Goal: Task Accomplishment & Management: Manage account settings

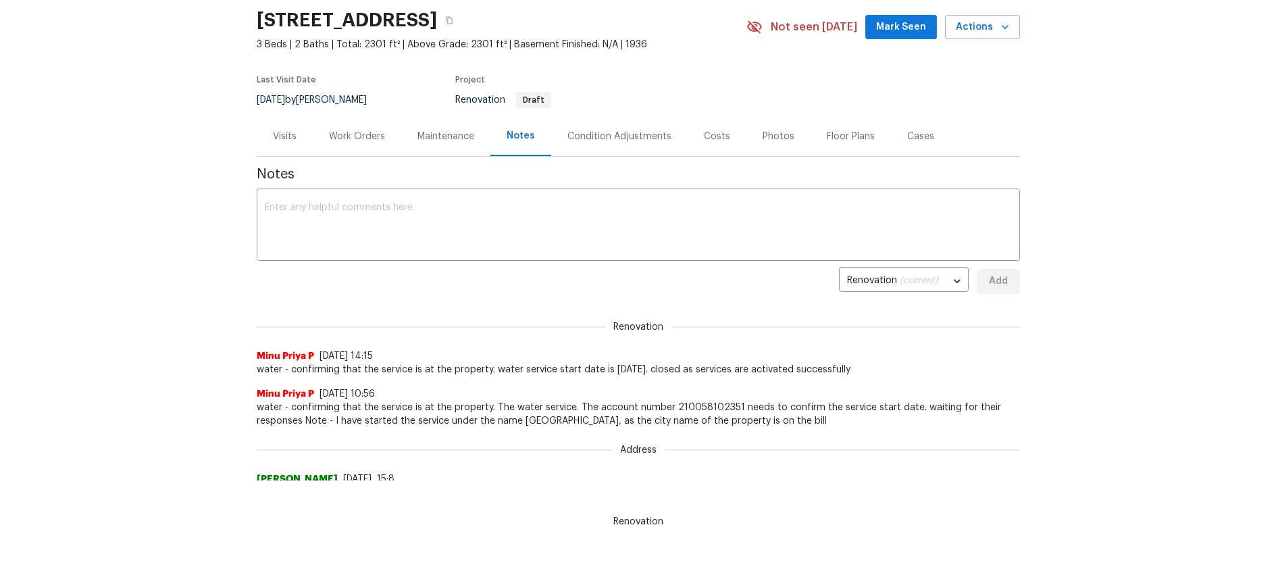
click at [352, 142] on div "Work Orders" at bounding box center [357, 137] width 56 height 14
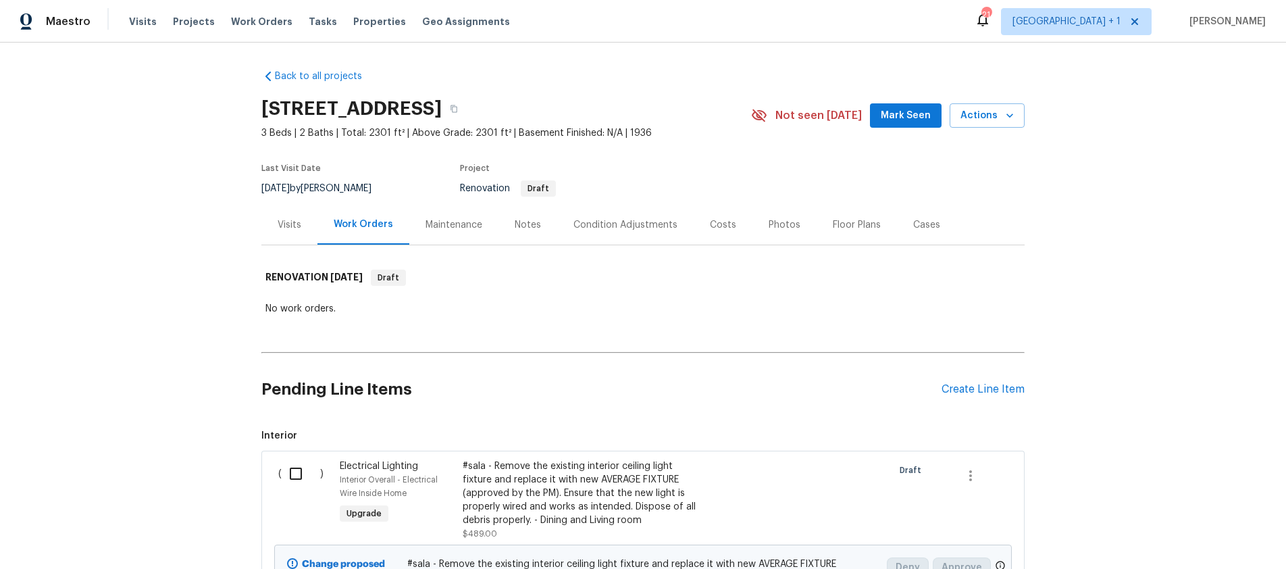
click at [515, 226] on div "Notes" at bounding box center [528, 225] width 26 height 14
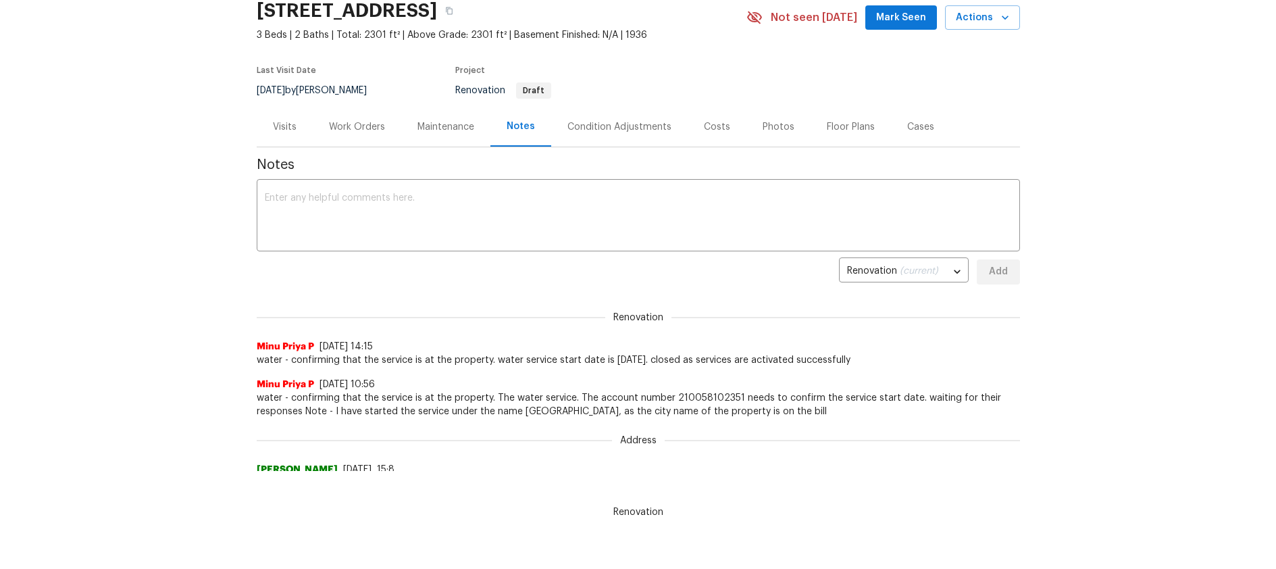
click at [365, 127] on div "Work Orders" at bounding box center [357, 127] width 56 height 14
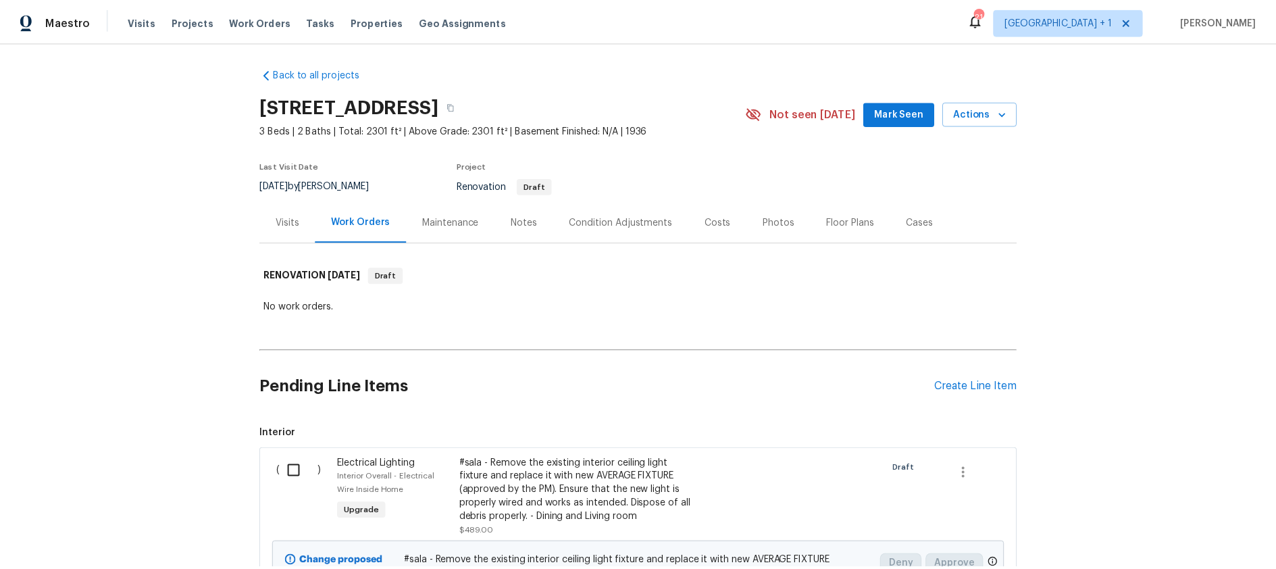
scroll to position [3, 0]
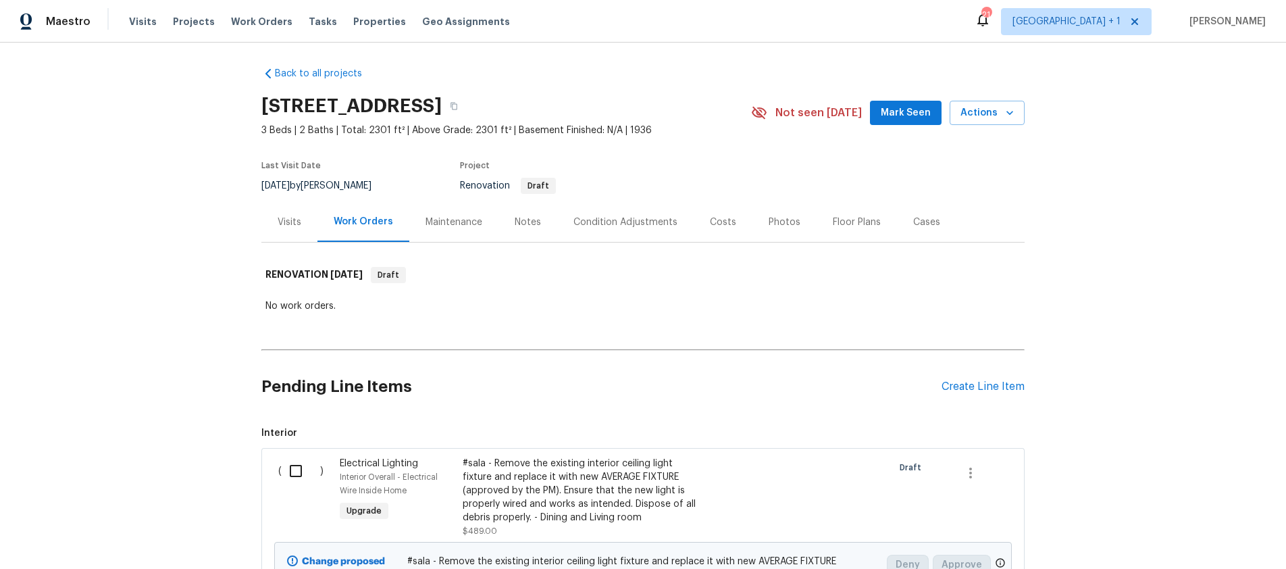
click at [520, 221] on div "Notes" at bounding box center [528, 222] width 26 height 14
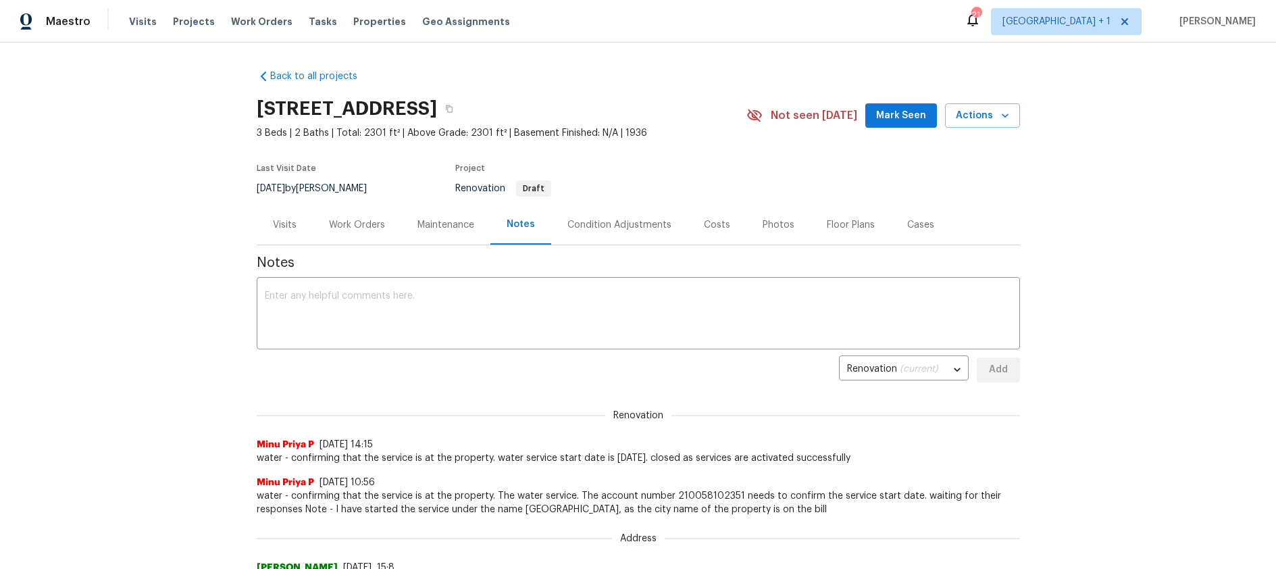
click at [1159, 330] on div "Back to all projects 3700 Olympiad Dr, View Park, CA 90043 3 Beds | 2 Baths | T…" at bounding box center [638, 306] width 1276 height 526
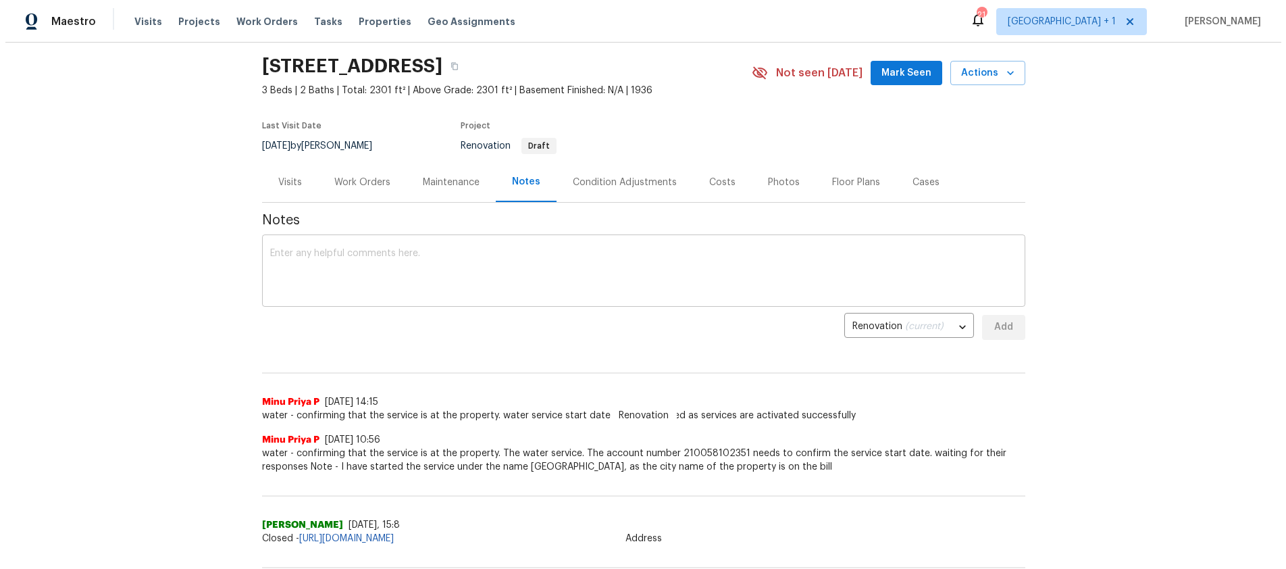
scroll to position [49, 0]
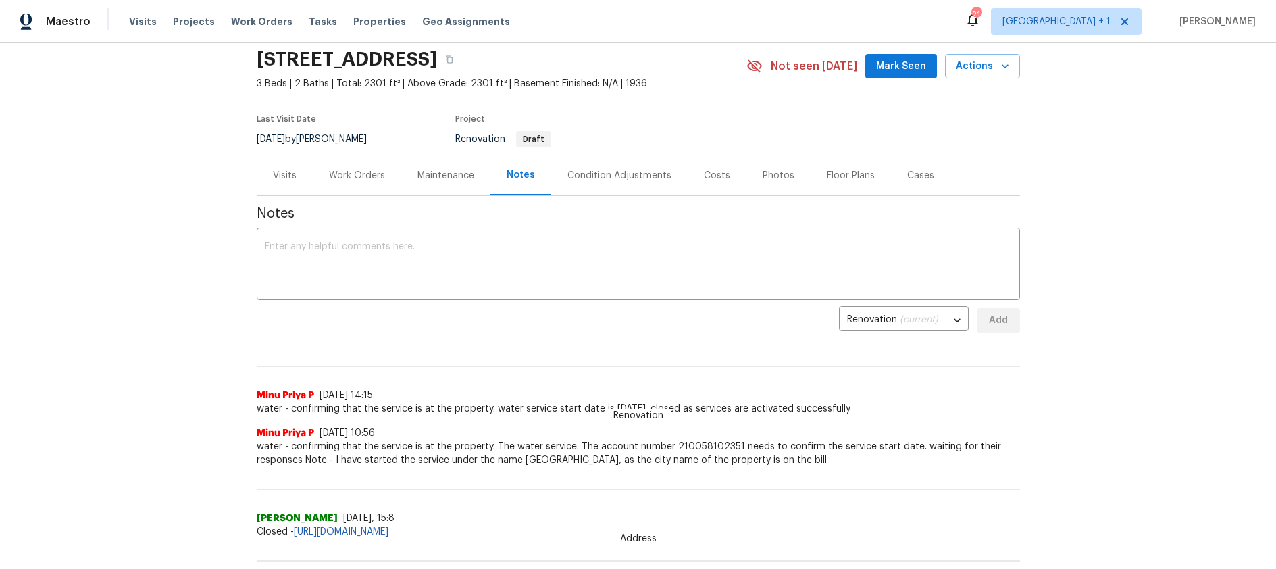
click at [348, 178] on div "Work Orders" at bounding box center [357, 176] width 56 height 14
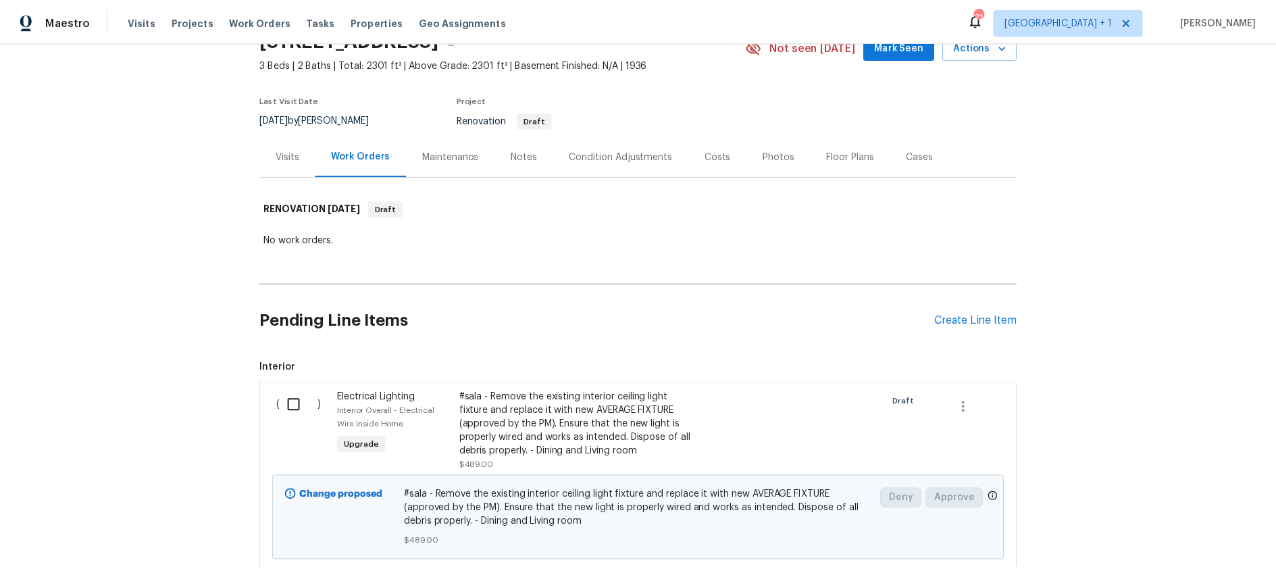
scroll to position [66, 0]
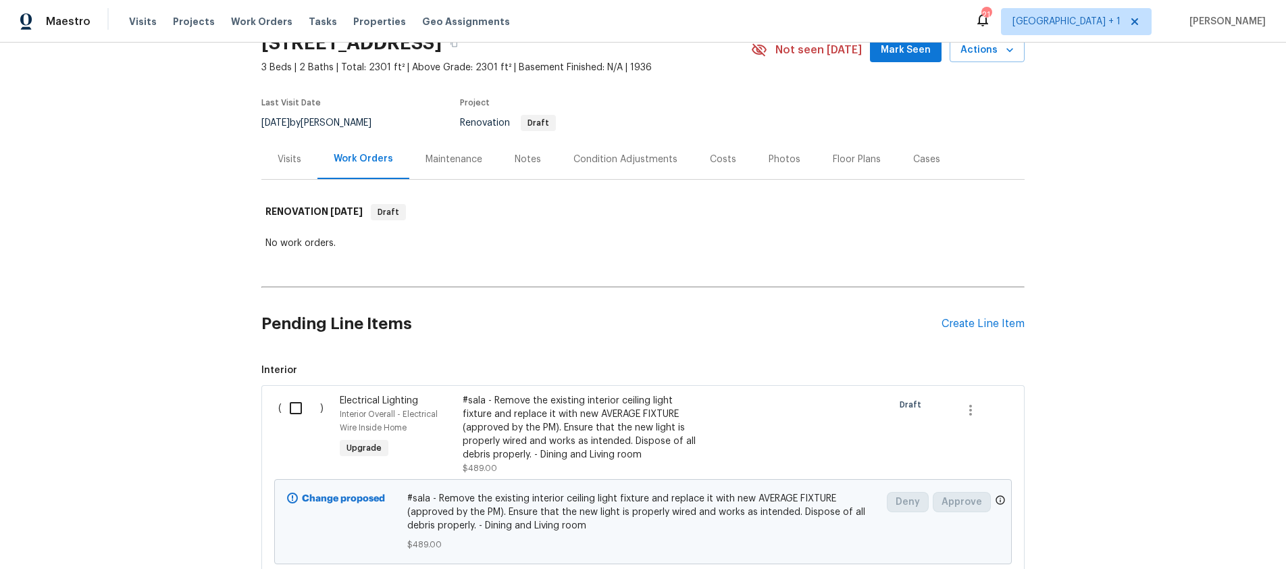
click at [515, 162] on div "Notes" at bounding box center [528, 160] width 26 height 14
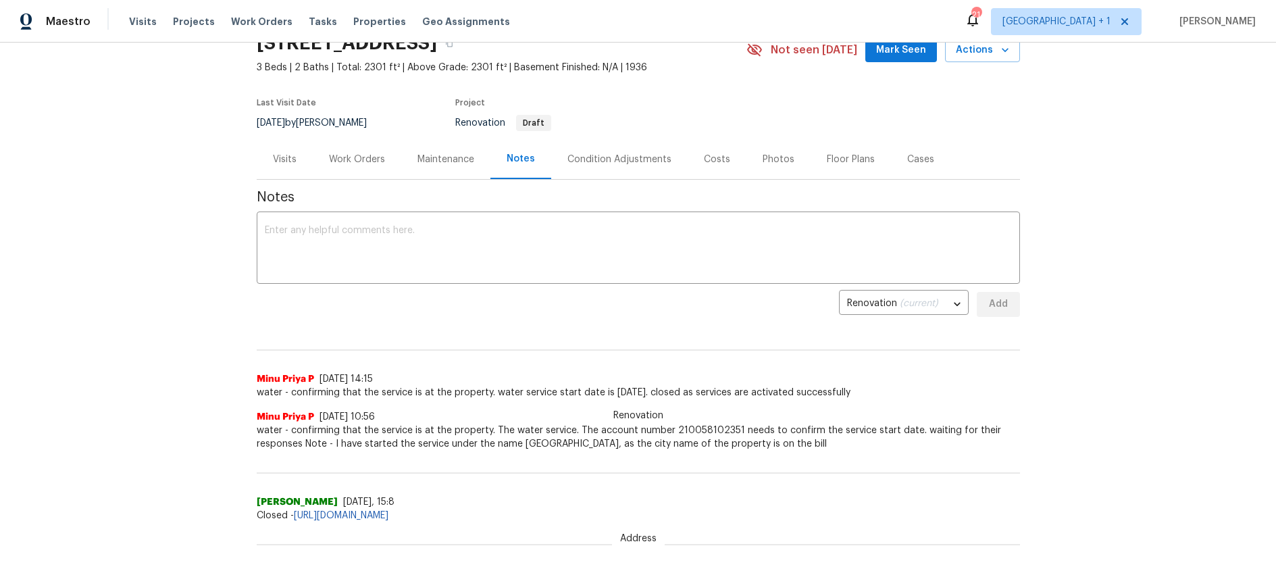
click at [515, 162] on div "Notes" at bounding box center [520, 159] width 28 height 14
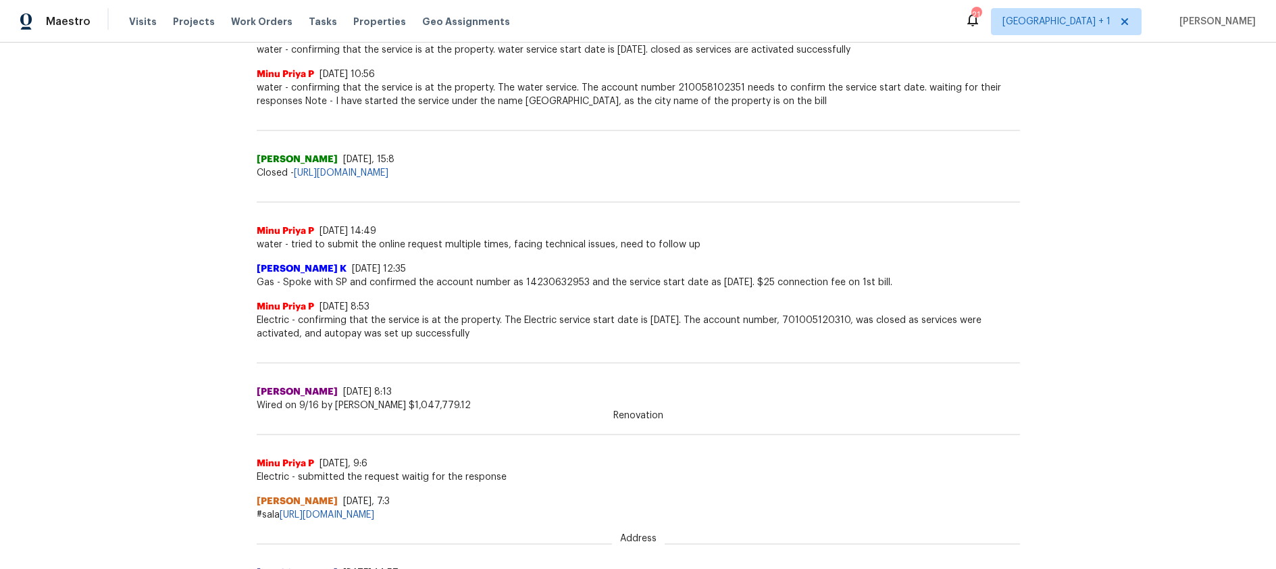
scroll to position [427, 0]
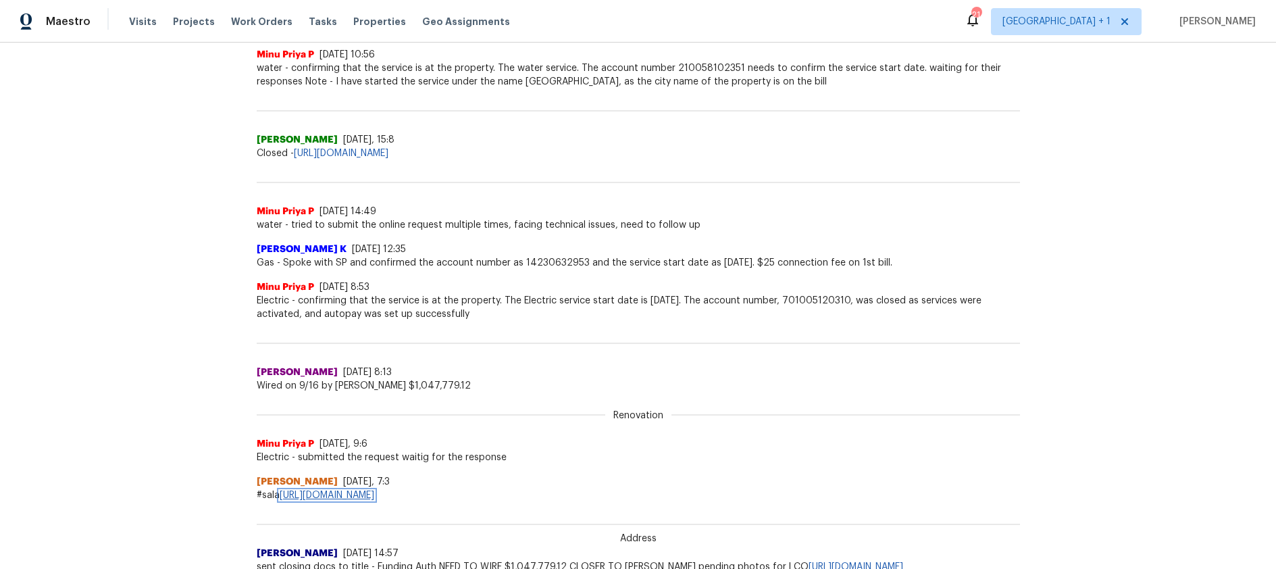
click at [374, 495] on link "[URL][DOMAIN_NAME]" at bounding box center [327, 494] width 95 height 9
click at [1027, 453] on div "Back to all projects 3700 Olympiad Dr, View Park, CA 90043 3 Beds | 2 Baths | T…" at bounding box center [638, 306] width 1276 height 526
click at [374, 495] on link "[URL][DOMAIN_NAME]" at bounding box center [327, 494] width 95 height 9
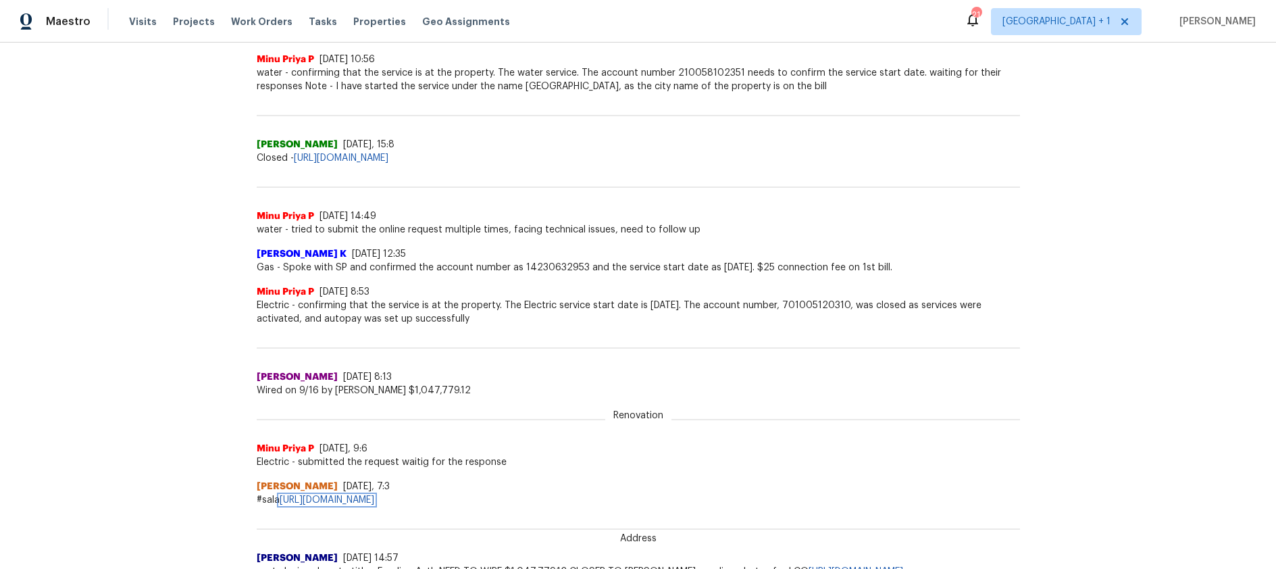
scroll to position [450, 0]
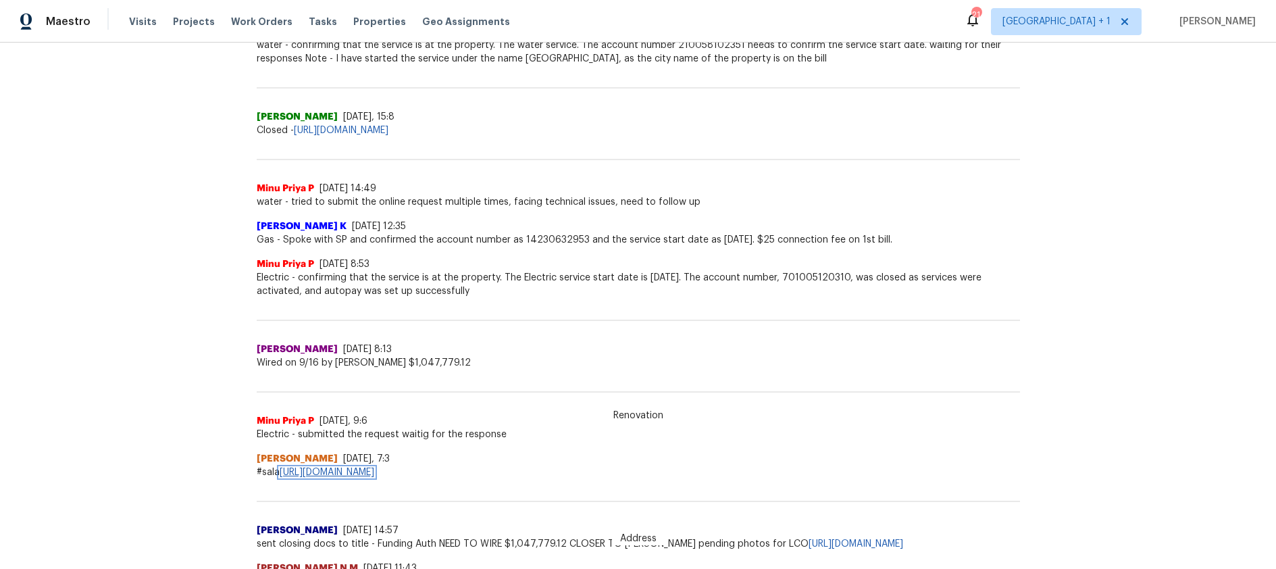
click at [374, 469] on link "https://docs.google.com/spreadsheets/d/1H9UGQnyyBTS2wX0CmiuQrblPWAZrHkPqM0WR2mR…" at bounding box center [327, 471] width 95 height 9
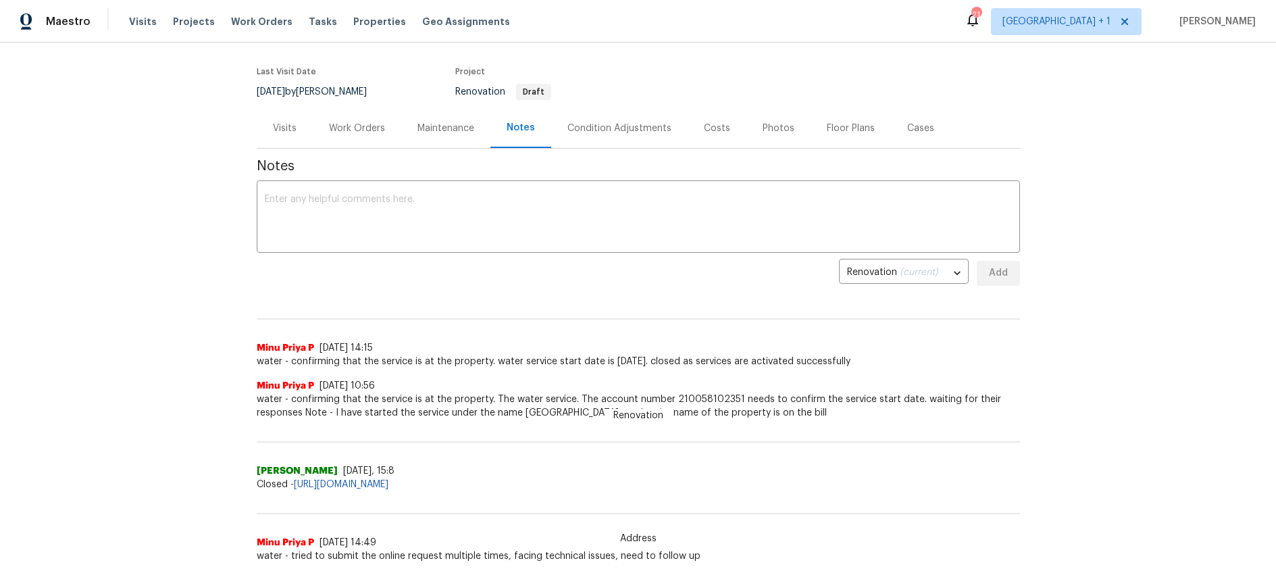
scroll to position [0, 0]
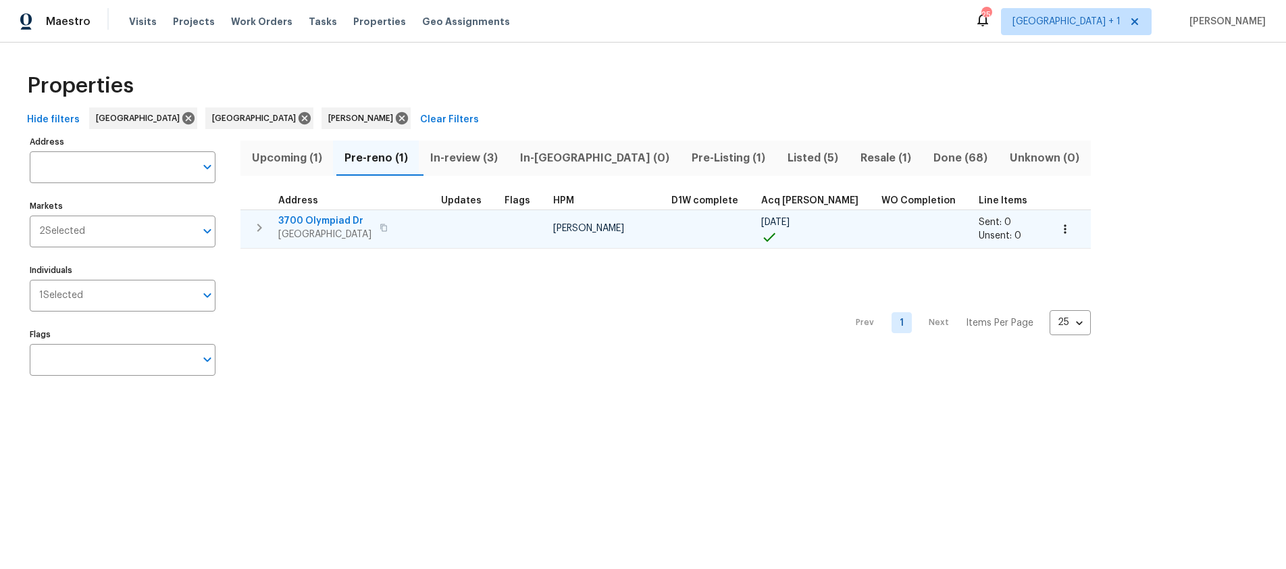
click at [313, 230] on span "[GEOGRAPHIC_DATA]" at bounding box center [324, 235] width 93 height 14
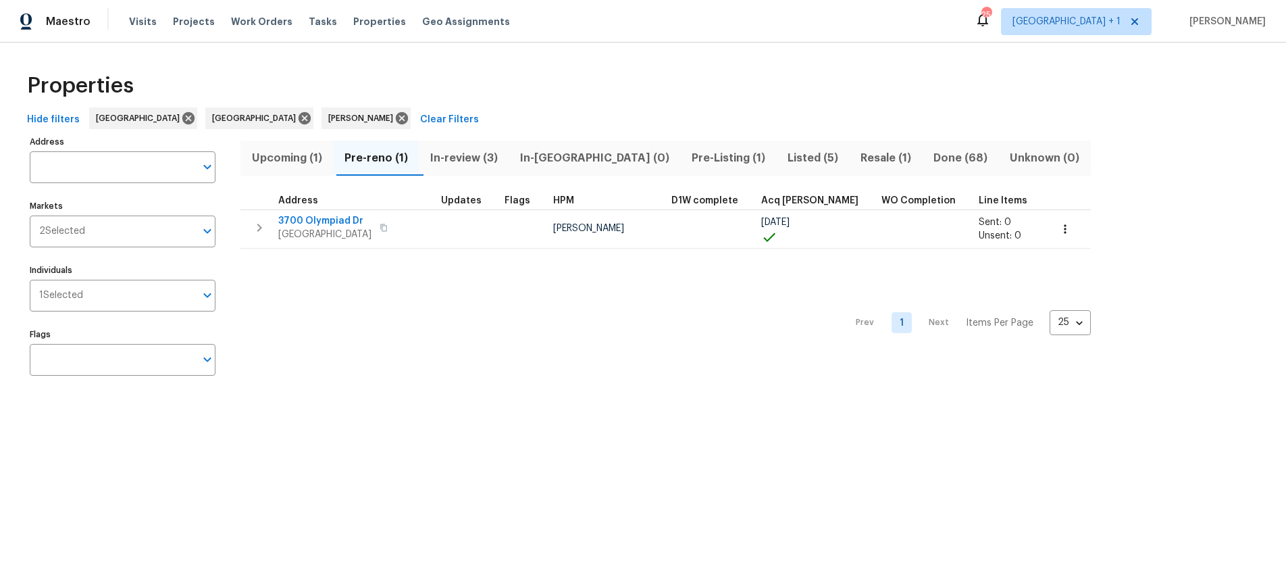
drag, startPoint x: 570, startPoint y: 82, endPoint x: 558, endPoint y: 35, distance: 48.0
click at [571, 82] on div "Properties" at bounding box center [643, 85] width 1243 height 43
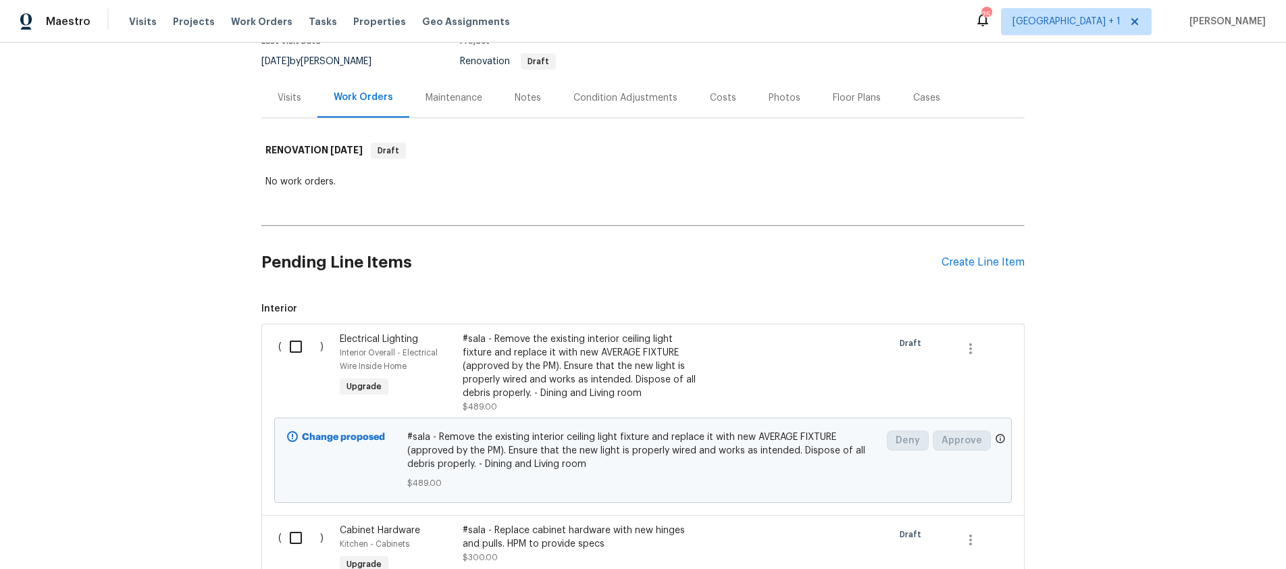
scroll to position [463, 0]
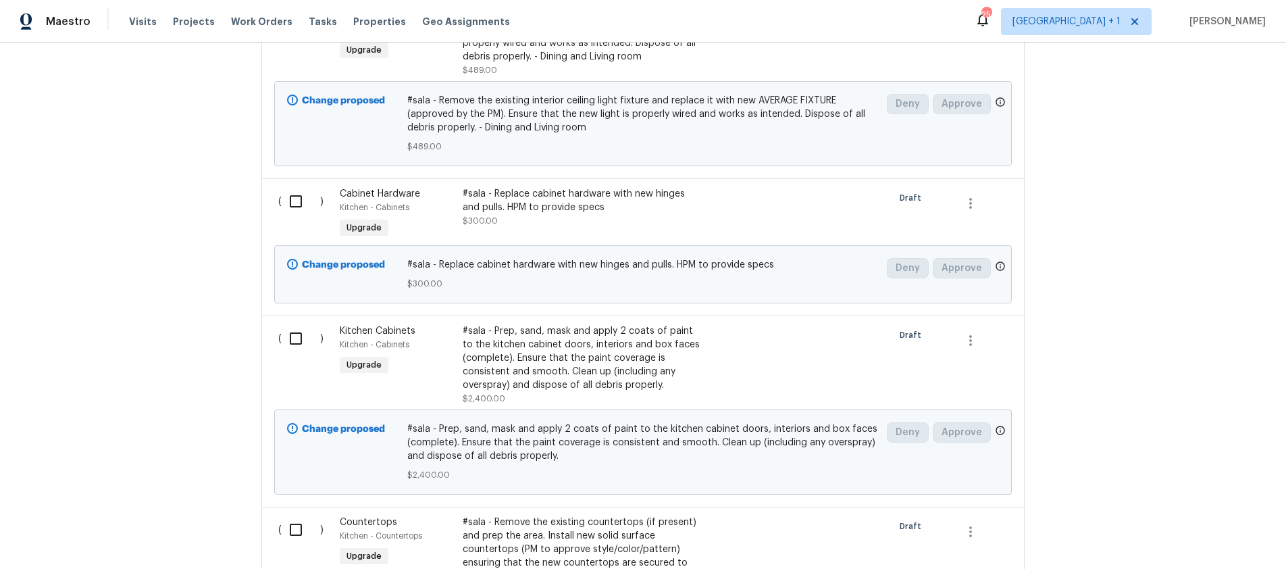
click at [1169, 276] on div "Back to all projects 3700 Olympiad Dr, View Park, CA 90043 3 Beds | 2 Baths | T…" at bounding box center [643, 306] width 1286 height 526
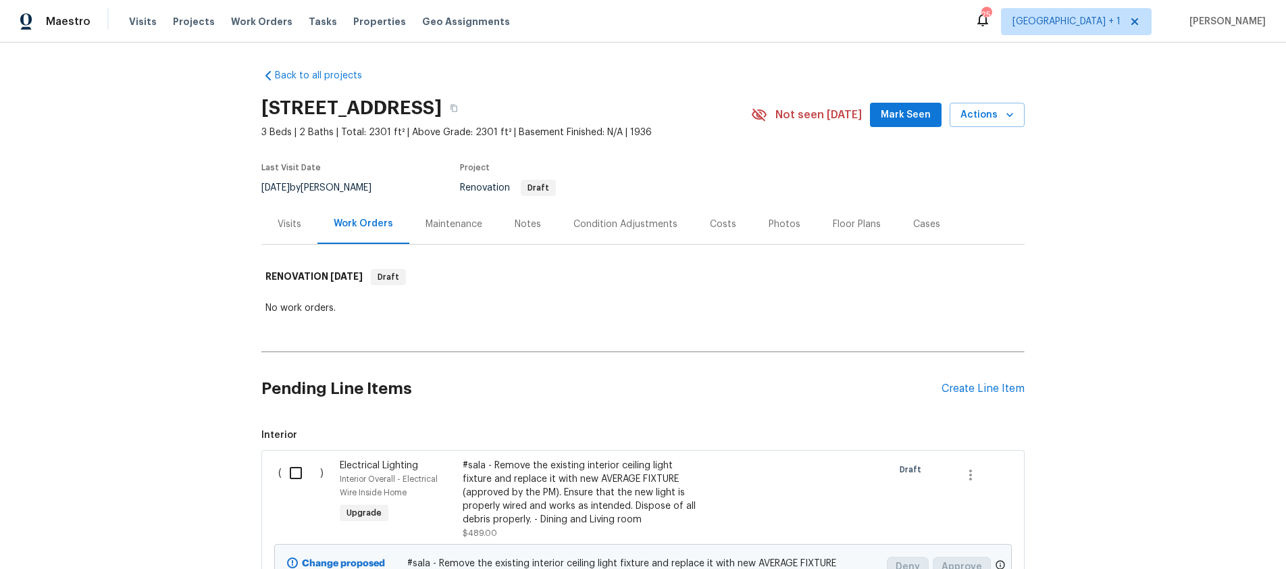
scroll to position [0, 0]
click at [1195, 174] on div "Back to all projects 3700 Olympiad Dr, View Park, CA 90043 3 Beds | 2 Baths | T…" at bounding box center [643, 306] width 1286 height 526
click at [1224, 188] on div "Back to all projects 3700 Olympiad Dr, View Park, CA 90043 3 Beds | 2 Baths | T…" at bounding box center [643, 306] width 1286 height 526
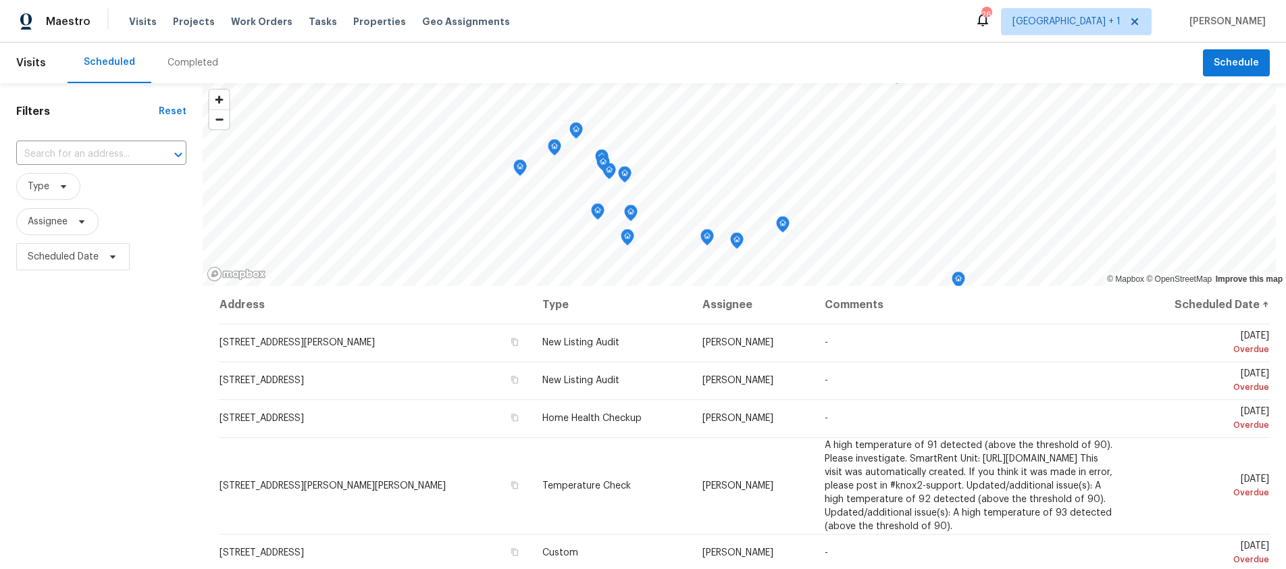
click at [122, 20] on div "Maestro Visits Projects Work Orders Tasks Properties Geo Assignments" at bounding box center [263, 21] width 526 height 27
click at [135, 19] on span "Visits" at bounding box center [143, 22] width 28 height 14
click at [137, 20] on span "Visits" at bounding box center [143, 22] width 28 height 14
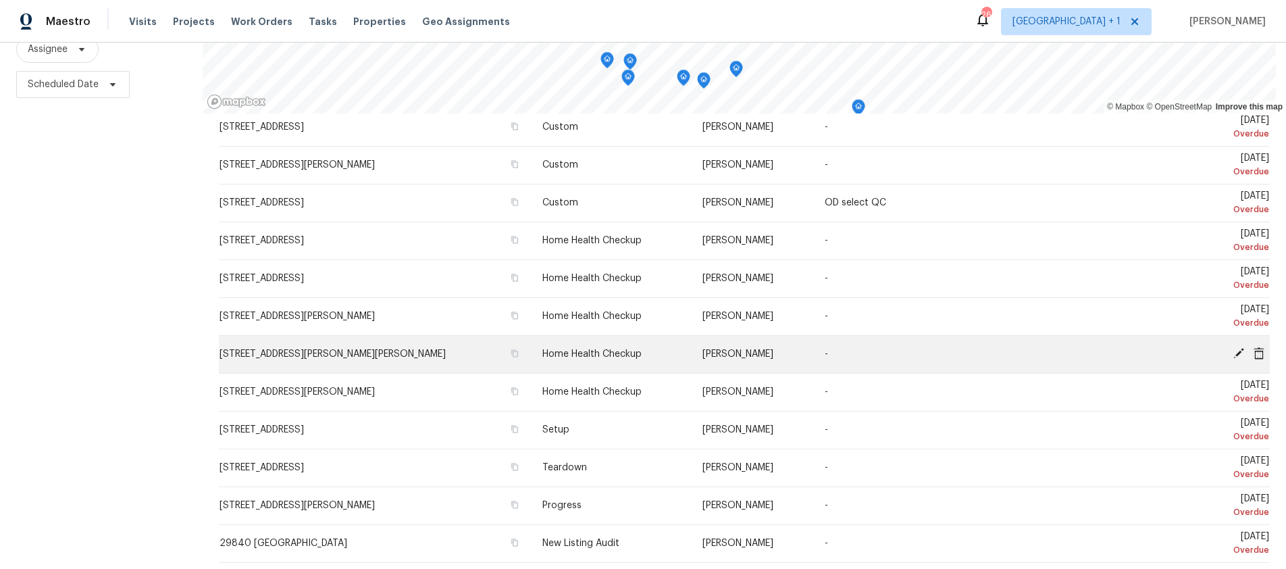
scroll to position [251, 0]
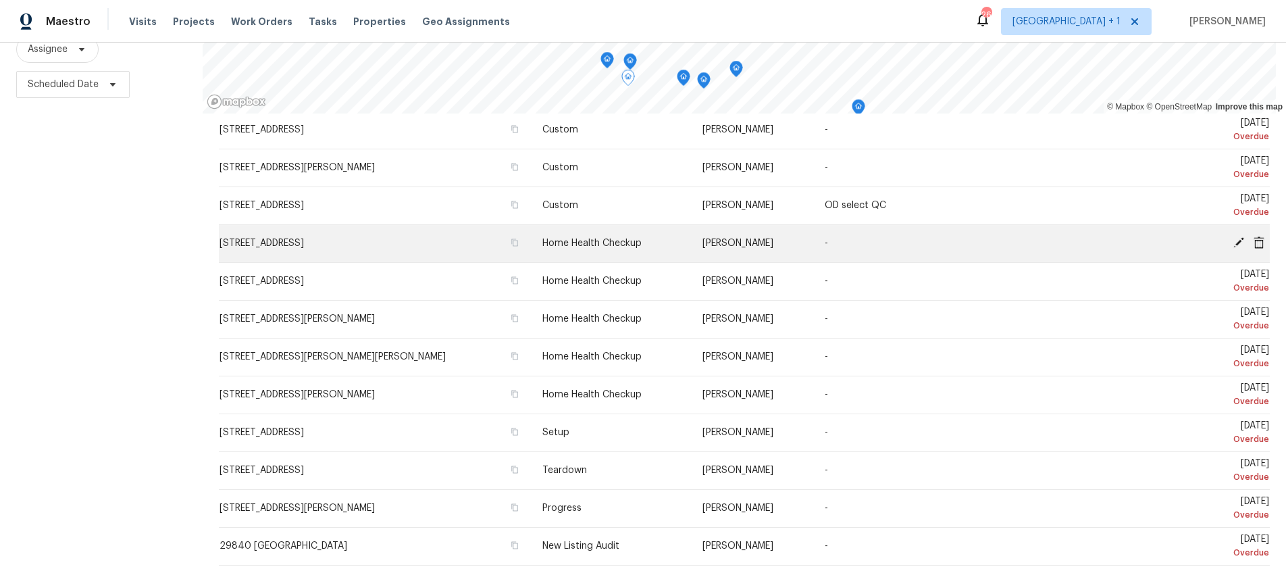
click at [1233, 247] on icon at bounding box center [1238, 242] width 11 height 11
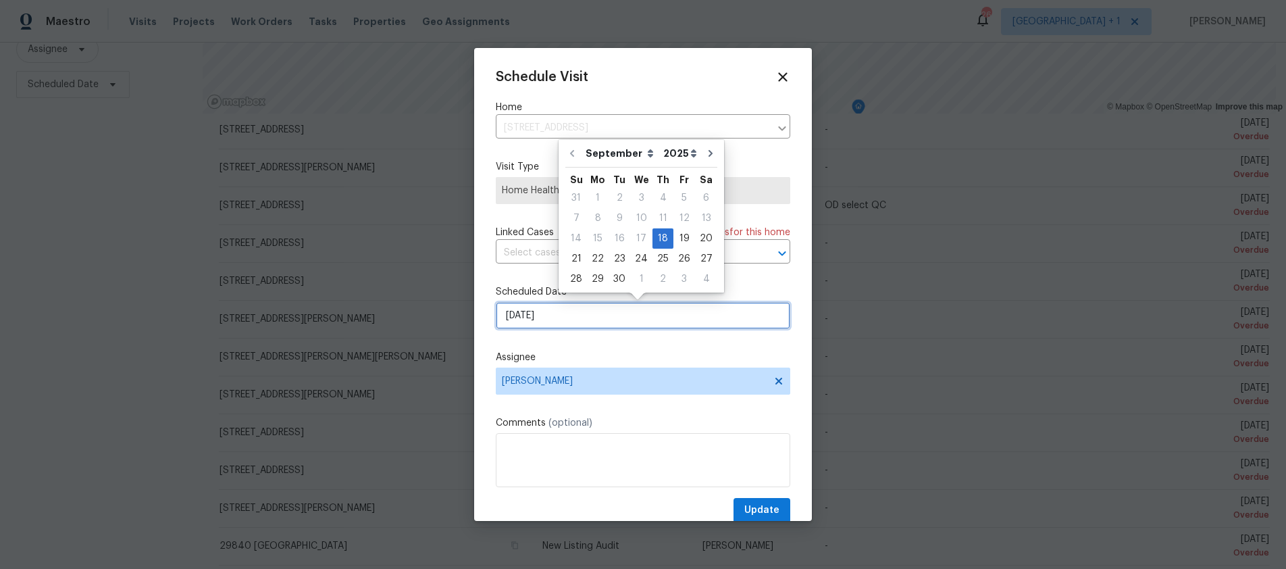
click at [571, 318] on input "9/18/2025" at bounding box center [643, 315] width 294 height 27
click at [678, 235] on div "19" at bounding box center [684, 238] width 22 height 19
type input "9/19/2025"
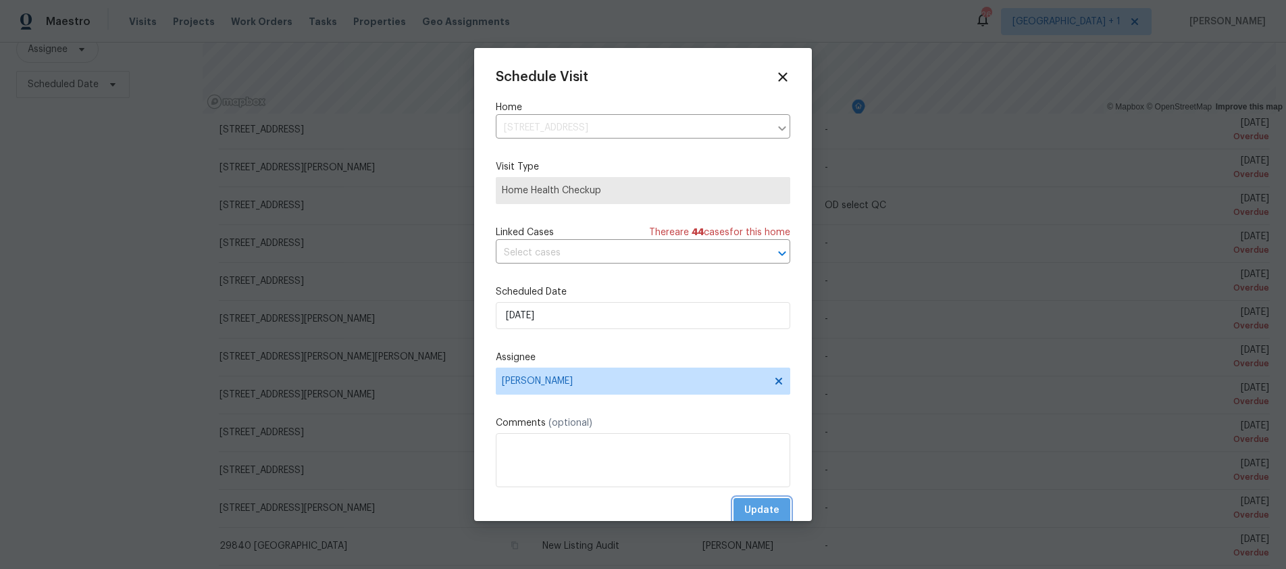
click at [744, 504] on span "Update" at bounding box center [761, 510] width 35 height 17
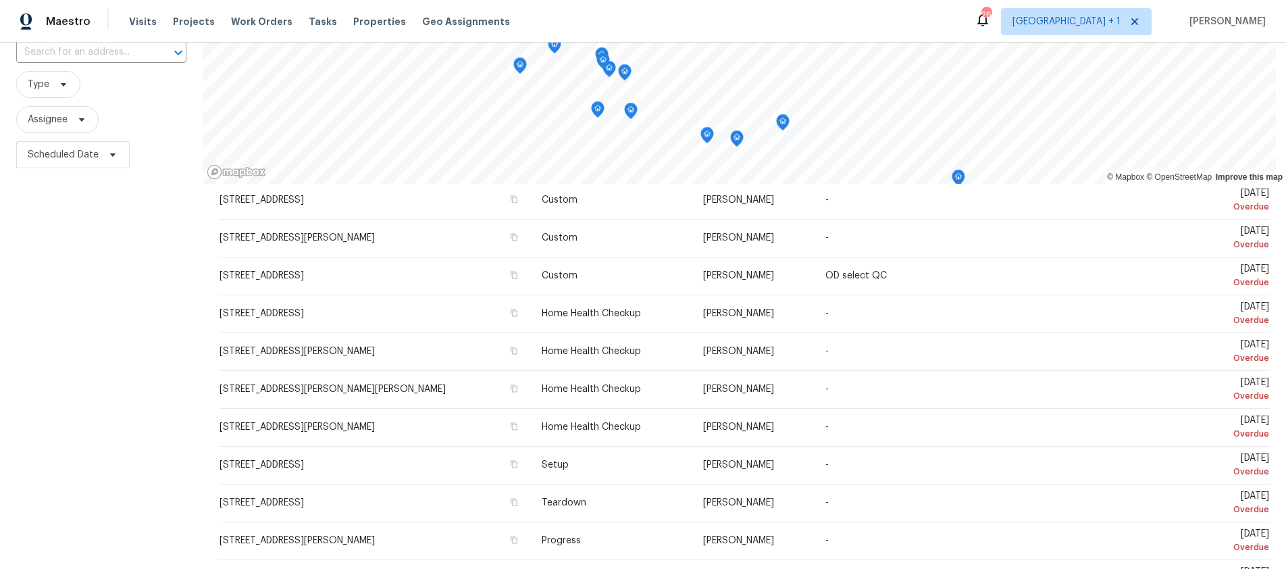
scroll to position [182, 0]
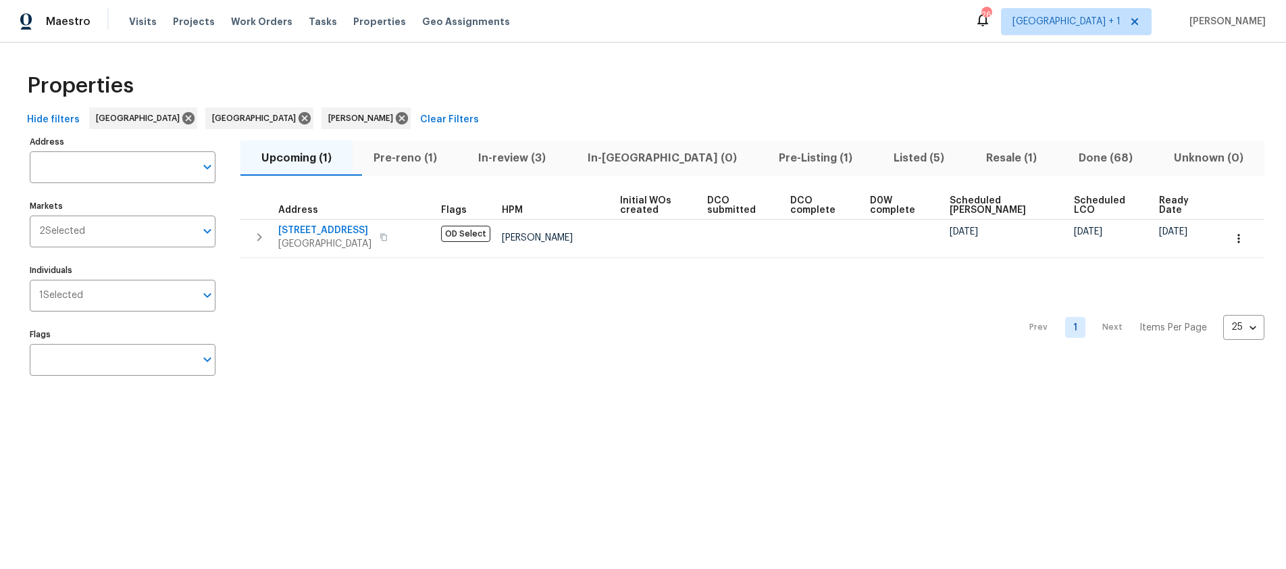
click at [428, 155] on span "Pre-reno (1)" at bounding box center [405, 158] width 89 height 19
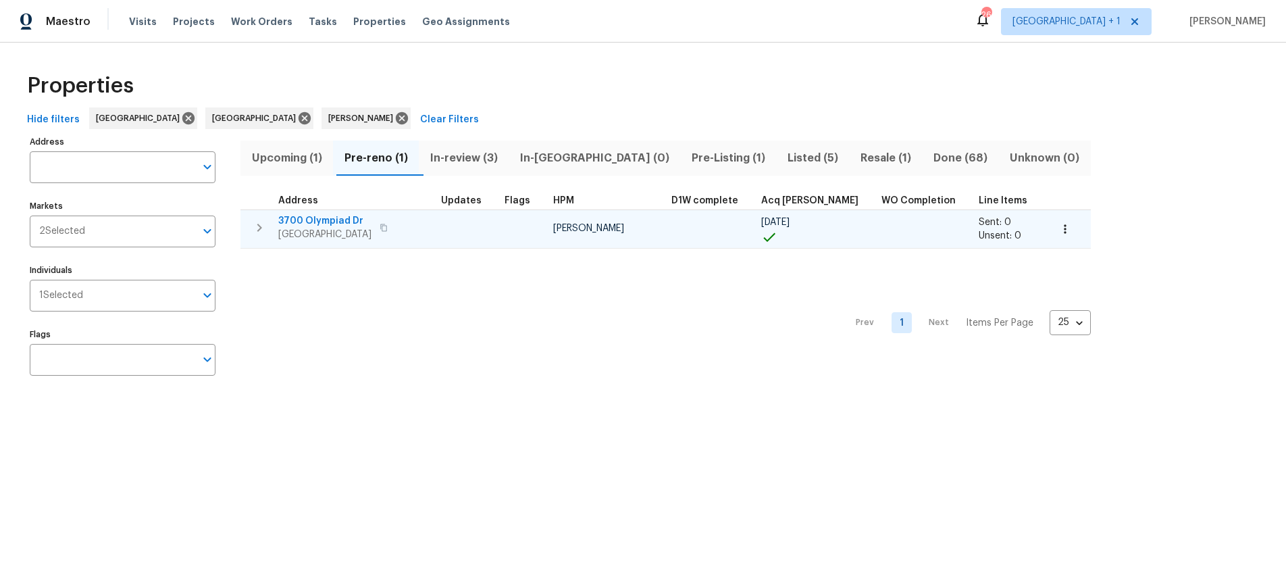
click at [328, 224] on span "3700 Olympiad Dr" at bounding box center [324, 221] width 93 height 14
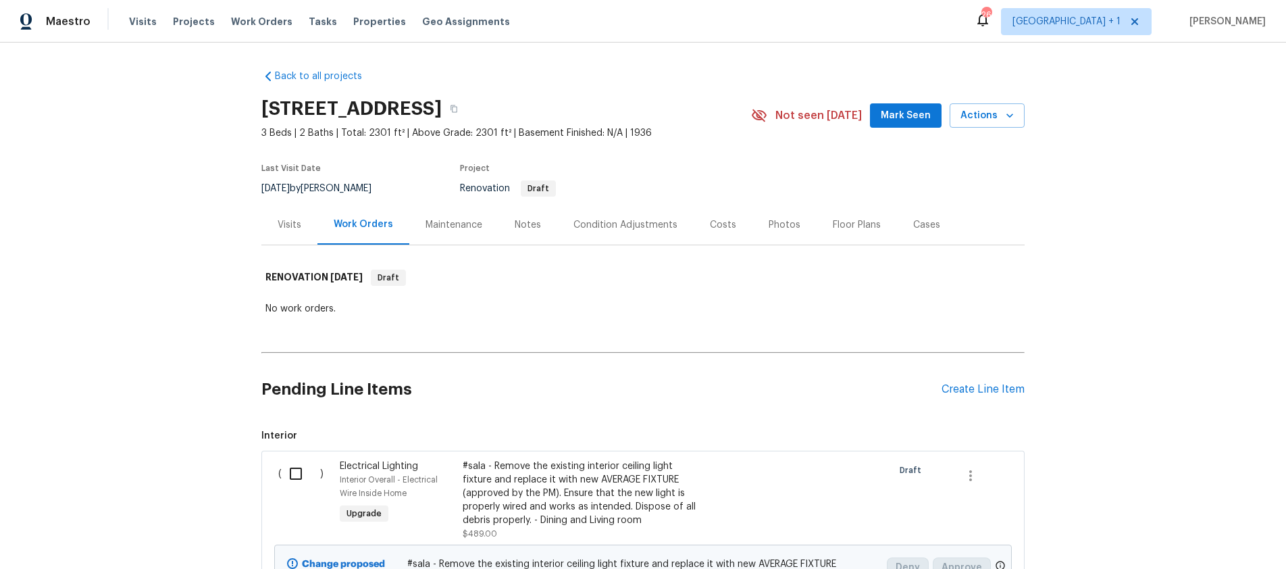
click at [710, 221] on div "Costs" at bounding box center [723, 225] width 26 height 14
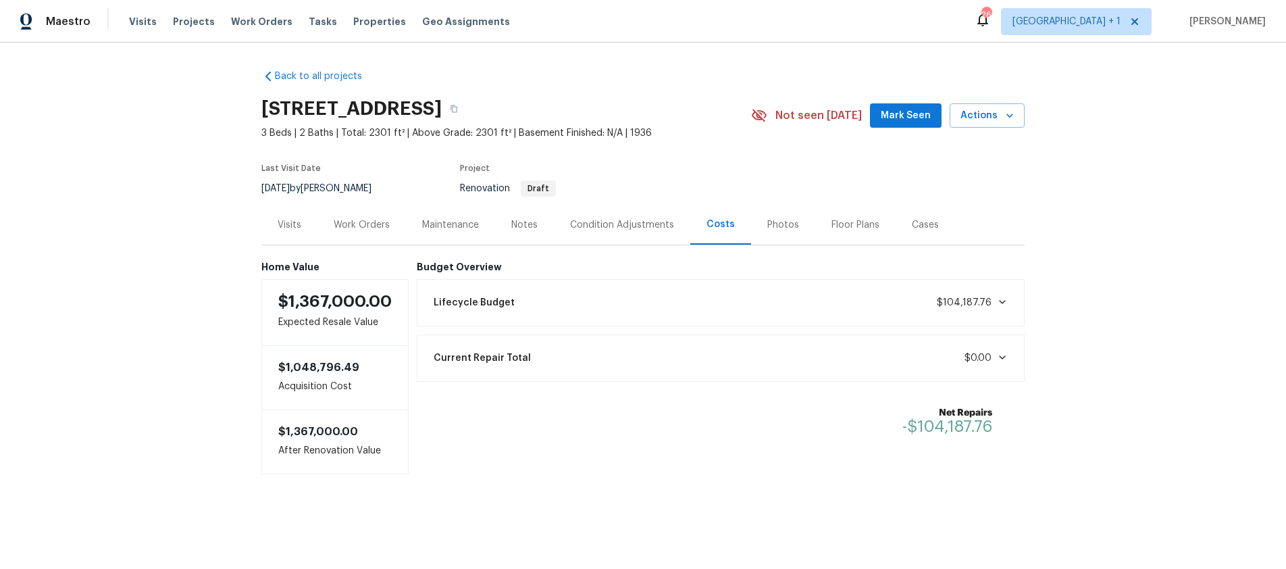
click at [383, 221] on div "Work Orders" at bounding box center [362, 225] width 56 height 14
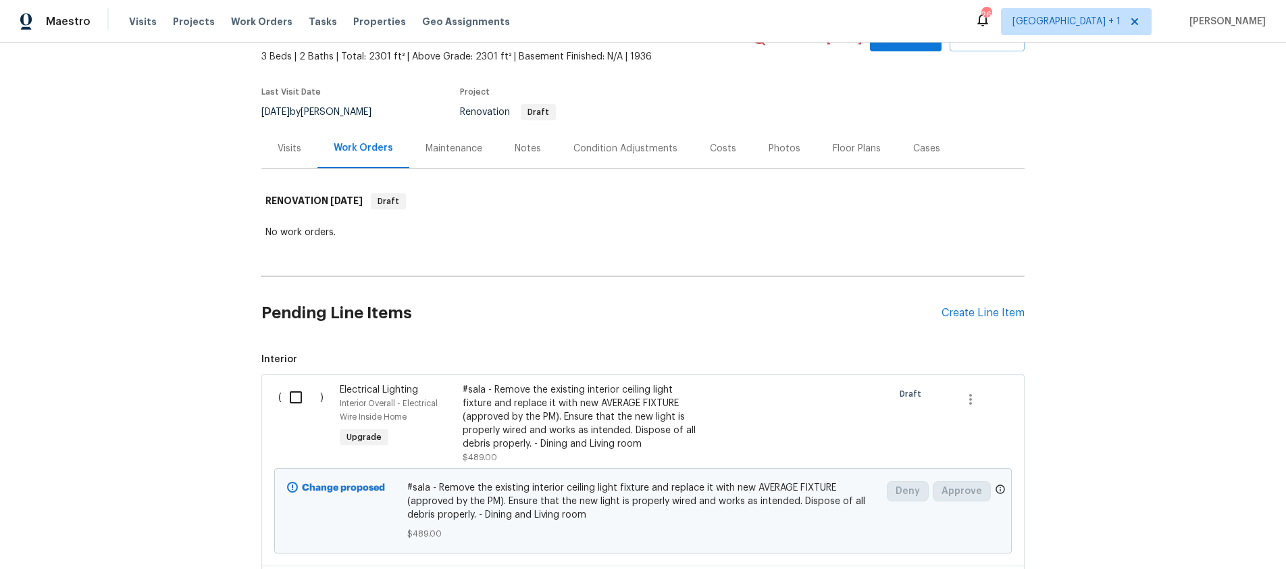
scroll to position [61, 0]
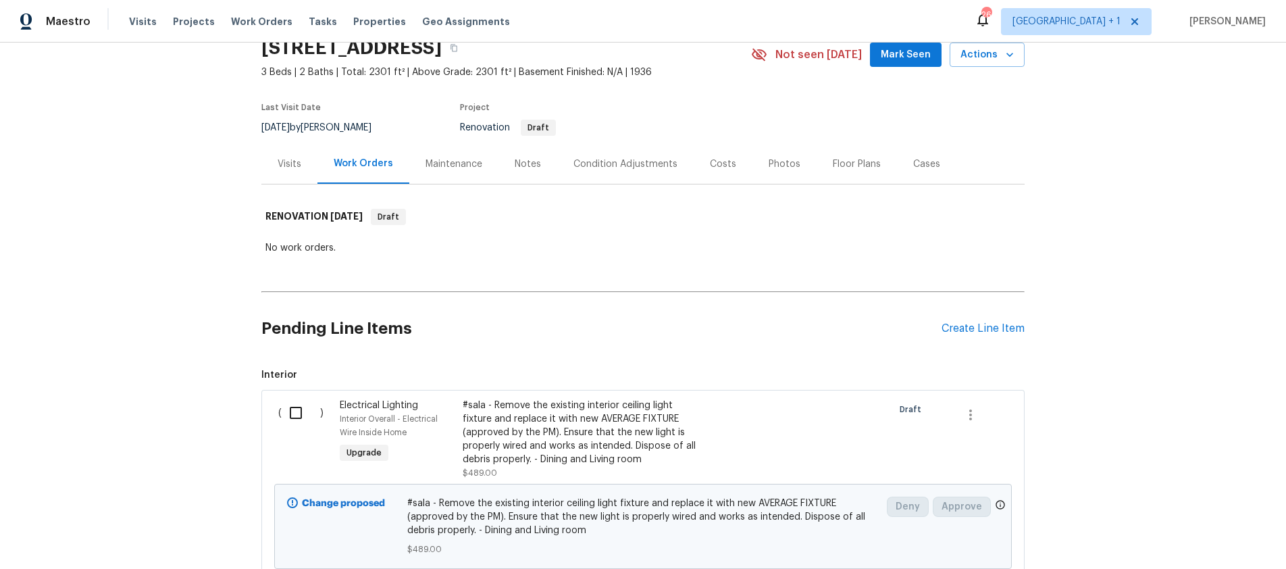
click at [519, 166] on div "Notes" at bounding box center [528, 164] width 26 height 14
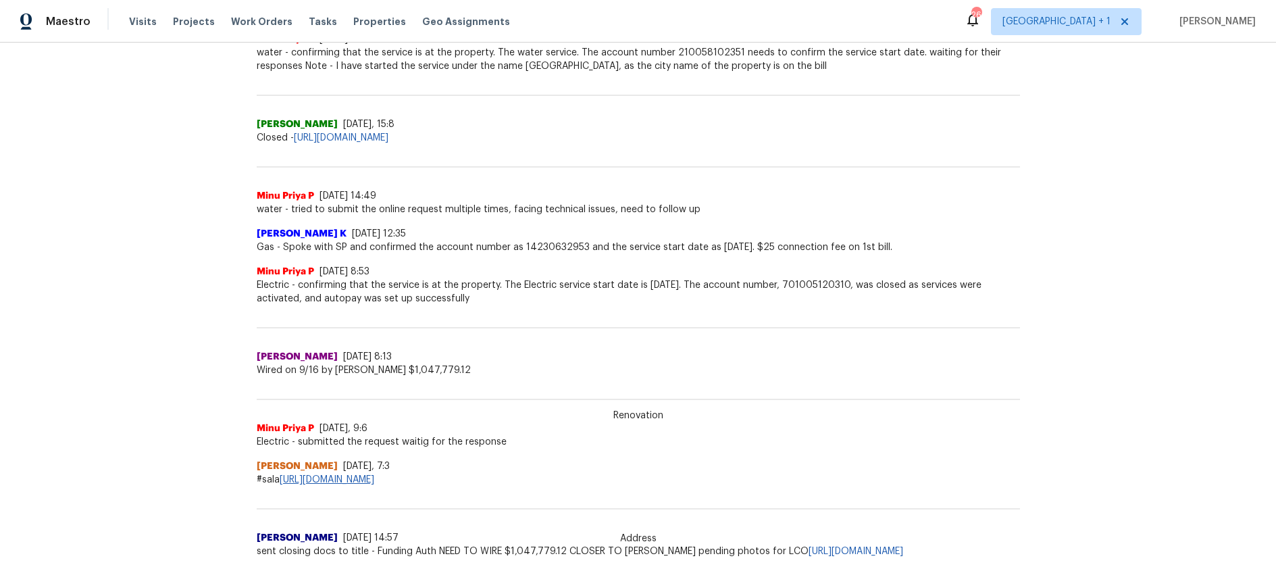
scroll to position [585, 0]
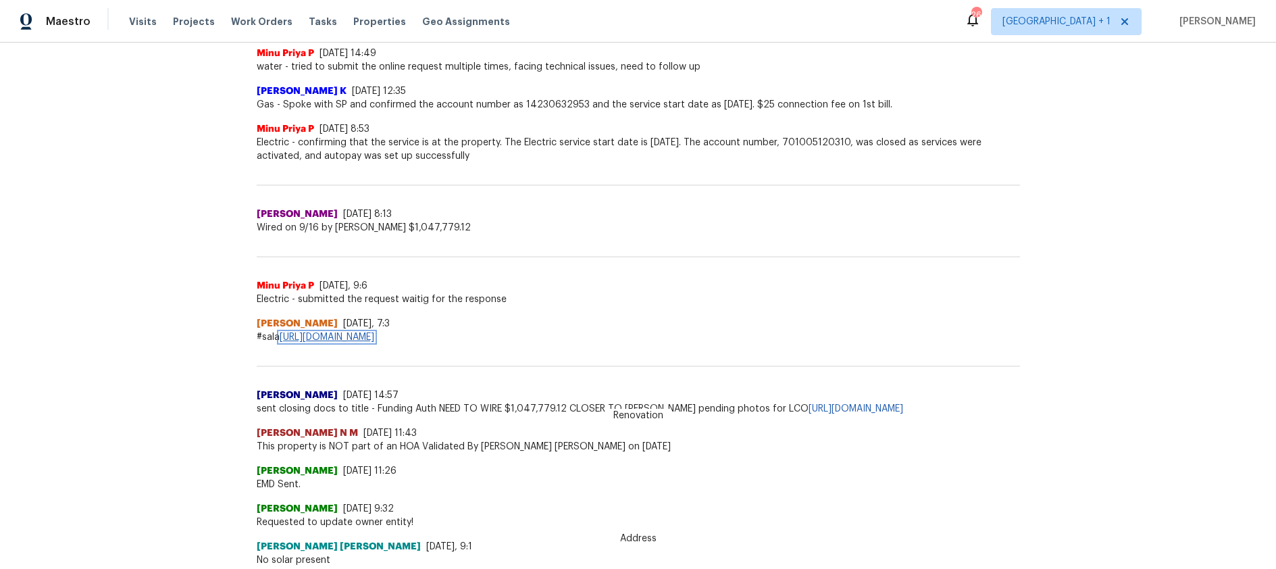
click at [374, 338] on link "https://docs.google.com/spreadsheets/d/1H9UGQnyyBTS2wX0CmiuQrblPWAZrHkPqM0WR2mR…" at bounding box center [327, 336] width 95 height 9
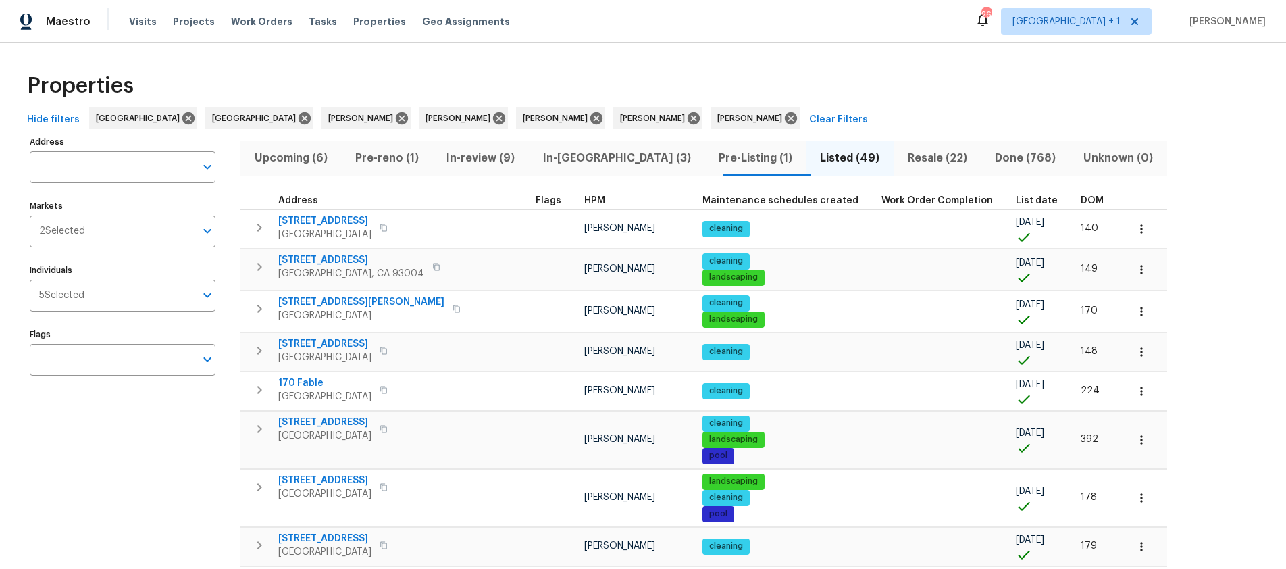
click at [512, 157] on span "In-review (9)" at bounding box center [481, 158] width 80 height 19
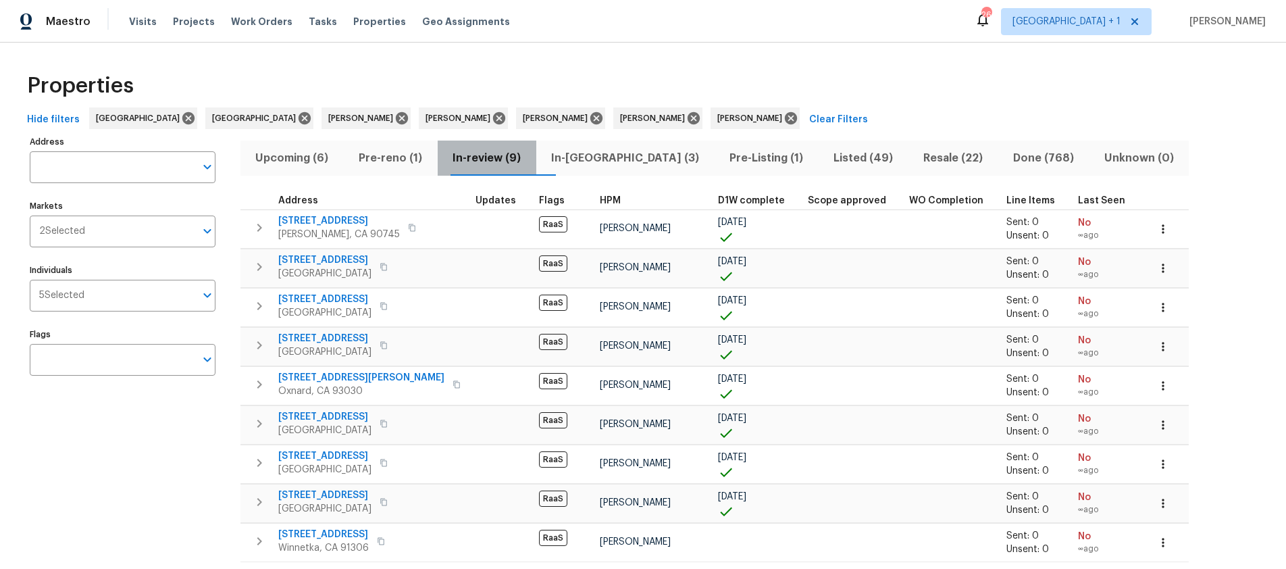
click at [528, 156] on span "In-review (9)" at bounding box center [487, 158] width 82 height 19
click at [583, 157] on span "In-reno (3)" at bounding box center [625, 158] width 162 height 19
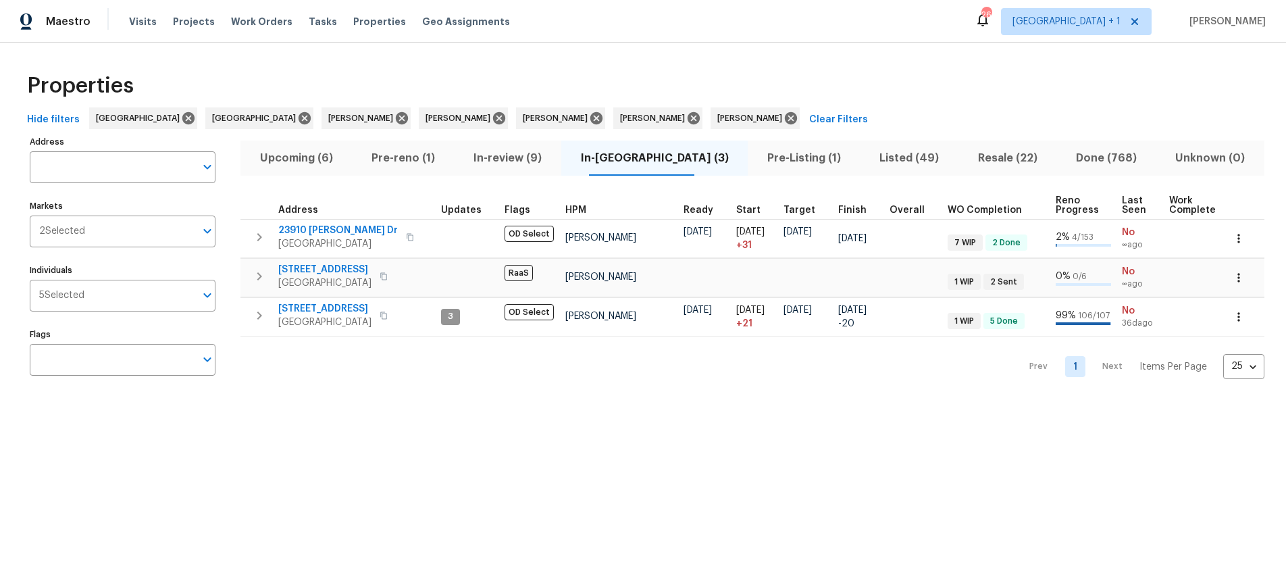
click at [756, 161] on span "Pre-Listing (1)" at bounding box center [804, 158] width 96 height 19
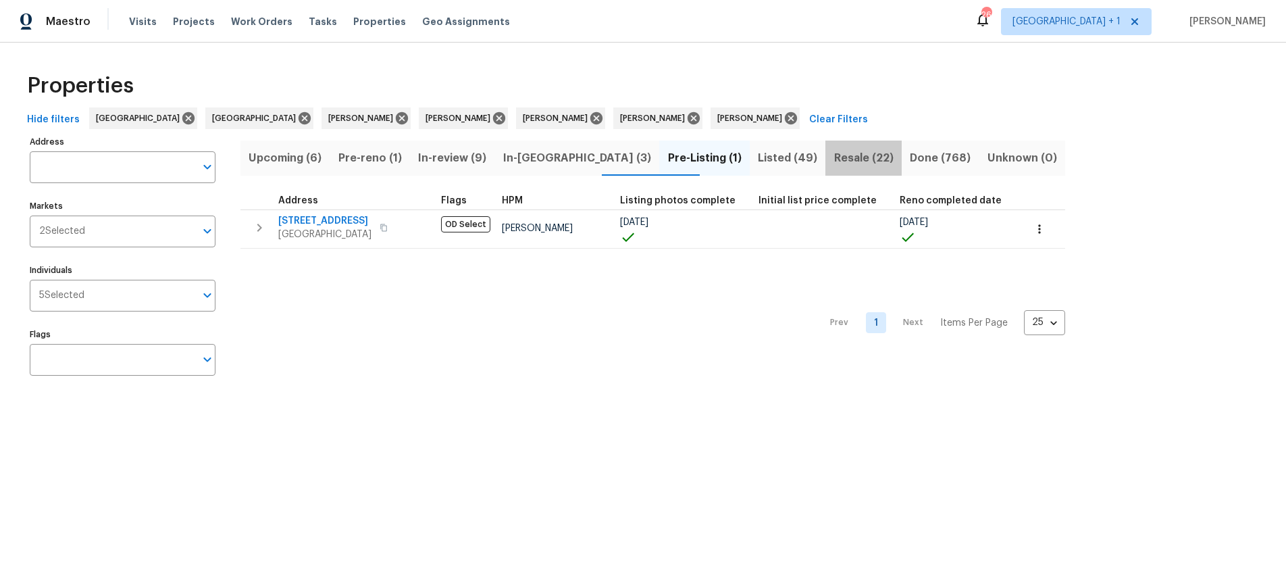
click at [833, 156] on span "Resale (22)" at bounding box center [863, 158] width 60 height 19
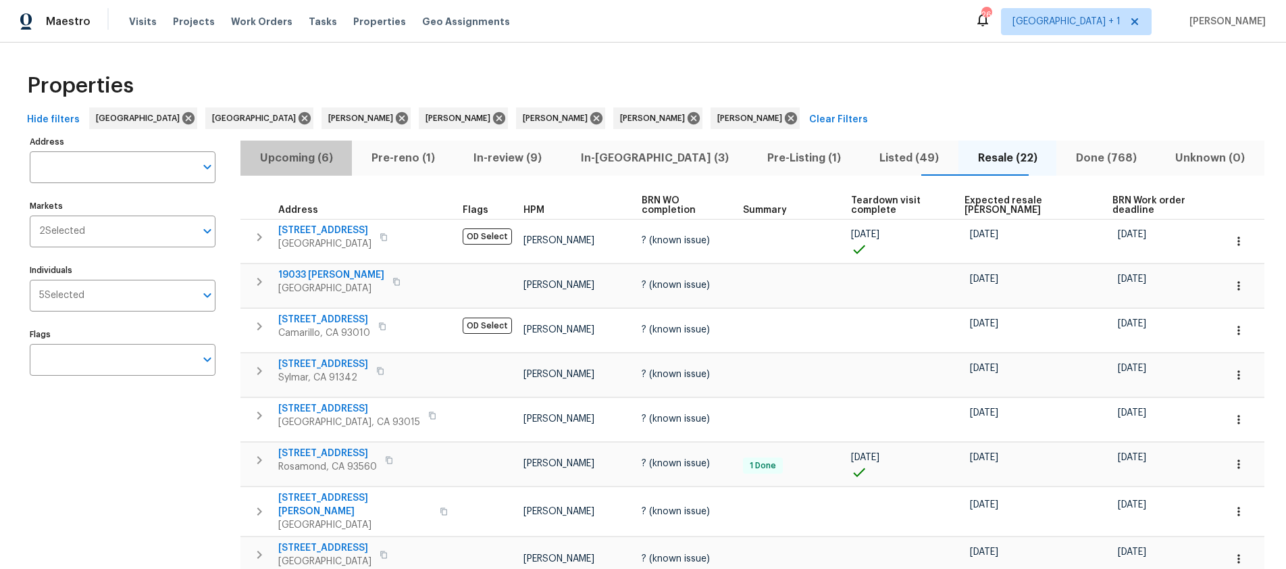
click at [295, 164] on span "Upcoming (6)" at bounding box center [296, 158] width 95 height 19
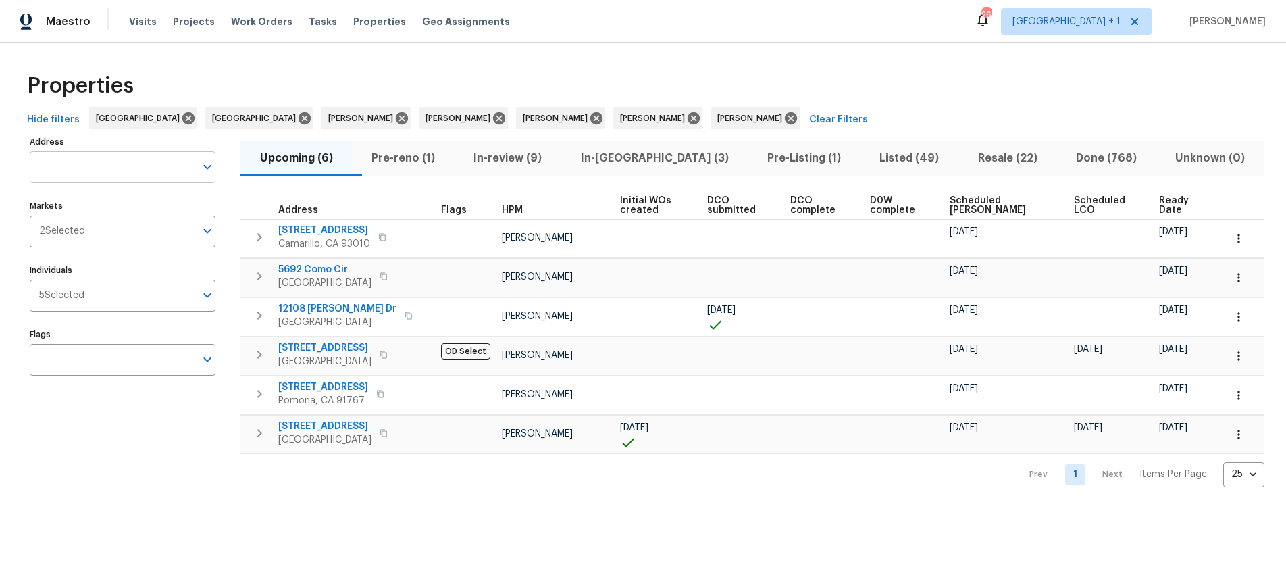
click at [108, 172] on input "Address" at bounding box center [112, 167] width 165 height 32
type input "880 Nicholas Ct, Brentwood"
click at [292, 79] on div "Properties" at bounding box center [643, 85] width 1243 height 43
click at [138, 24] on span "Visits" at bounding box center [143, 22] width 28 height 14
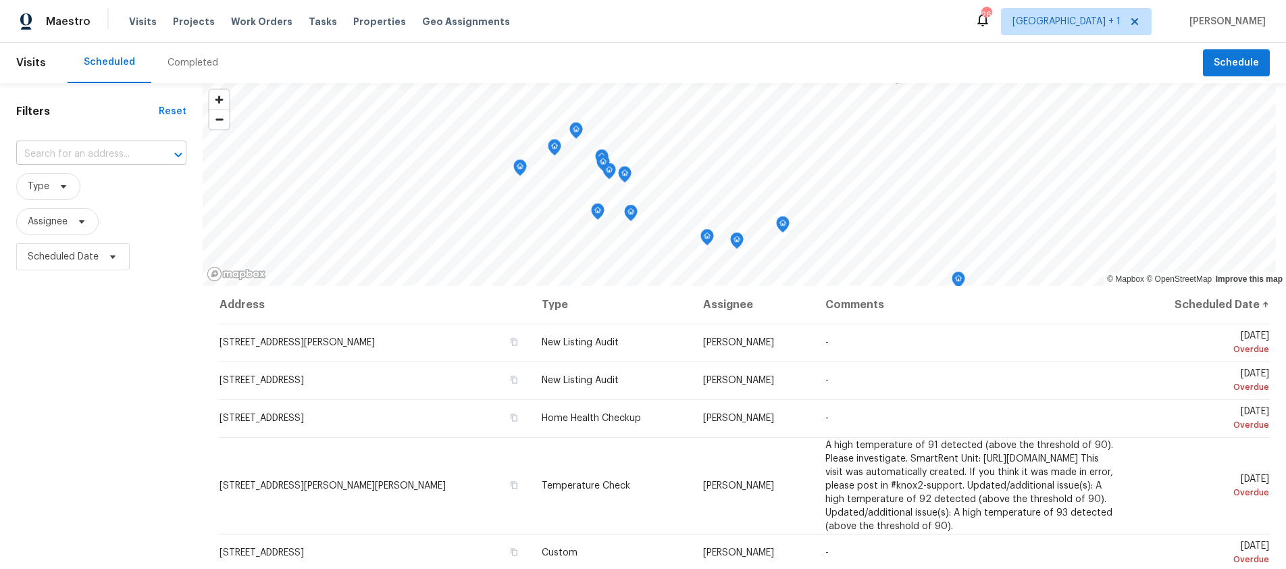
click at [90, 149] on input "text" at bounding box center [82, 154] width 132 height 21
type input "880 Nicholas Ct, Brentwood"
click at [715, 20] on div "Maestro Visits Projects Work Orders Tasks Properties Geo Assignments 26 Los Ang…" at bounding box center [643, 21] width 1286 height 43
click at [1226, 61] on span "Schedule" at bounding box center [1236, 63] width 45 height 17
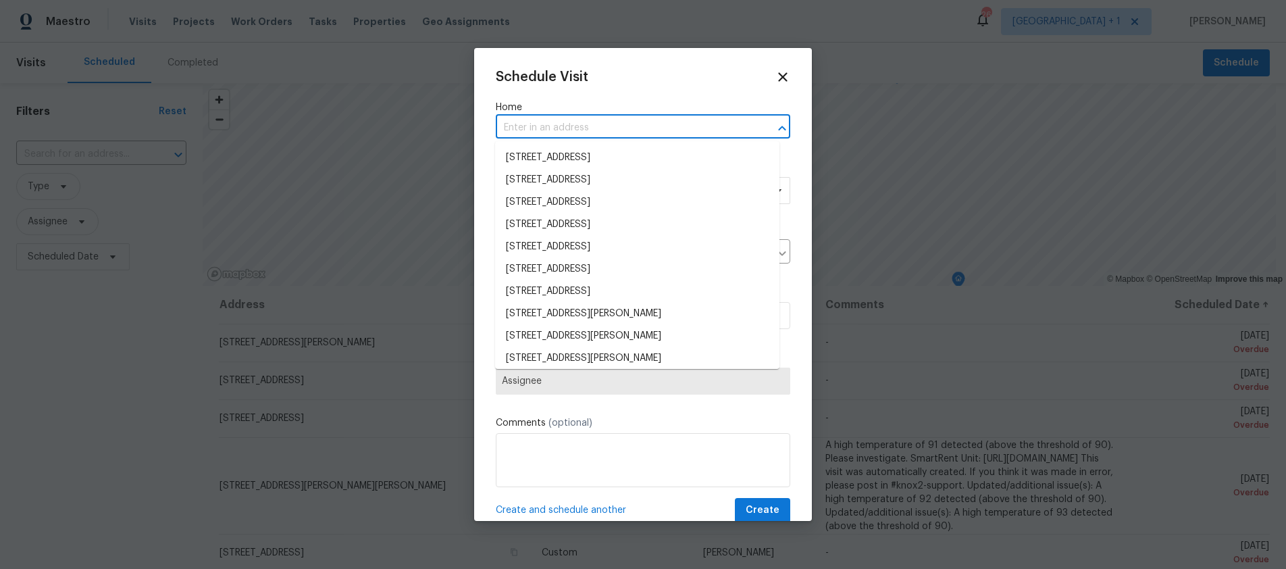
click at [549, 120] on input "text" at bounding box center [624, 128] width 257 height 21
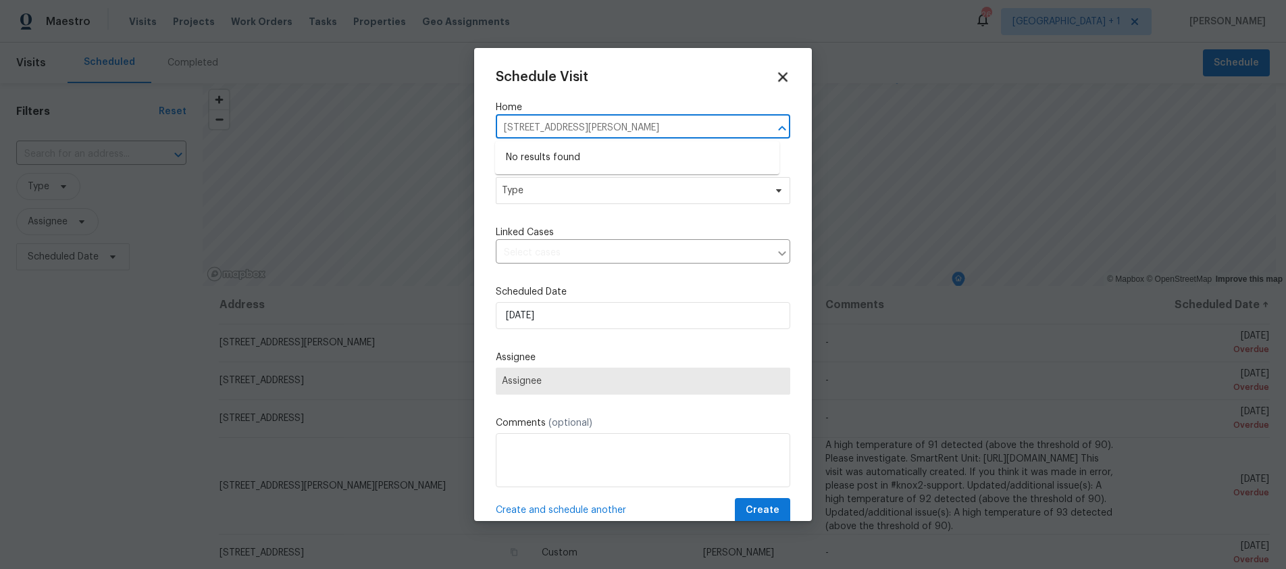
type input "880 Nicholas Ct, Brentwood"
click at [778, 74] on icon at bounding box center [782, 76] width 9 height 9
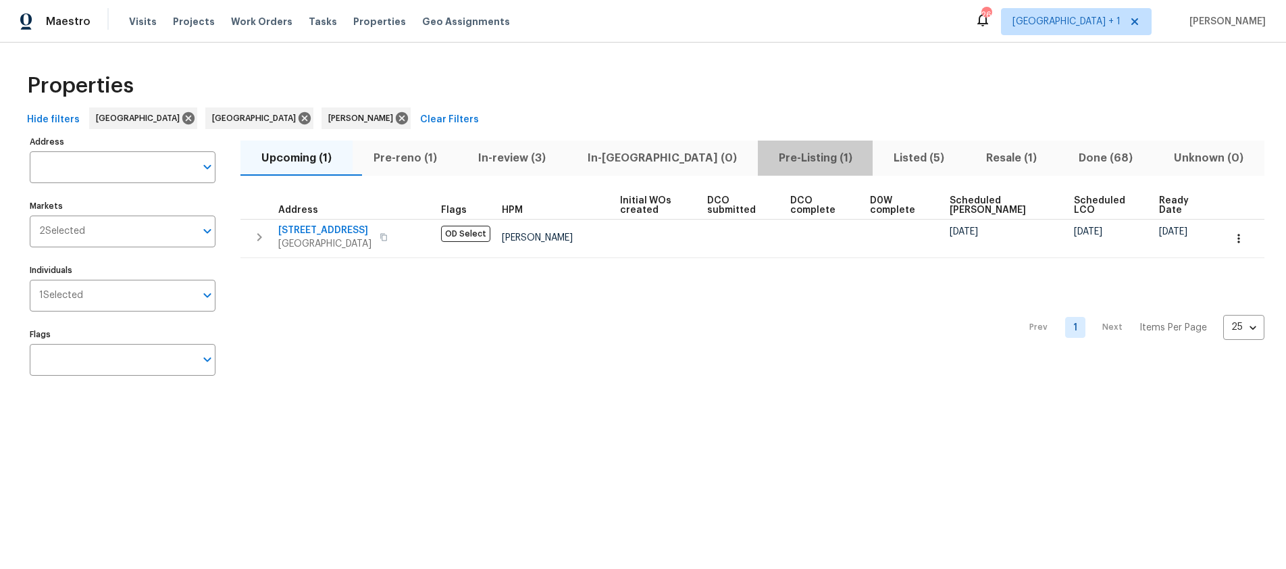
click at [766, 157] on span "Pre-Listing (1)" at bounding box center [815, 158] width 99 height 19
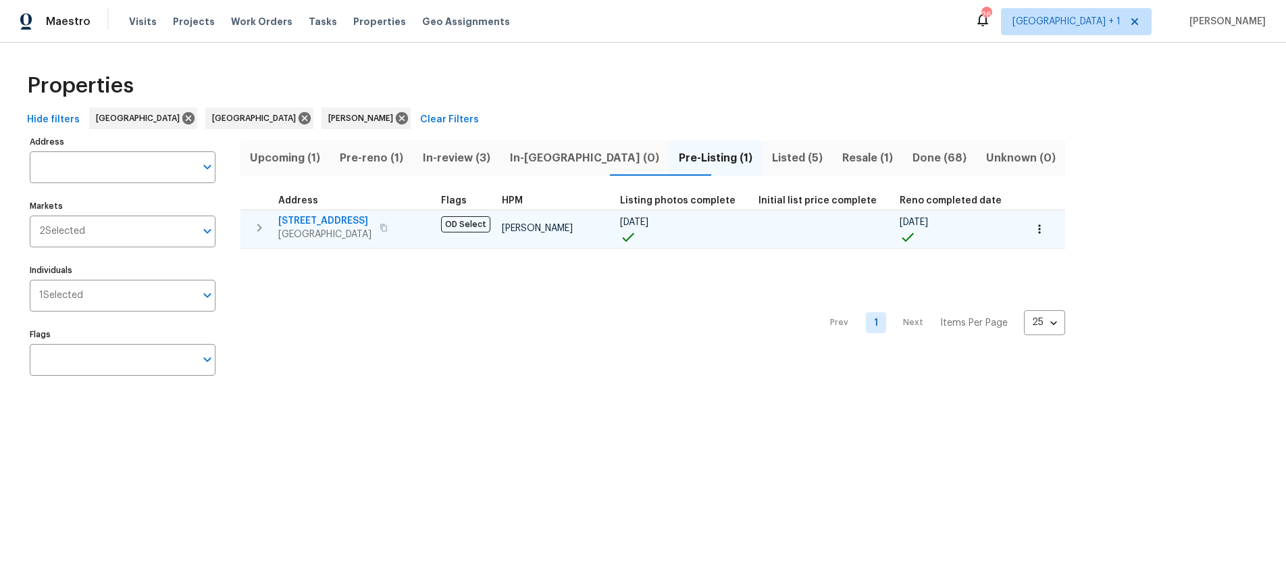
click at [335, 228] on span "Santa Monica, CA 90405" at bounding box center [324, 235] width 93 height 14
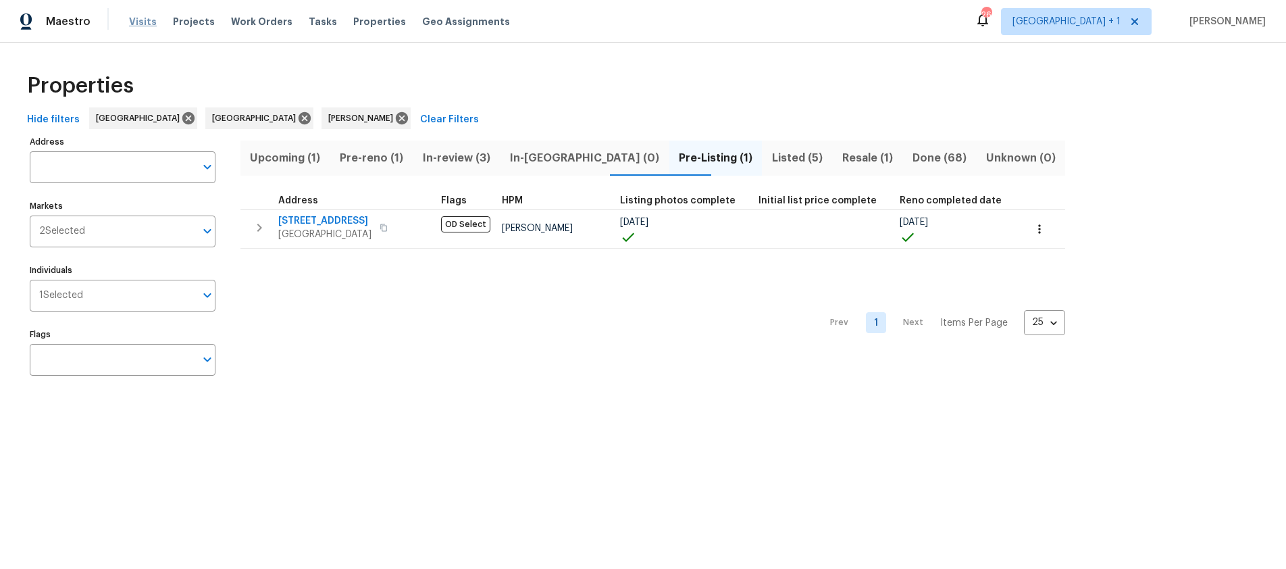
click at [146, 27] on span "Visits" at bounding box center [143, 22] width 28 height 14
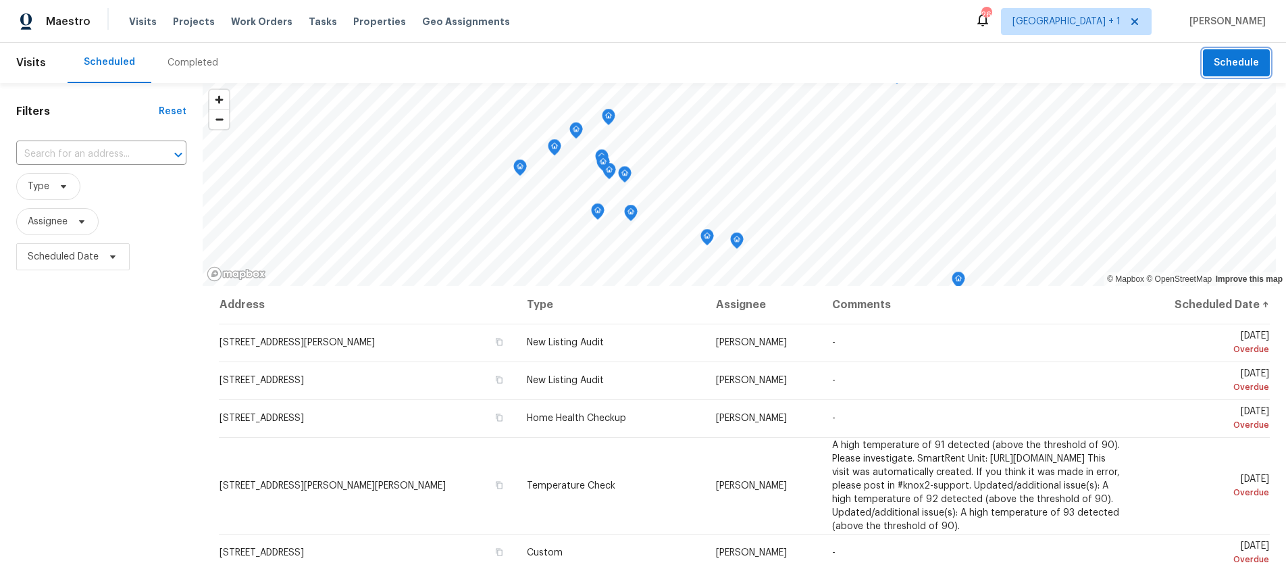
click at [1217, 71] on button "Schedule" at bounding box center [1236, 63] width 67 height 28
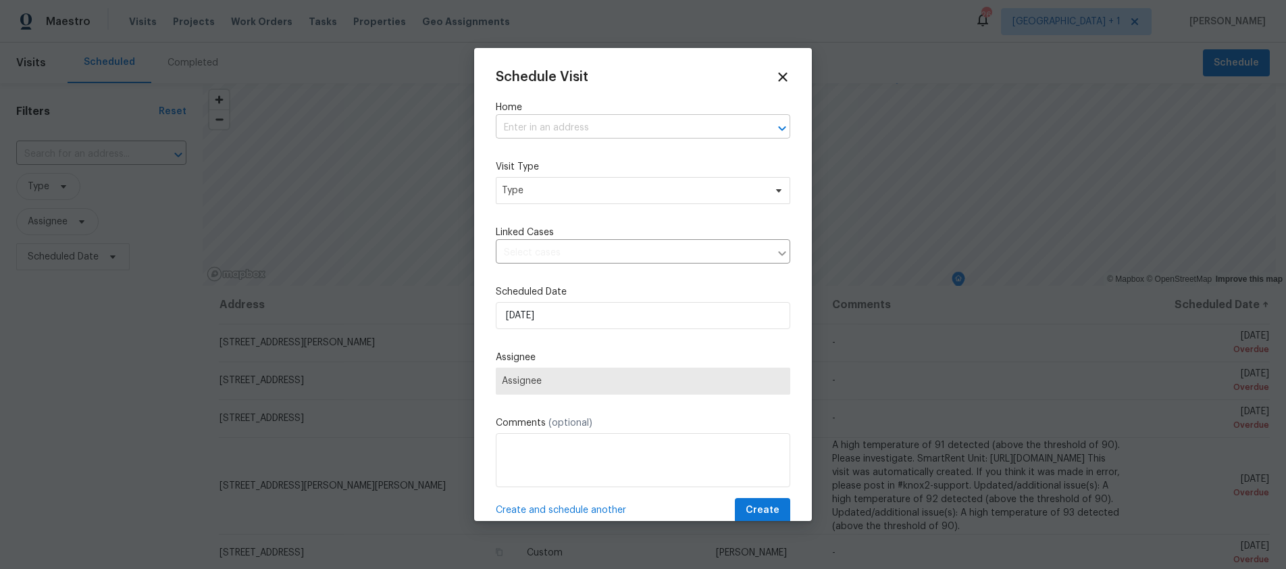
click at [545, 126] on input "text" at bounding box center [624, 128] width 257 height 21
type input "3700"
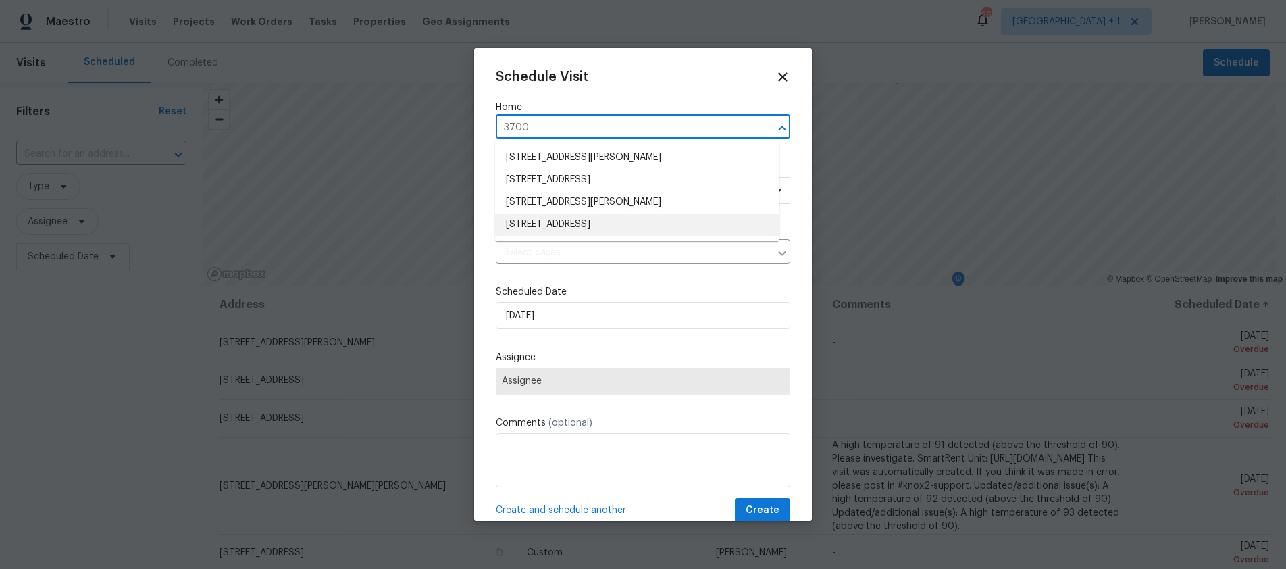
click at [547, 228] on li "[STREET_ADDRESS]" at bounding box center [637, 224] width 284 height 22
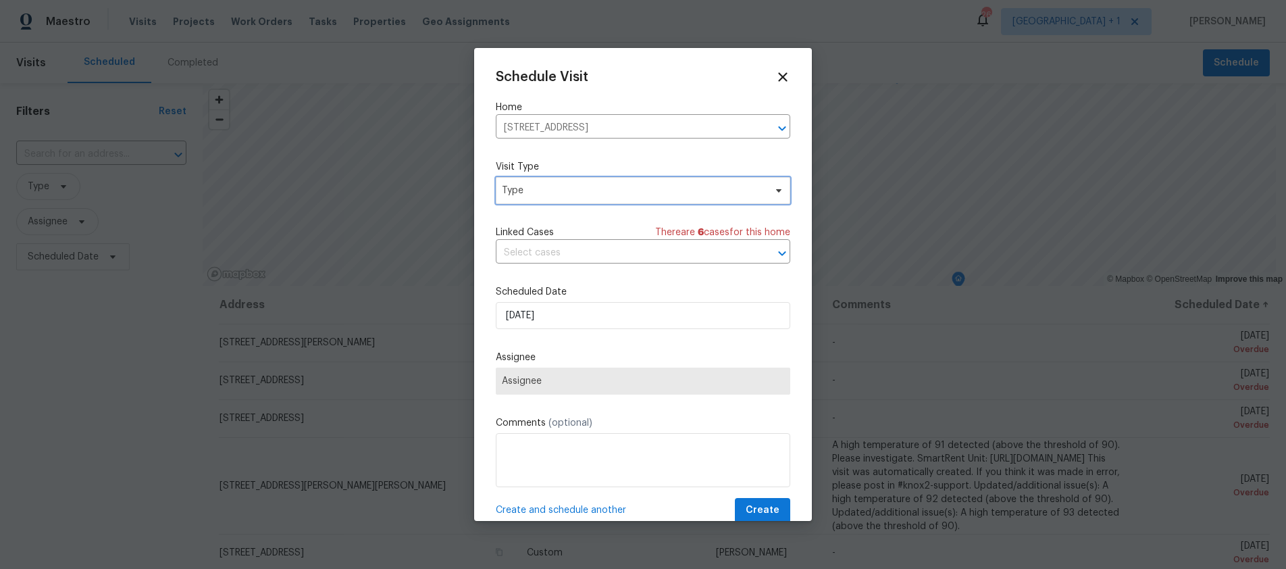
click at [548, 192] on span "Type" at bounding box center [633, 191] width 263 height 14
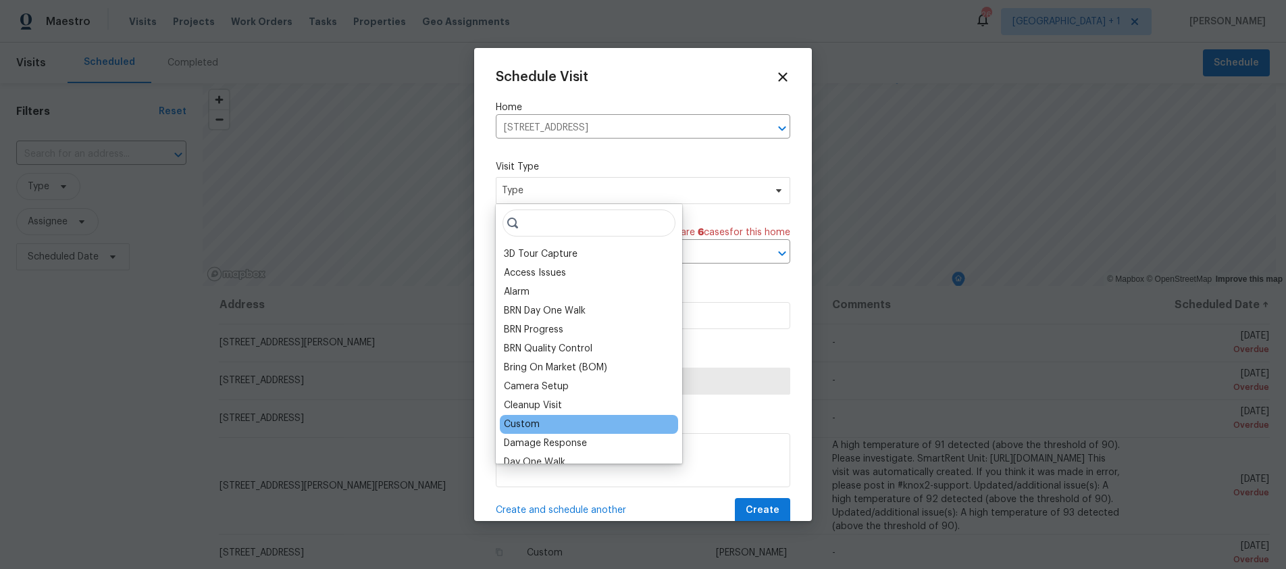
click at [529, 417] on div "Custom" at bounding box center [522, 424] width 36 height 14
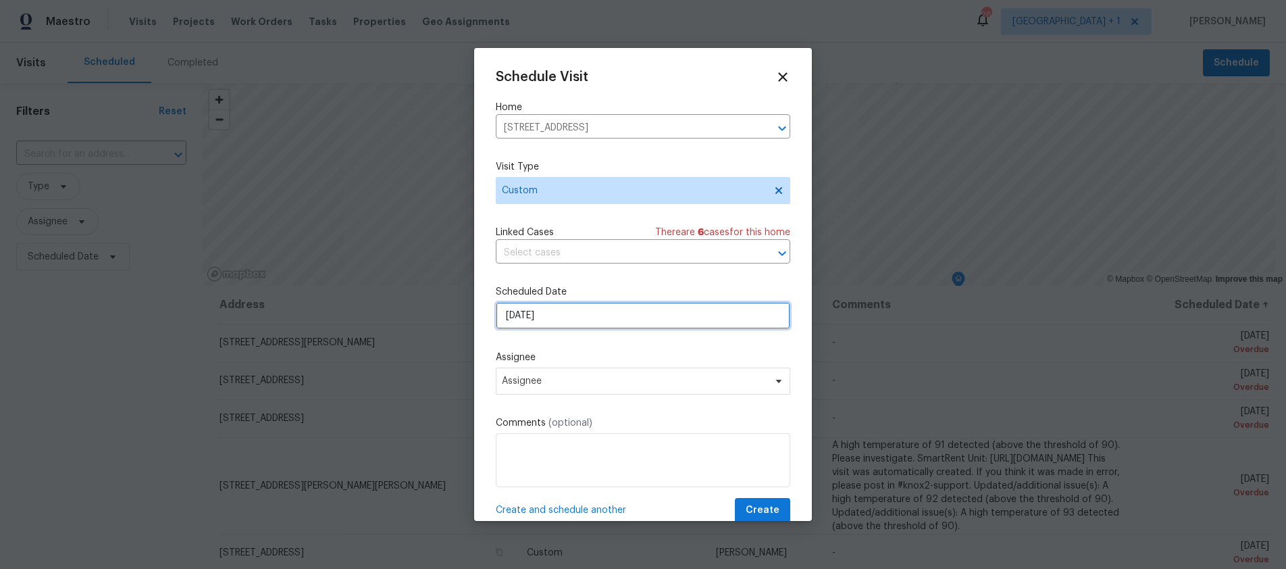
click at [561, 315] on input "[DATE]" at bounding box center [643, 315] width 294 height 27
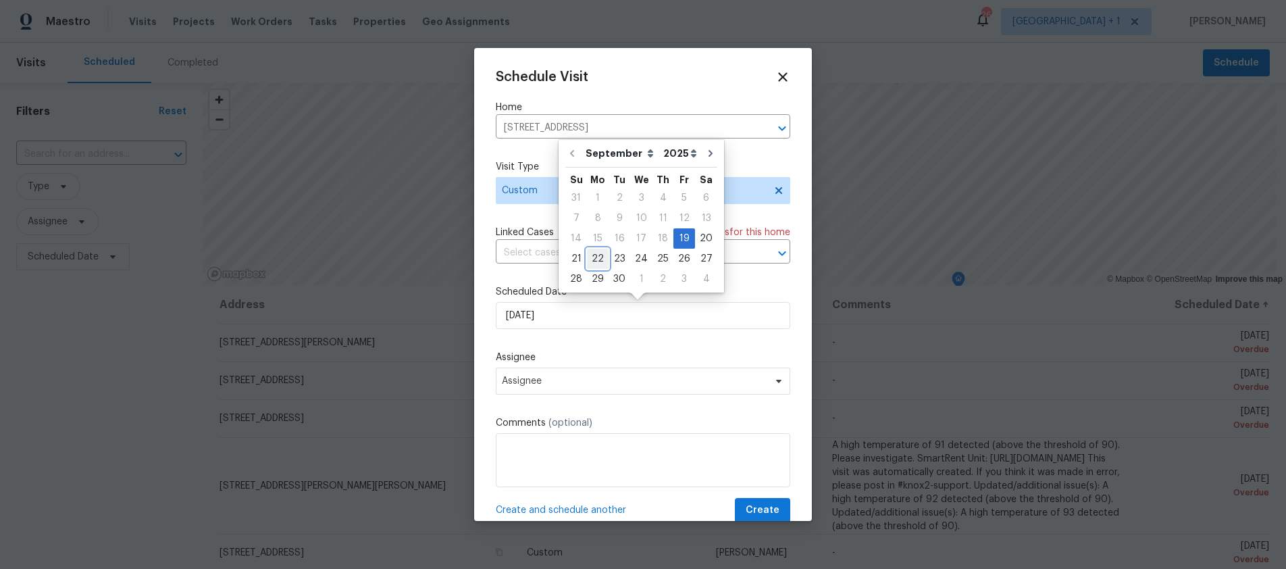
click at [595, 256] on div "22" at bounding box center [598, 258] width 22 height 19
type input "9/22/2025"
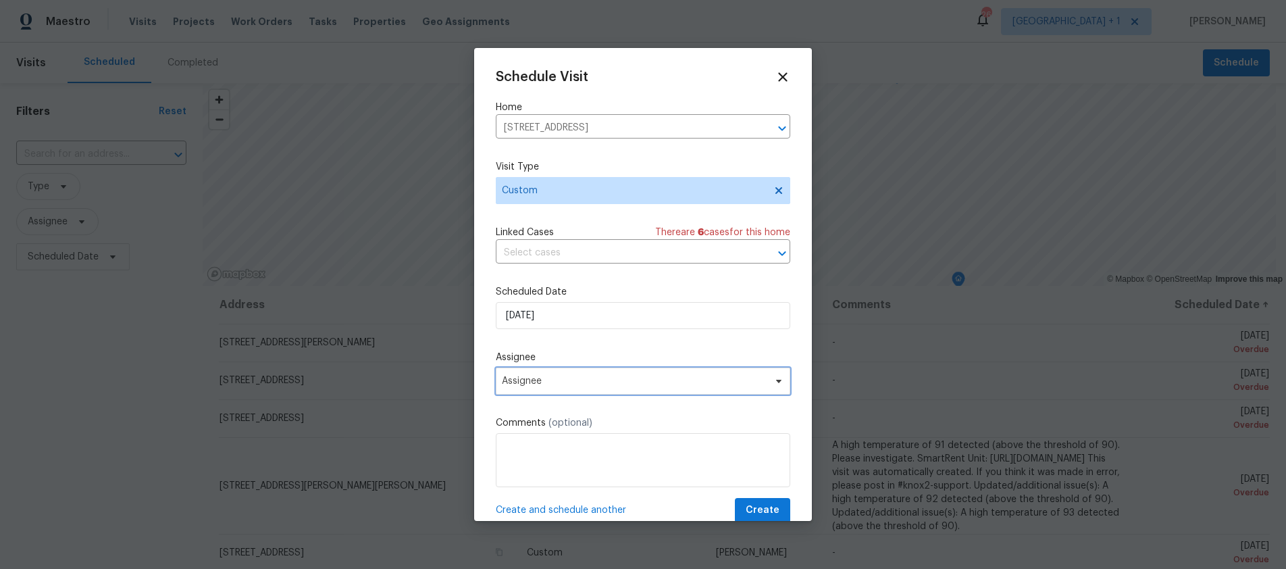
click at [579, 385] on span "Assignee" at bounding box center [634, 380] width 265 height 11
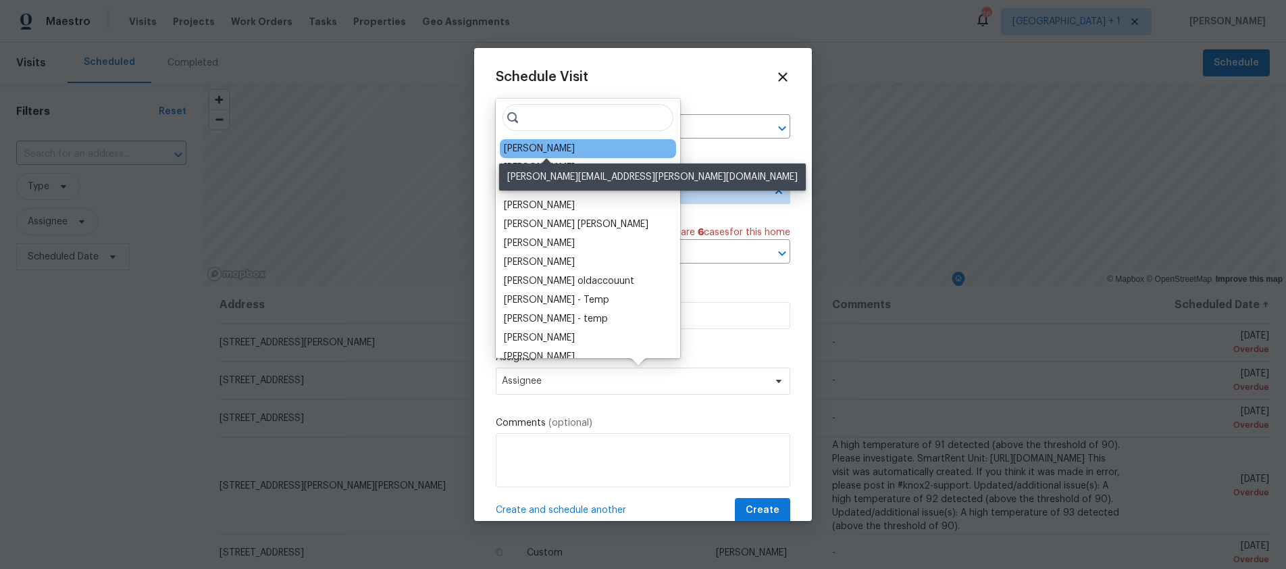
click at [556, 151] on div "[PERSON_NAME]" at bounding box center [539, 149] width 71 height 14
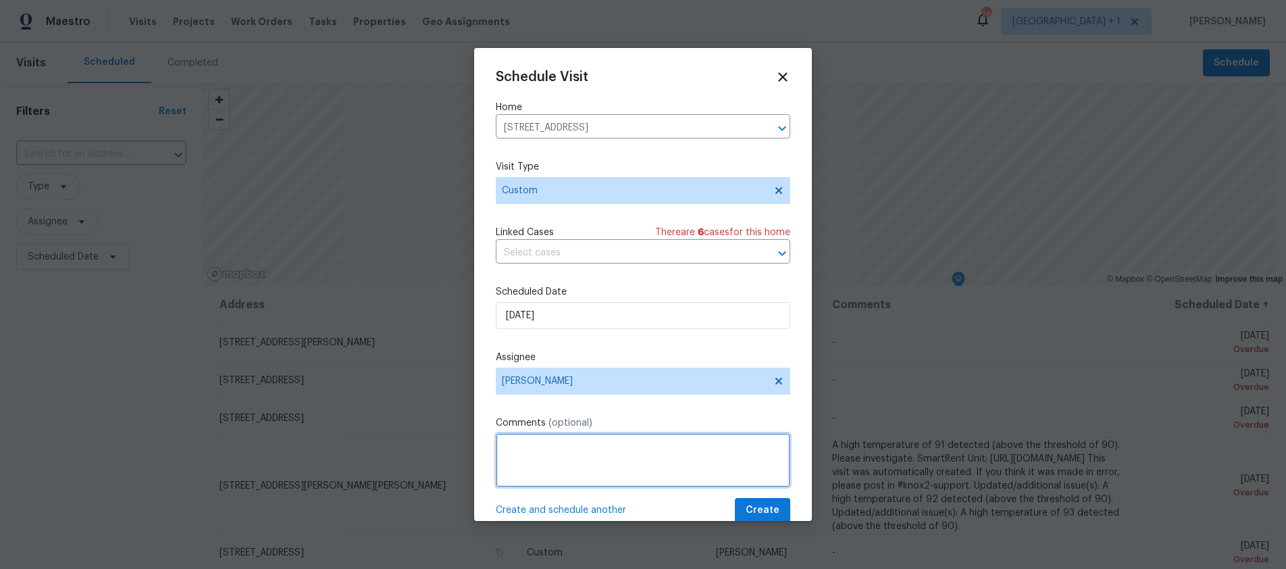
click at [558, 449] on textarea at bounding box center [643, 460] width 294 height 54
type textarea "Walk home with Pablo"
click at [765, 512] on span "Create" at bounding box center [763, 510] width 34 height 17
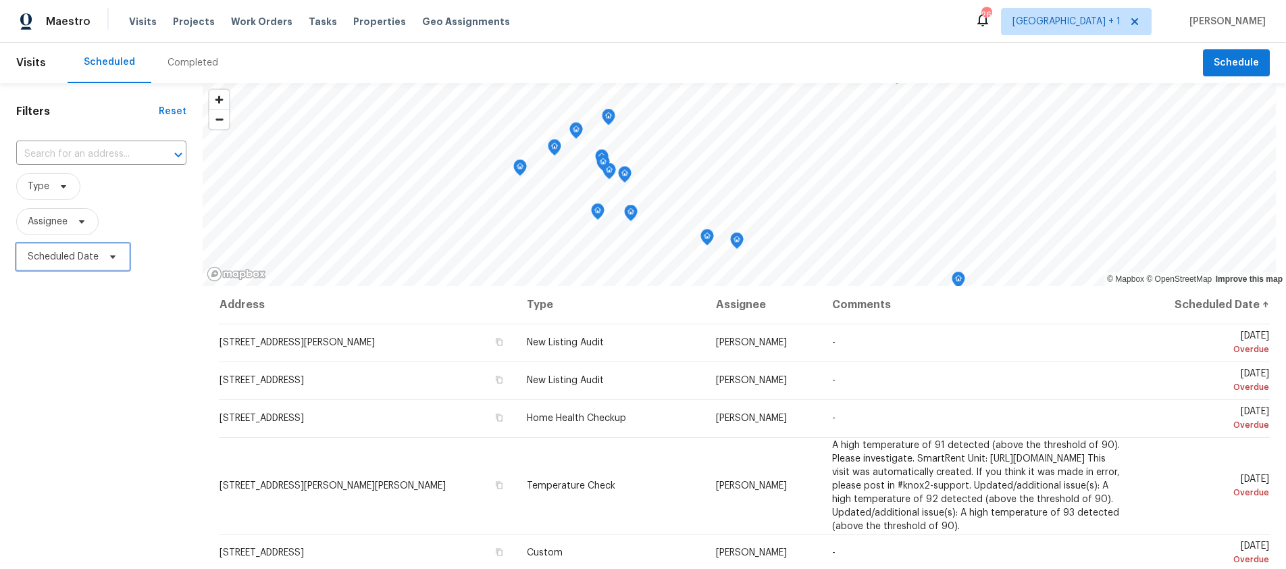
click at [83, 250] on span "Scheduled Date" at bounding box center [63, 257] width 71 height 14
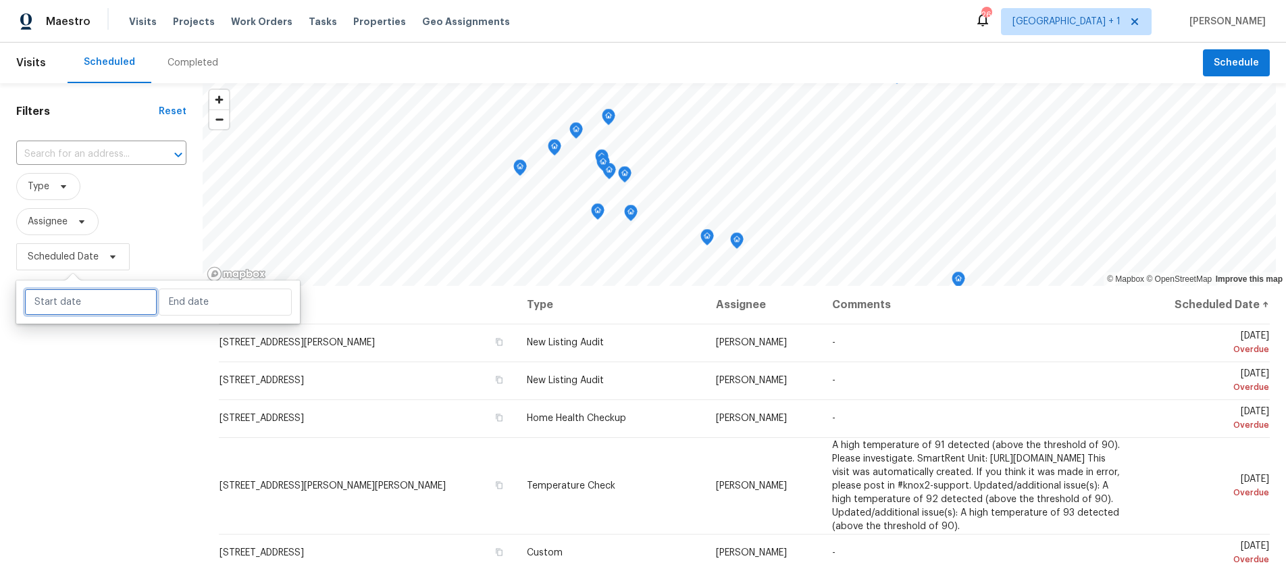
select select "8"
select select "2025"
select select "9"
select select "2025"
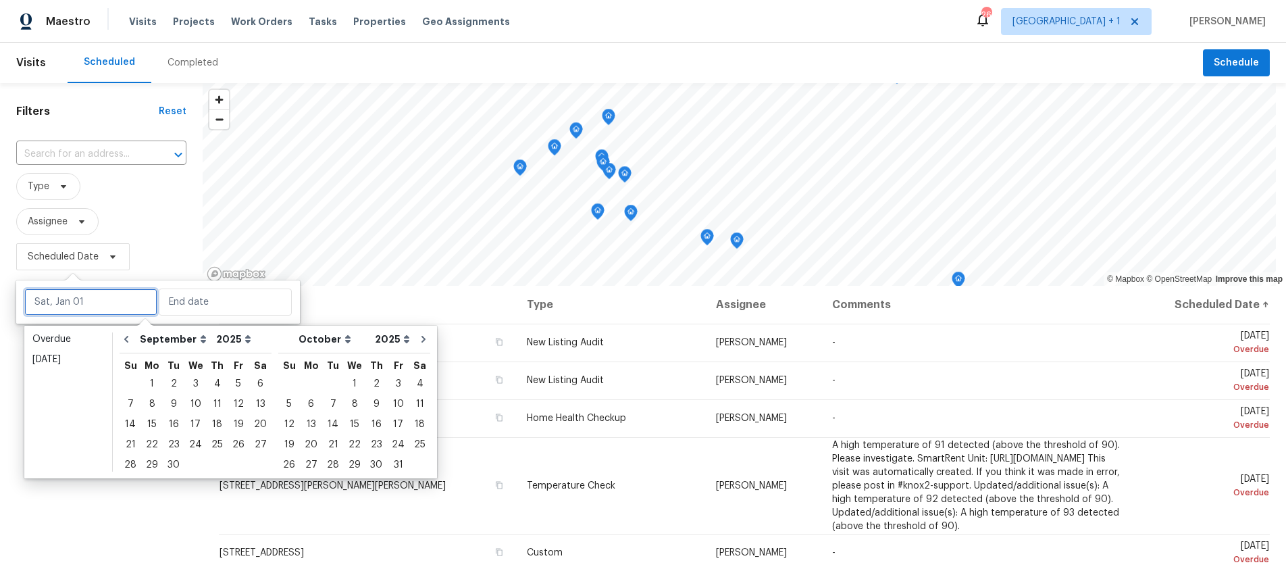
click at [92, 303] on input "text" at bounding box center [90, 301] width 133 height 27
click at [151, 438] on div "22" at bounding box center [152, 444] width 22 height 19
type input "Mon, Sep 22"
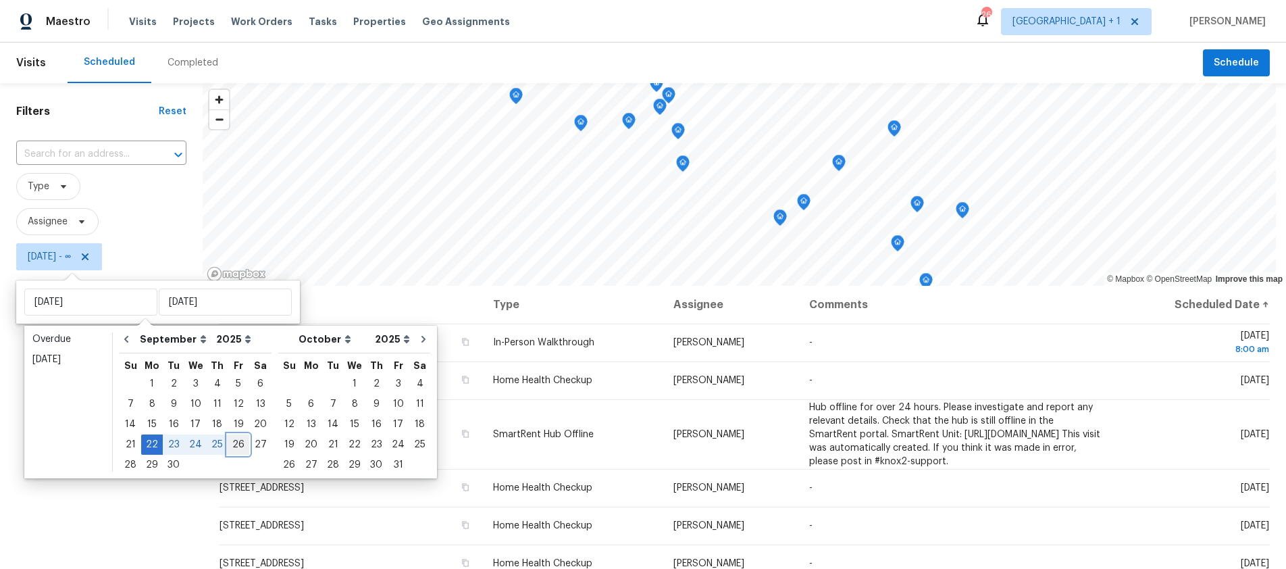
click at [228, 440] on div "26" at bounding box center [239, 444] width 22 height 19
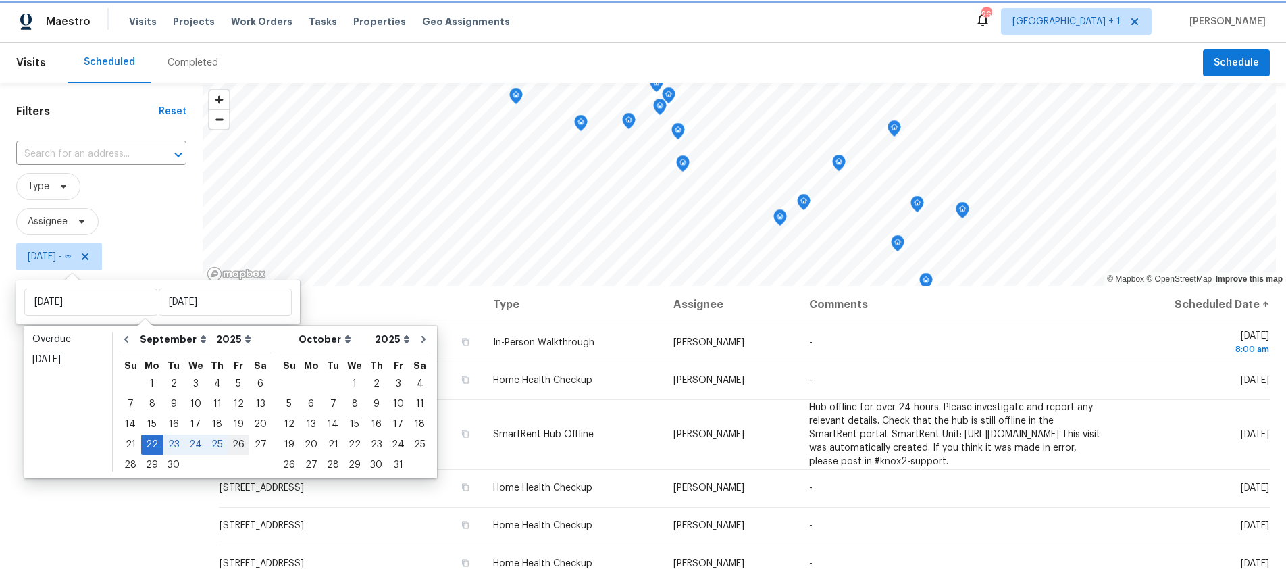
type input "Fri, Sep 26"
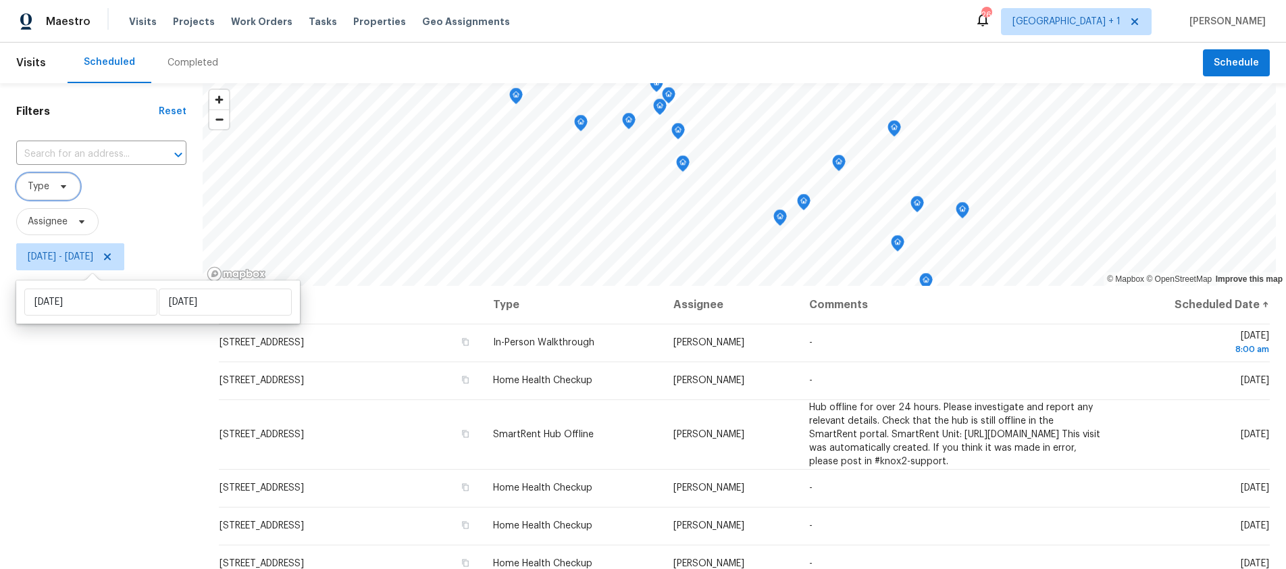
click at [46, 188] on span "Type" at bounding box center [39, 187] width 22 height 14
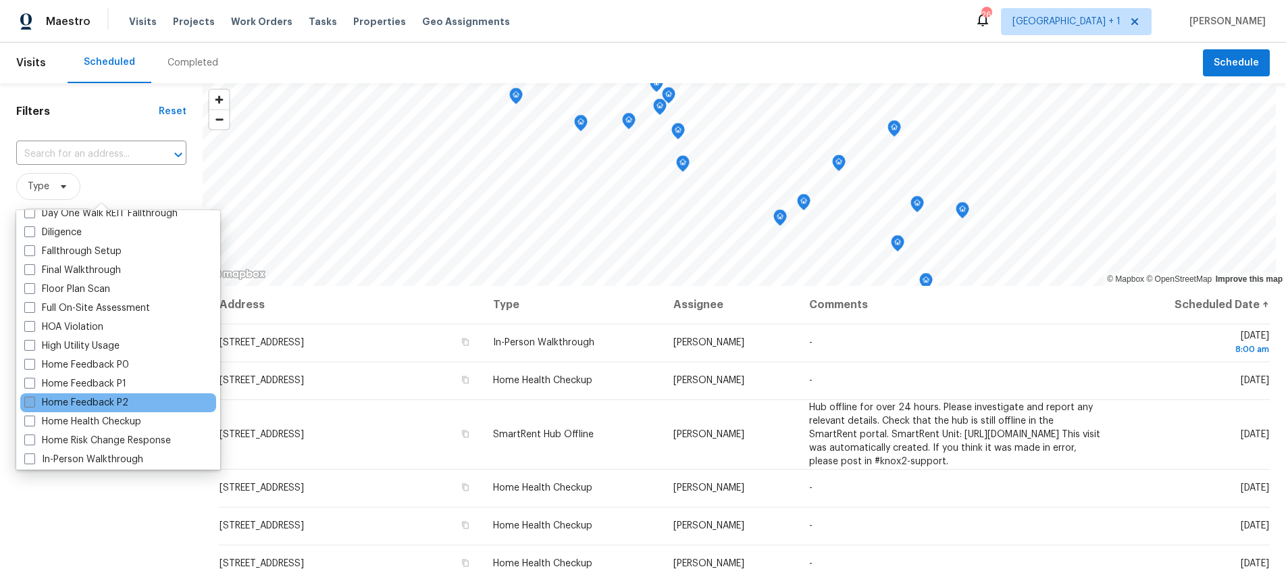
scroll to position [405, 0]
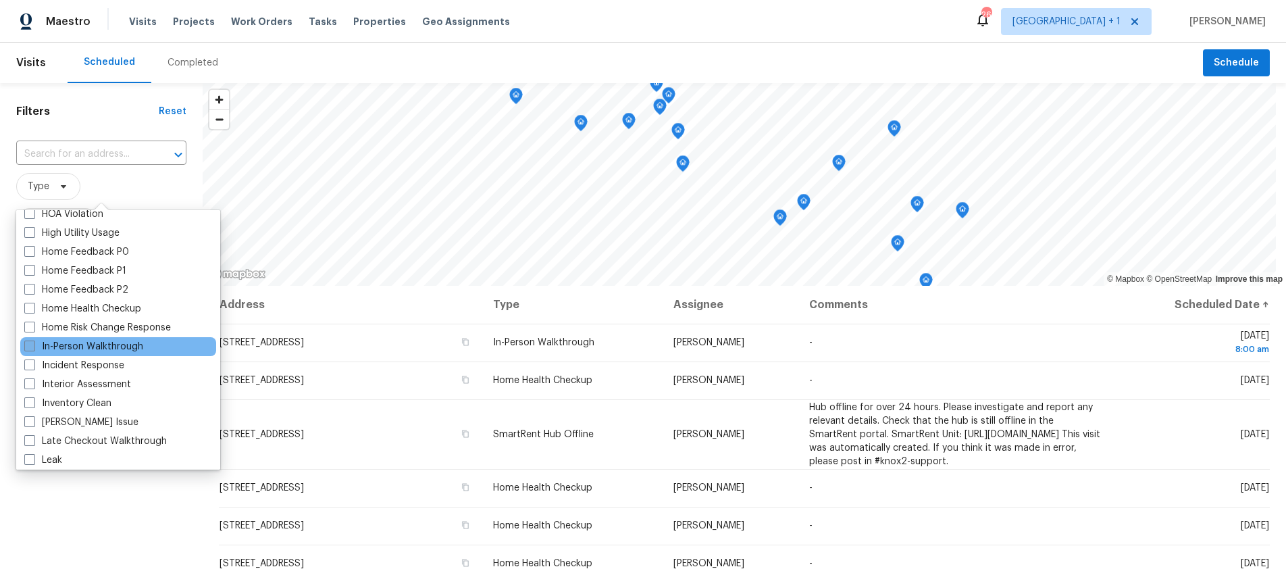
click at [30, 343] on span at bounding box center [29, 345] width 11 height 11
click at [30, 343] on input "In-Person Walkthrough" at bounding box center [28, 344] width 9 height 9
checkbox input "true"
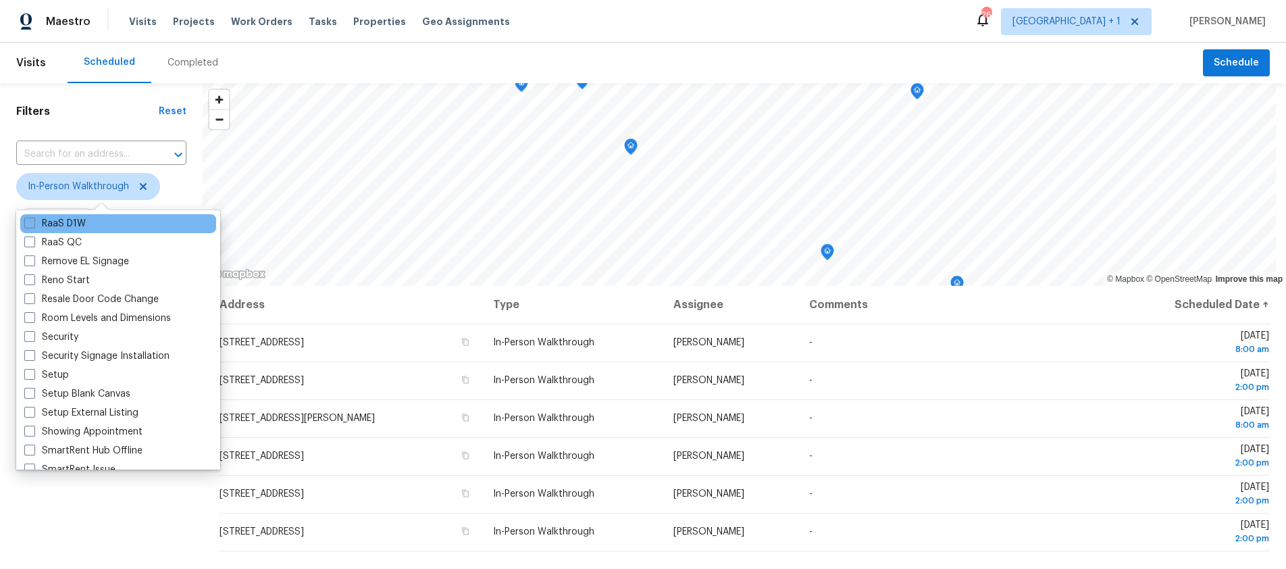
scroll to position [979, 0]
click at [32, 227] on span at bounding box center [29, 225] width 11 height 11
click at [32, 227] on input "RaaS D1W" at bounding box center [28, 223] width 9 height 9
checkbox input "true"
click at [73, 492] on div "Filters Reset ​ In-Person Walkthrough + 1 Assignee Mon, Sep 22 - Fri, Sep 26" at bounding box center [101, 412] width 203 height 658
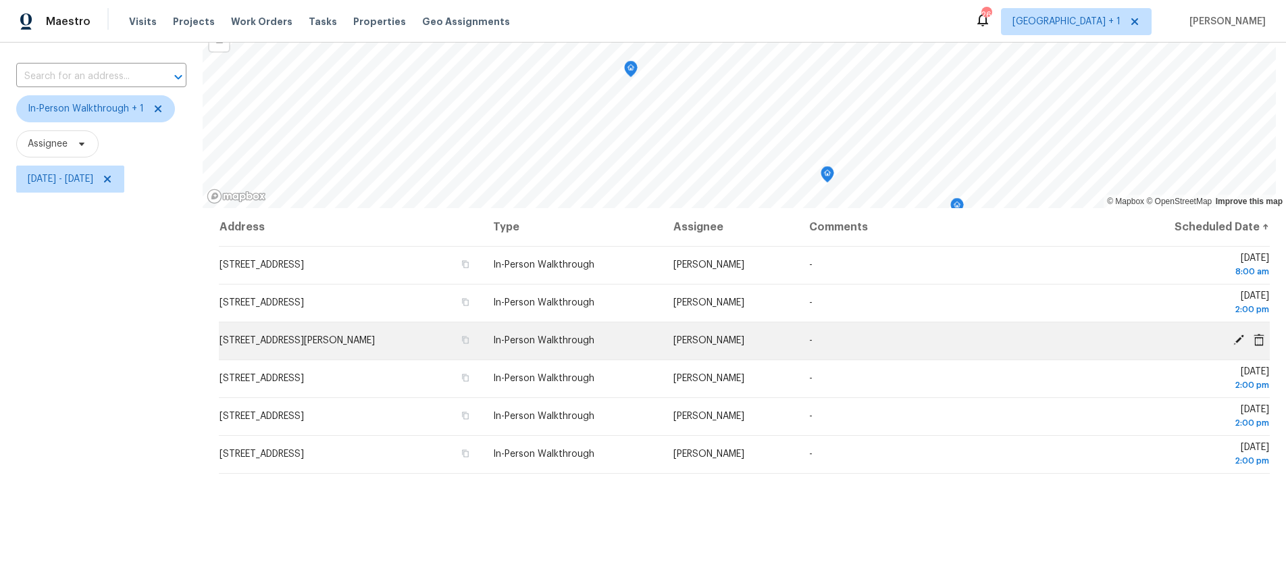
scroll to position [76, 0]
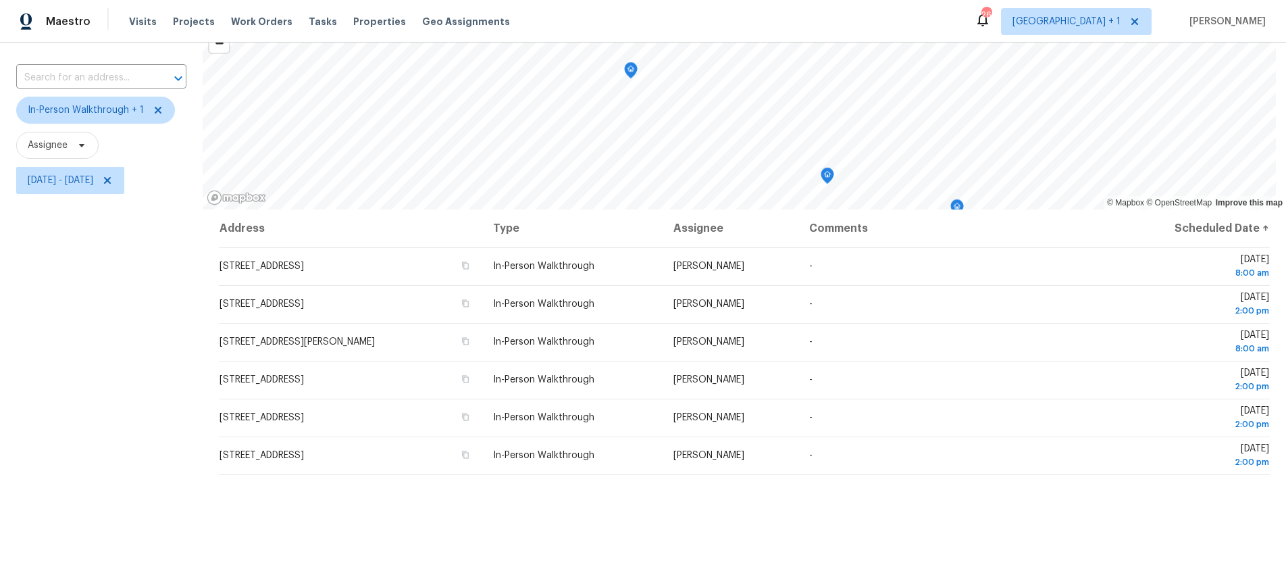
click at [97, 355] on div "Filters Reset ​ In-Person Walkthrough + 1 Assignee Mon, Sep 22 - Fri, Sep 26" at bounding box center [101, 336] width 203 height 658
click at [68, 323] on div "Filters Reset ​ In-Person Walkthrough + 1 Assignee Mon, Sep 22 - Fri, Sep 26" at bounding box center [101, 336] width 203 height 658
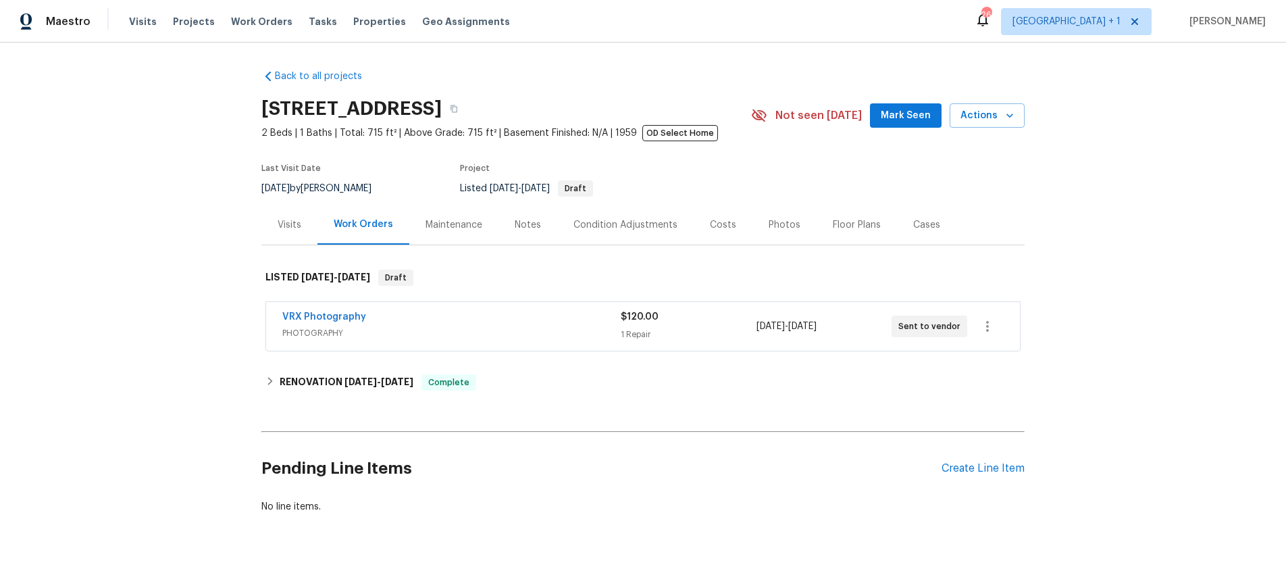
click at [1123, 228] on div "Back to all projects 2909 10th St Apt 4, Santa Monica, CA 90405 2 Beds | 1 Bath…" at bounding box center [643, 306] width 1286 height 526
click at [219, 125] on div "Back to all projects 2909 10th St Apt 4, Santa Monica, CA 90405 2 Beds | 1 Bath…" at bounding box center [643, 306] width 1286 height 526
click at [529, 223] on div "Notes" at bounding box center [528, 225] width 26 height 14
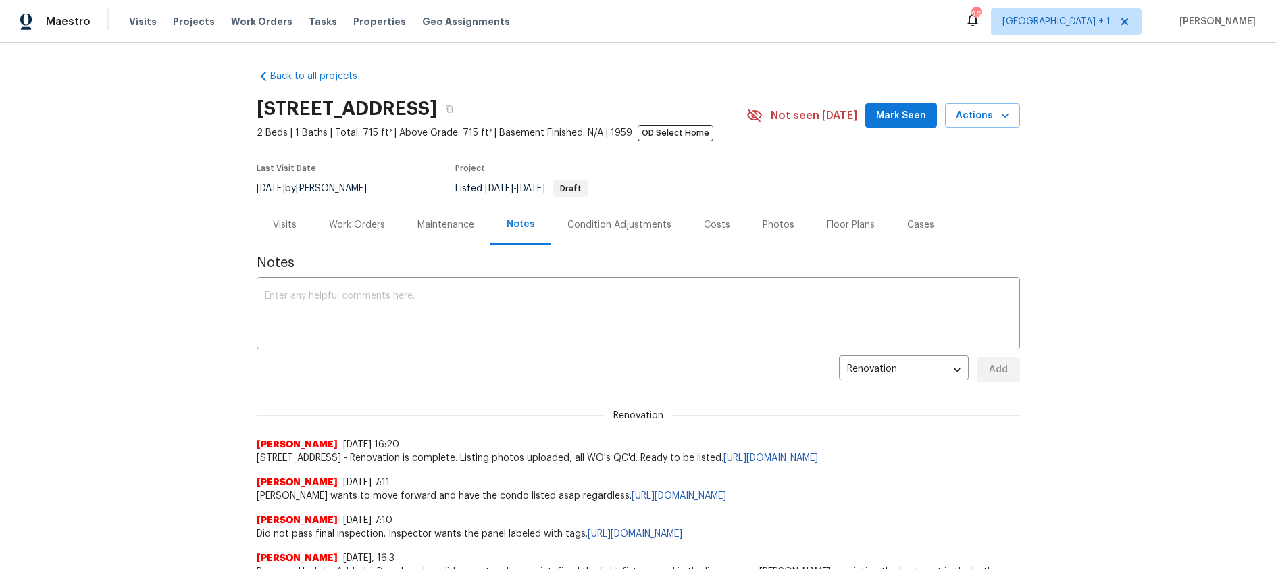
click at [168, 305] on div "Back to all projects 2909 10th St Apt 4, Santa Monica, CA 90405 2 Beds | 1 Bath…" at bounding box center [638, 306] width 1276 height 526
click at [617, 225] on div "Condition Adjustments" at bounding box center [619, 225] width 104 height 14
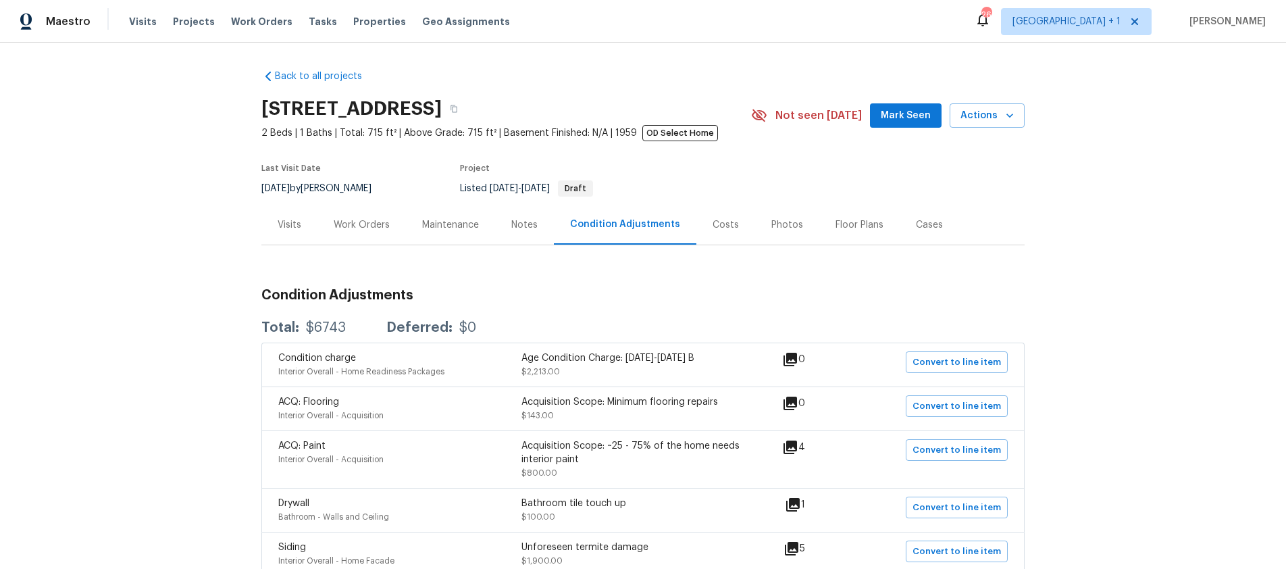
drag, startPoint x: 506, startPoint y: 79, endPoint x: 500, endPoint y: 7, distance: 72.5
click at [506, 79] on div "Back to all projects 2909 10th St Apt 4, Santa Monica, CA 90405 2 Beds | 1 Bath…" at bounding box center [642, 317] width 763 height 517
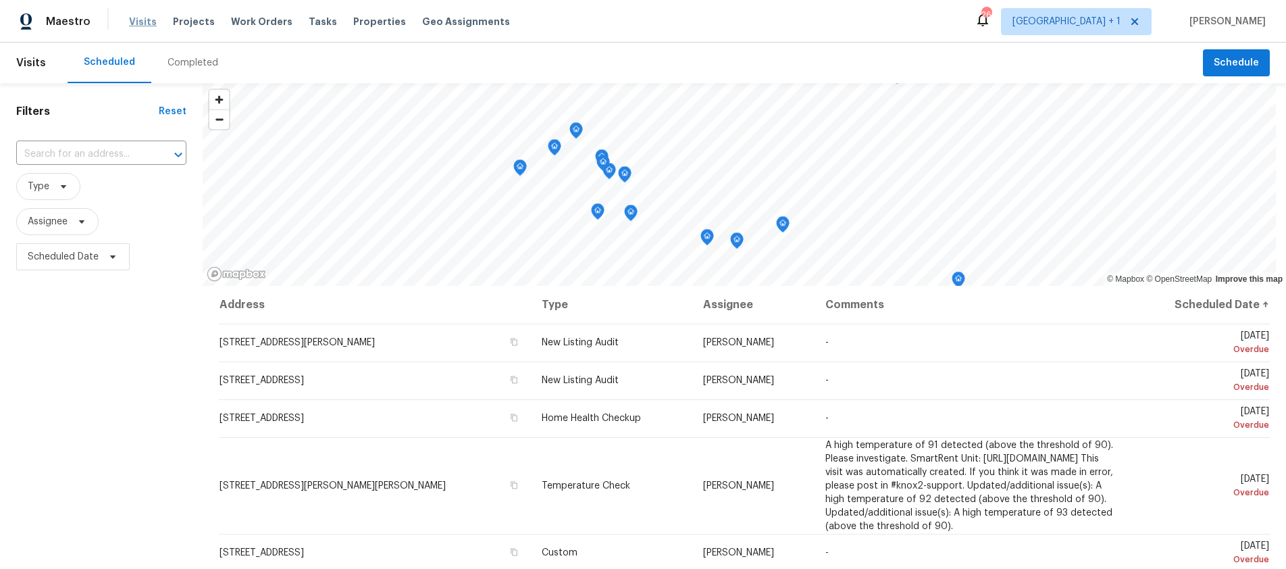
click at [137, 25] on span "Visits" at bounding box center [143, 22] width 28 height 14
click at [137, 24] on span "Visits" at bounding box center [143, 22] width 28 height 14
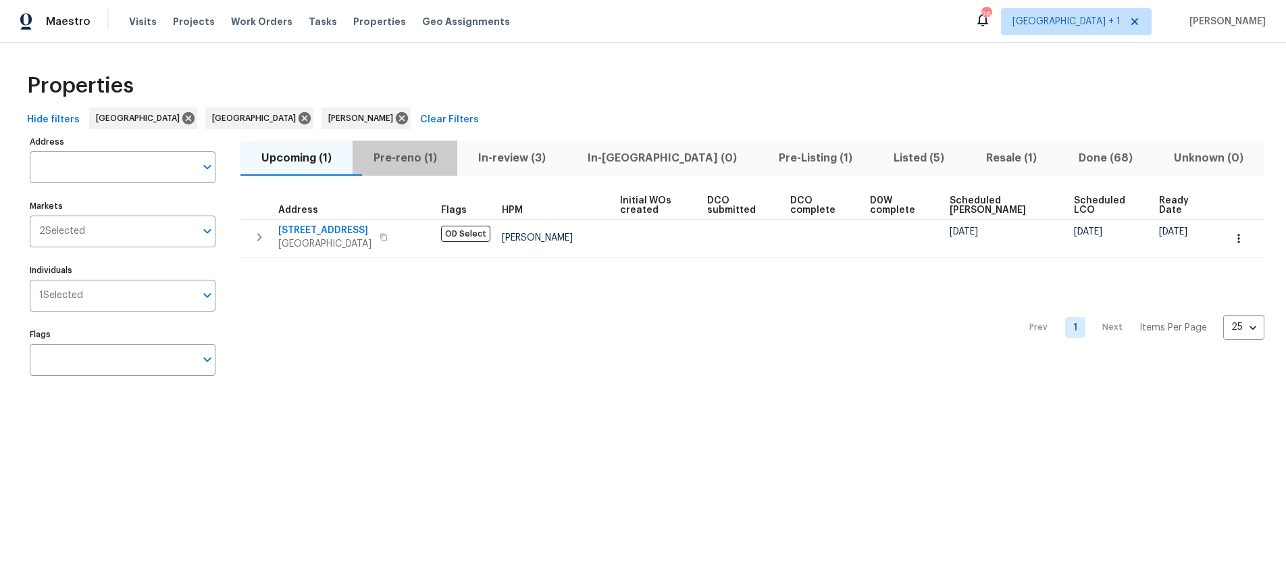
click at [437, 156] on span "Pre-reno (1)" at bounding box center [405, 158] width 89 height 19
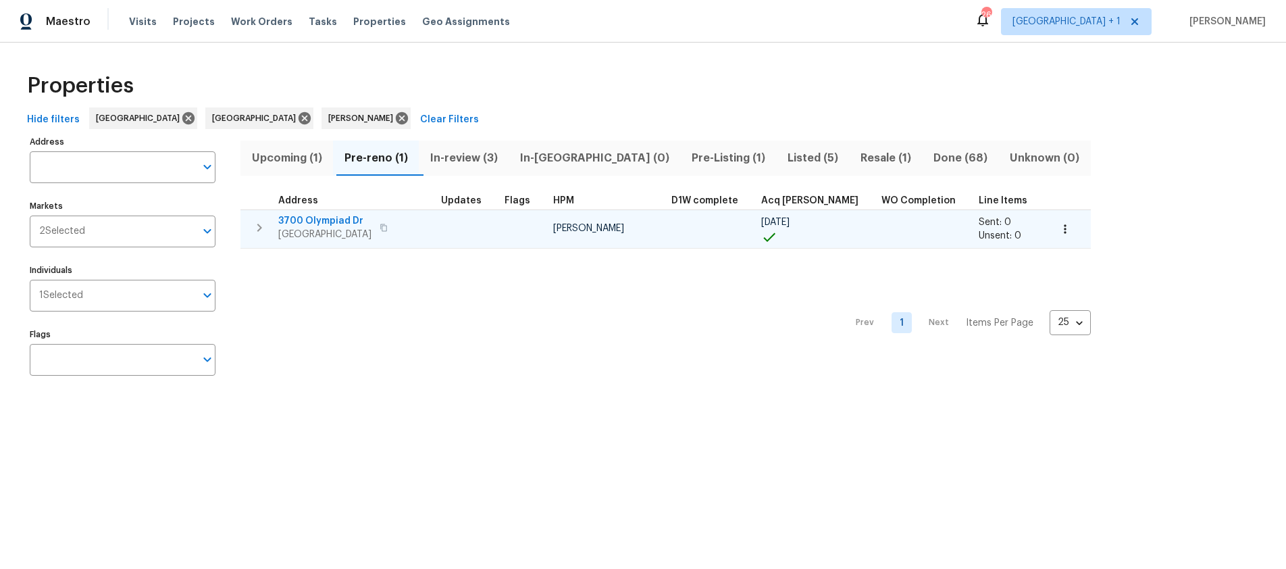
click at [325, 229] on span "View Park, CA 90043" at bounding box center [324, 235] width 93 height 14
click at [332, 224] on span "3700 Olympiad Dr" at bounding box center [324, 221] width 93 height 14
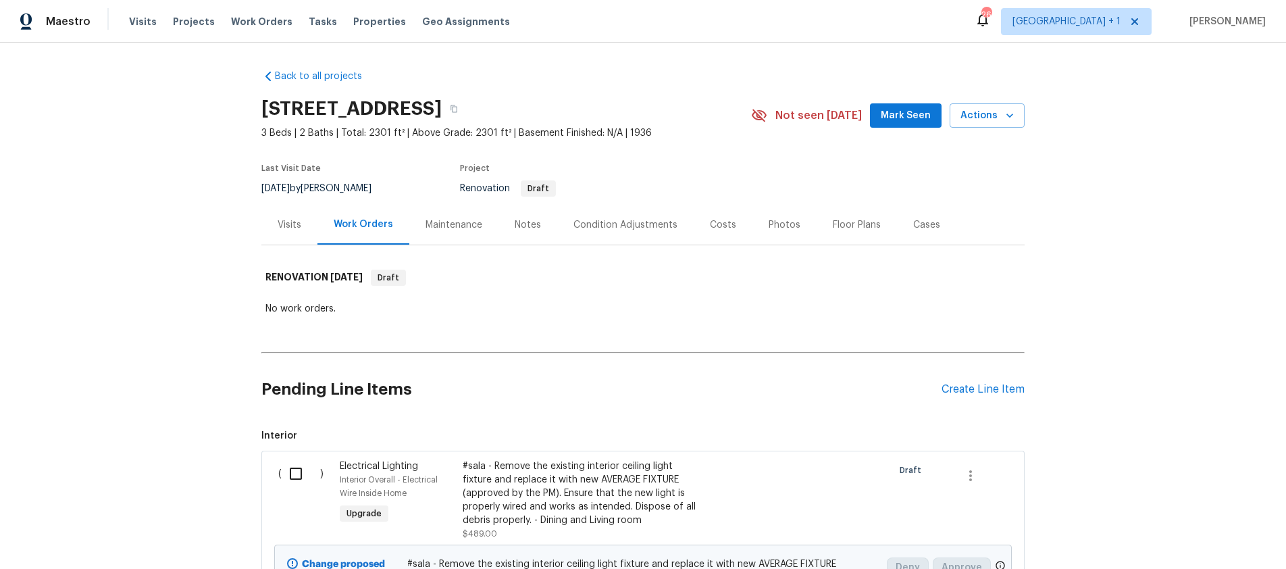
click at [609, 226] on div "Condition Adjustments" at bounding box center [625, 225] width 104 height 14
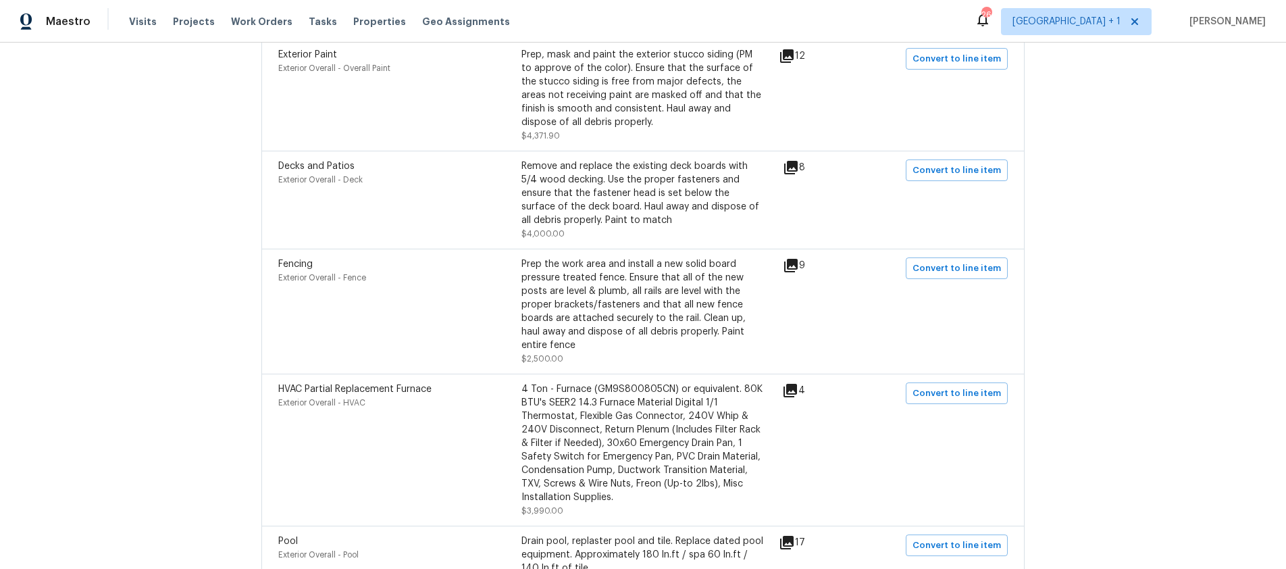
scroll to position [758, 0]
click at [793, 259] on icon at bounding box center [791, 266] width 14 height 14
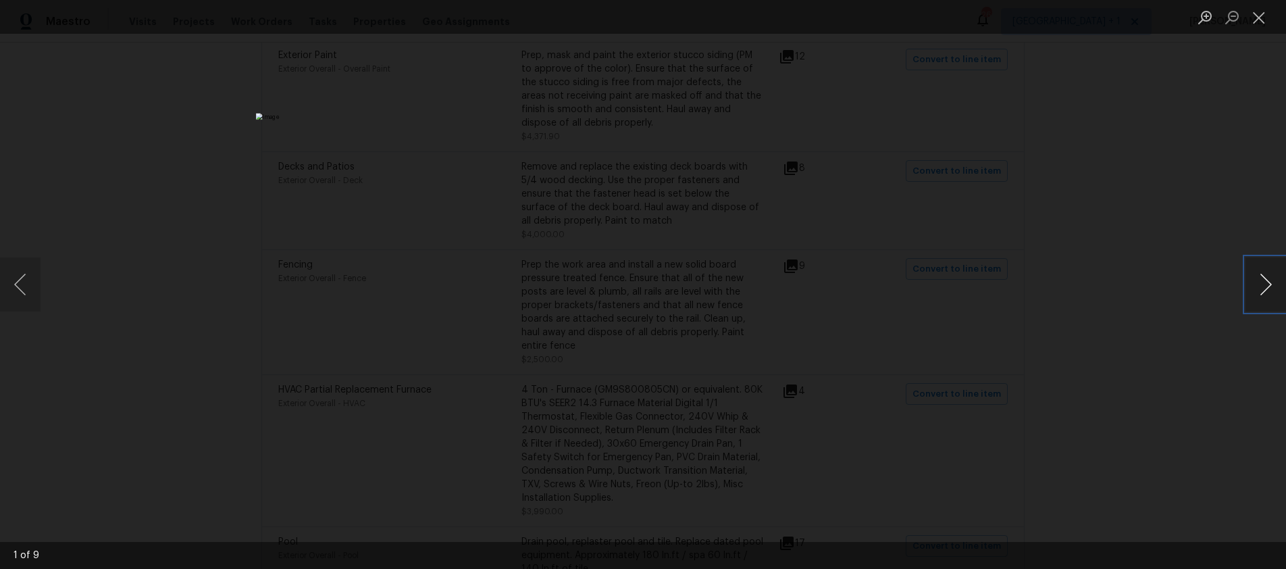
click at [1260, 289] on button "Next image" at bounding box center [1265, 284] width 41 height 54
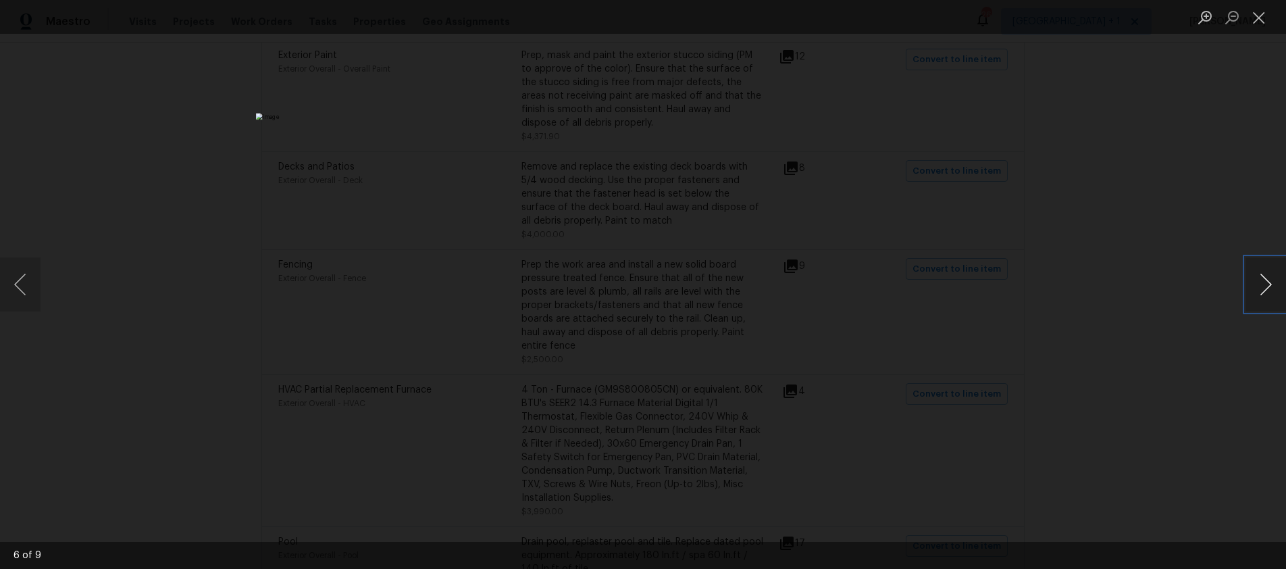
click at [1260, 289] on button "Next image" at bounding box center [1265, 284] width 41 height 54
click at [1263, 24] on button "Close lightbox" at bounding box center [1258, 17] width 27 height 24
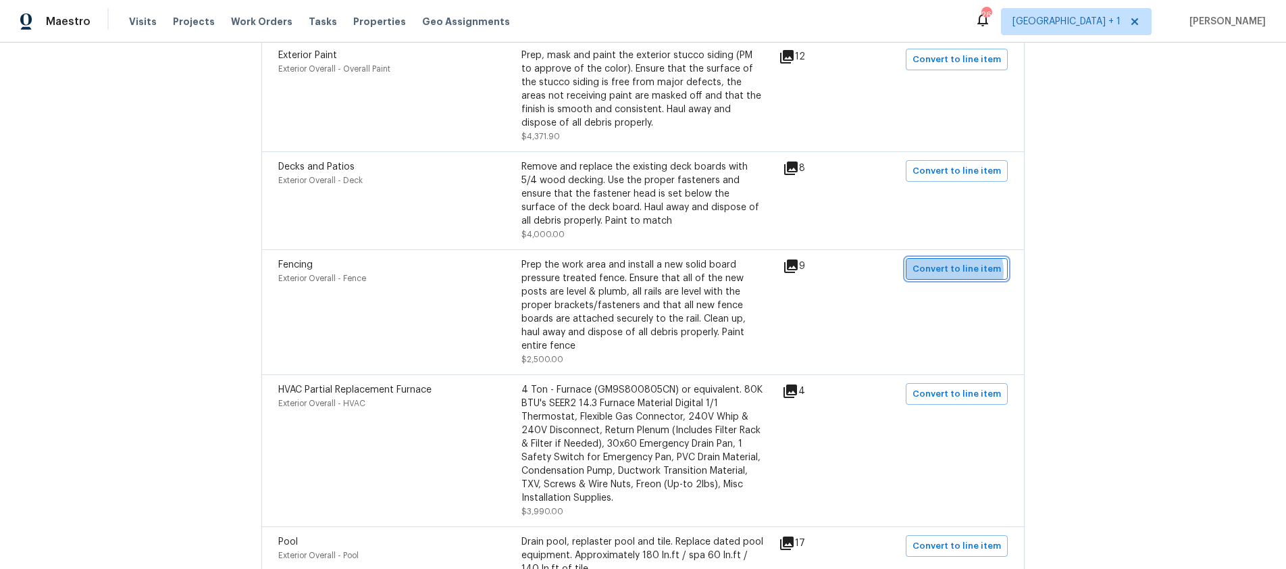
click at [952, 261] on span "Convert to line item" at bounding box center [956, 269] width 88 height 16
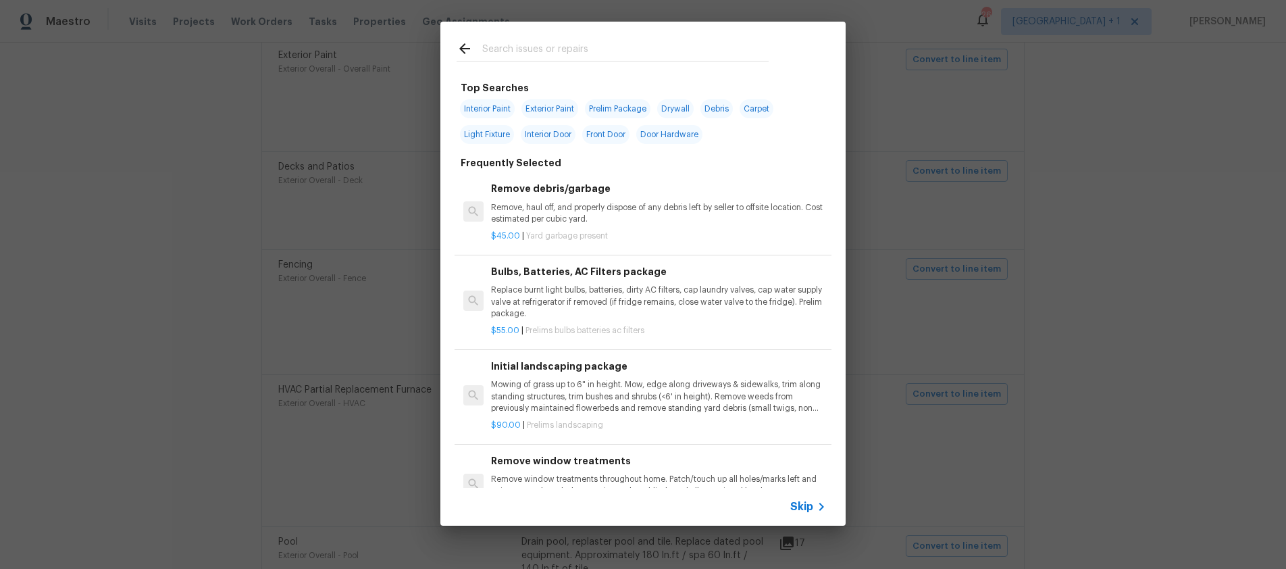
click at [806, 506] on span "Skip" at bounding box center [801, 507] width 23 height 14
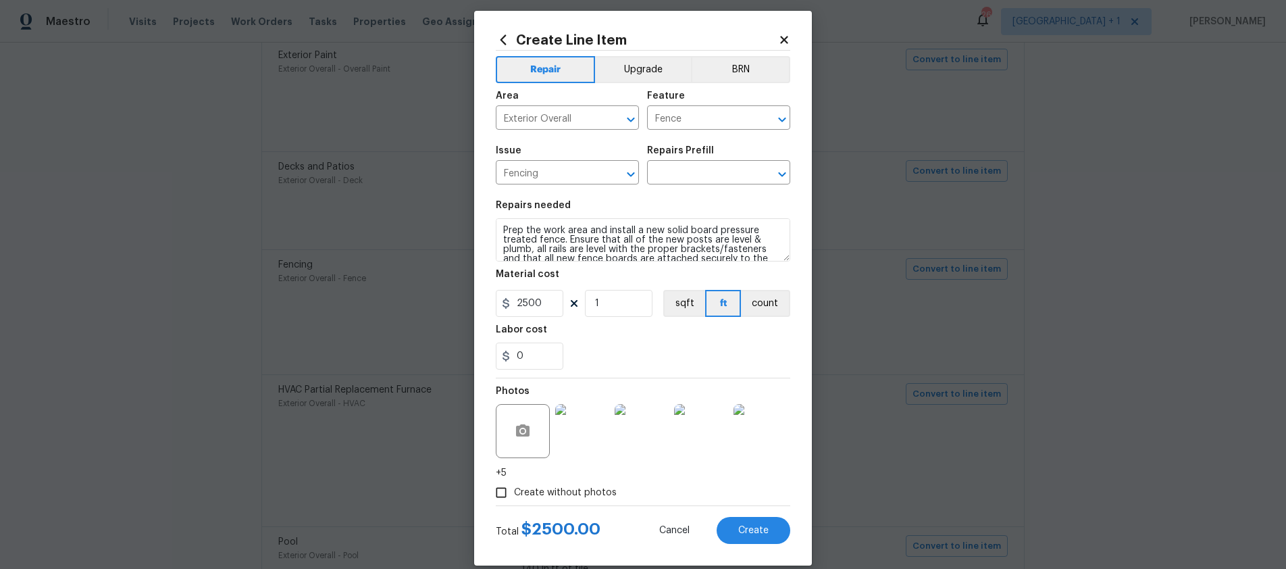
scroll to position [10, 0]
click at [750, 532] on span "Create" at bounding box center [753, 530] width 30 height 10
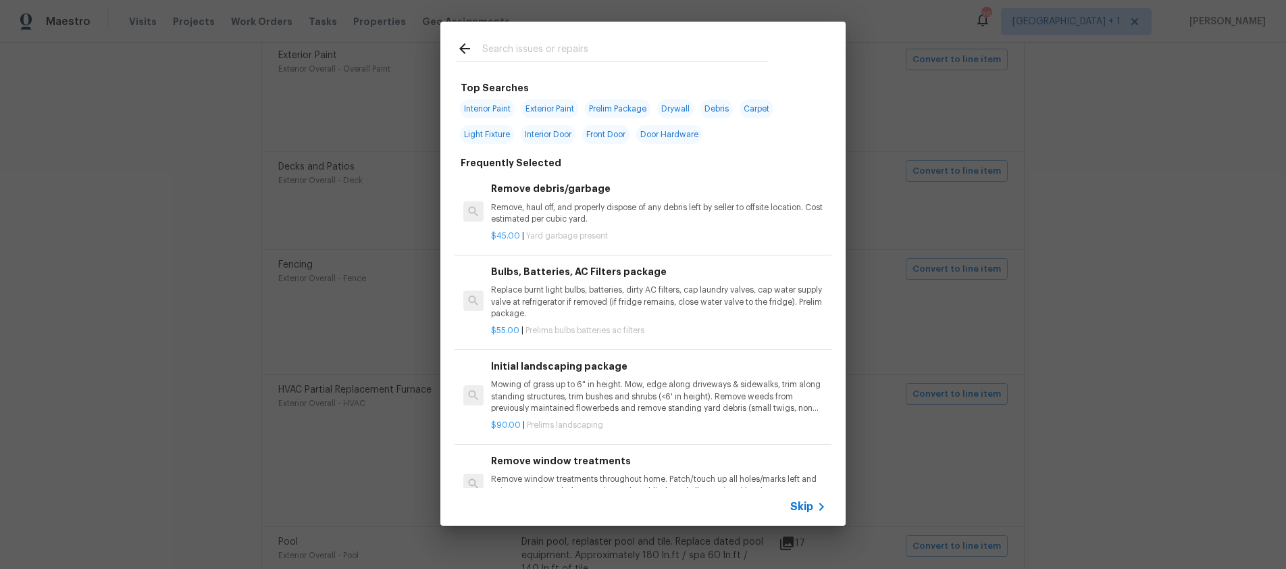
click at [819, 506] on icon at bounding box center [821, 506] width 16 height 16
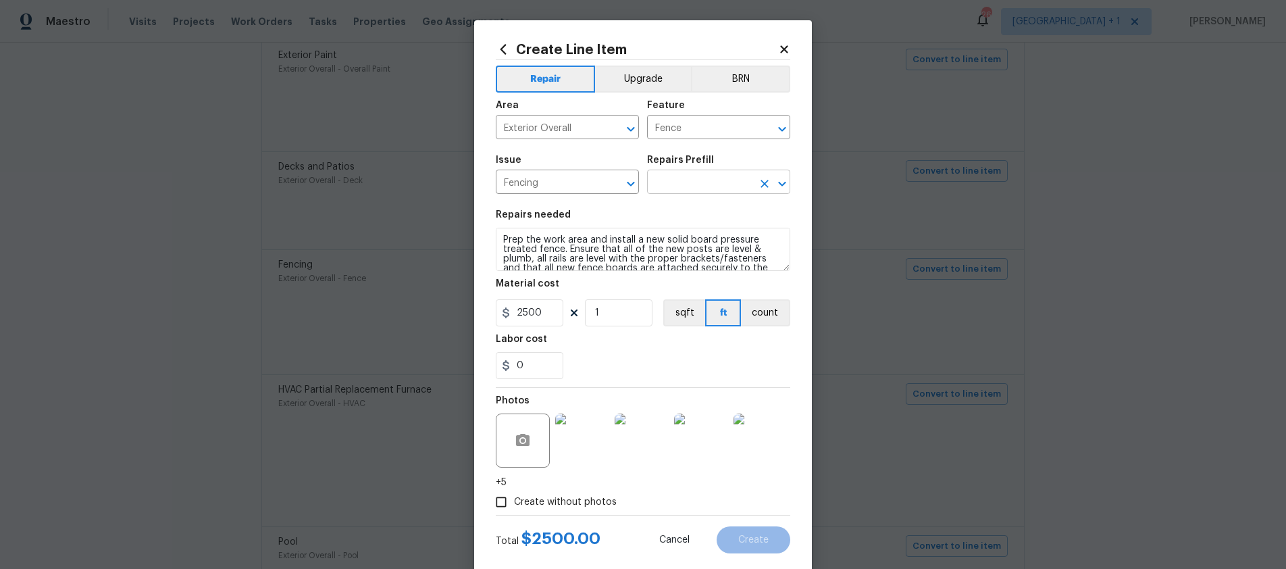
click at [665, 183] on input "text" at bounding box center [699, 183] width 105 height 21
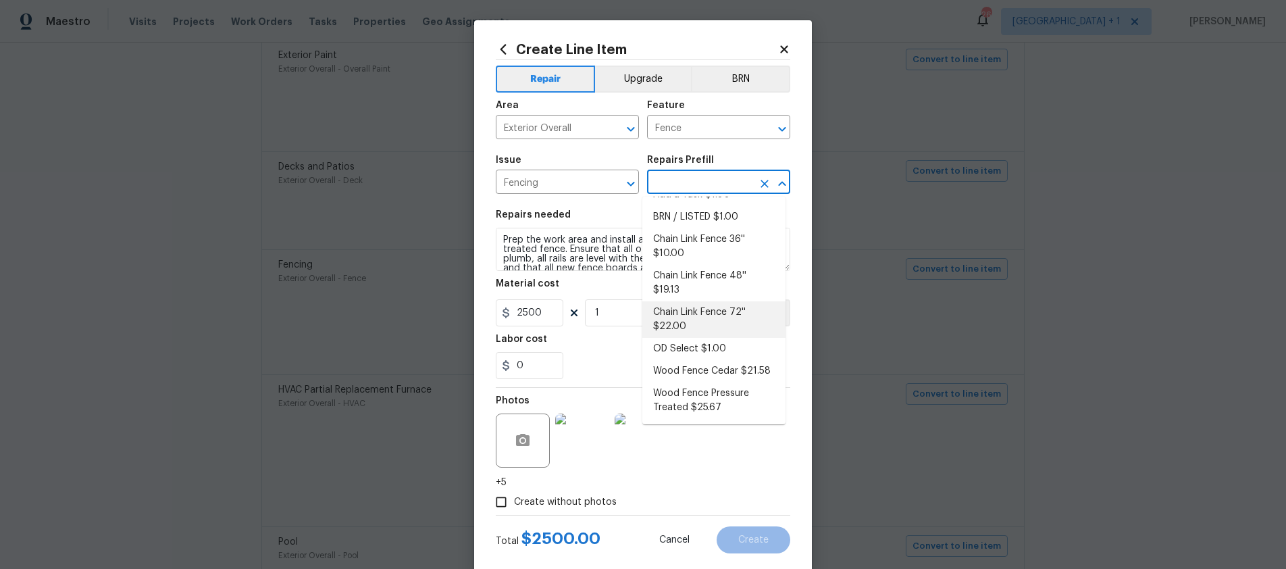
scroll to position [32, 0]
click at [677, 361] on li "Wood Fence Cedar $21.58" at bounding box center [713, 371] width 143 height 22
type input "Wood Fence Cedar $21.58"
type textarea "Prep the work area and install a new solid board cedar fence. Ensure that all o…"
type input "21.58"
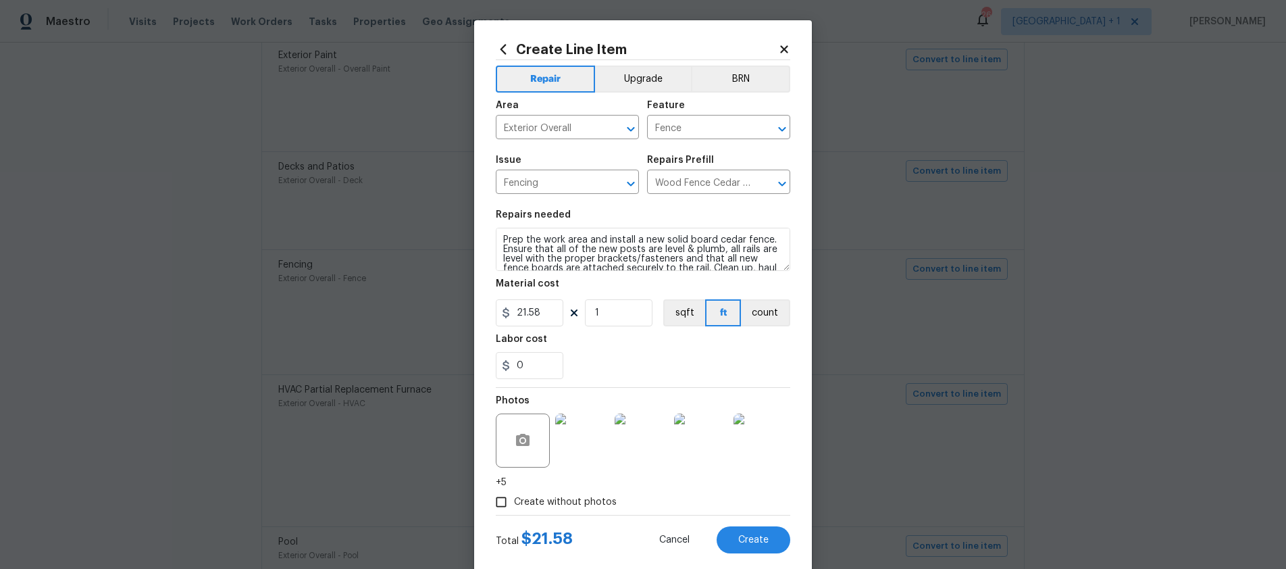
click at [778, 45] on icon at bounding box center [784, 49] width 12 height 12
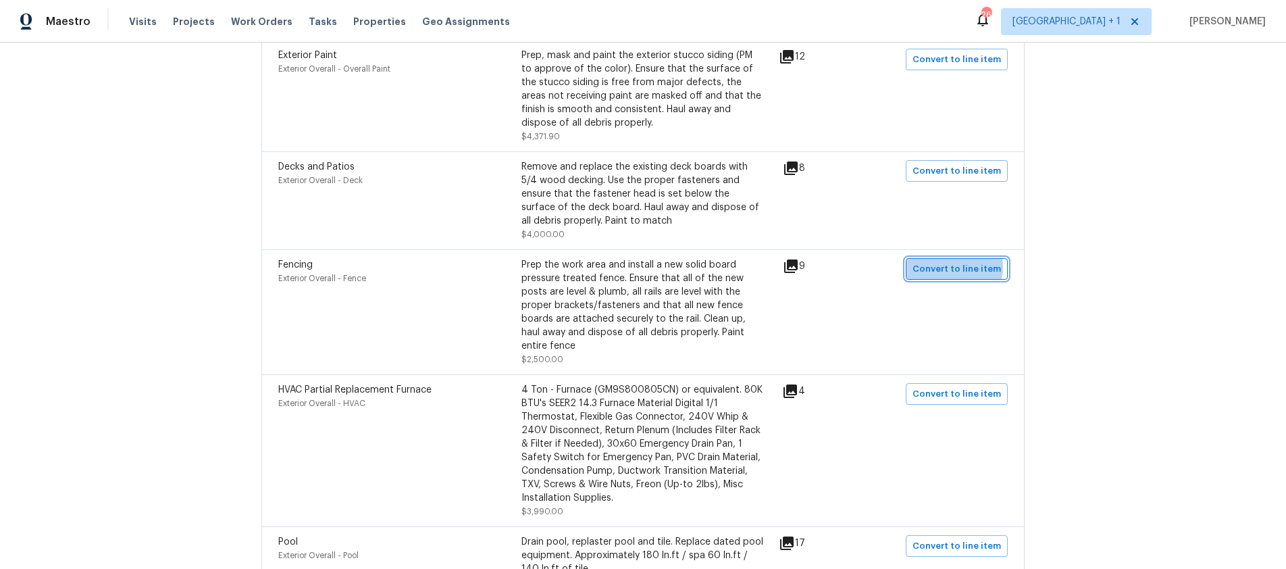
click at [945, 261] on span "Convert to line item" at bounding box center [956, 269] width 88 height 16
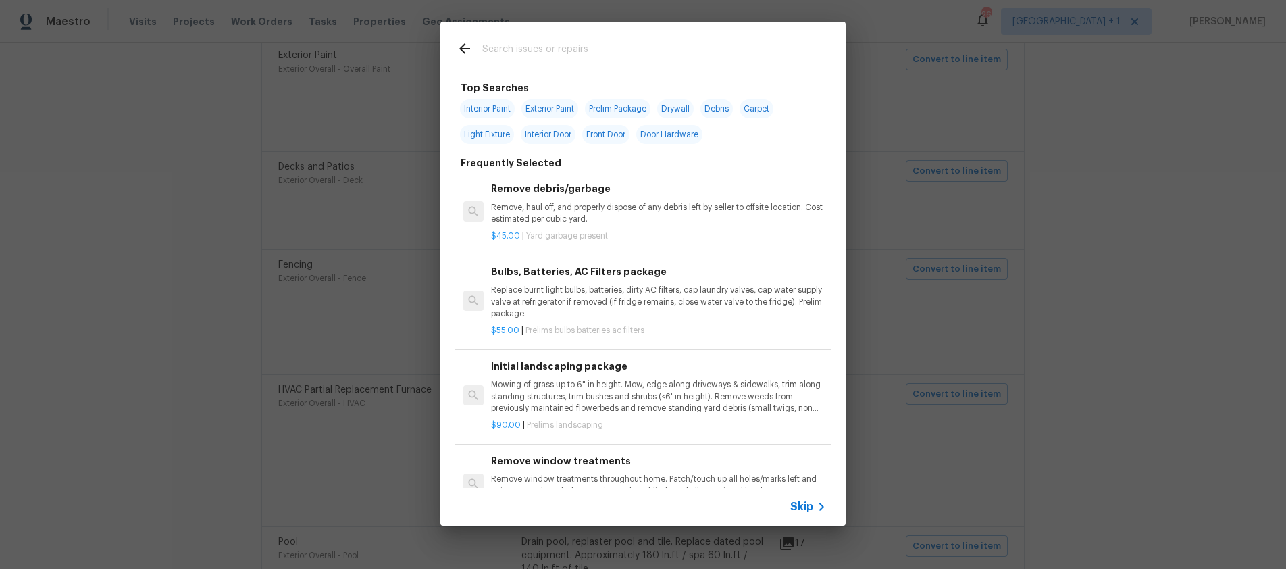
click at [806, 511] on span "Skip" at bounding box center [801, 507] width 23 height 14
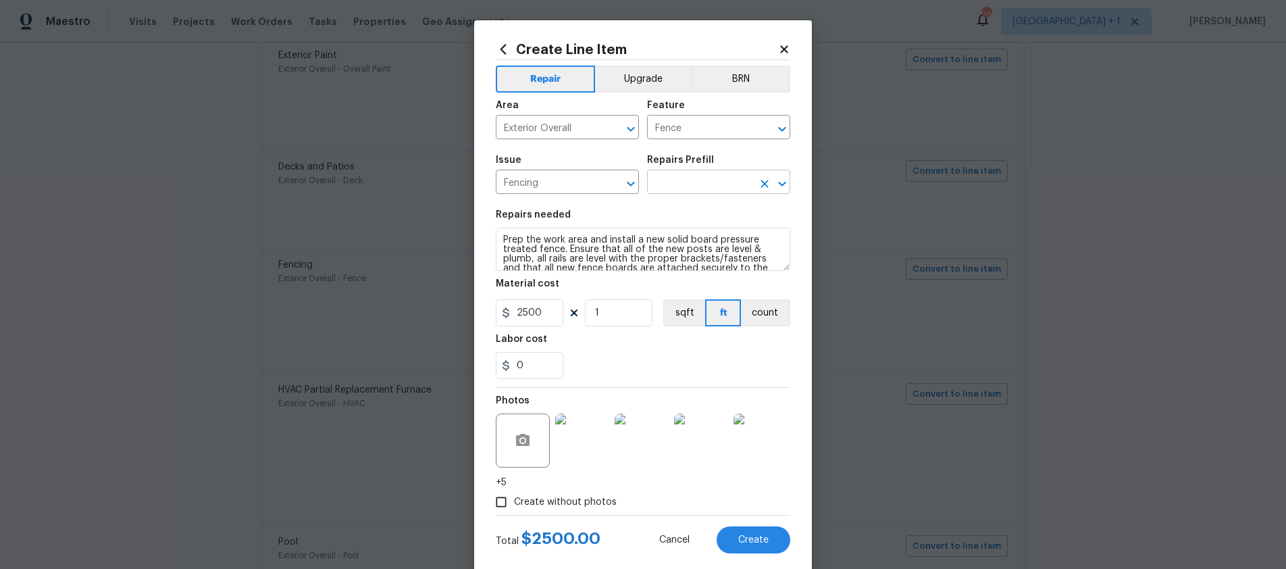
click at [778, 182] on icon "Open" at bounding box center [781, 183] width 7 height 5
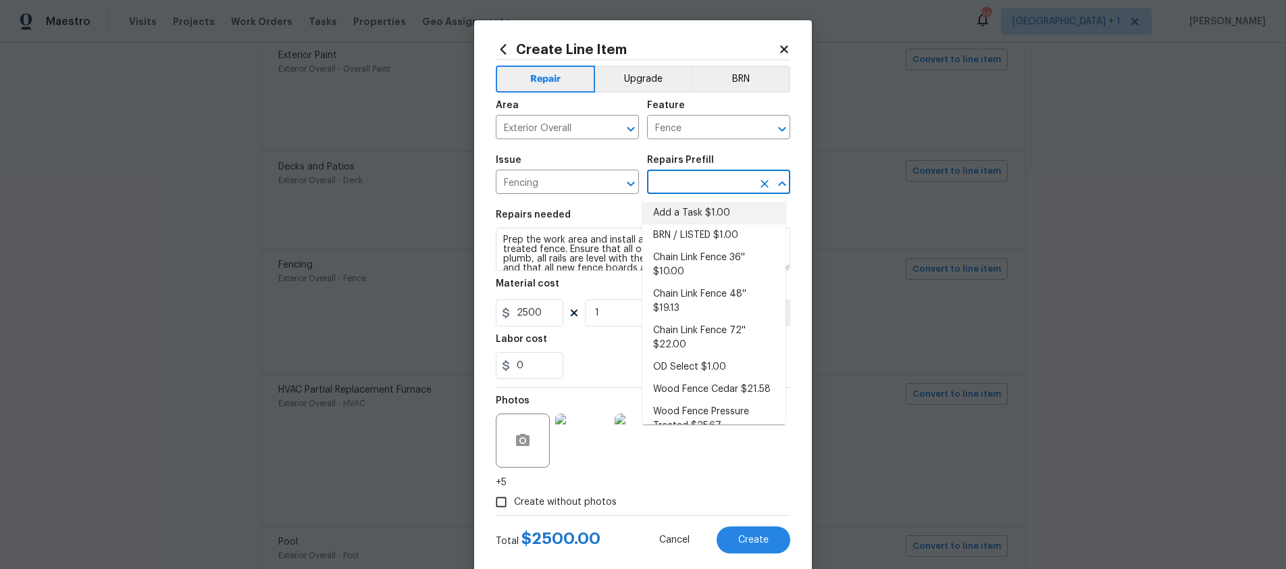
click at [680, 211] on li "Add a Task $1.00" at bounding box center [713, 213] width 143 height 22
type input "Add a Task $1.00"
type textarea "HPM to detail"
type input "1"
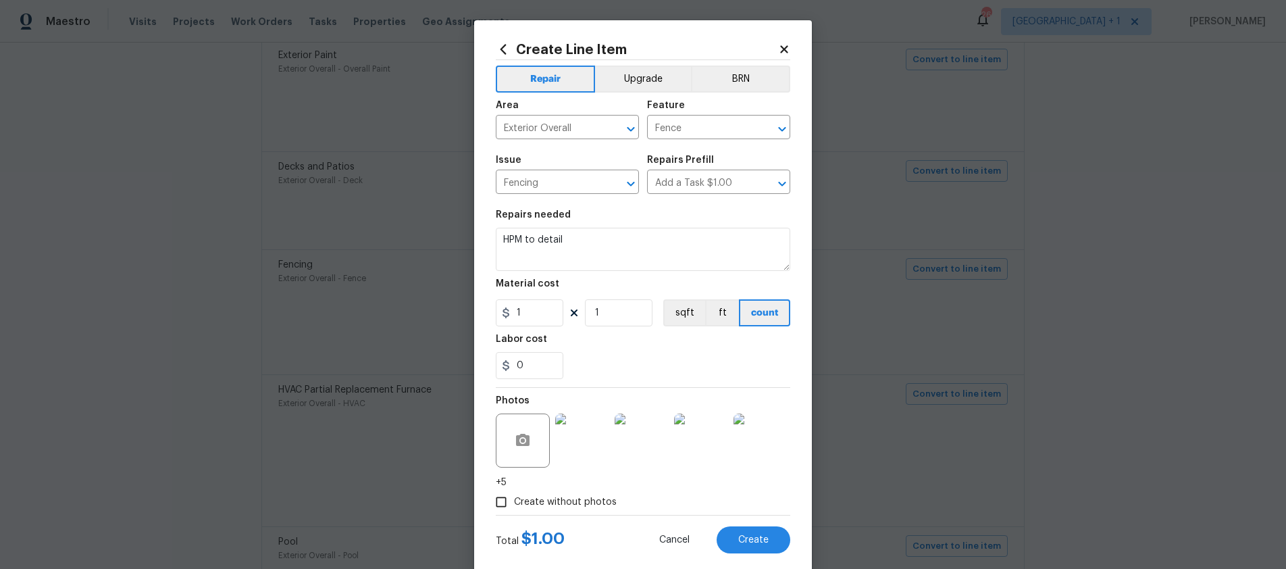
click at [784, 44] on icon at bounding box center [784, 49] width 12 height 12
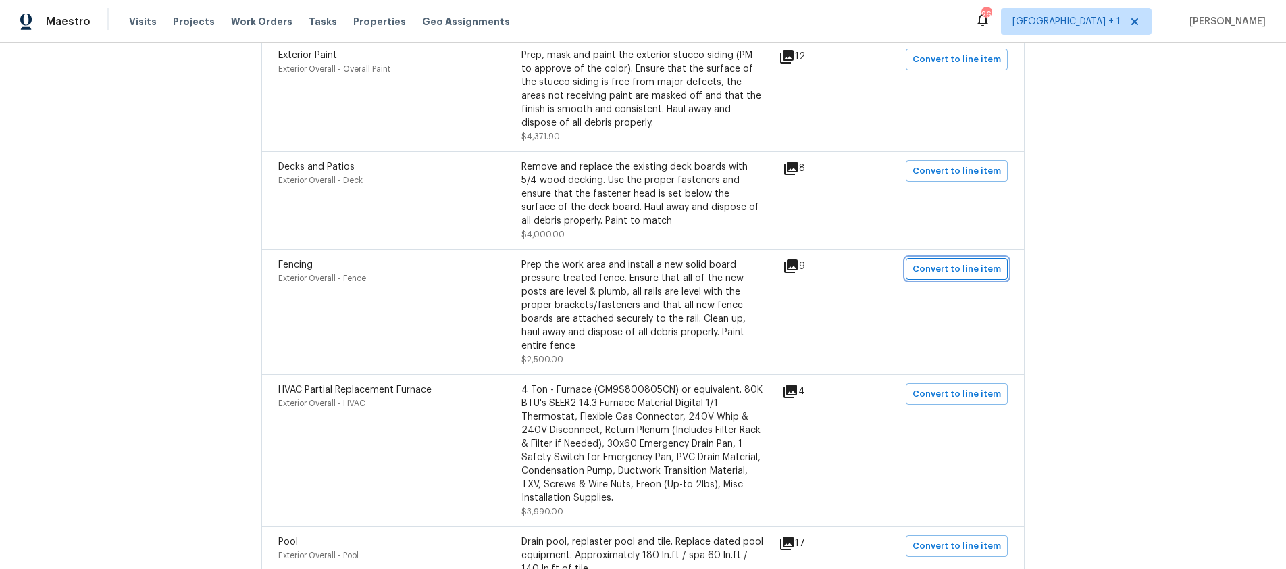
click at [940, 261] on span "Convert to line item" at bounding box center [956, 269] width 88 height 16
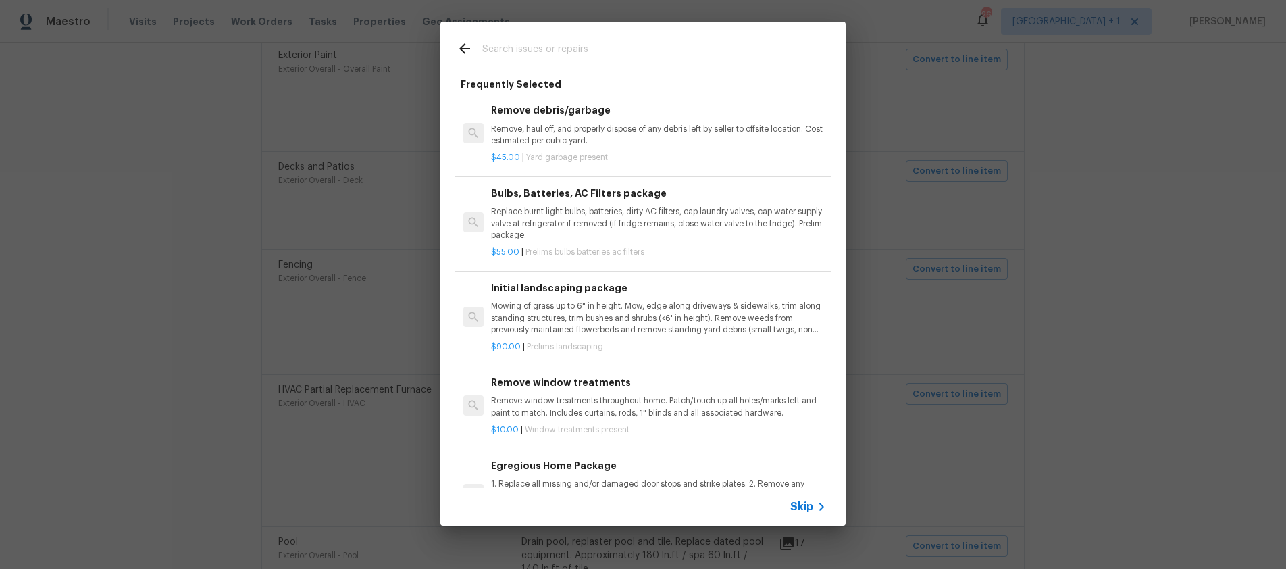
scroll to position [564, 0]
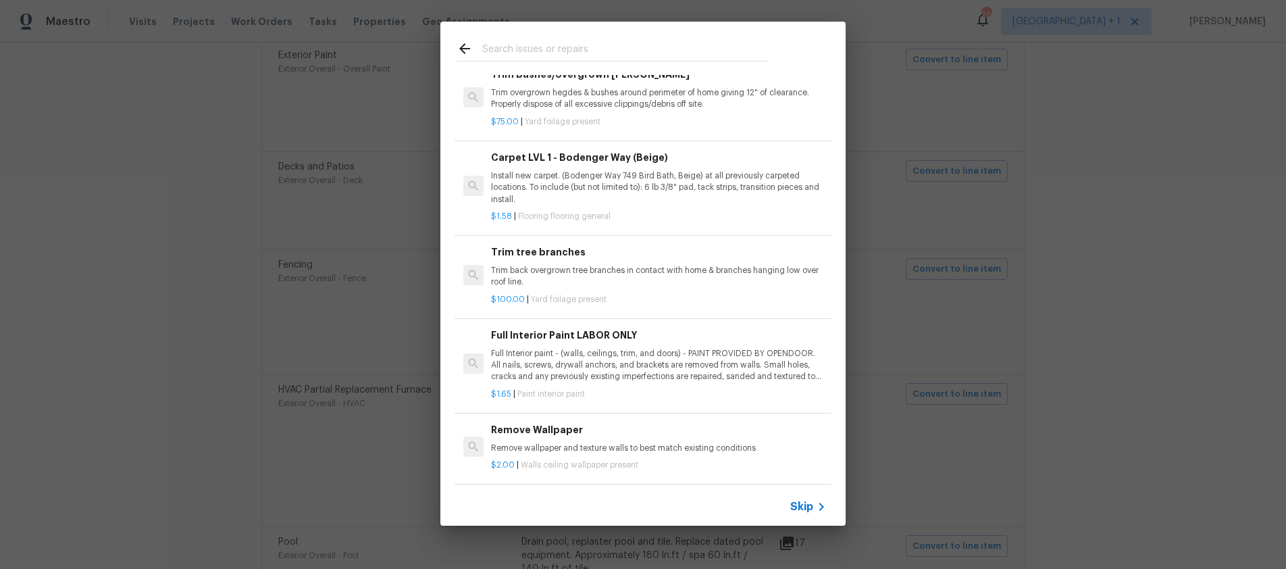
click at [548, 45] on input "text" at bounding box center [625, 51] width 286 height 20
click at [804, 502] on span "Skip" at bounding box center [801, 507] width 23 height 14
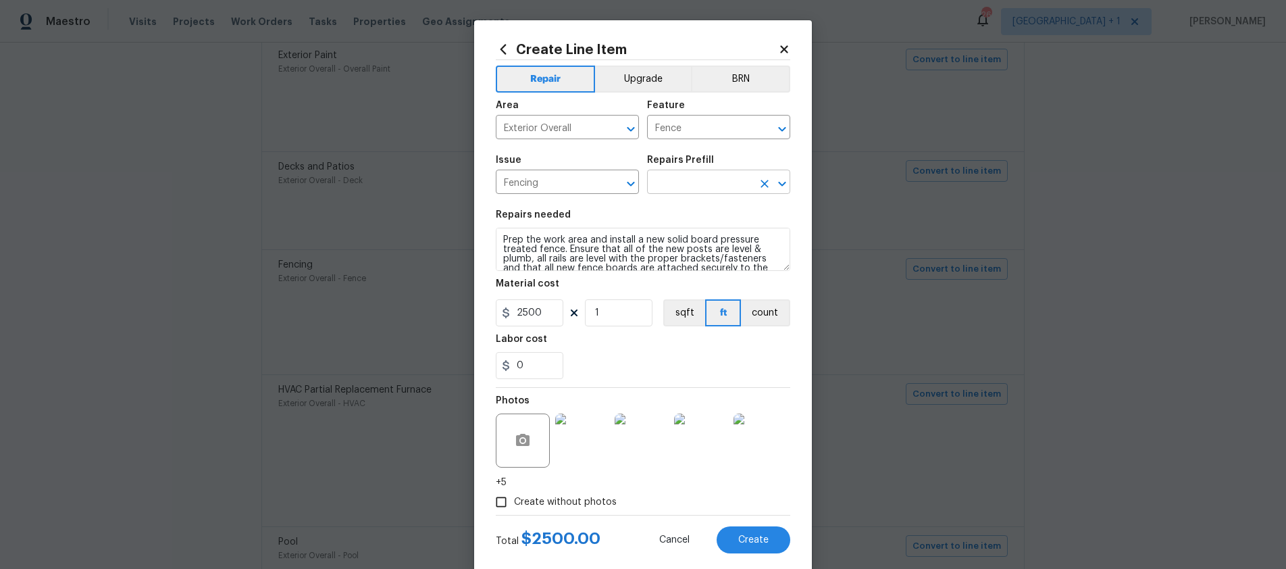
click at [779, 184] on icon "Open" at bounding box center [782, 184] width 16 height 16
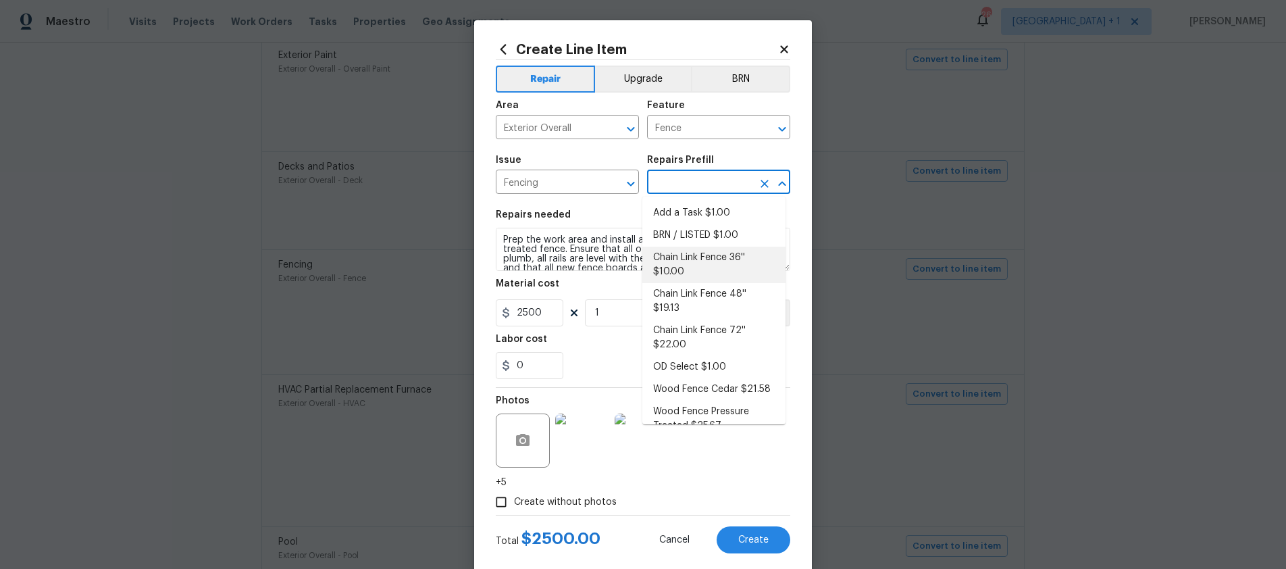
scroll to position [32, 0]
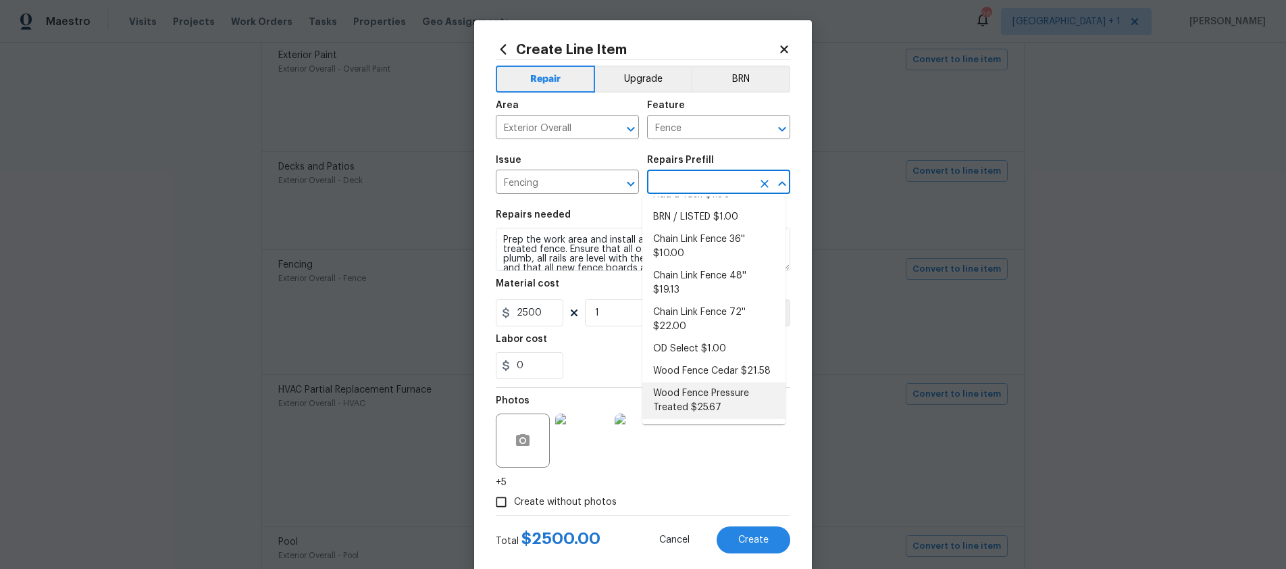
click at [682, 398] on li "Wood Fence Pressure Treated $25.67" at bounding box center [713, 400] width 143 height 36
type input "Wood Fence Pressure Treated $25.67"
type textarea "Prep the work area and install a new solid board pressure treated fence. Ensure…"
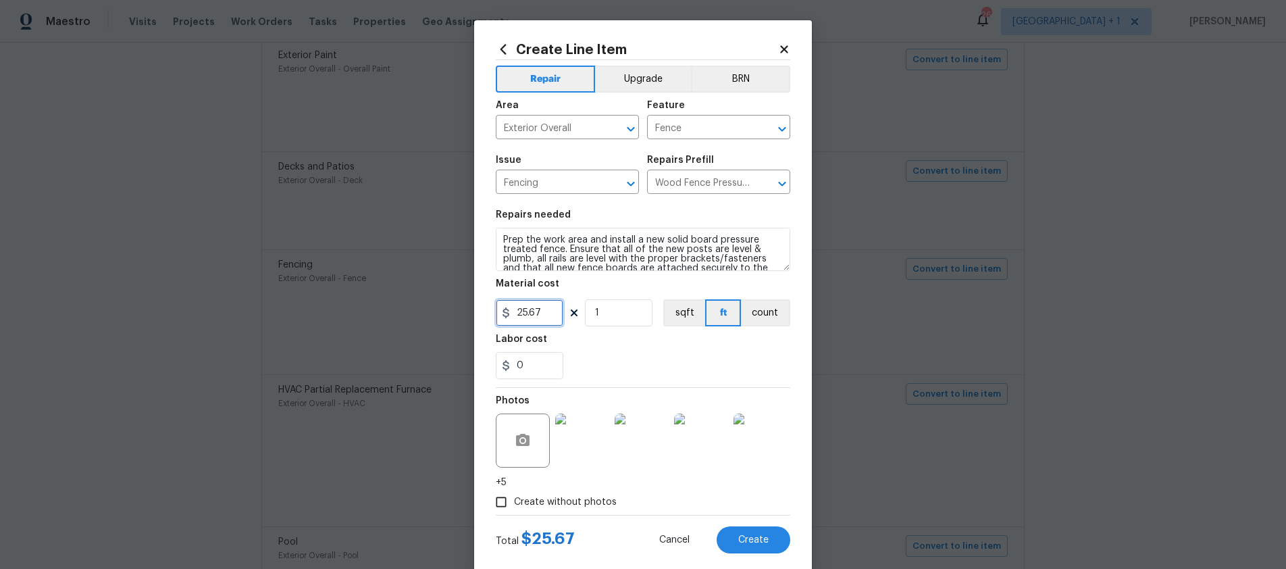
drag, startPoint x: 540, startPoint y: 311, endPoint x: 501, endPoint y: 311, distance: 39.2
click at [501, 311] on div "25.67" at bounding box center [530, 312] width 68 height 27
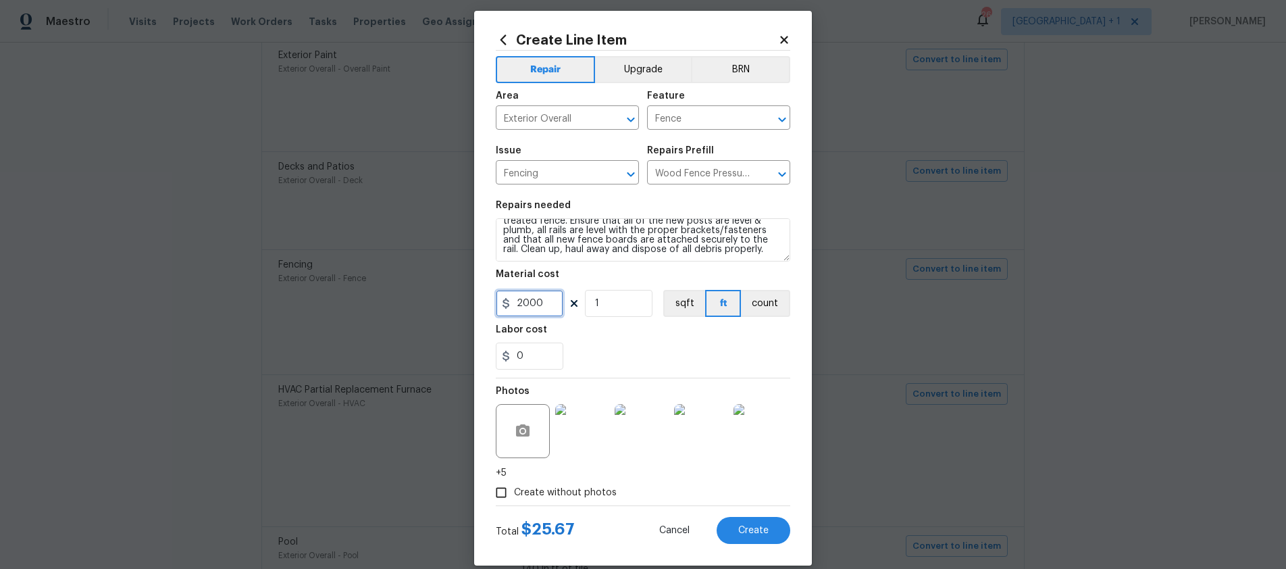
scroll to position [22, 0]
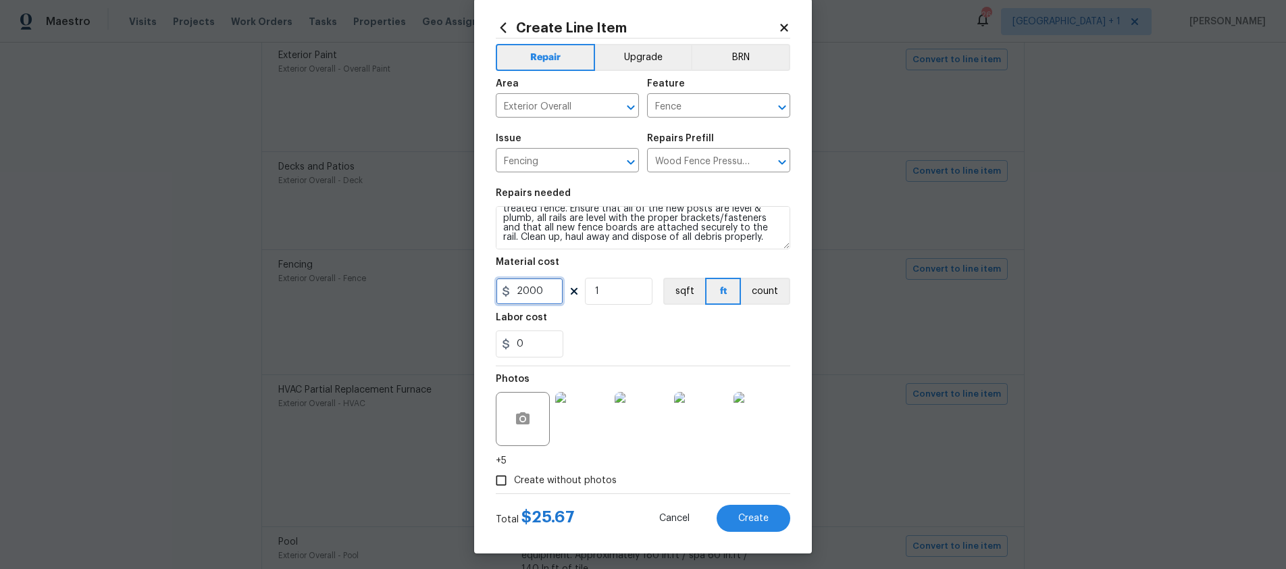
type input "2000"
click at [623, 296] on input "1" at bounding box center [619, 291] width 68 height 27
click at [744, 521] on span "Create" at bounding box center [753, 518] width 30 height 10
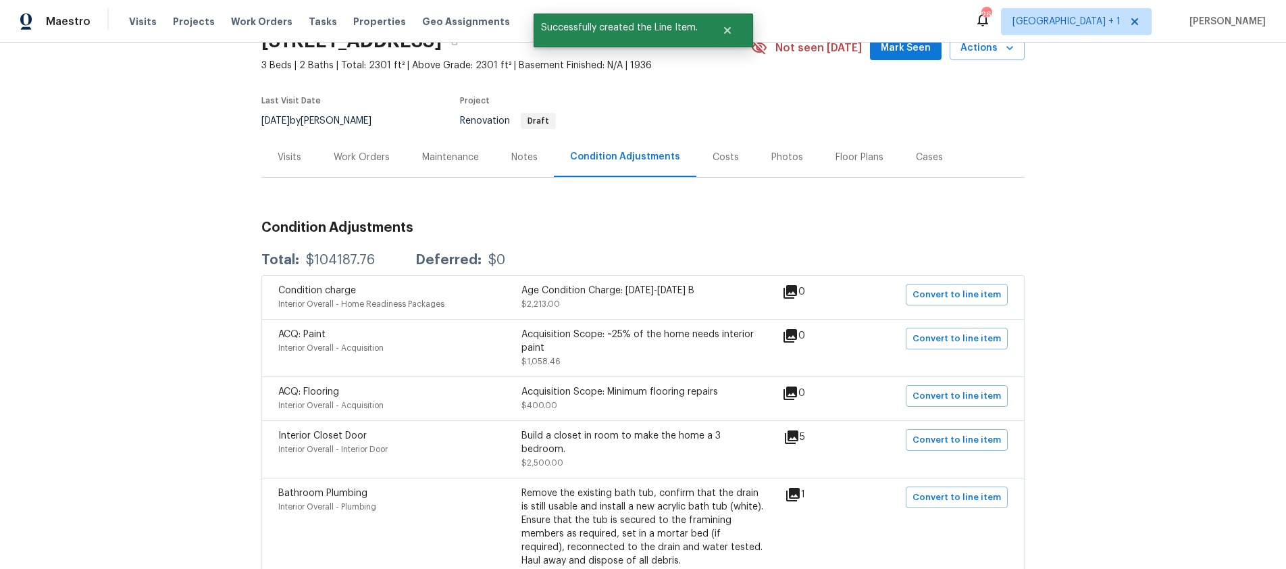
scroll to position [0, 0]
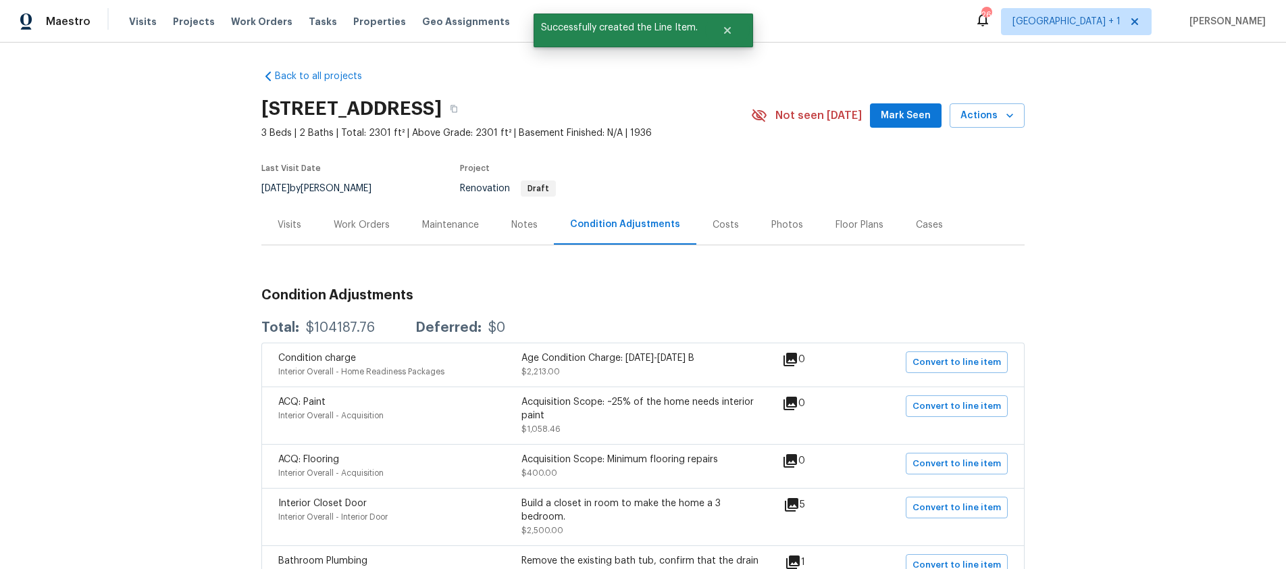
click at [371, 220] on div "Work Orders" at bounding box center [362, 225] width 56 height 14
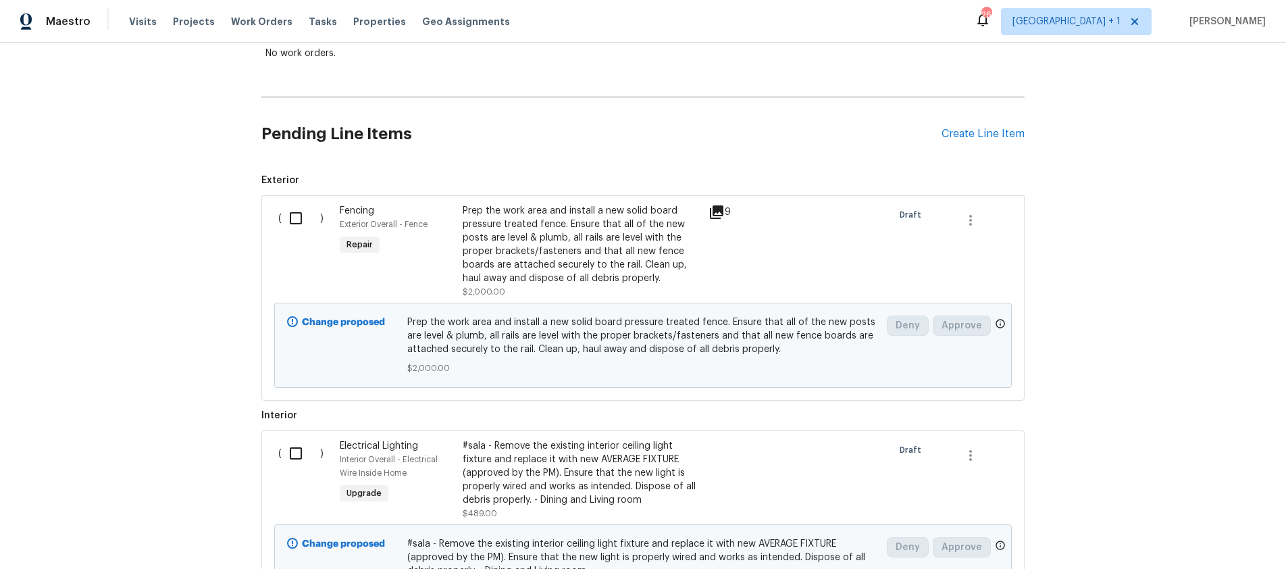
scroll to position [255, 0]
click at [965, 134] on div "Create Line Item" at bounding box center [982, 134] width 83 height 13
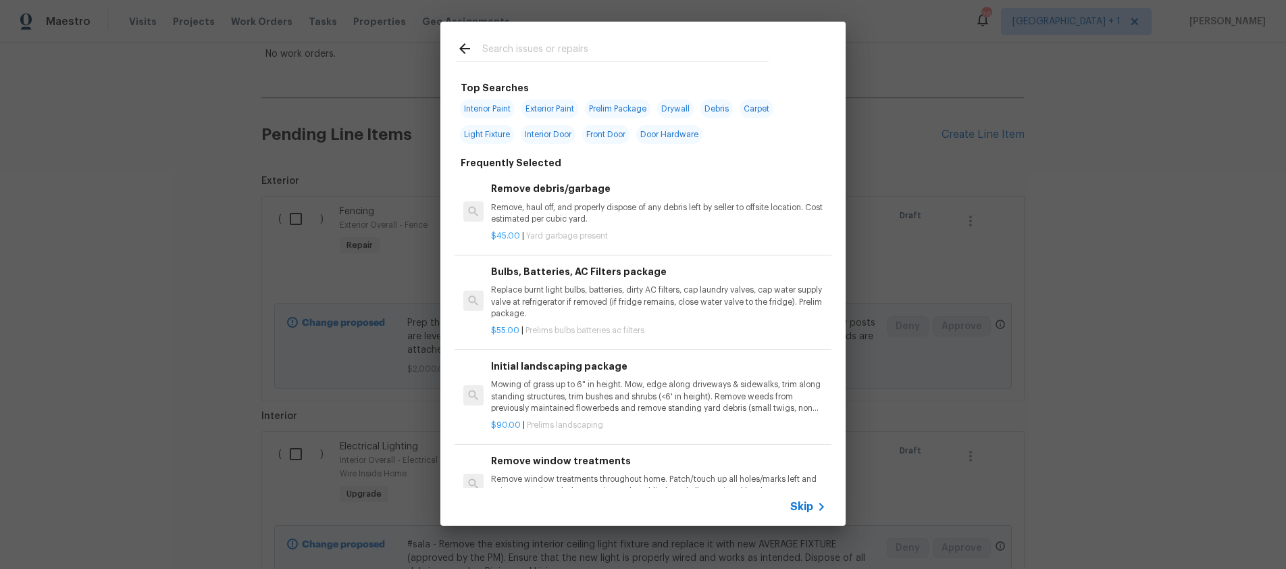
click at [598, 51] on input "text" at bounding box center [625, 51] width 286 height 20
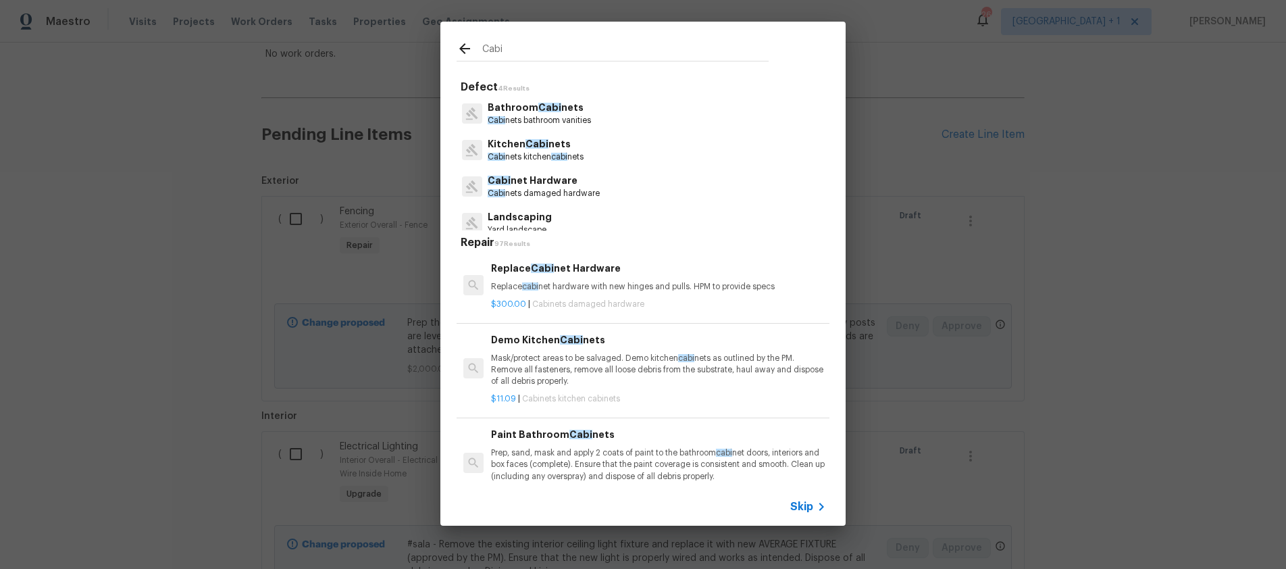
type input "Cabi"
click at [532, 153] on p "Cabi nets kitchen cabi nets" at bounding box center [536, 156] width 96 height 11
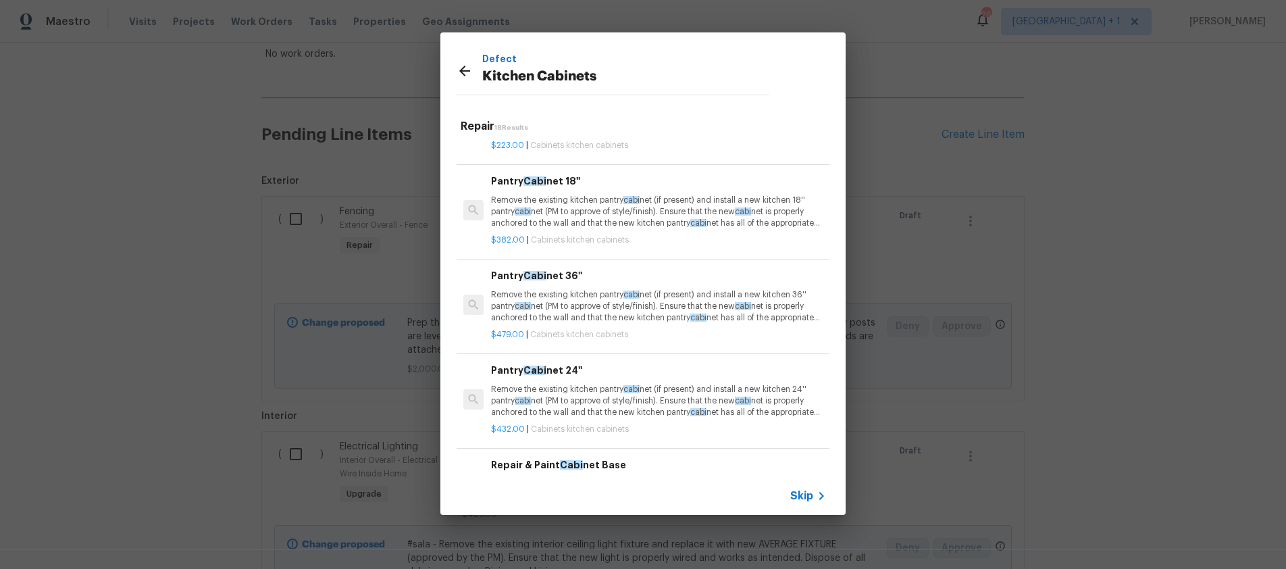
scroll to position [416, 0]
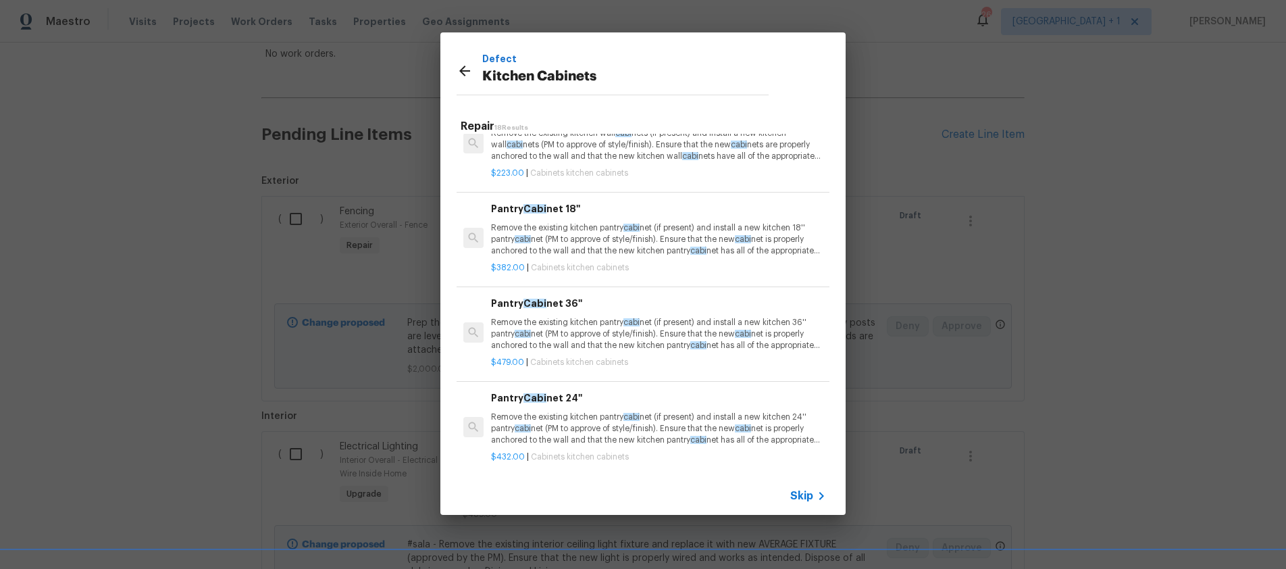
click at [582, 242] on p "Remove the existing kitchen pantry cabi net (if present) and install a new kitc…" at bounding box center [658, 239] width 335 height 34
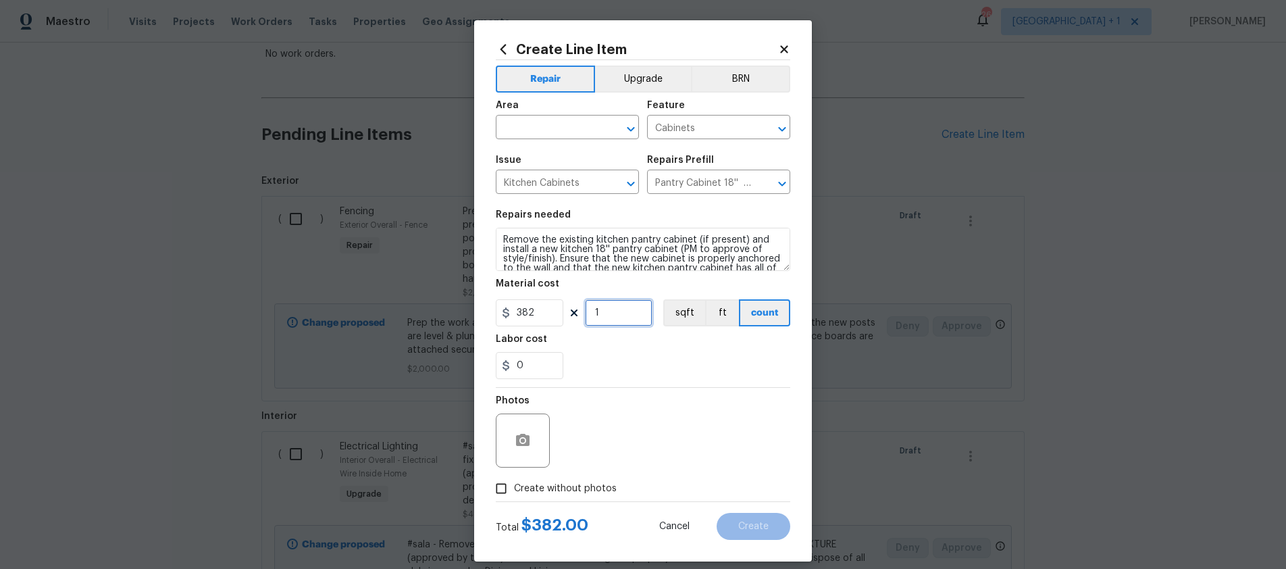
click at [614, 320] on input "1" at bounding box center [619, 312] width 68 height 27
type input "2"
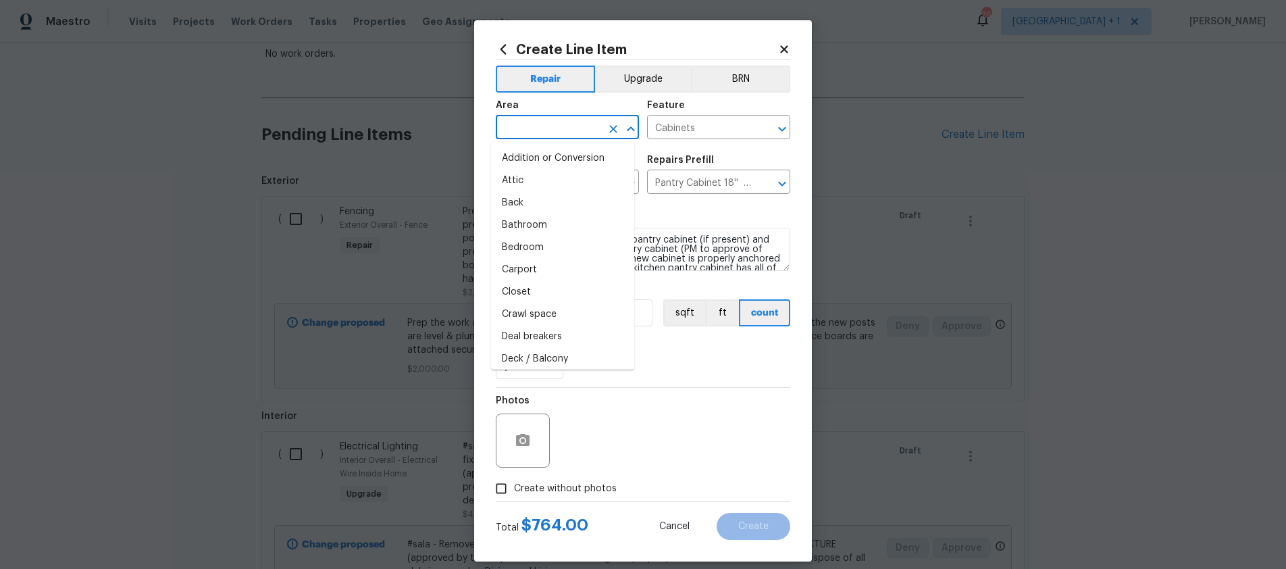
click at [537, 130] on input "text" at bounding box center [548, 128] width 105 height 21
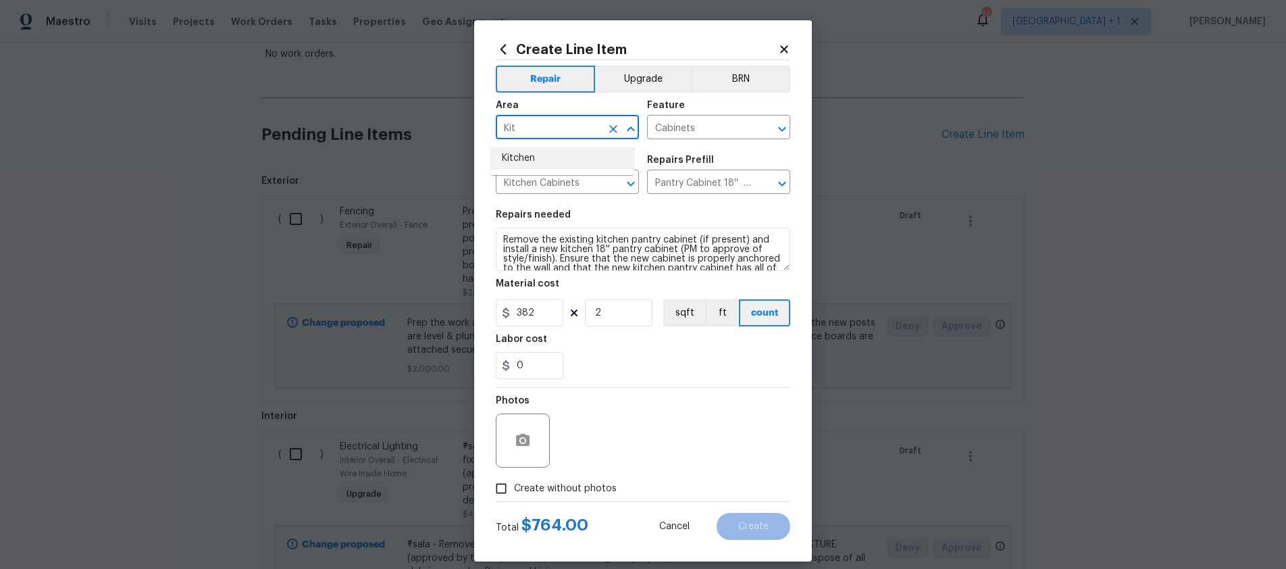
click at [528, 153] on li "Kitchen" at bounding box center [562, 158] width 143 height 22
type input "Kitchen"
click at [497, 490] on input "Create without photos" at bounding box center [501, 488] width 26 height 26
checkbox input "true"
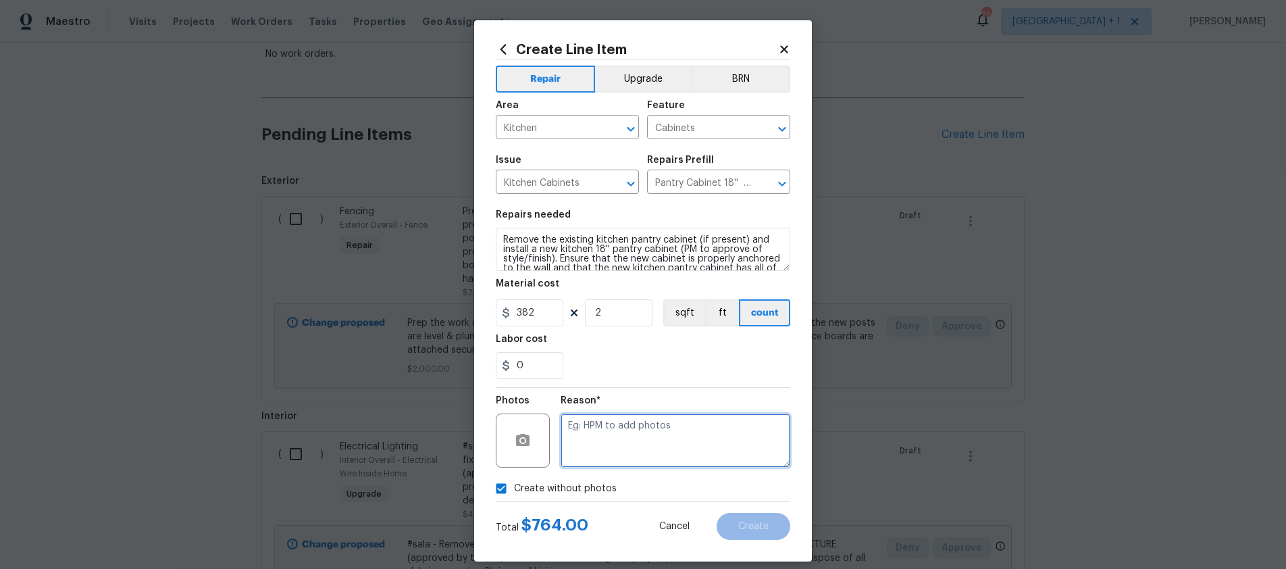
click at [586, 455] on textarea at bounding box center [676, 440] width 230 height 54
type textarea "."
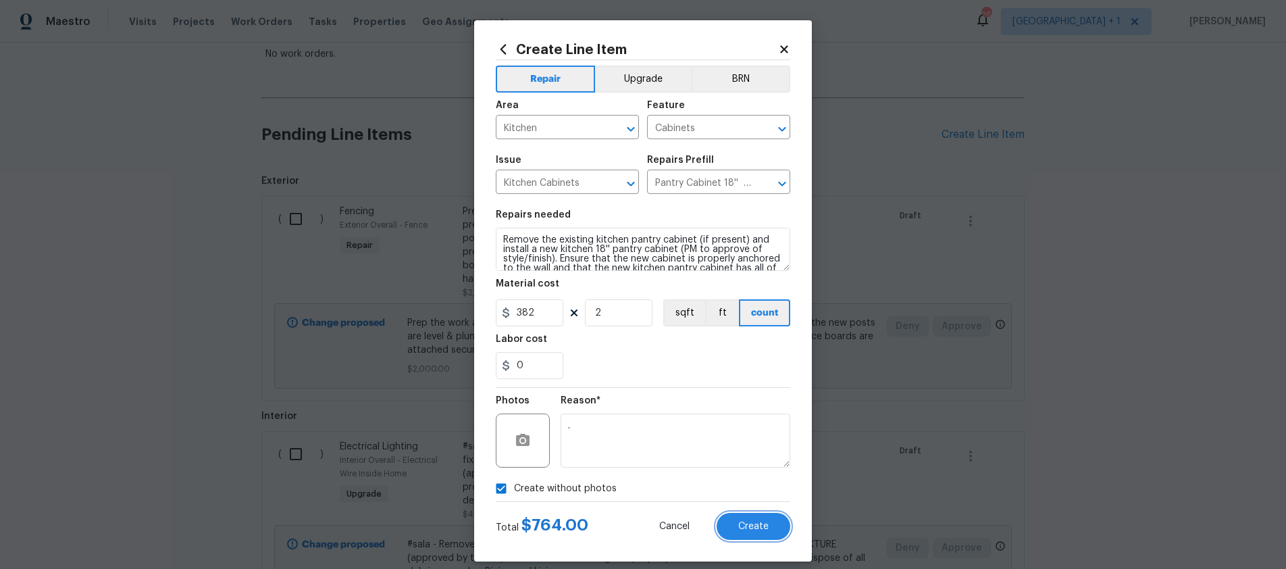
drag, startPoint x: 750, startPoint y: 531, endPoint x: 734, endPoint y: 454, distance: 78.5
click at [734, 454] on form "Repair Upgrade BRN Area Kitchen ​ Feature Cabinets ​ Issue Kitchen Cabinets ​ R…" at bounding box center [643, 299] width 294 height 479
click at [754, 521] on span "Create" at bounding box center [753, 526] width 30 height 10
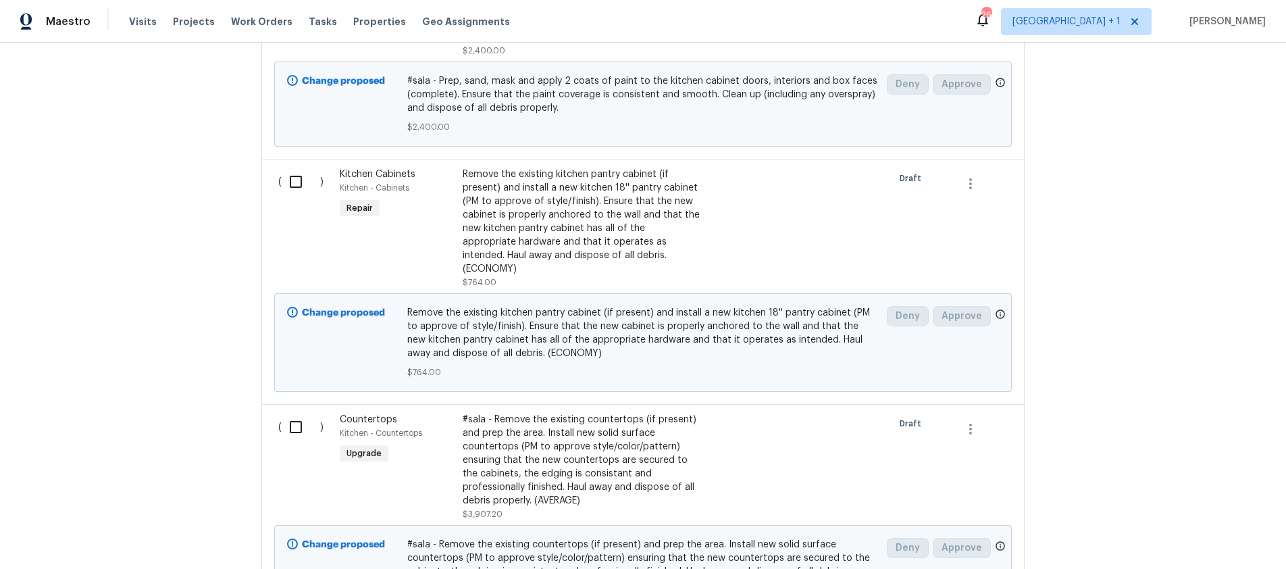
scroll to position [1043, 0]
click at [621, 213] on div "Remove the existing kitchen pantry cabinet (if present) and install a new kitch…" at bounding box center [582, 224] width 238 height 108
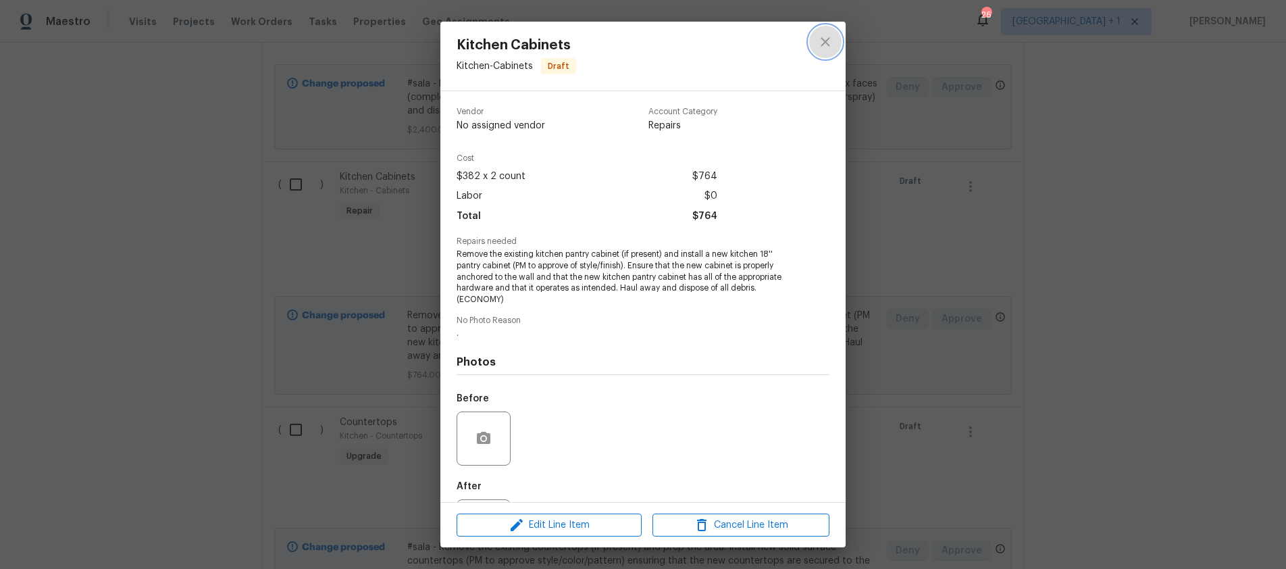
click at [826, 44] on icon "close" at bounding box center [825, 42] width 16 height 16
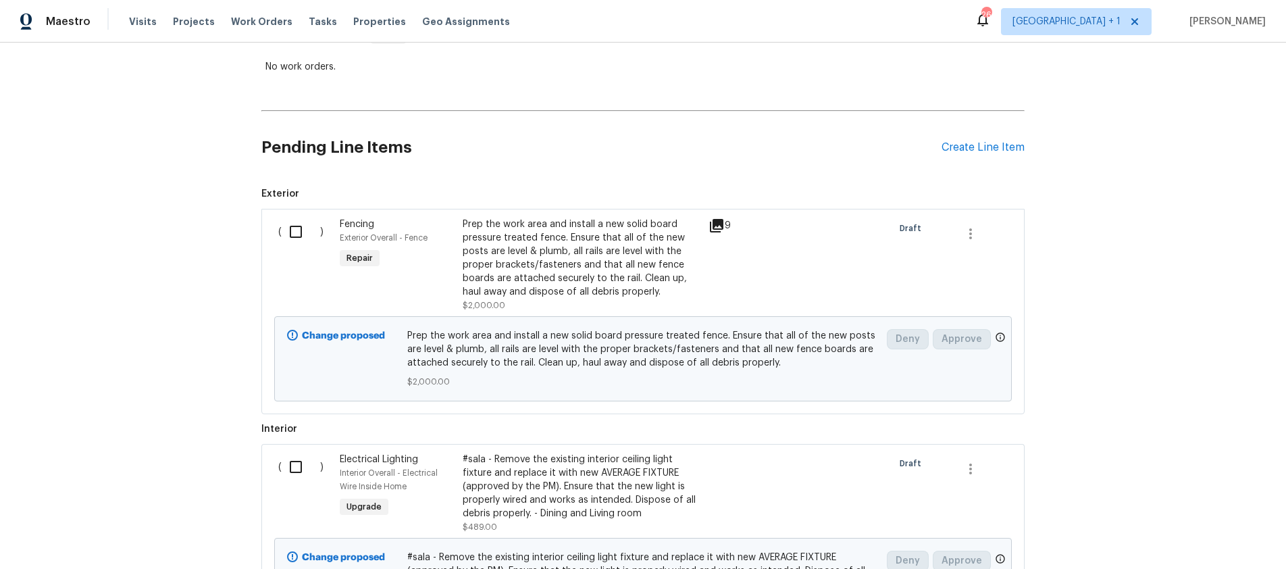
scroll to position [238, 0]
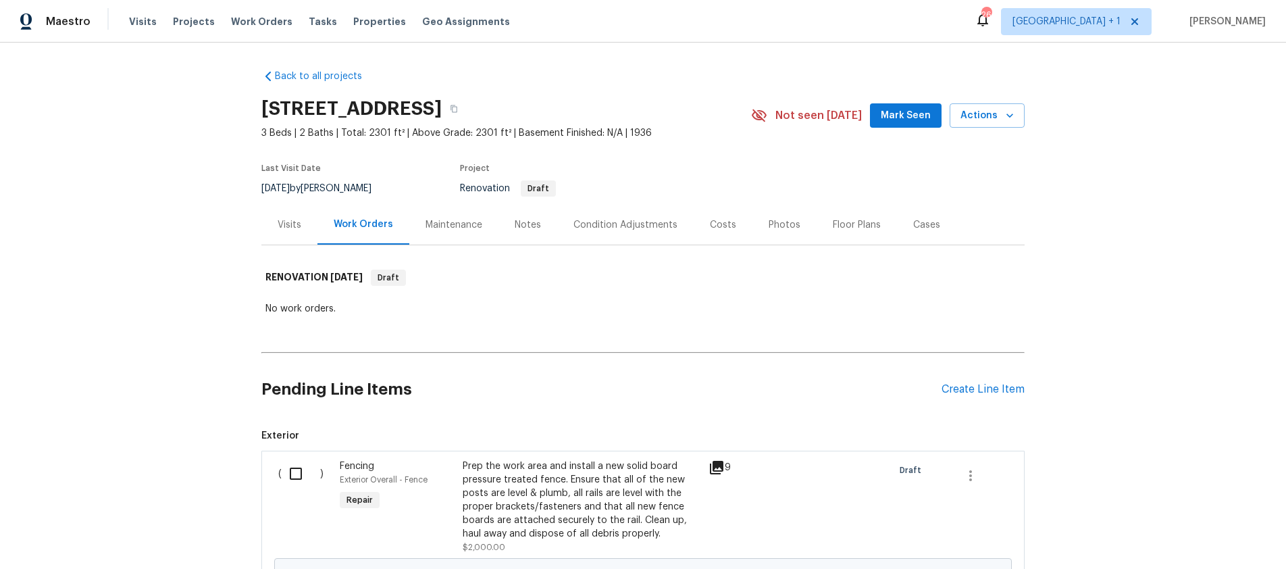
scroll to position [84, 0]
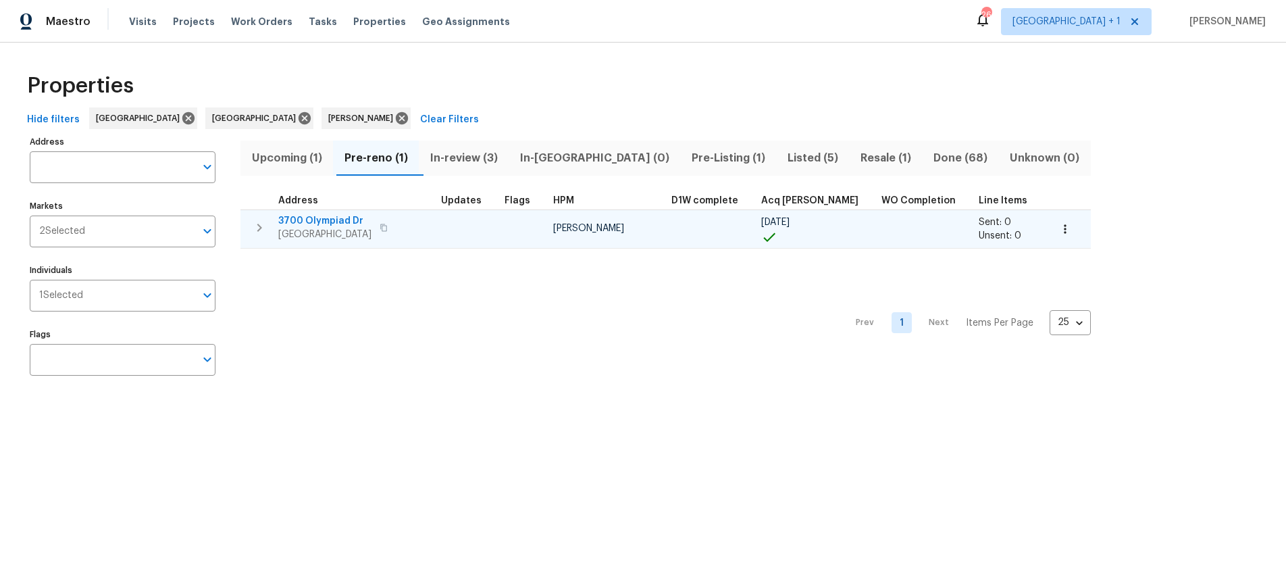
click at [330, 233] on span "[GEOGRAPHIC_DATA]" at bounding box center [324, 235] width 93 height 14
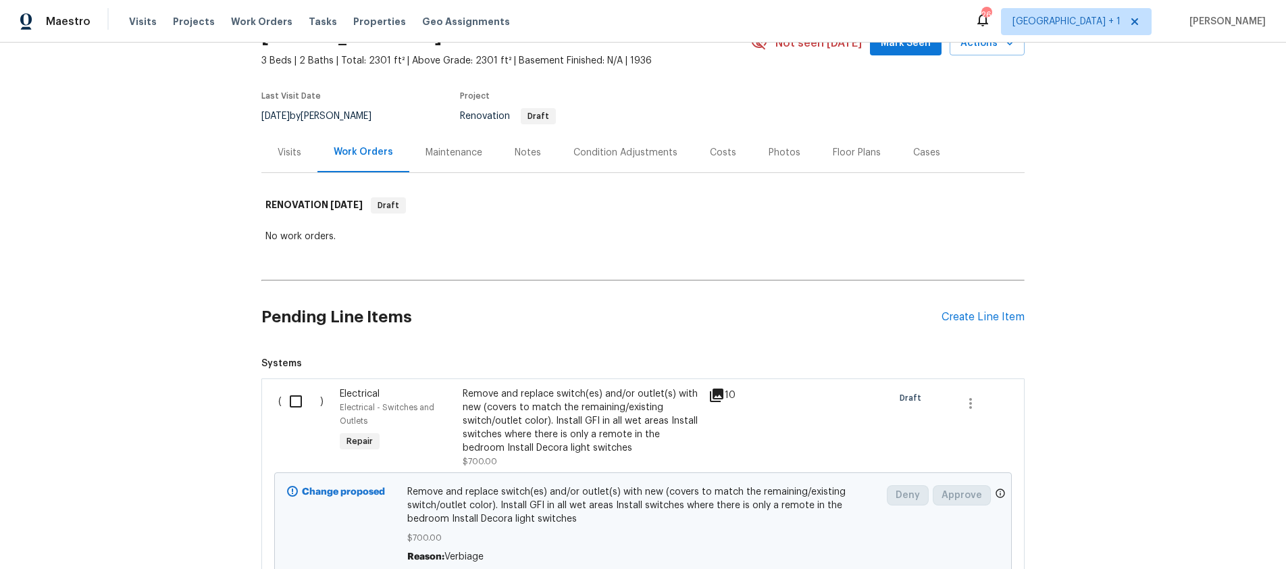
scroll to position [75, 0]
click at [294, 399] on input "checkbox" at bounding box center [301, 398] width 38 height 28
checkbox input "true"
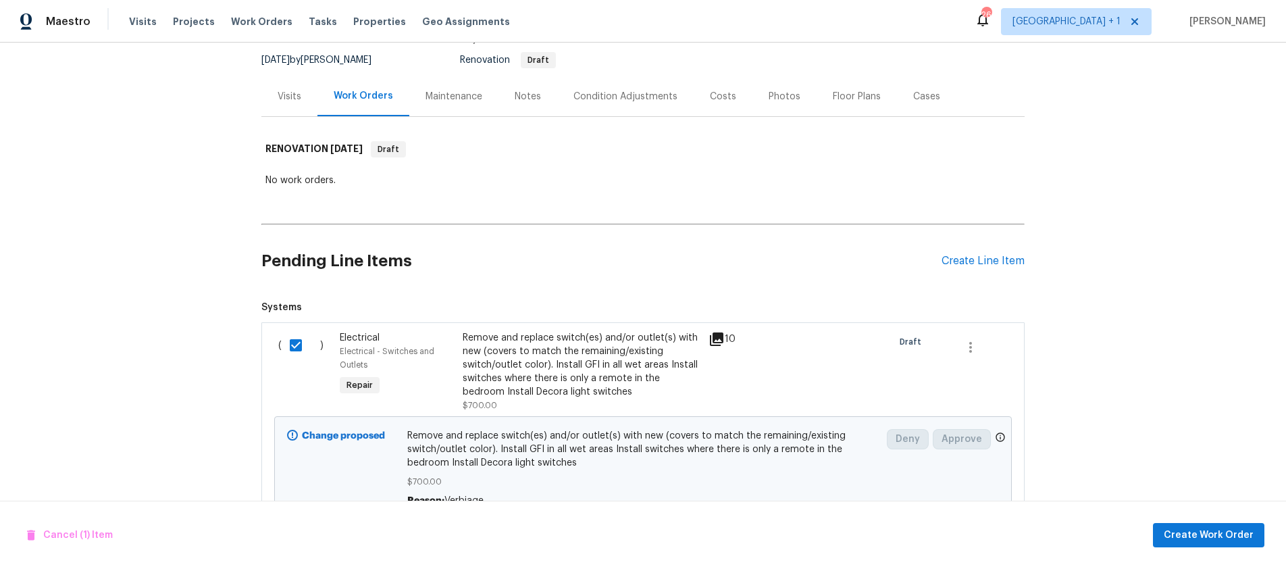
scroll to position [313, 0]
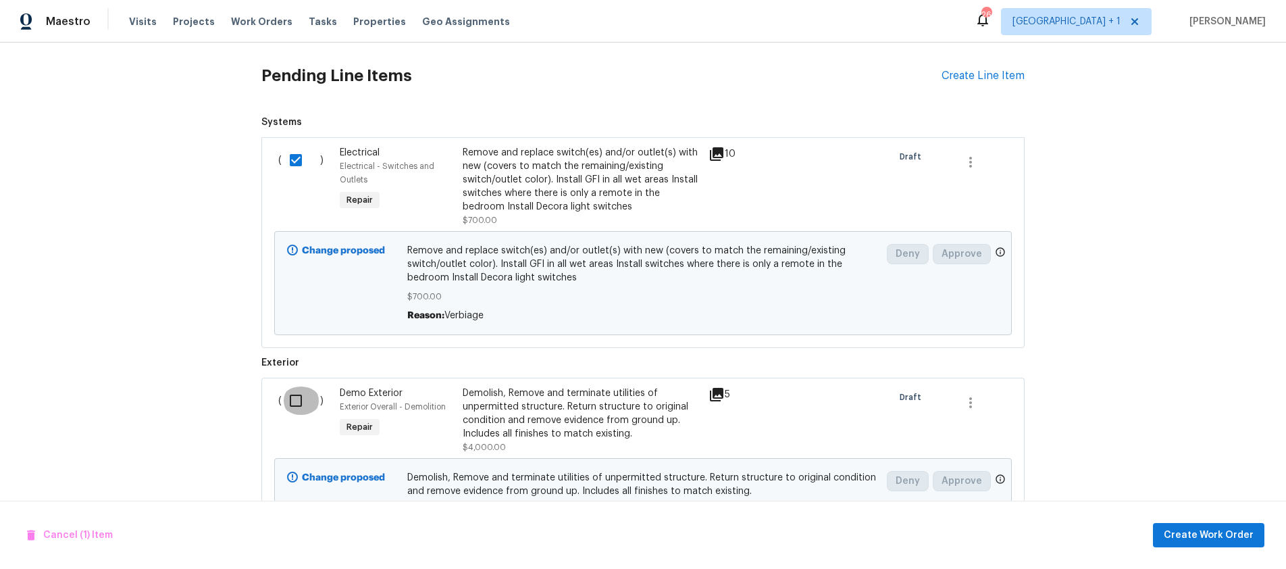
click at [286, 402] on input "checkbox" at bounding box center [301, 400] width 38 height 28
checkbox input "true"
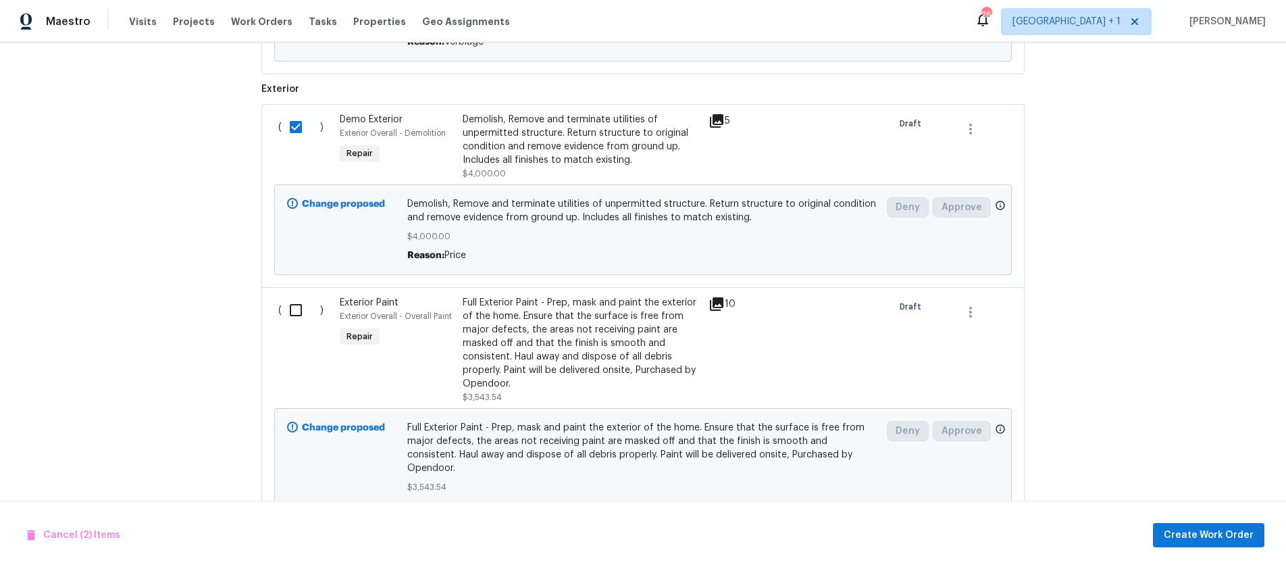
scroll to position [592, 0]
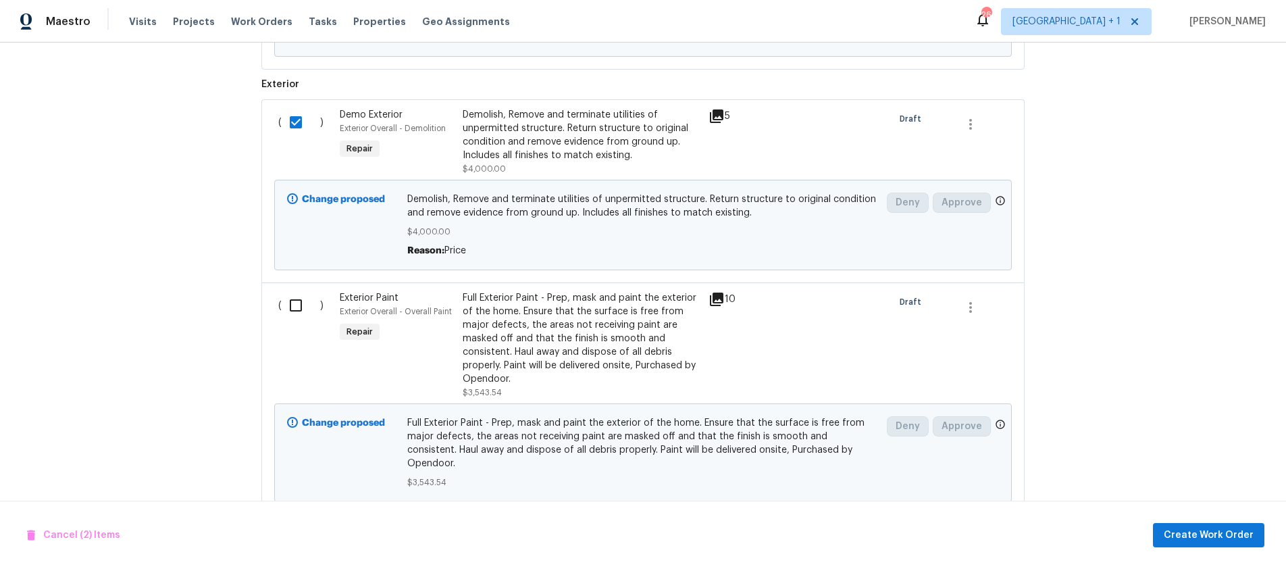
click at [287, 308] on input "checkbox" at bounding box center [301, 305] width 38 height 28
checkbox input "true"
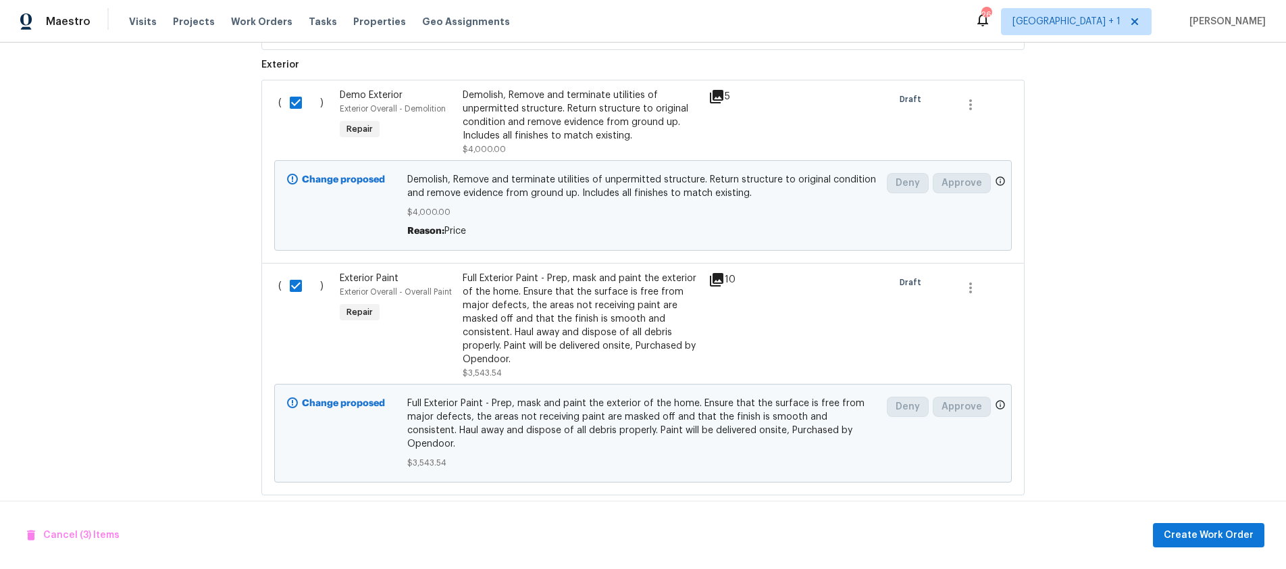
scroll to position [890, 0]
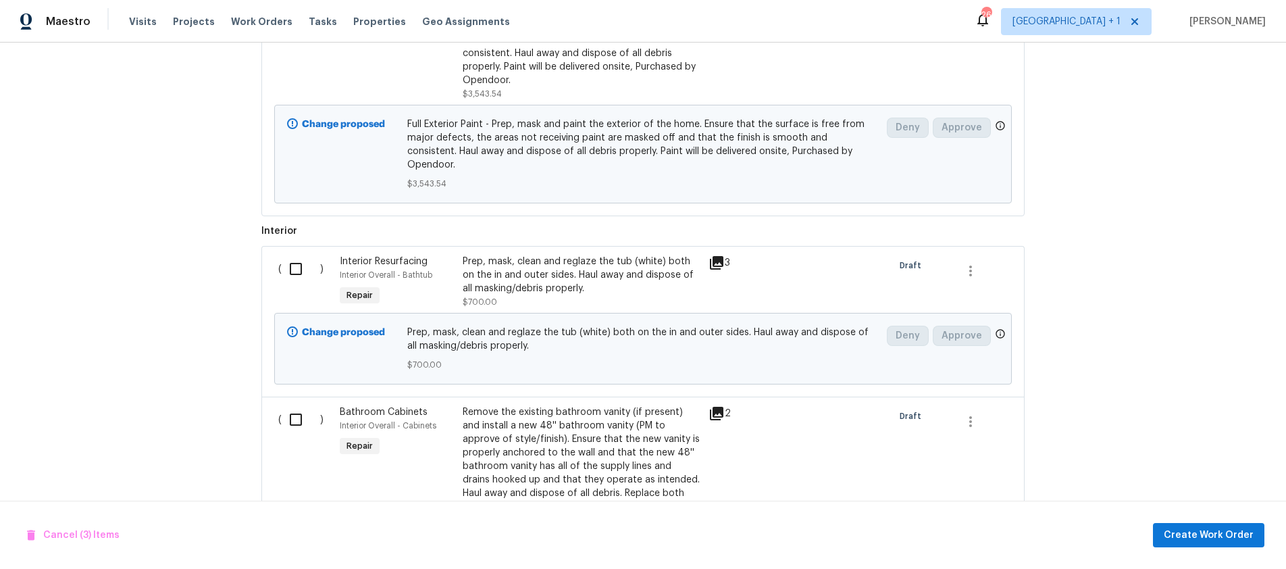
click at [290, 255] on input "checkbox" at bounding box center [301, 269] width 38 height 28
checkbox input "true"
click at [292, 411] on input "checkbox" at bounding box center [301, 419] width 38 height 28
checkbox input "true"
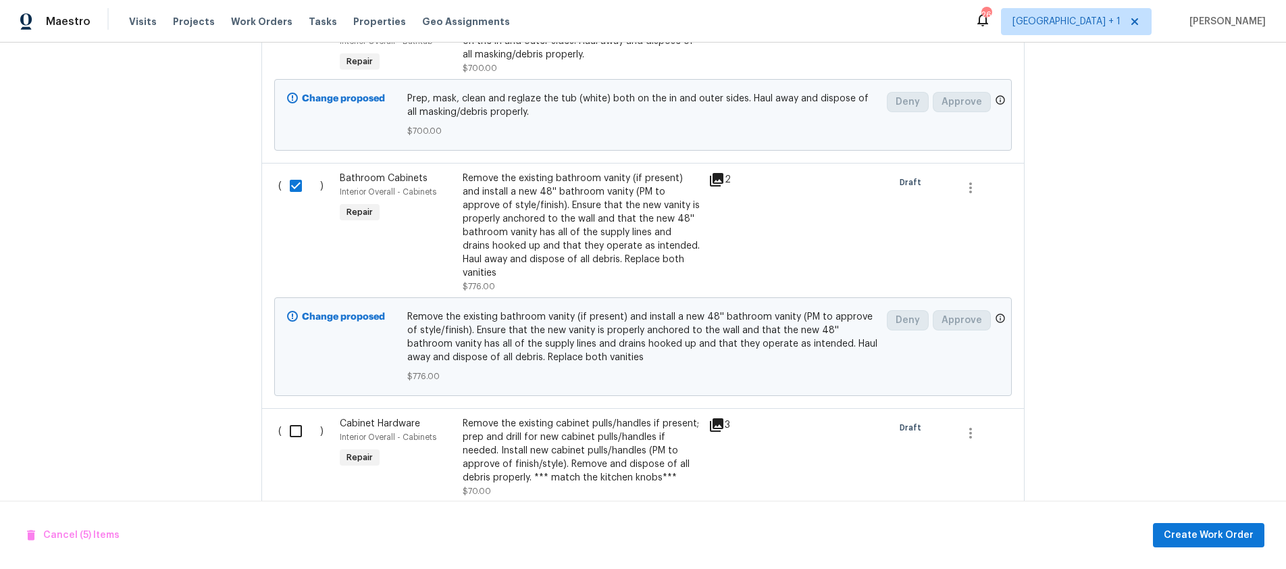
scroll to position [1162, 0]
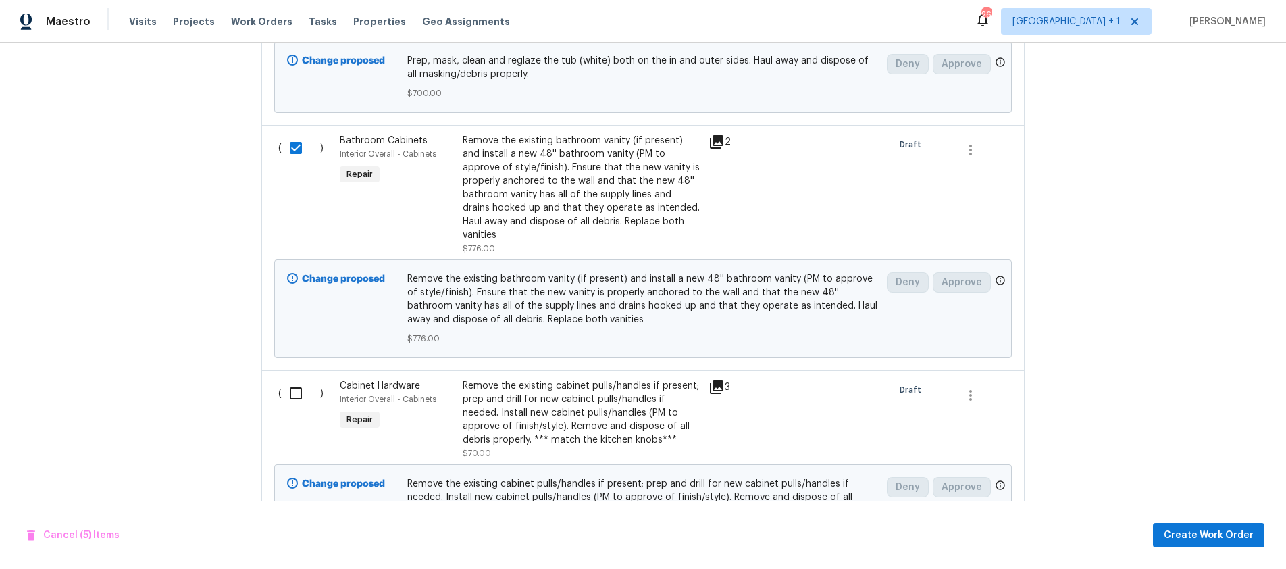
click at [288, 379] on input "checkbox" at bounding box center [301, 393] width 38 height 28
checkbox input "true"
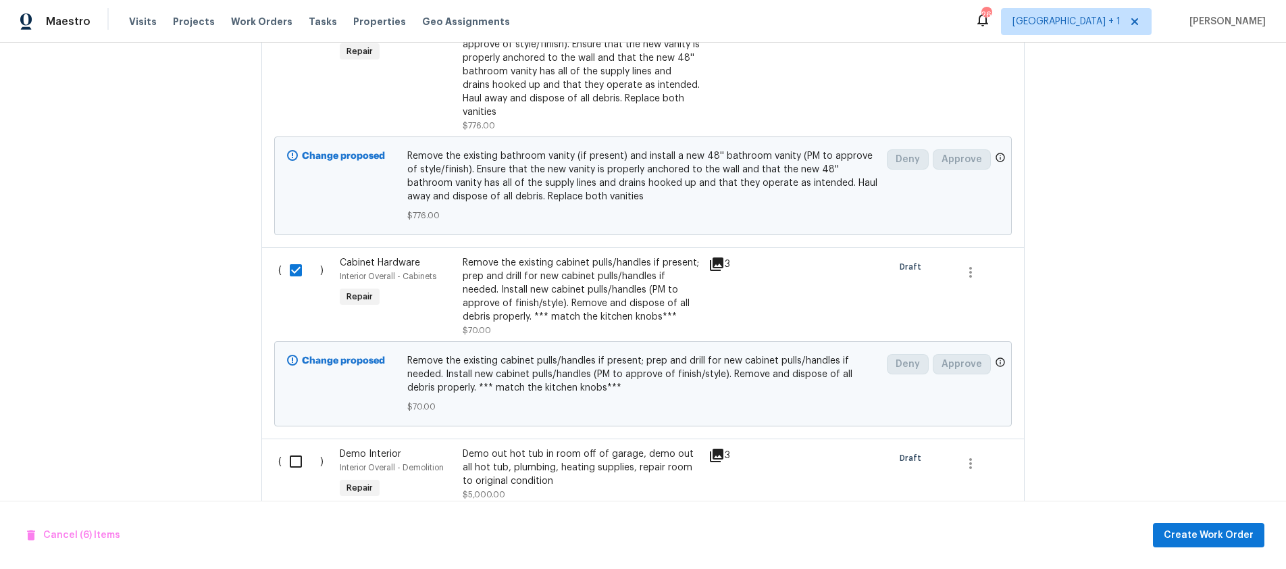
click at [288, 447] on input "checkbox" at bounding box center [301, 461] width 38 height 28
checkbox input "true"
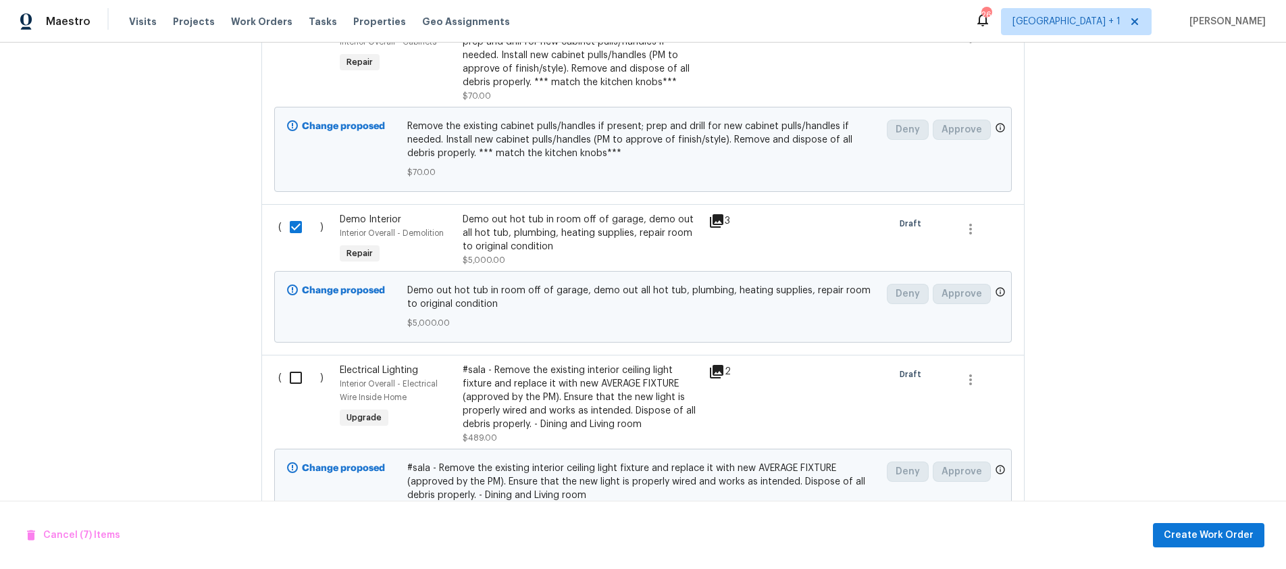
scroll to position [1529, 0]
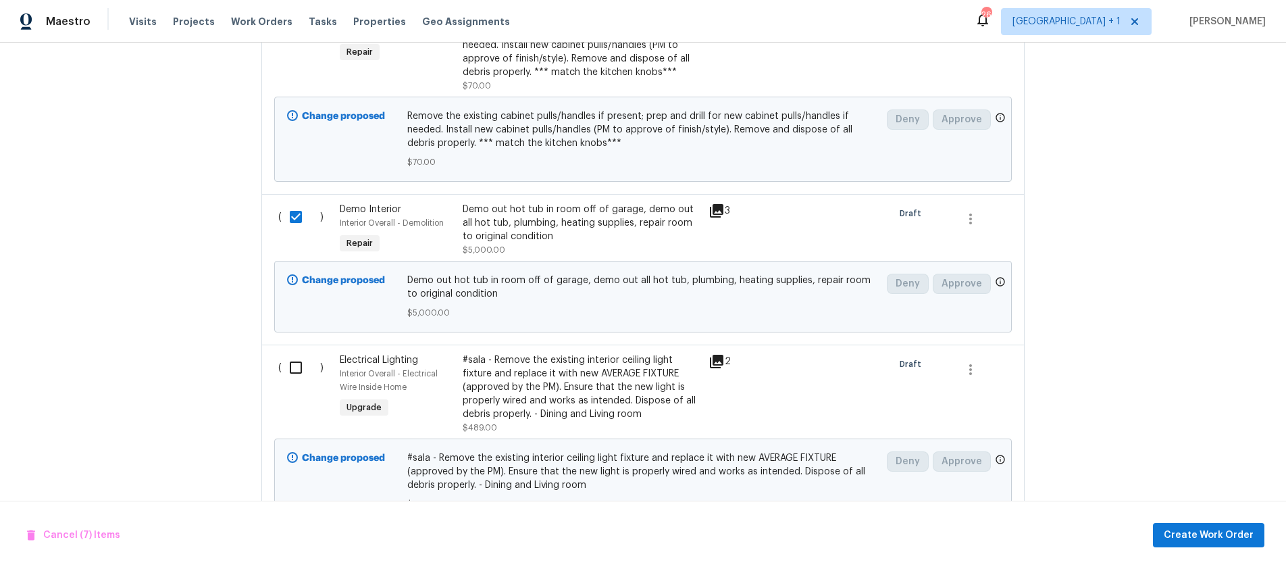
click at [290, 353] on input "checkbox" at bounding box center [301, 367] width 38 height 28
checkbox input "true"
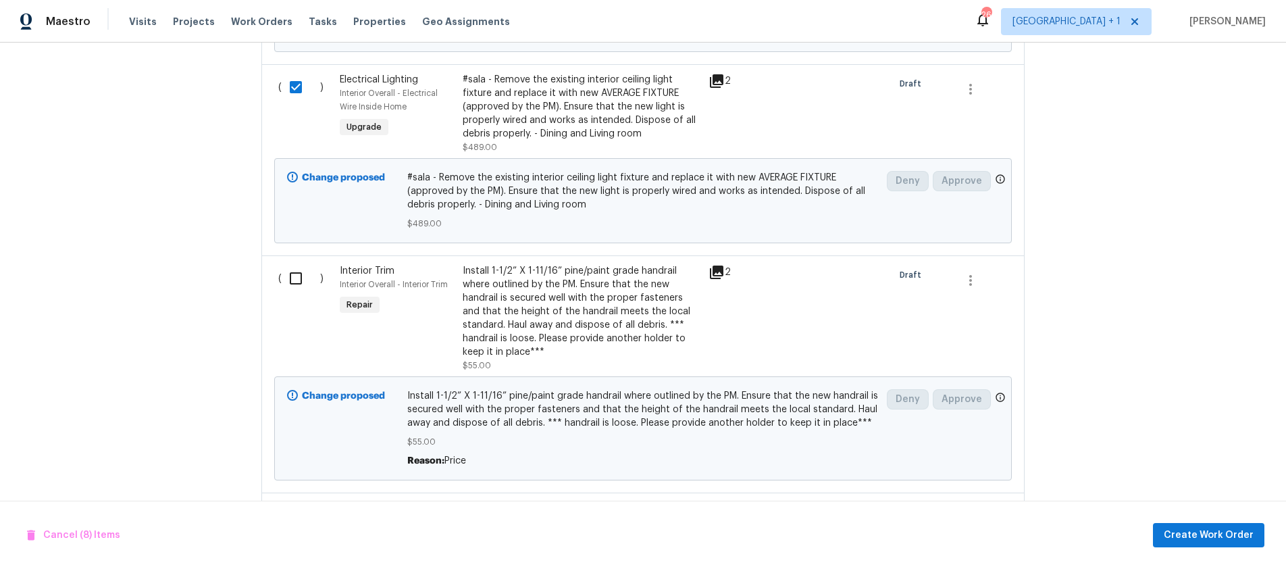
scroll to position [1810, 0]
click at [284, 263] on input "checkbox" at bounding box center [301, 277] width 38 height 28
checkbox input "true"
click at [286, 500] on input "checkbox" at bounding box center [301, 514] width 38 height 28
checkbox input "true"
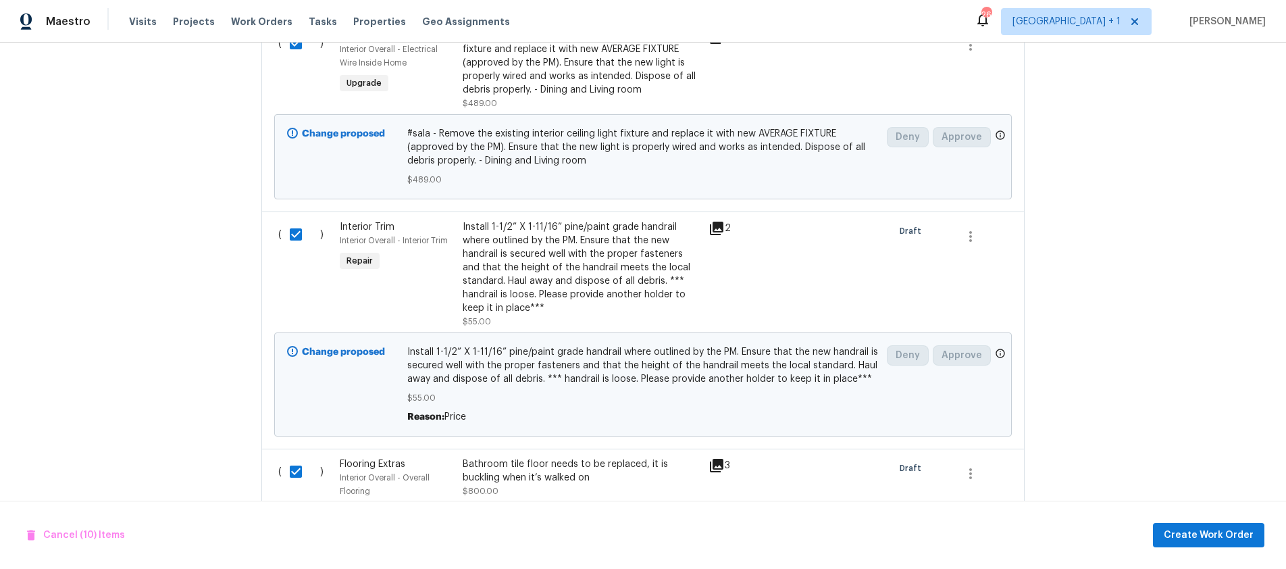
scroll to position [2106, 0]
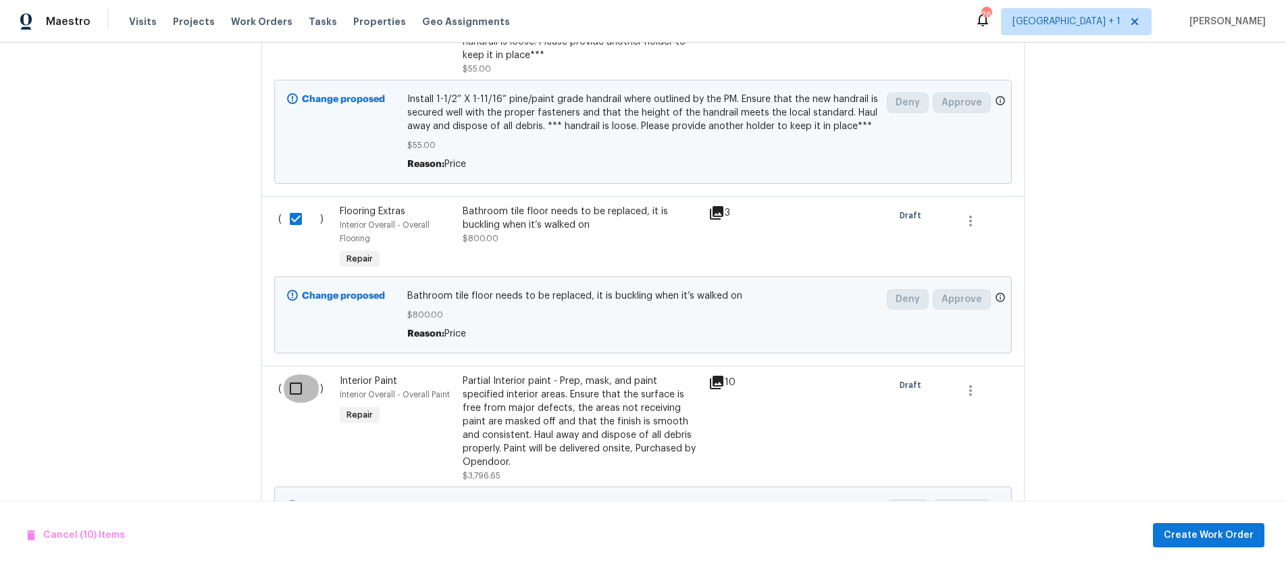
click at [294, 374] on input "checkbox" at bounding box center [301, 388] width 38 height 28
checkbox input "true"
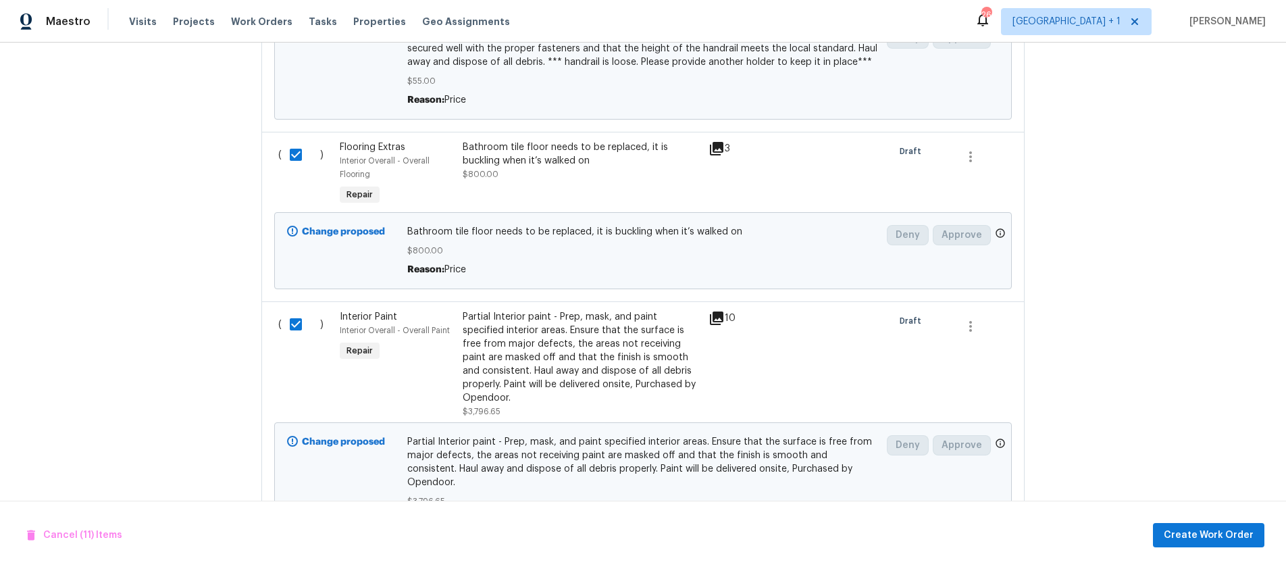
scroll to position [2372, 0]
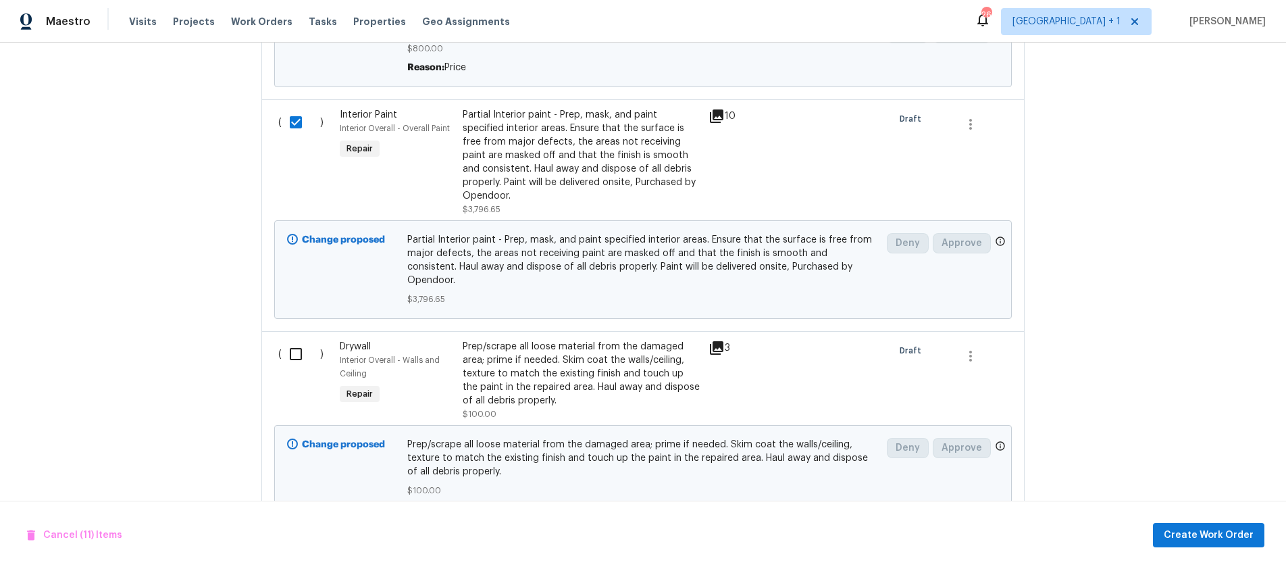
click at [287, 340] on input "checkbox" at bounding box center [301, 354] width 38 height 28
checkbox input "true"
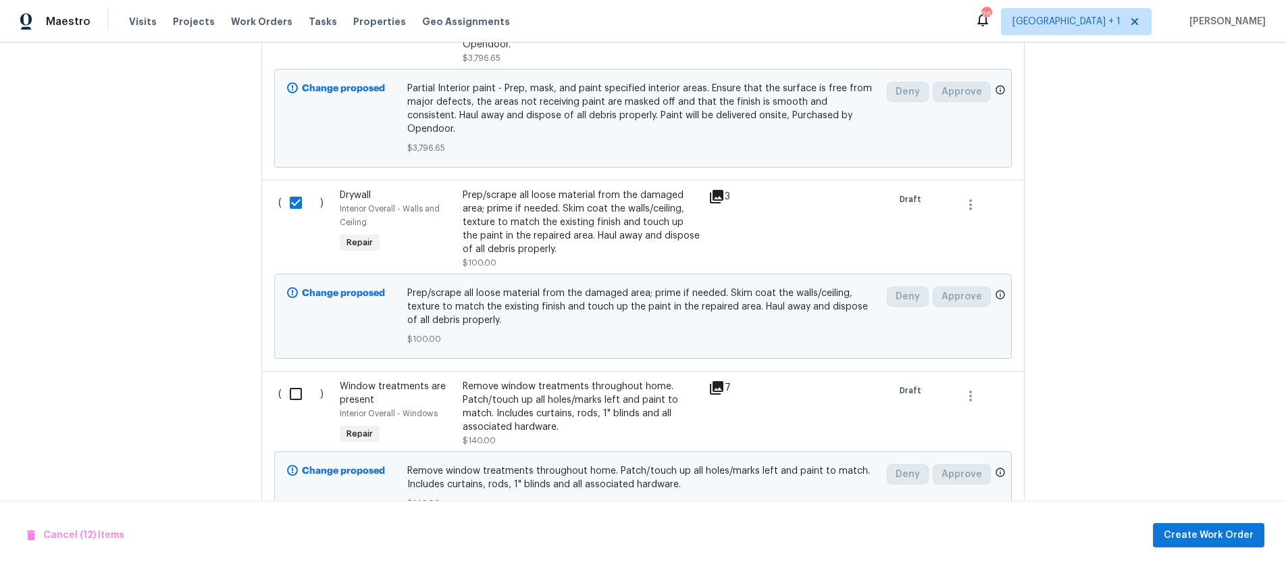
scroll to position [2613, 0]
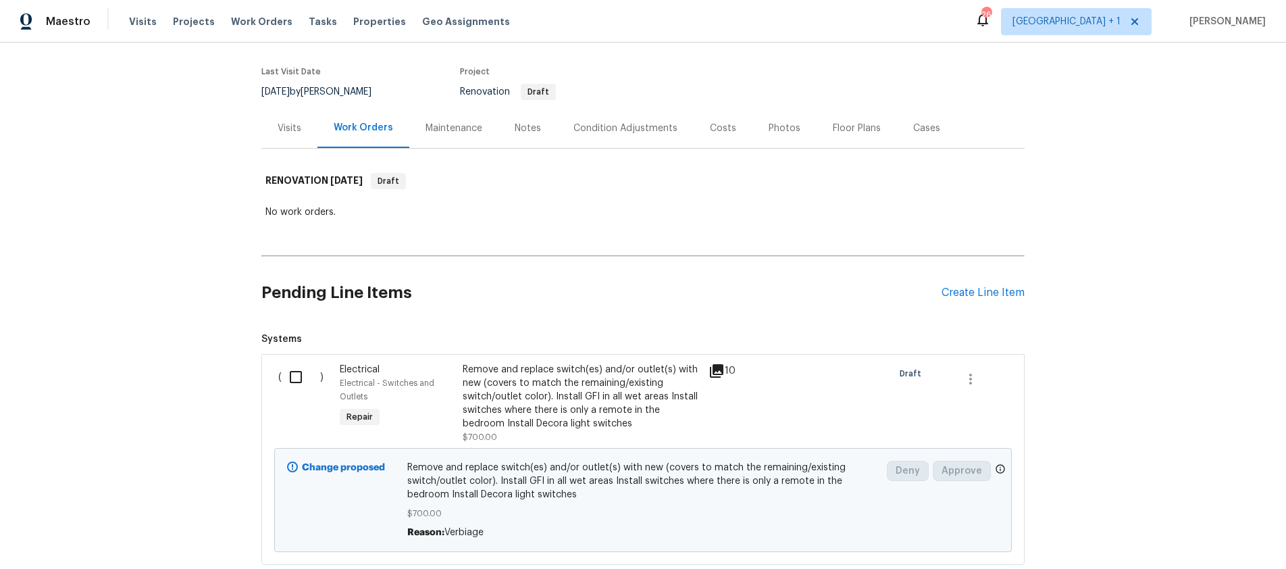
scroll to position [128, 0]
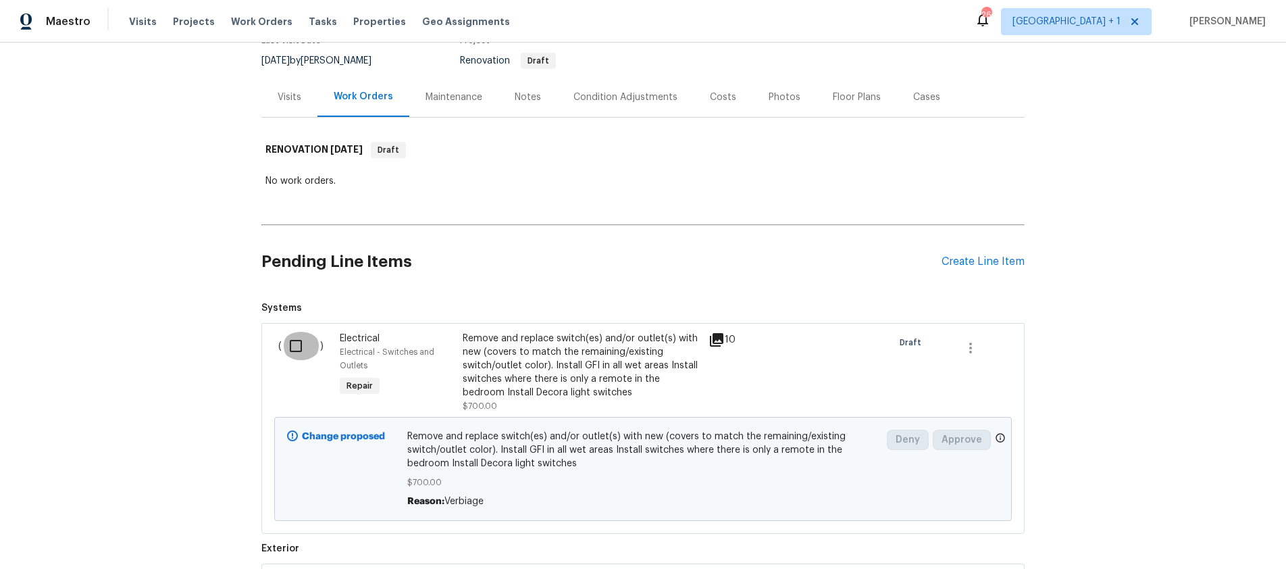
click at [290, 349] on input "checkbox" at bounding box center [301, 346] width 38 height 28
checkbox input "true"
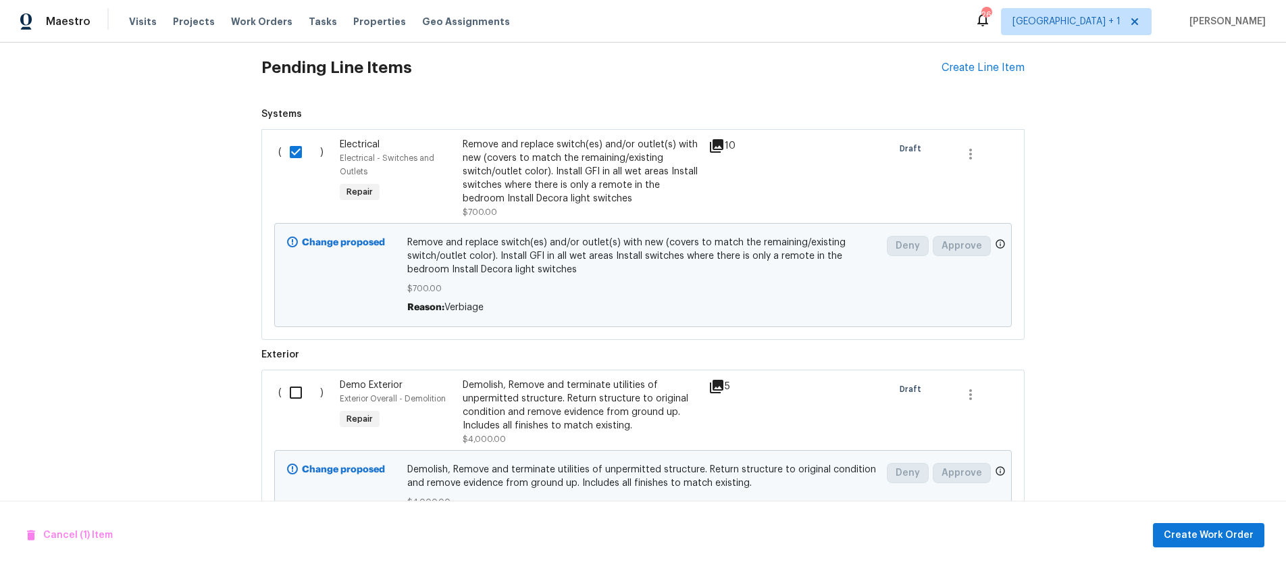
scroll to position [450, 0]
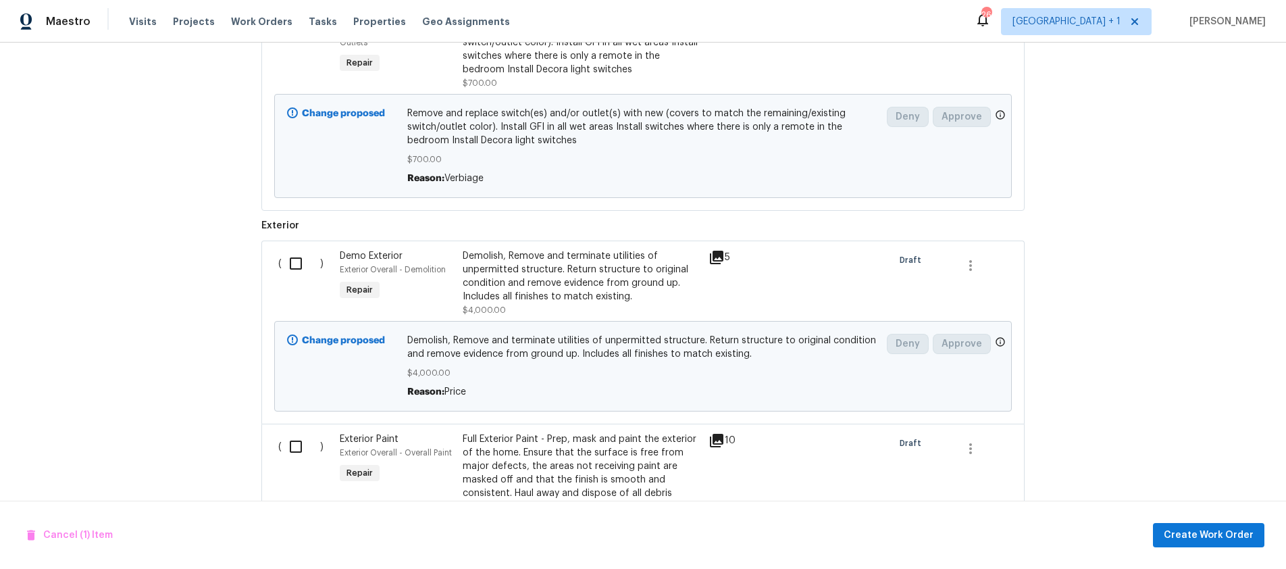
click at [288, 263] on input "checkbox" at bounding box center [301, 263] width 38 height 28
checkbox input "true"
click at [292, 444] on input "checkbox" at bounding box center [301, 446] width 38 height 28
checkbox input "true"
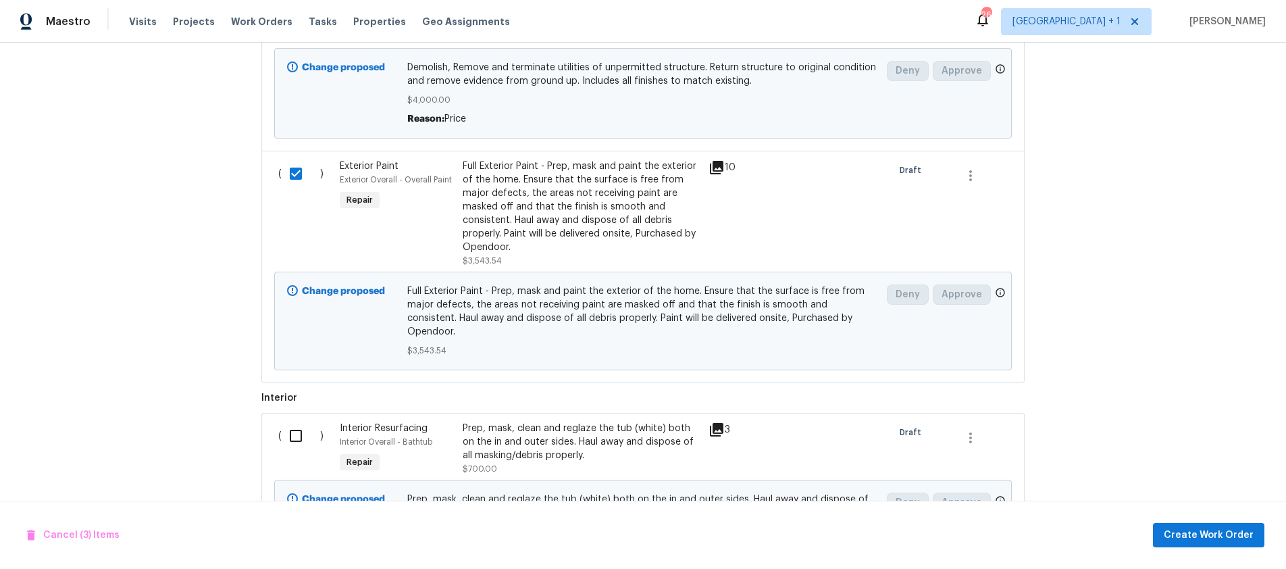
click at [286, 425] on input "checkbox" at bounding box center [301, 435] width 38 height 28
checkbox input "true"
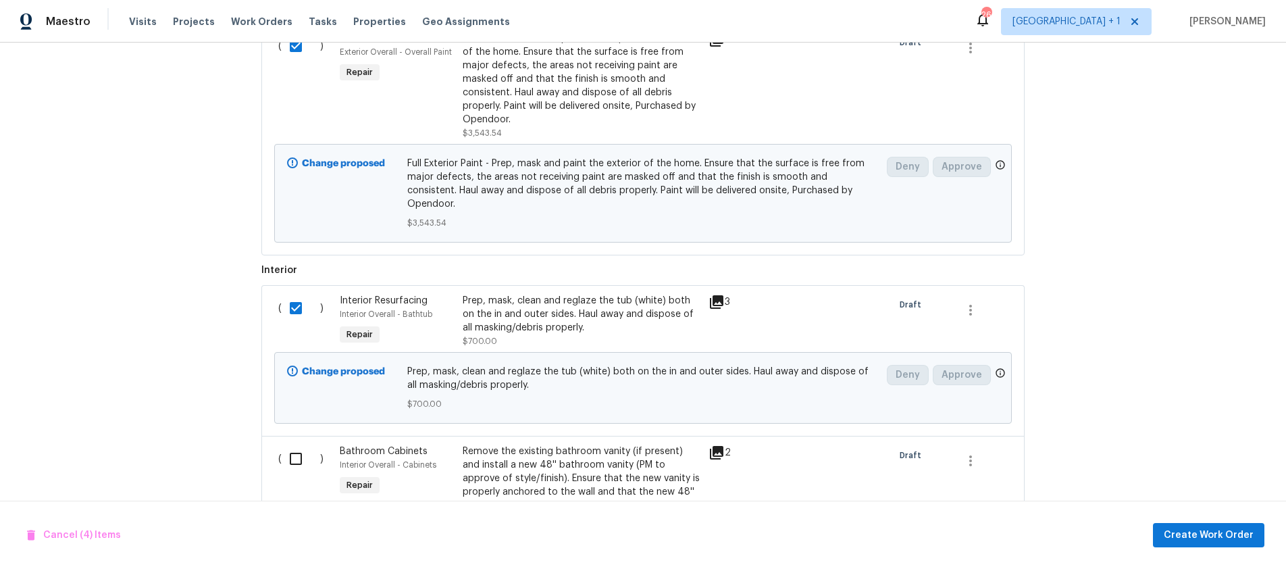
click at [296, 445] on input "checkbox" at bounding box center [301, 458] width 38 height 28
checkbox input "true"
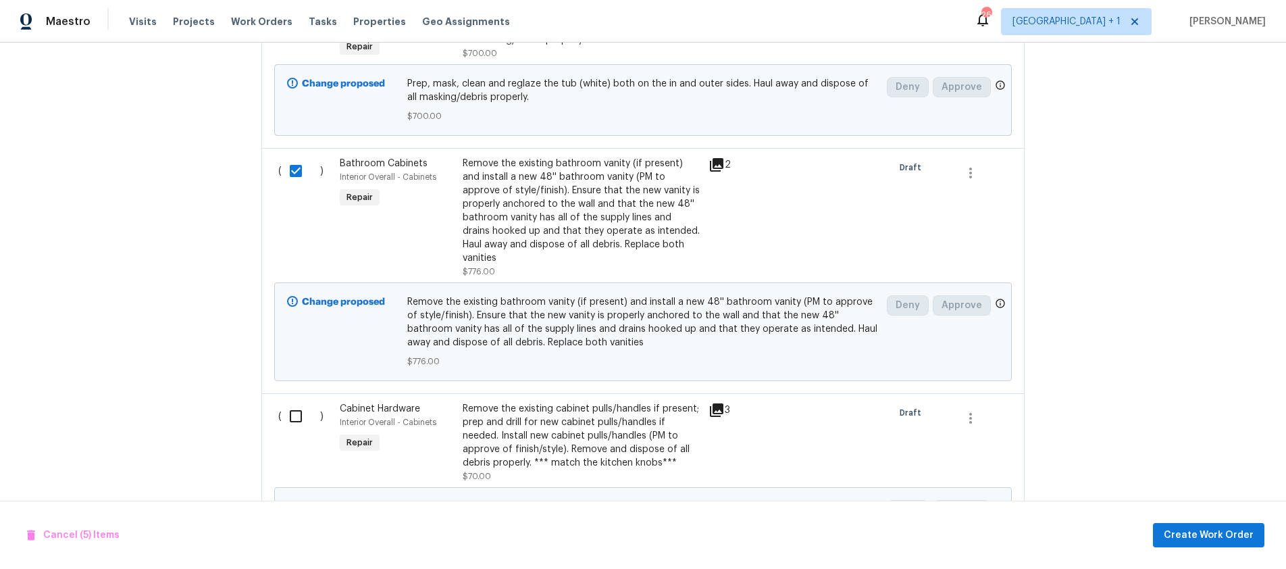
scroll to position [1154, 0]
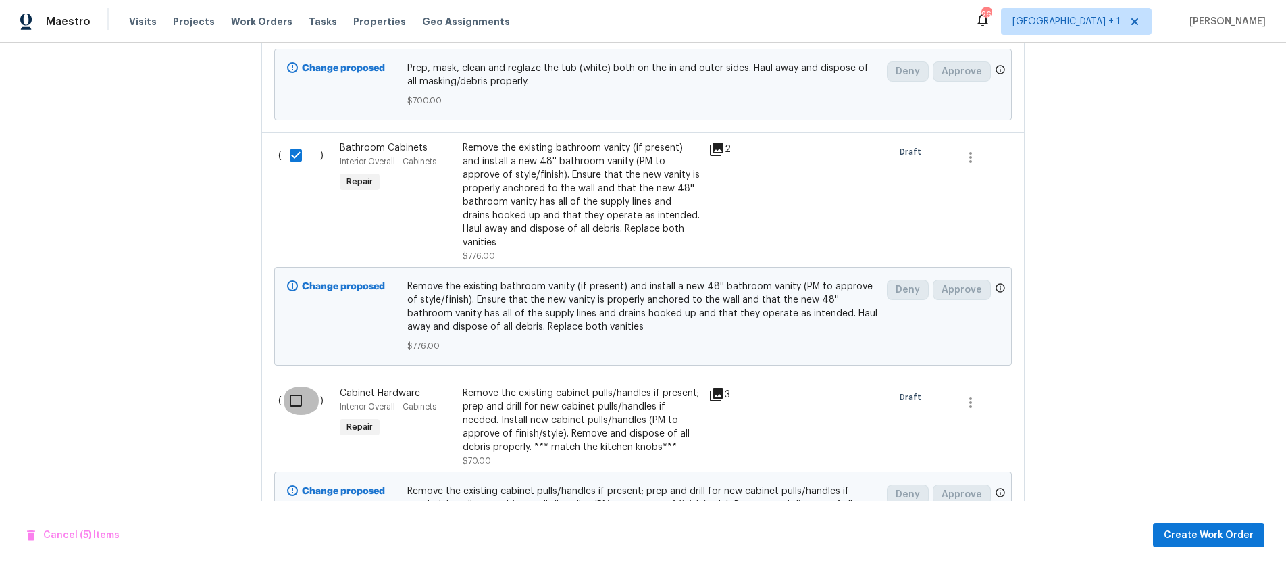
click at [291, 386] on input "checkbox" at bounding box center [301, 400] width 38 height 28
checkbox input "true"
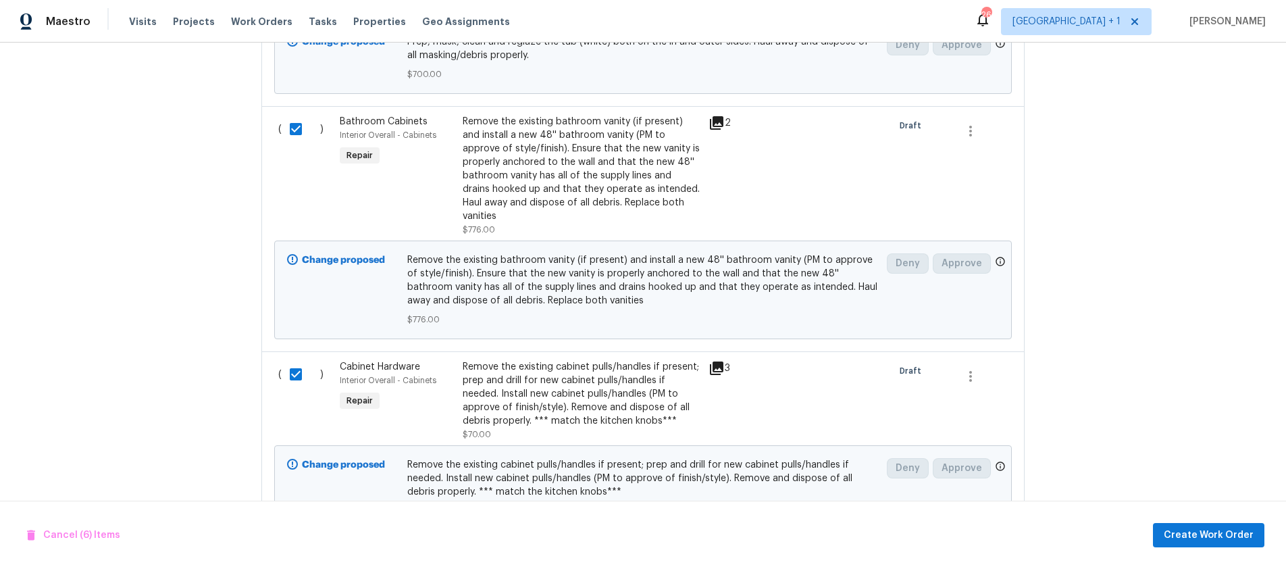
scroll to position [1276, 0]
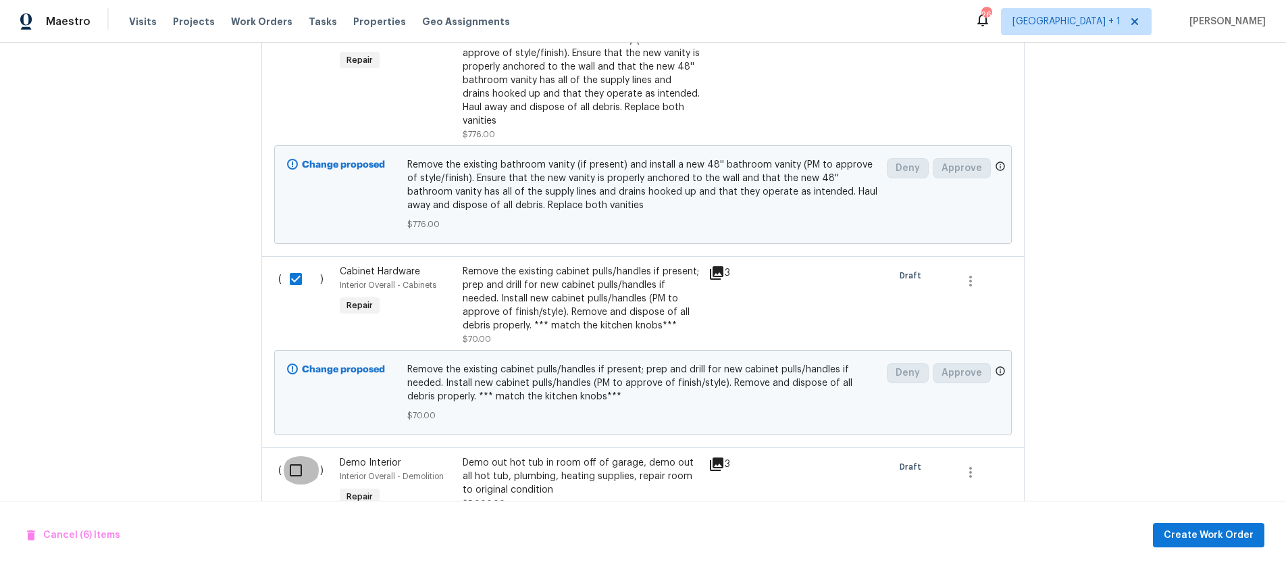
click at [292, 456] on input "checkbox" at bounding box center [301, 470] width 38 height 28
checkbox input "true"
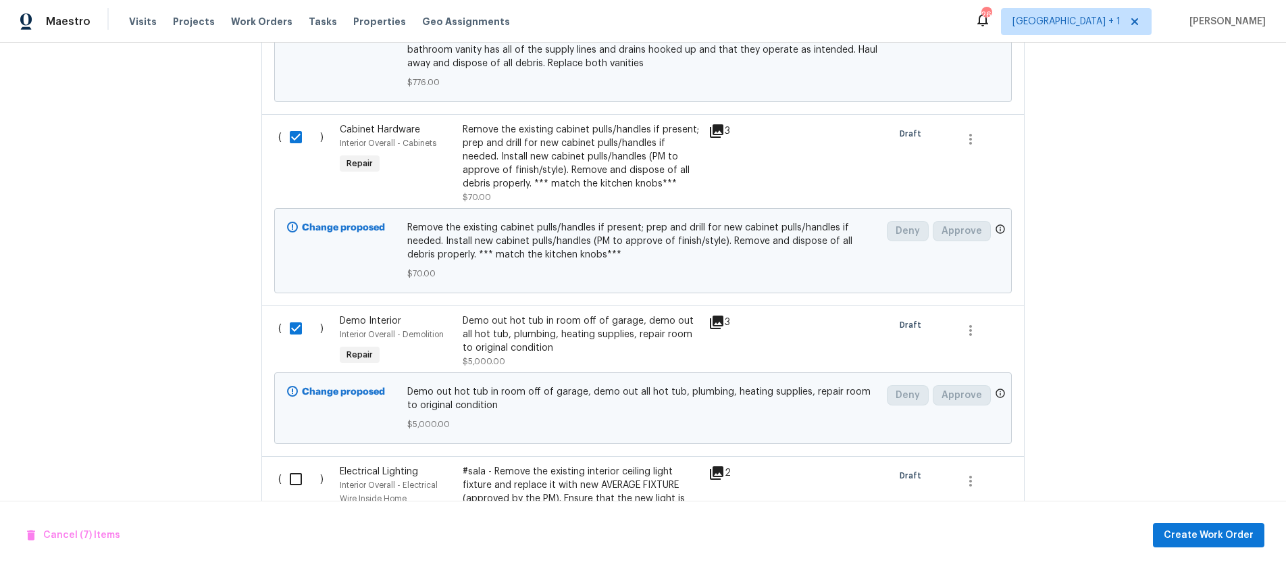
click at [290, 465] on input "checkbox" at bounding box center [301, 479] width 38 height 28
checkbox input "true"
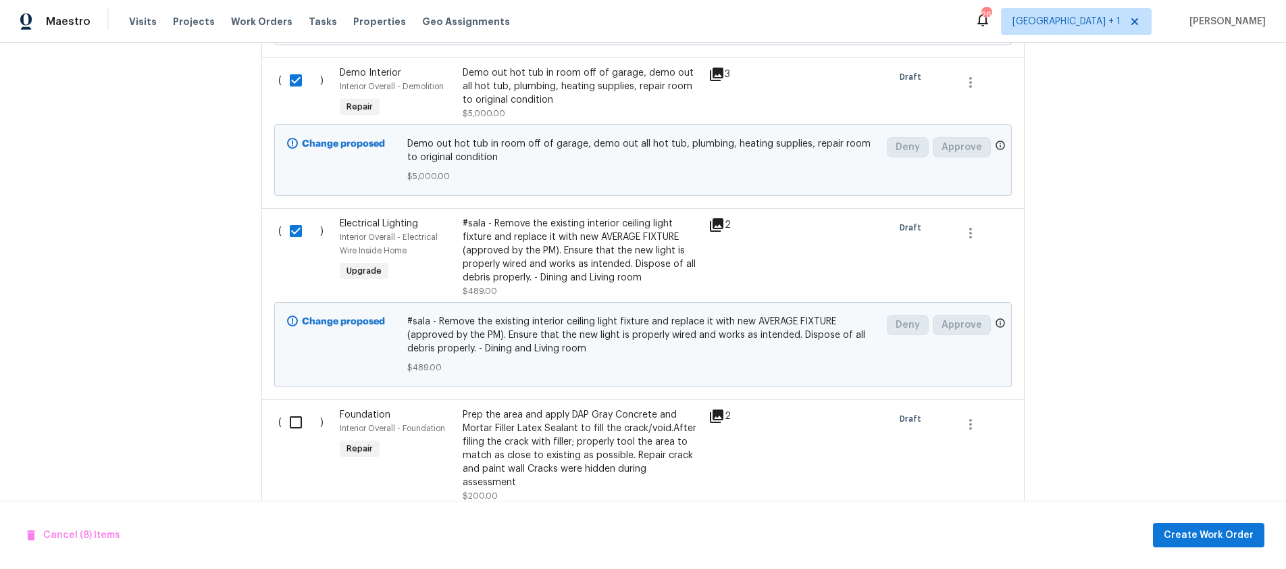
scroll to position [1667, 0]
click at [297, 407] on input "checkbox" at bounding box center [301, 421] width 38 height 28
checkbox input "true"
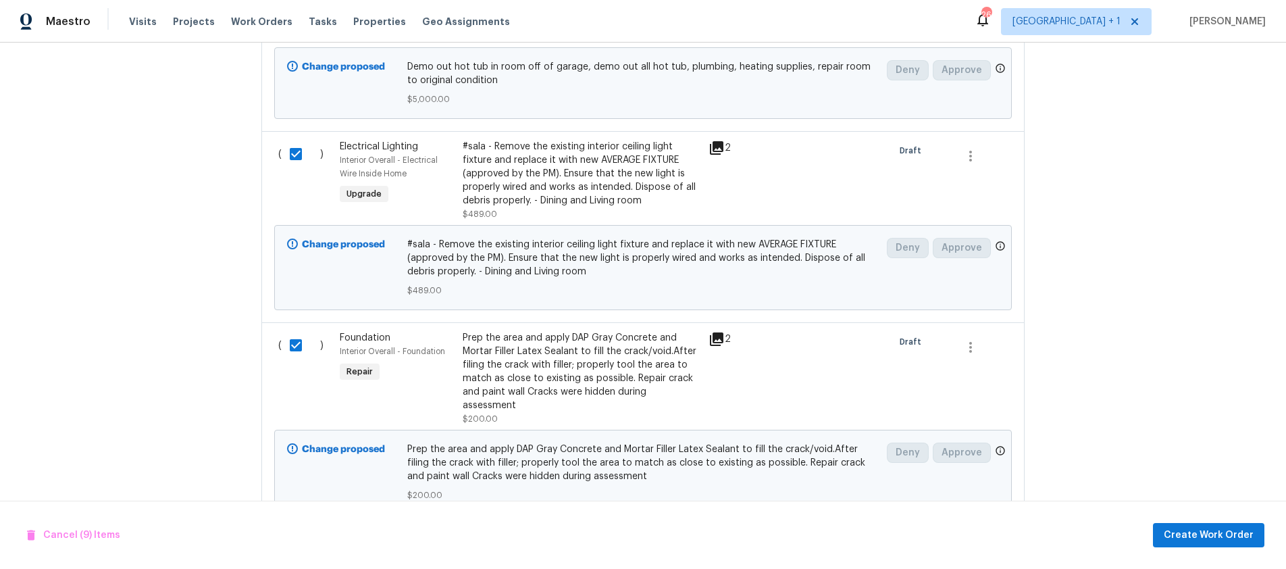
scroll to position [1810, 0]
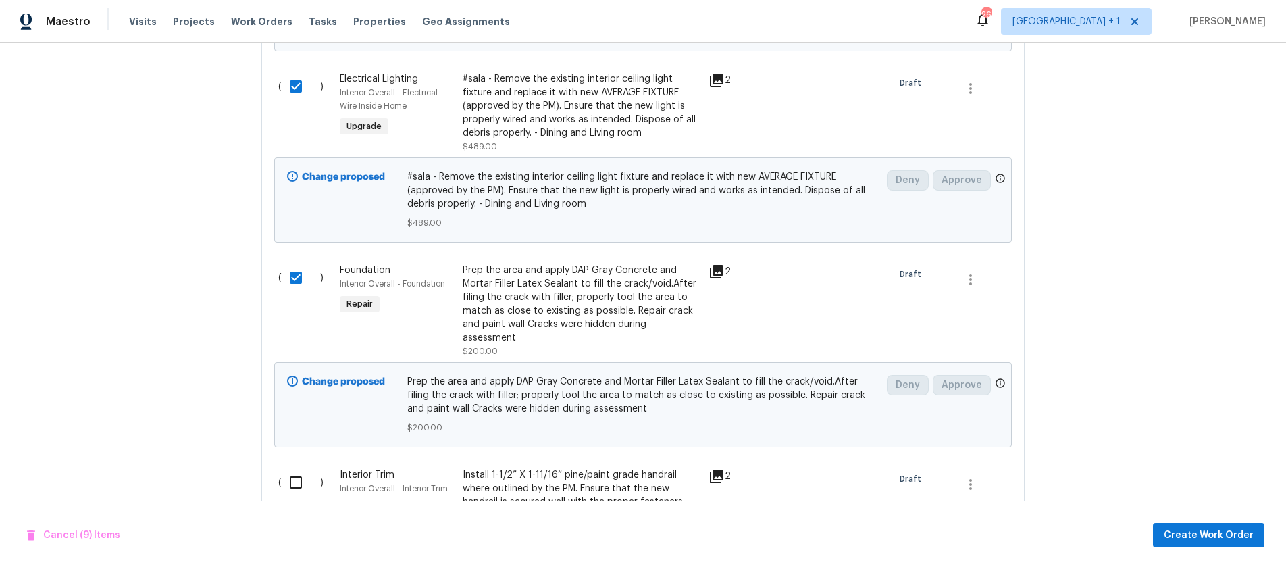
click at [292, 468] on input "checkbox" at bounding box center [301, 482] width 38 height 28
checkbox input "true"
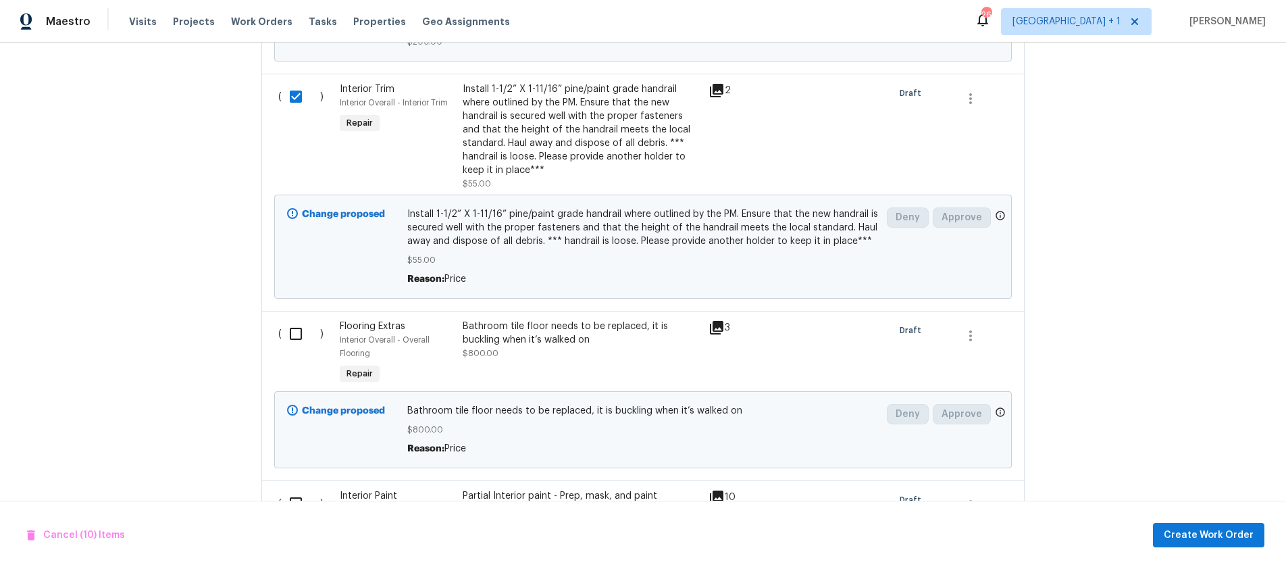
scroll to position [2205, 0]
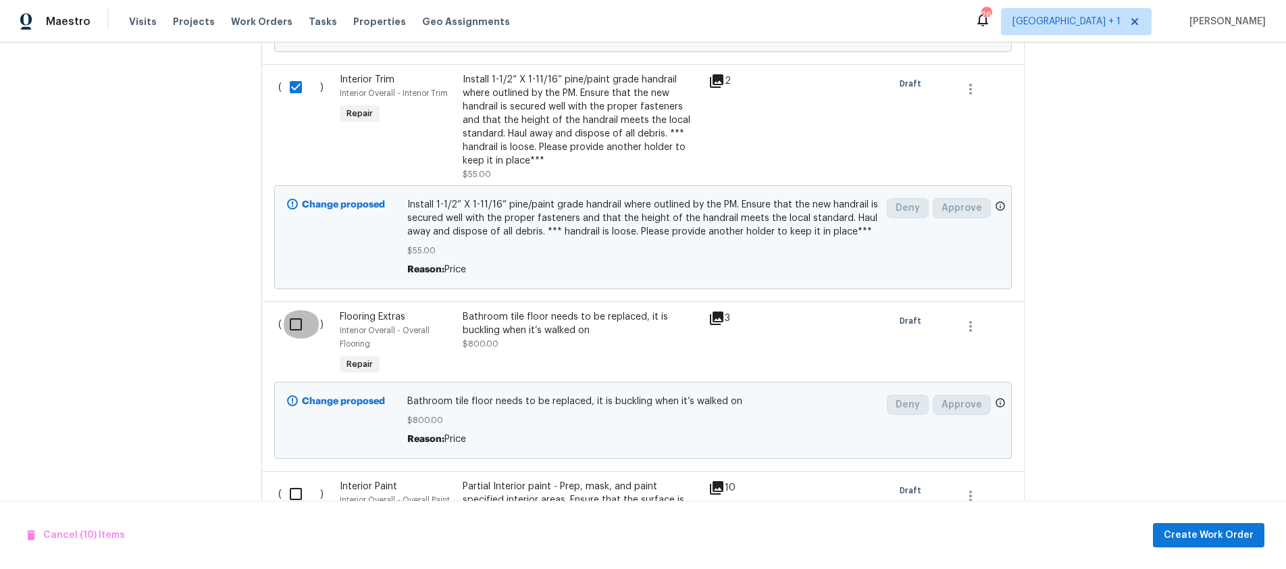
click at [285, 310] on input "checkbox" at bounding box center [301, 324] width 38 height 28
checkbox input "true"
click at [286, 479] on input "checkbox" at bounding box center [301, 493] width 38 height 28
checkbox input "true"
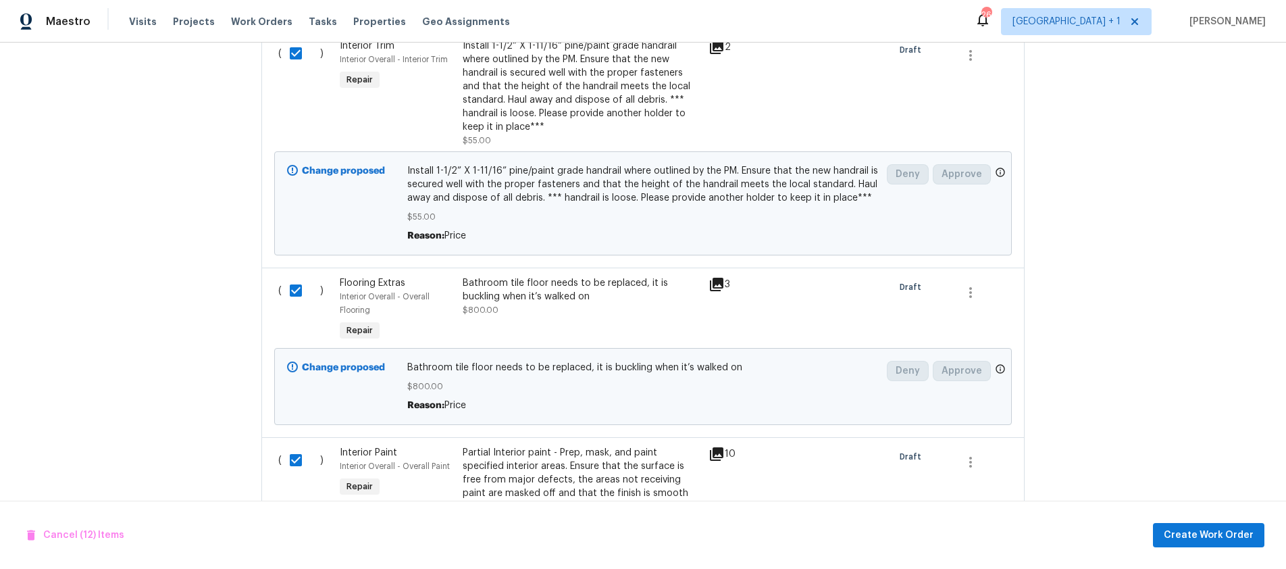
scroll to position [2477, 0]
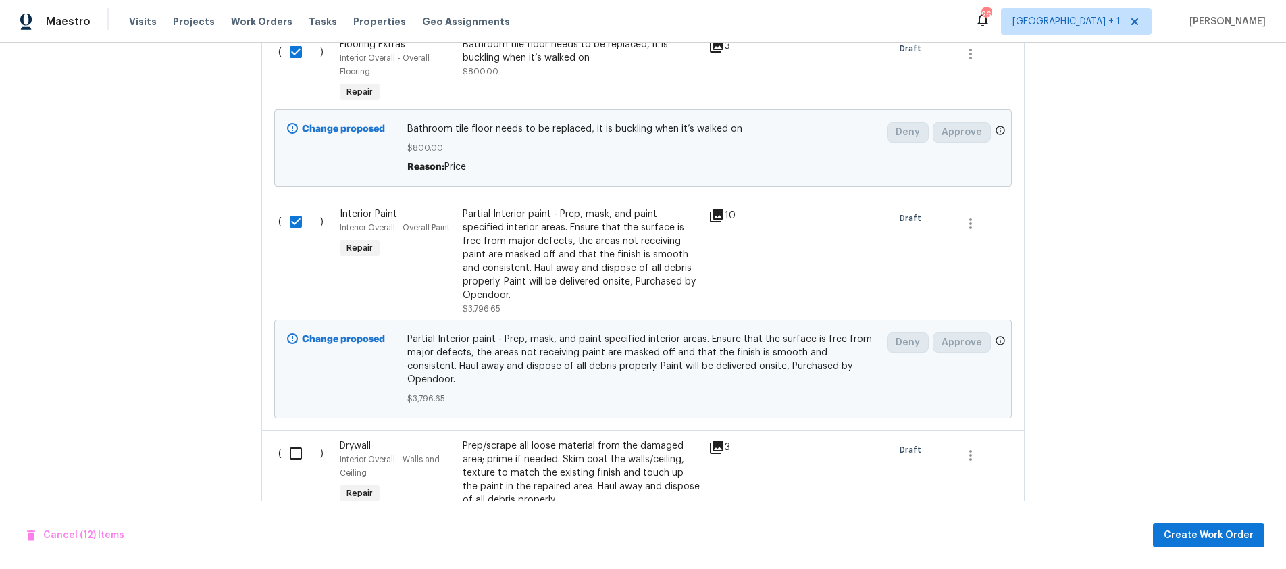
click at [290, 439] on input "checkbox" at bounding box center [301, 453] width 38 height 28
checkbox input "true"
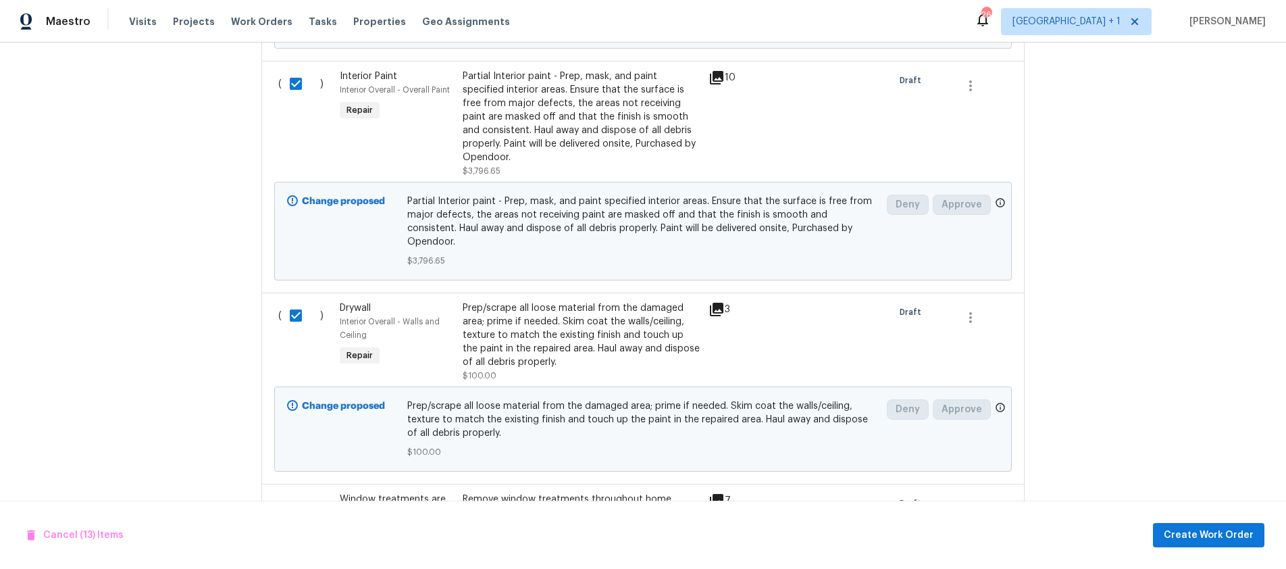
click at [292, 492] on input "checkbox" at bounding box center [301, 506] width 38 height 28
checkbox input "true"
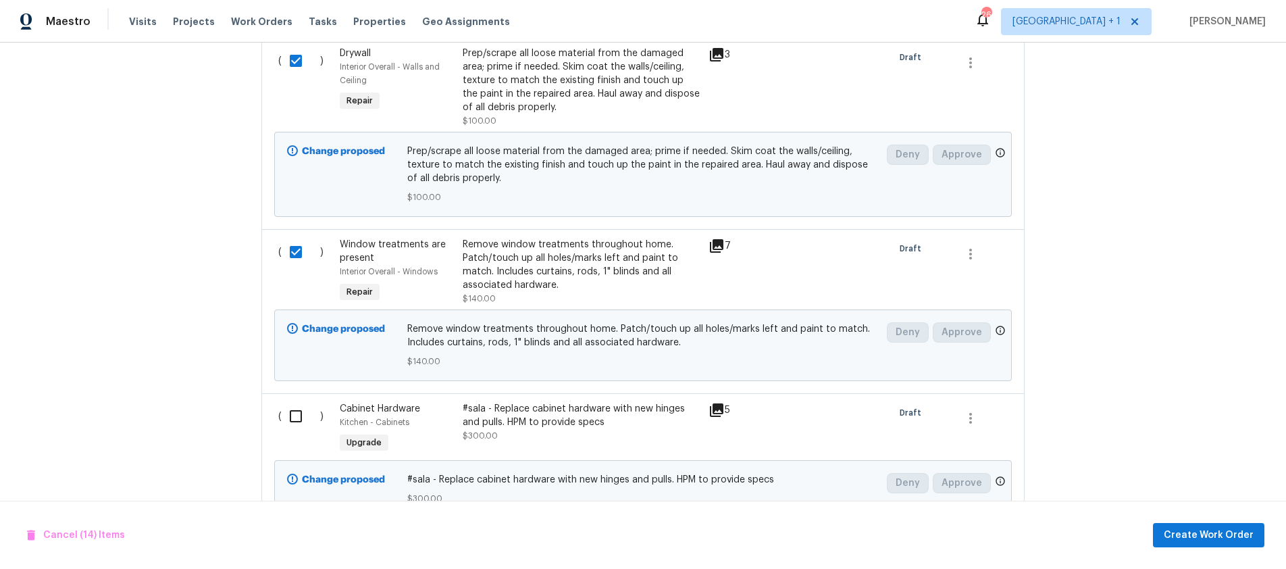
scroll to position [2902, 0]
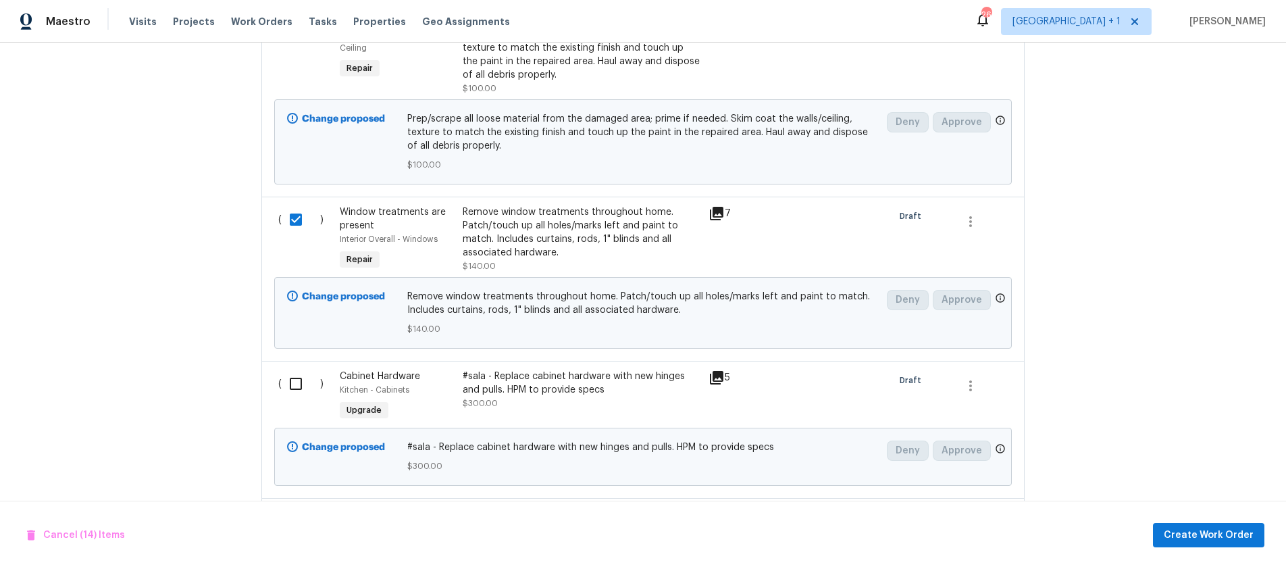
click at [288, 369] on input "checkbox" at bounding box center [301, 383] width 38 height 28
checkbox input "true"
click at [292, 506] on input "checkbox" at bounding box center [301, 520] width 38 height 28
checkbox input "true"
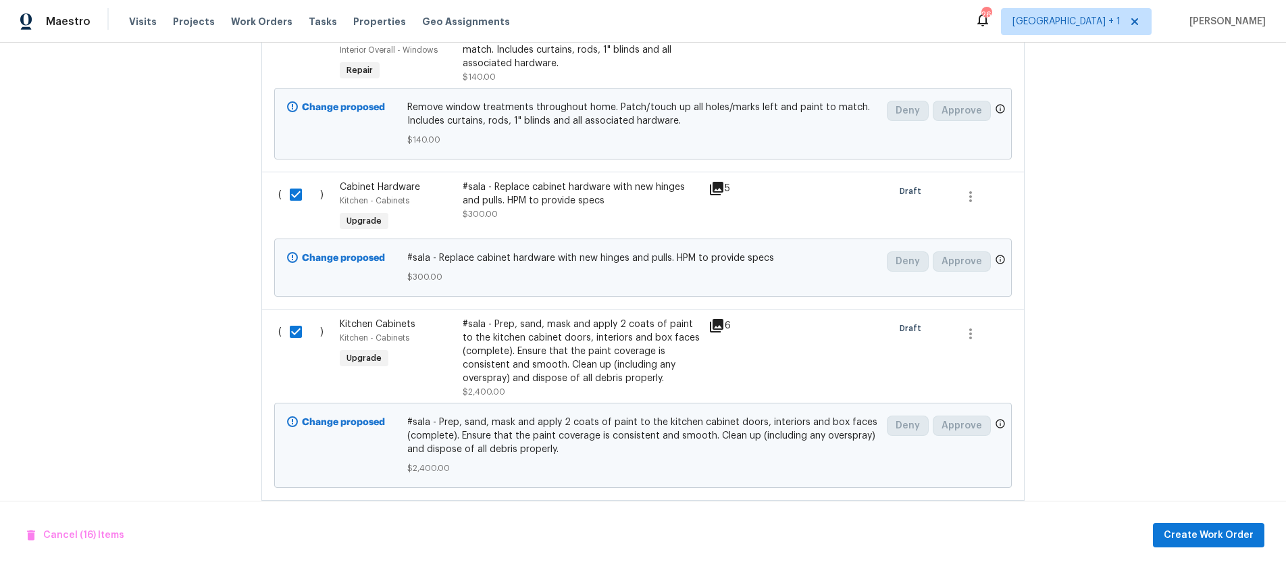
click at [290, 509] on input "checkbox" at bounding box center [301, 523] width 38 height 28
checkbox input "true"
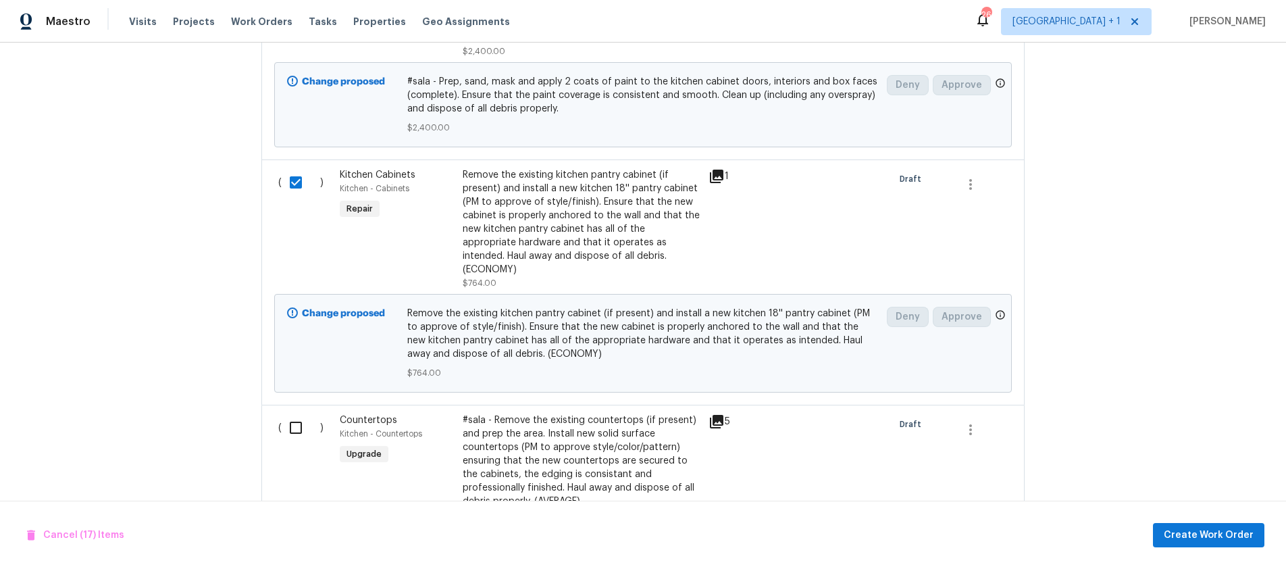
scroll to position [3478, 0]
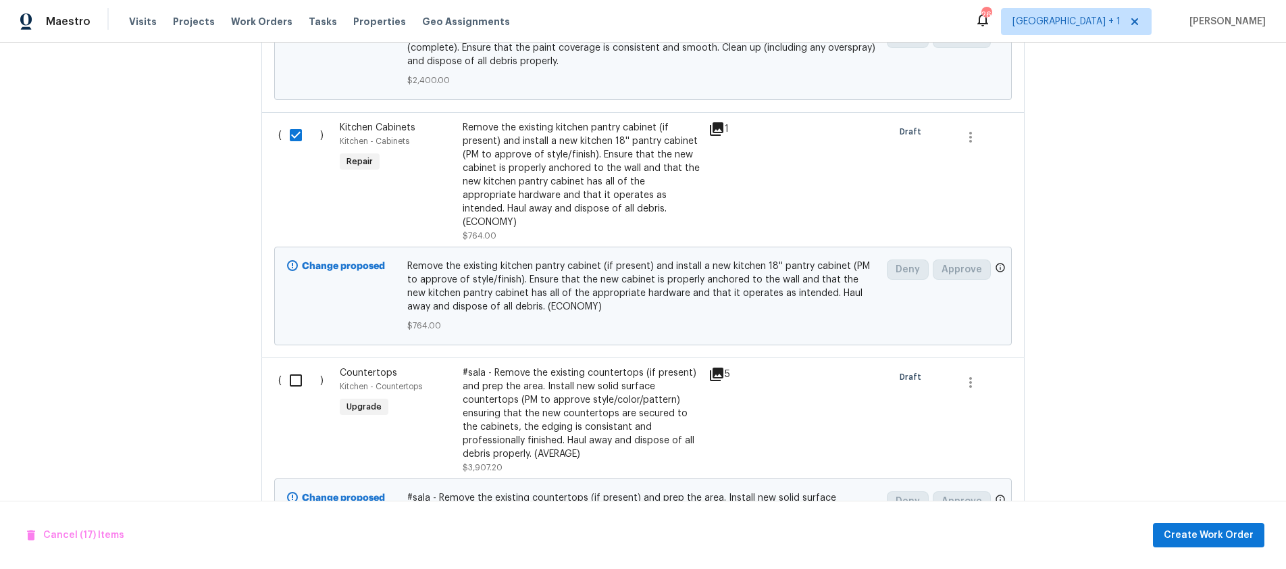
click at [289, 366] on input "checkbox" at bounding box center [301, 380] width 38 height 28
checkbox input "true"
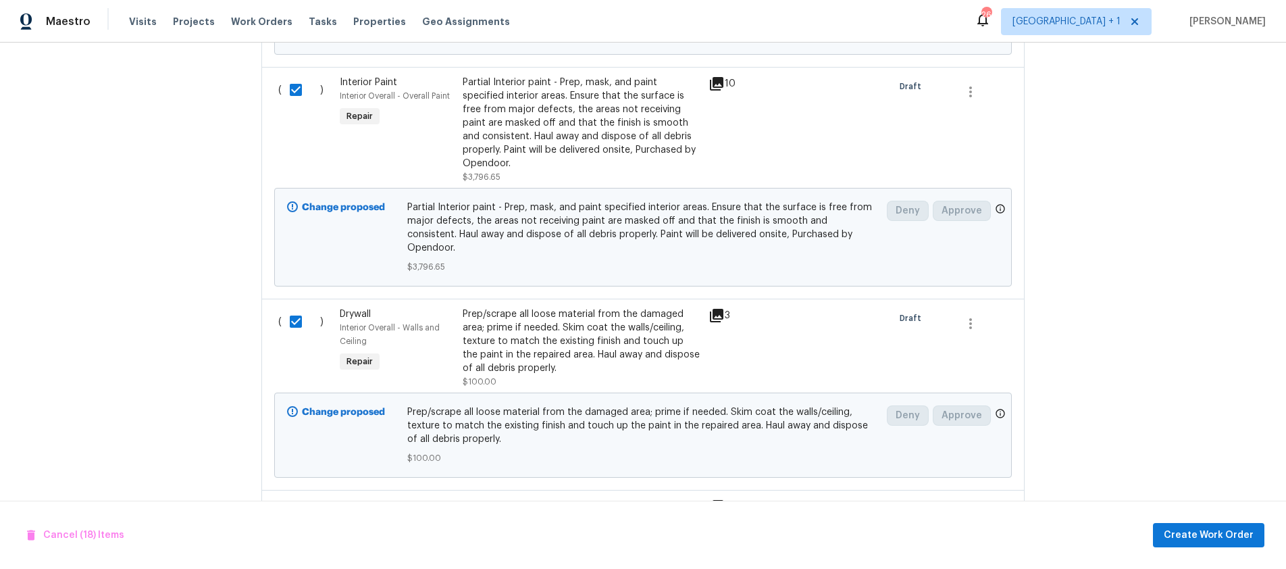
scroll to position [2463, 0]
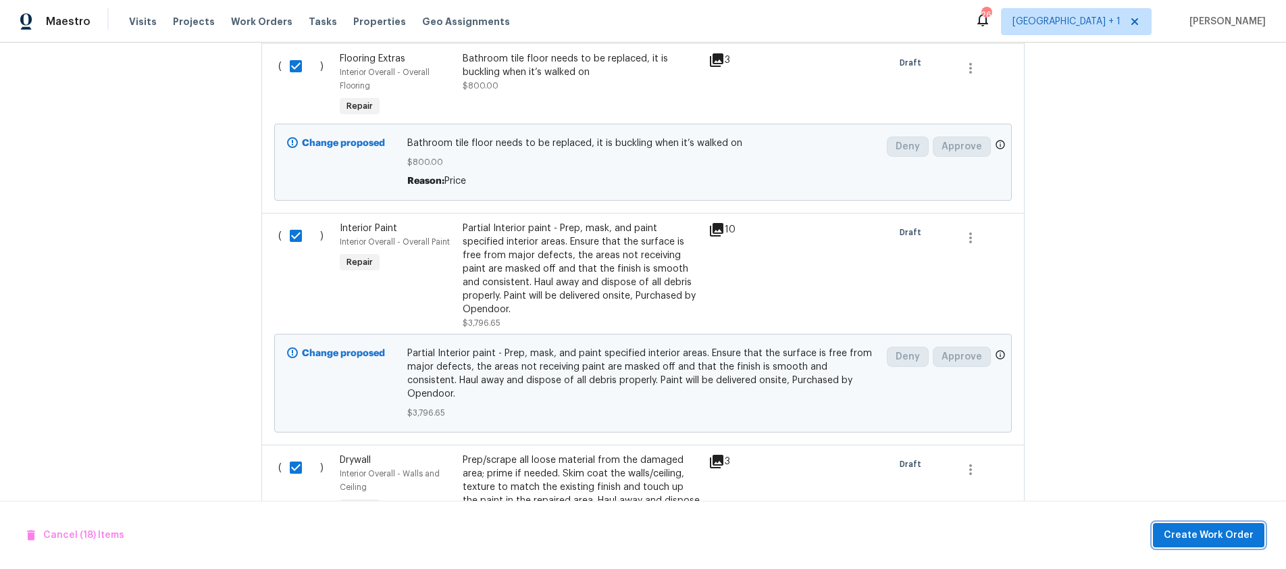
click at [1218, 534] on span "Create Work Order" at bounding box center [1209, 535] width 90 height 17
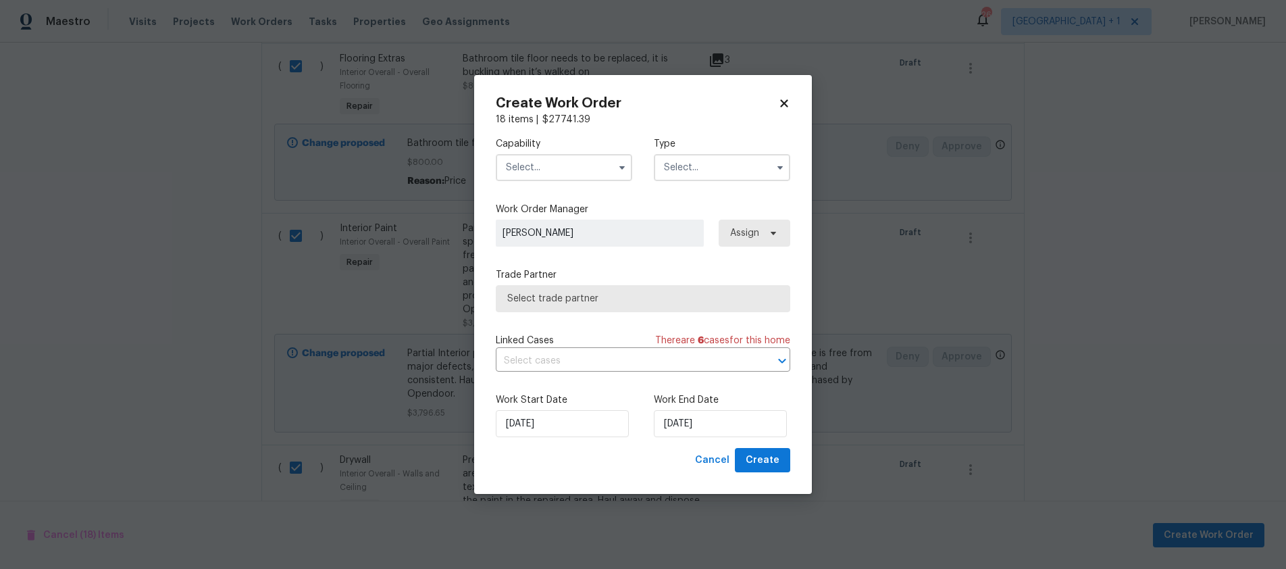
click at [601, 175] on input "text" at bounding box center [564, 167] width 136 height 27
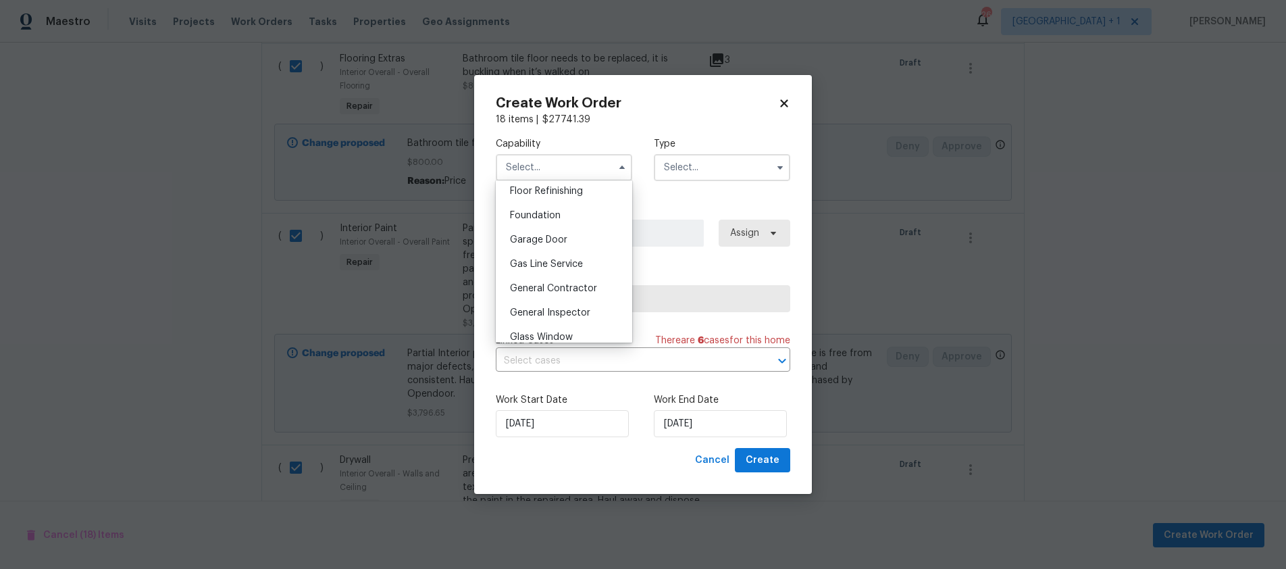
scroll to position [561, 0]
click at [570, 286] on span "General Contractor" at bounding box center [553, 280] width 87 height 9
type input "General Contractor"
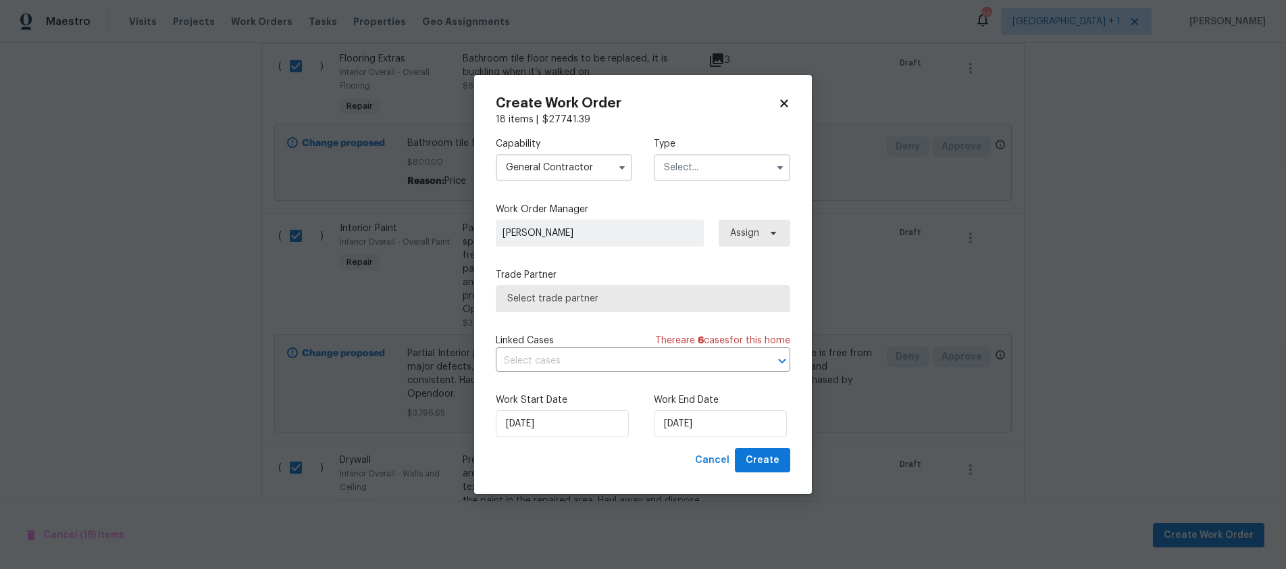
click at [703, 161] on input "text" at bounding box center [722, 167] width 136 height 27
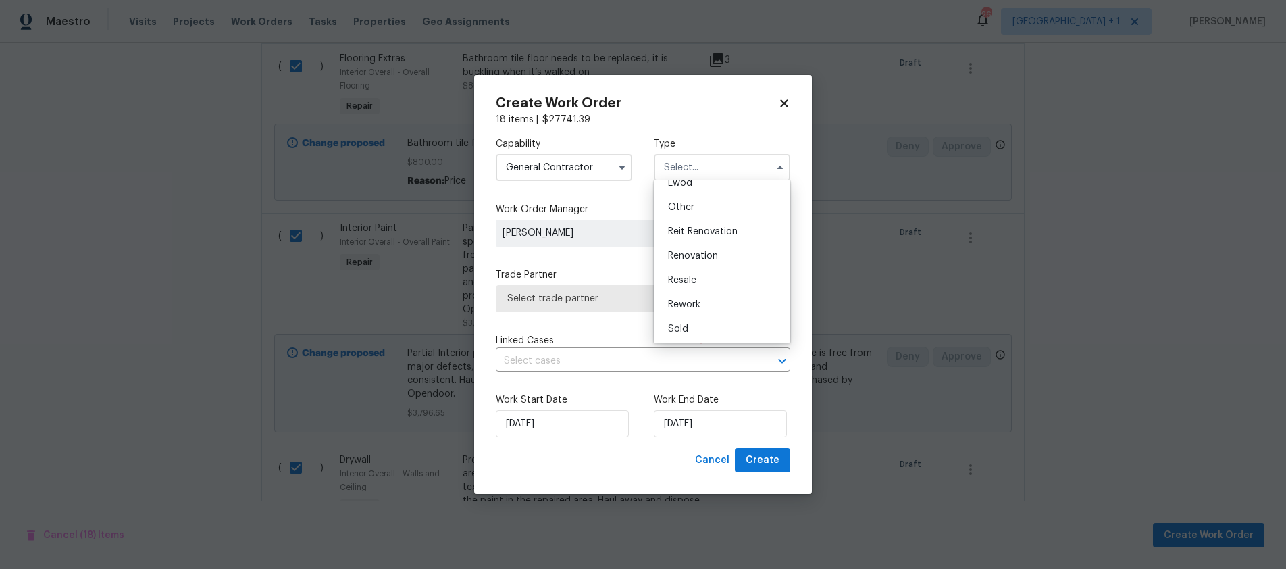
scroll to position [161, 0]
click at [708, 256] on span "Renovation" at bounding box center [693, 253] width 50 height 9
type input "Renovation"
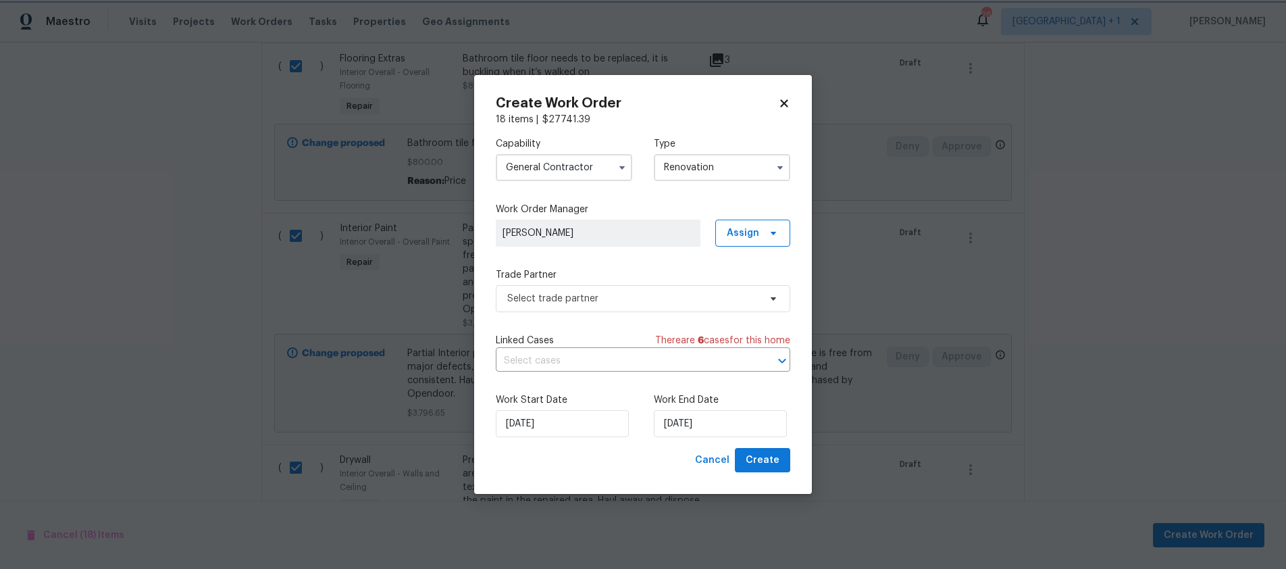
scroll to position [0, 0]
click at [601, 297] on span "Select trade partner" at bounding box center [633, 299] width 252 height 14
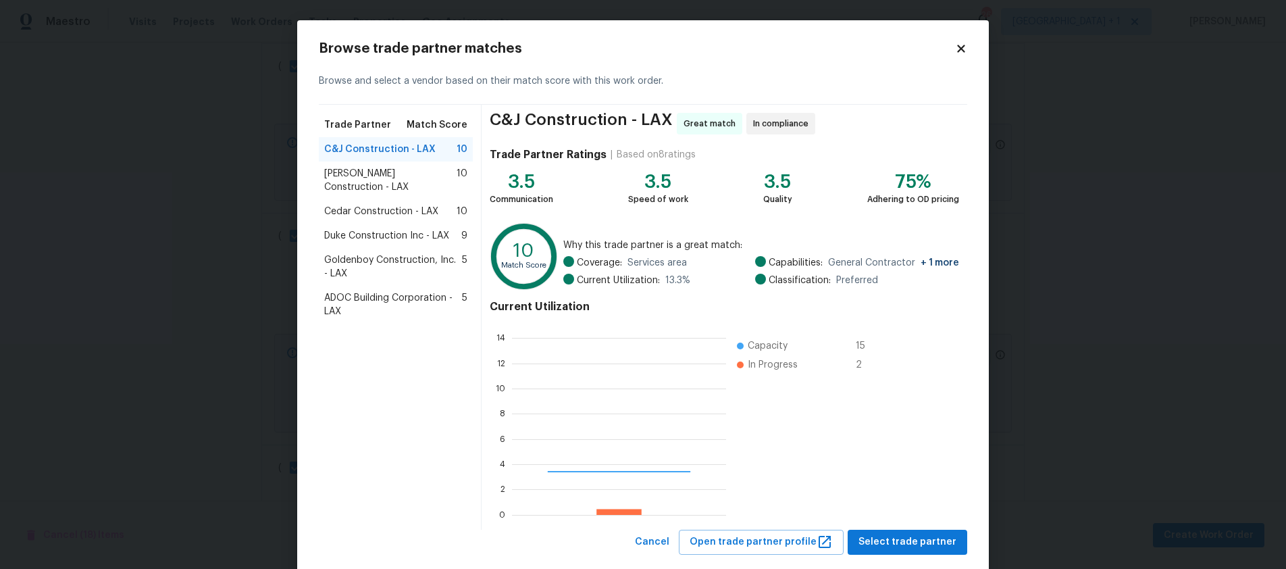
scroll to position [179, 204]
click at [365, 174] on span "Navarro Construction - LAX" at bounding box center [390, 180] width 132 height 27
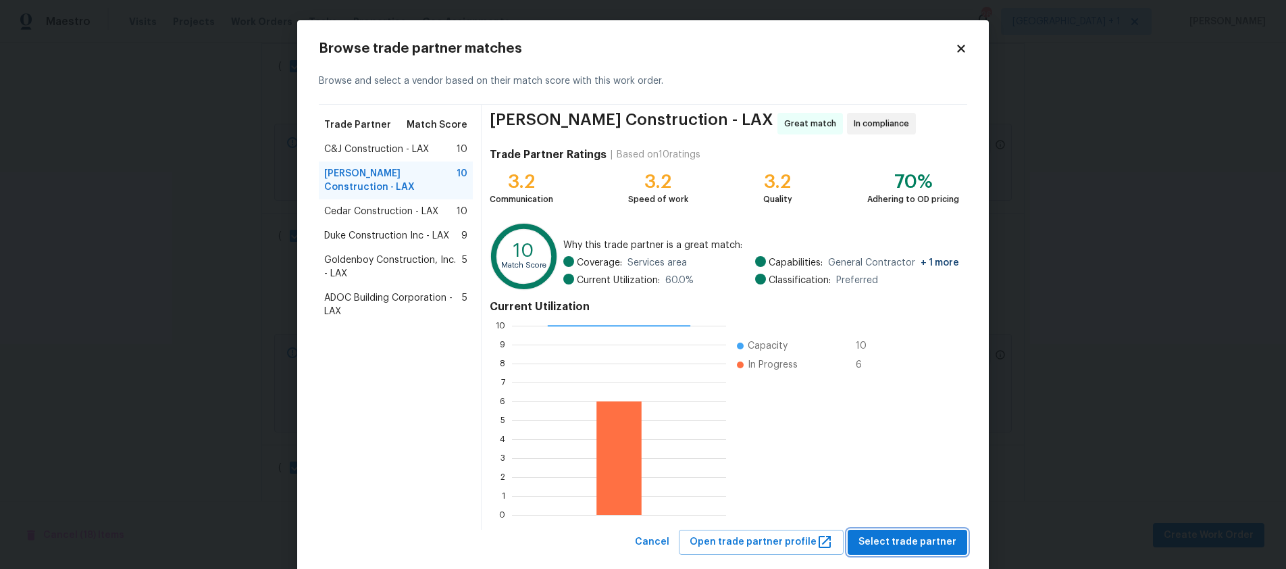
click at [924, 539] on span "Select trade partner" at bounding box center [907, 541] width 98 height 17
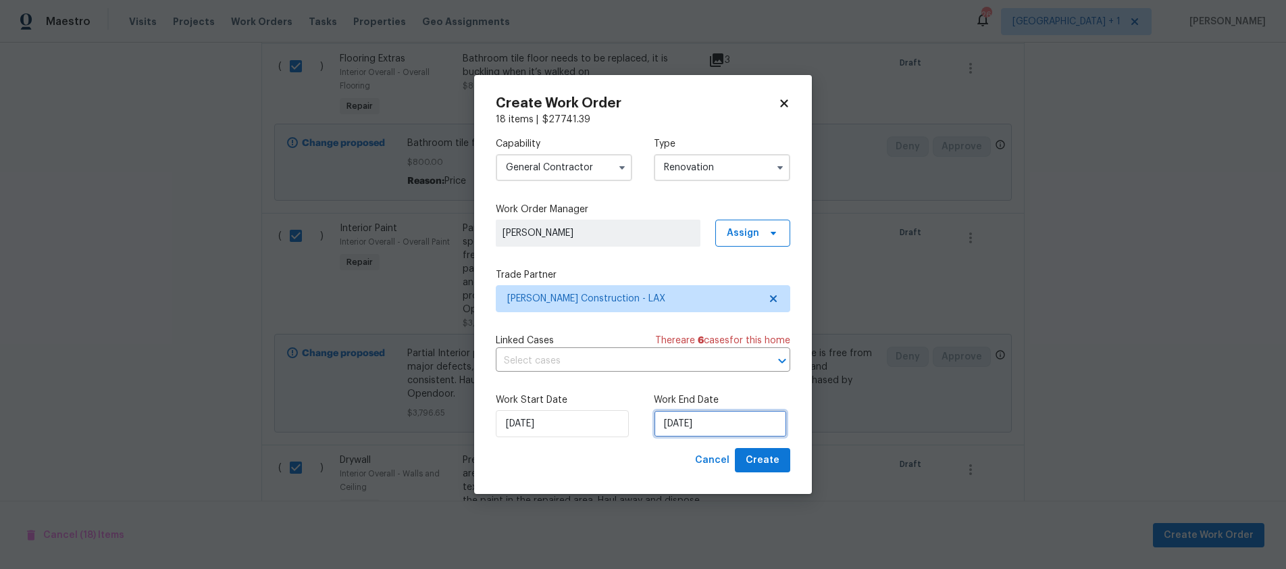
click at [735, 422] on input "[DATE]" at bounding box center [720, 423] width 133 height 27
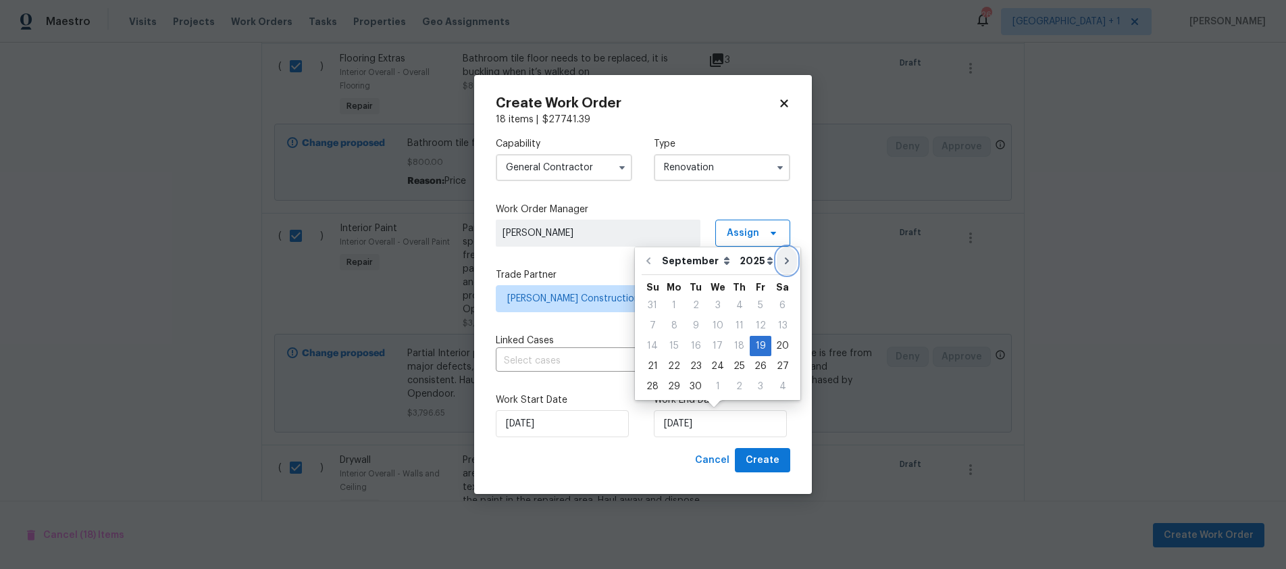
click at [785, 262] on icon "Go to next month" at bounding box center [787, 260] width 4 height 7
type input "10/19/2025"
select select "9"
click at [781, 262] on icon "Go to next month" at bounding box center [786, 260] width 11 height 11
type input "11/19/2025"
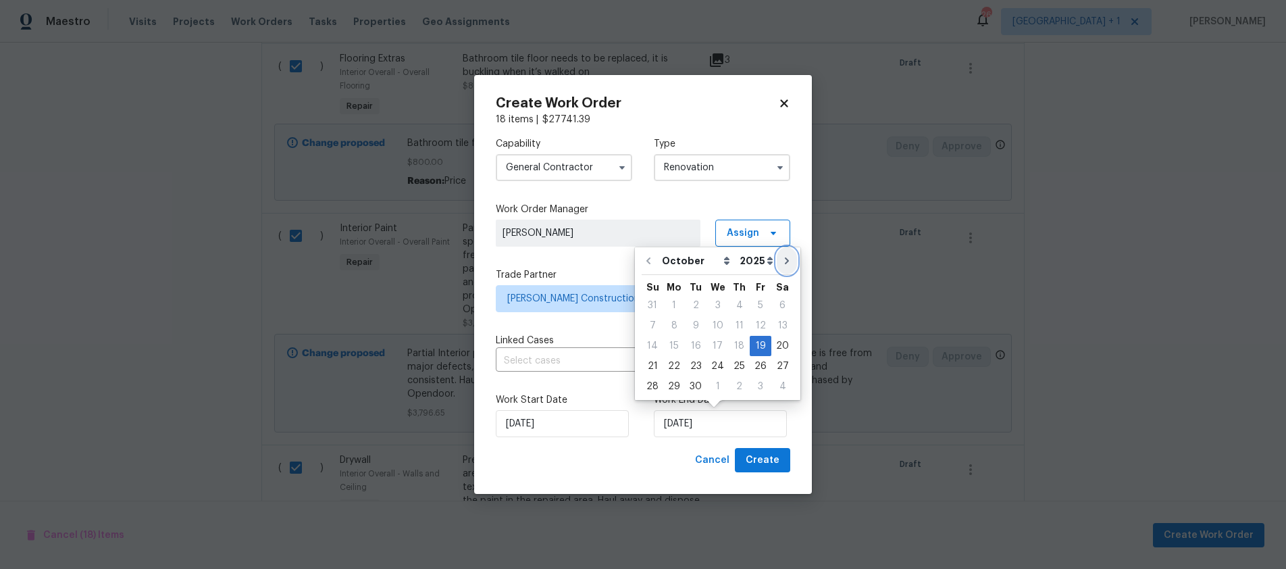
select select "10"
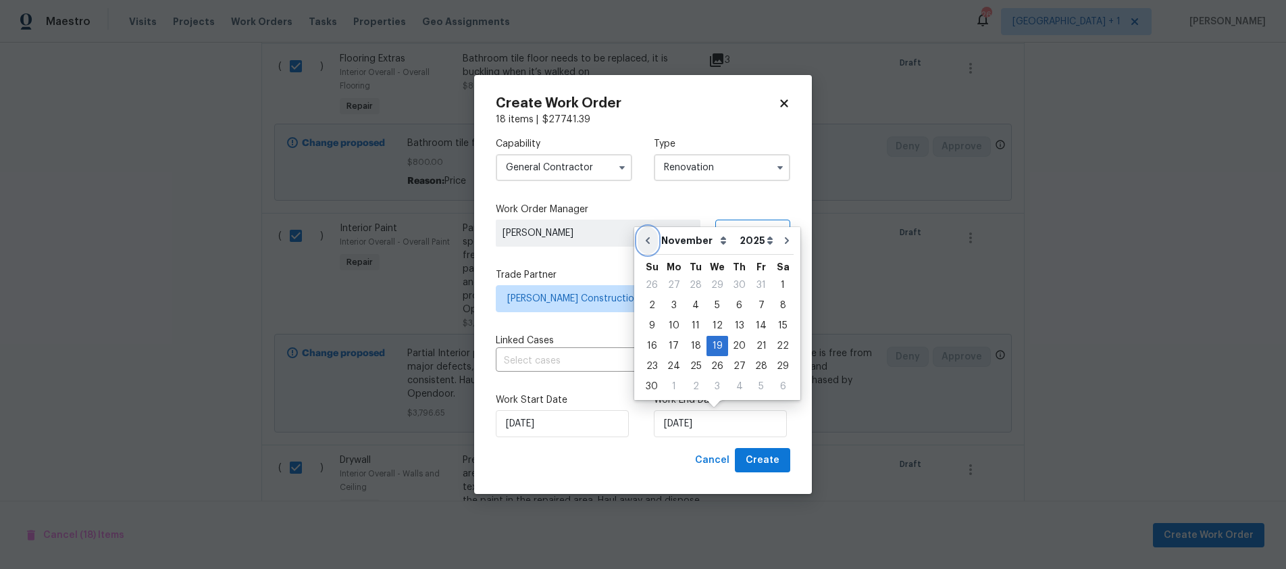
click at [650, 244] on icon "Go to previous month" at bounding box center [647, 240] width 11 height 11
type input "10/19/2025"
select select "9"
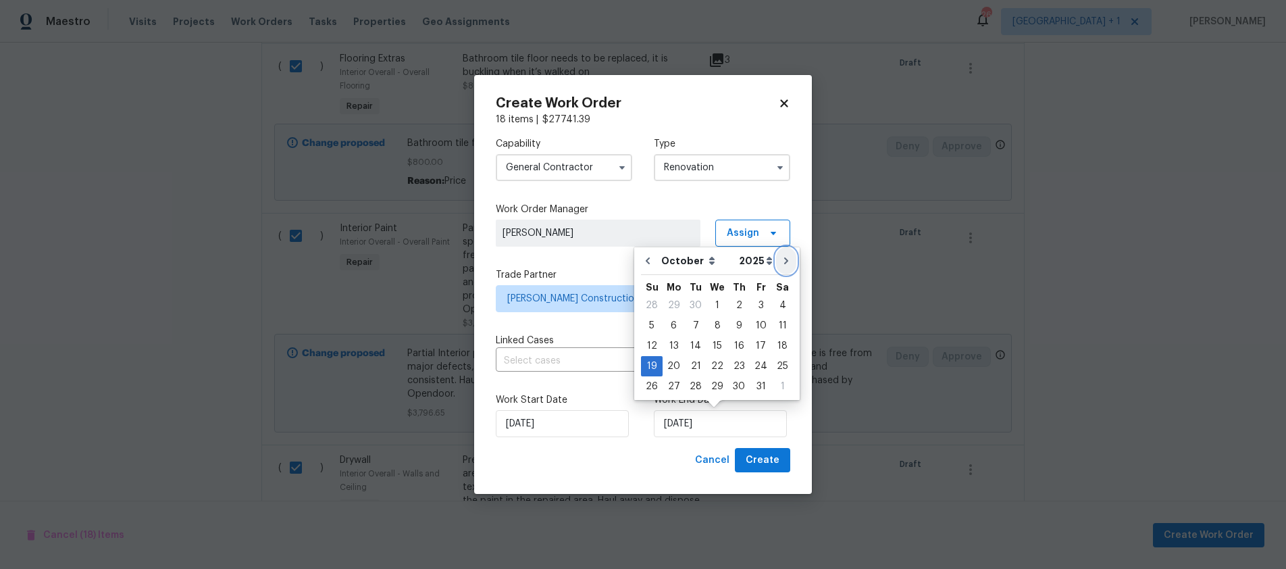
click at [781, 261] on icon "Go to next month" at bounding box center [786, 260] width 11 height 11
type input "11/19/2025"
select select "10"
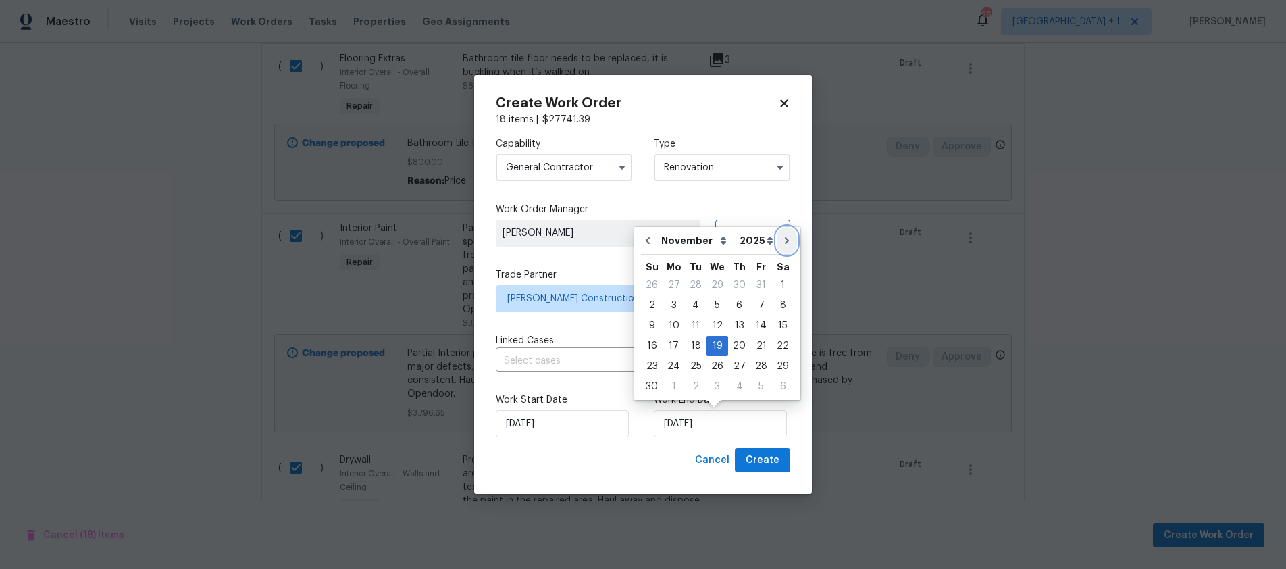
click at [777, 242] on button "Go to next month" at bounding box center [787, 240] width 20 height 27
type input "[DATE]"
select select "11"
click at [712, 323] on div "10" at bounding box center [717, 325] width 22 height 19
type input "12/10/2025"
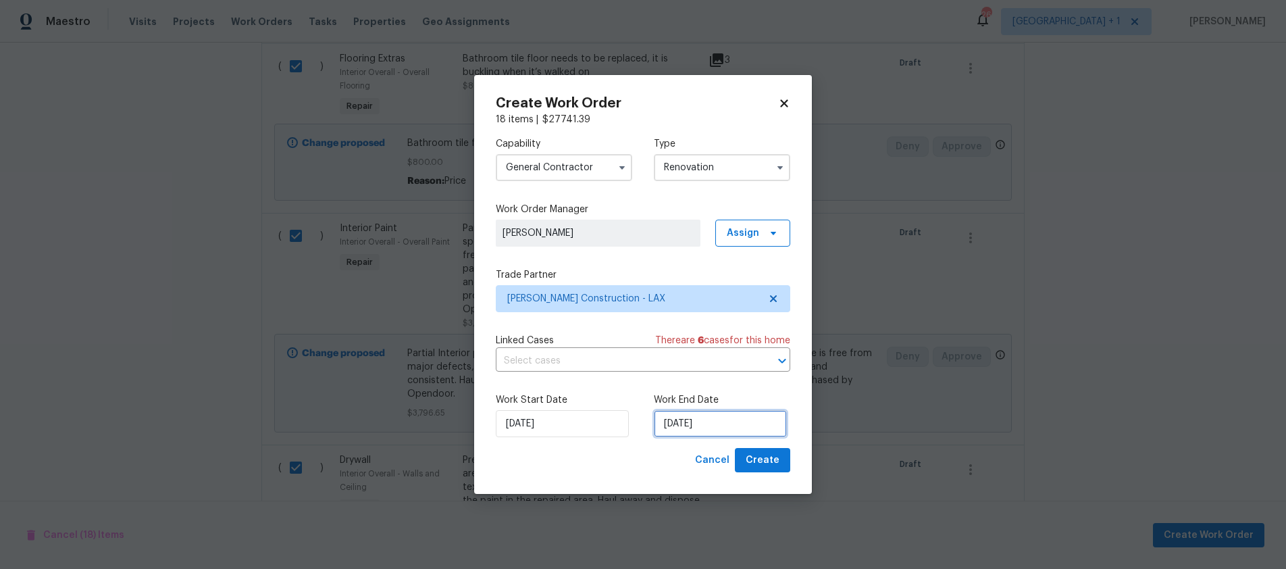
select select "11"
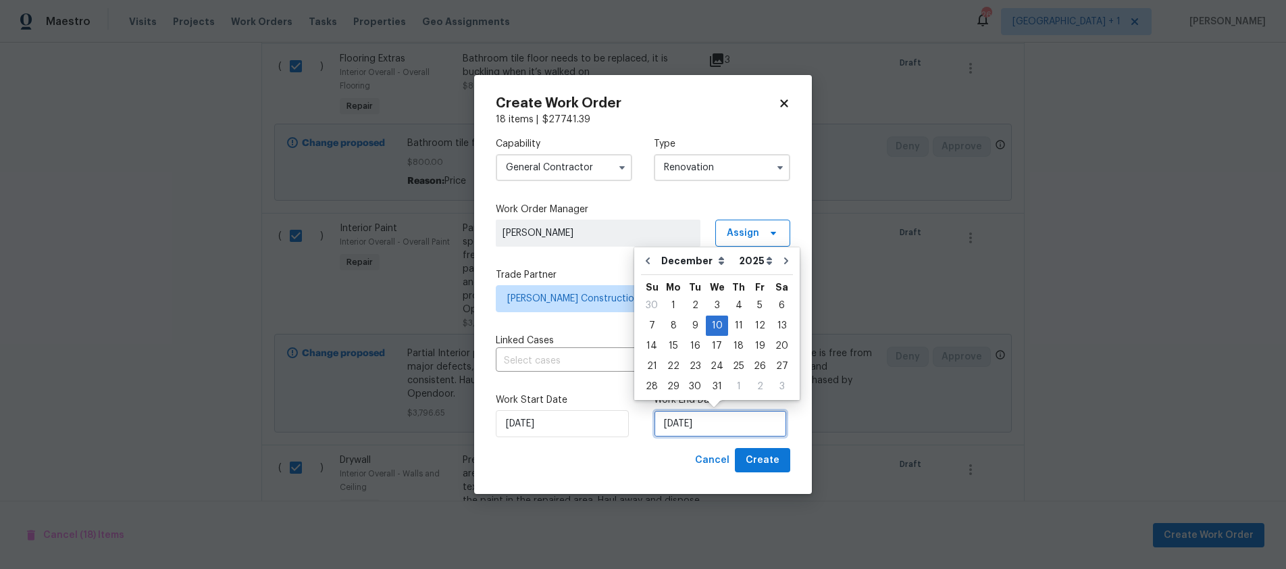
click at [750, 426] on input "12/10/2025" at bounding box center [720, 423] width 133 height 27
click at [677, 303] on div "1" at bounding box center [673, 305] width 22 height 19
type input "12/1/2025"
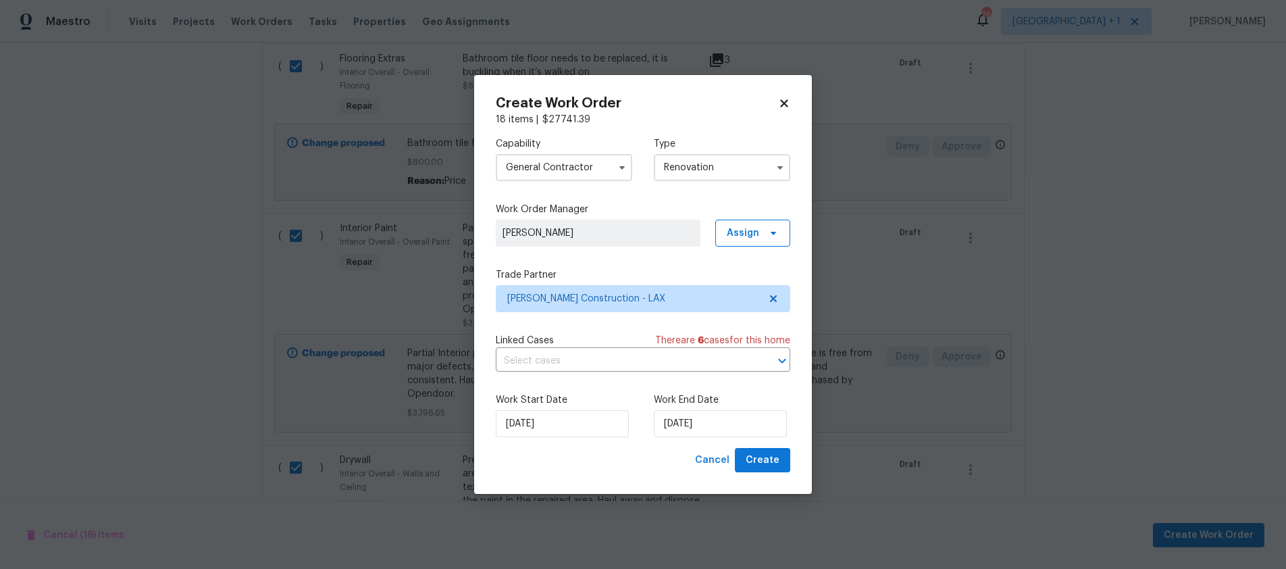
click at [629, 463] on div "Cancel Create" at bounding box center [643, 460] width 294 height 25
click at [729, 427] on input "12/1/2025" at bounding box center [720, 423] width 133 height 27
select select "11"
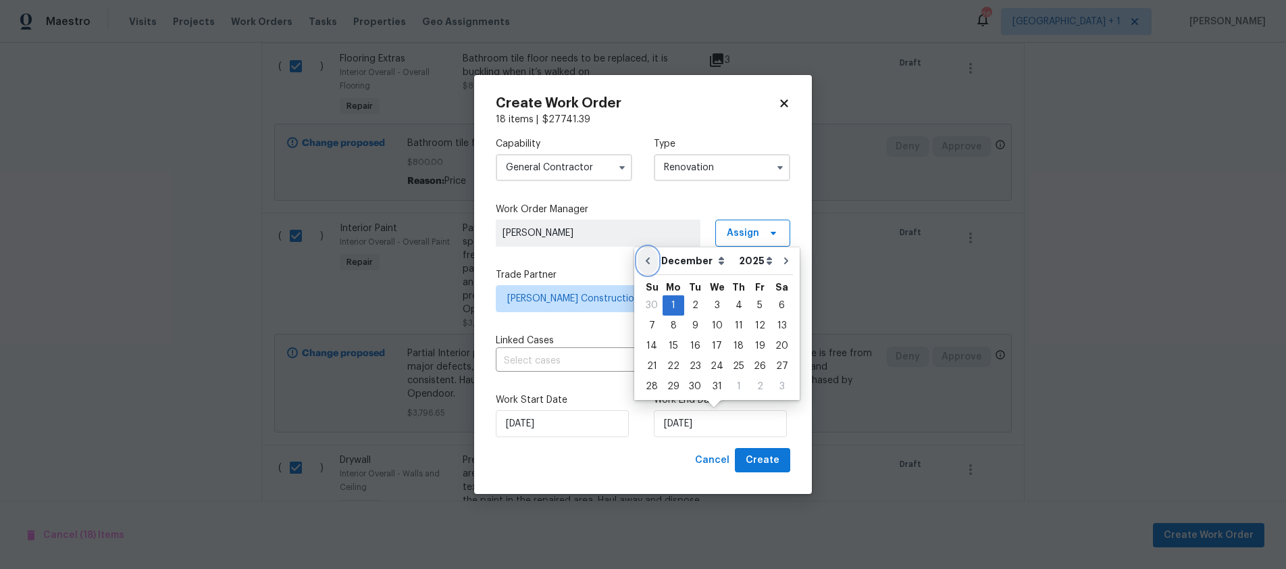
click at [650, 262] on icon "Go to previous month" at bounding box center [647, 260] width 11 height 11
type input "11/1/2025"
select select "10"
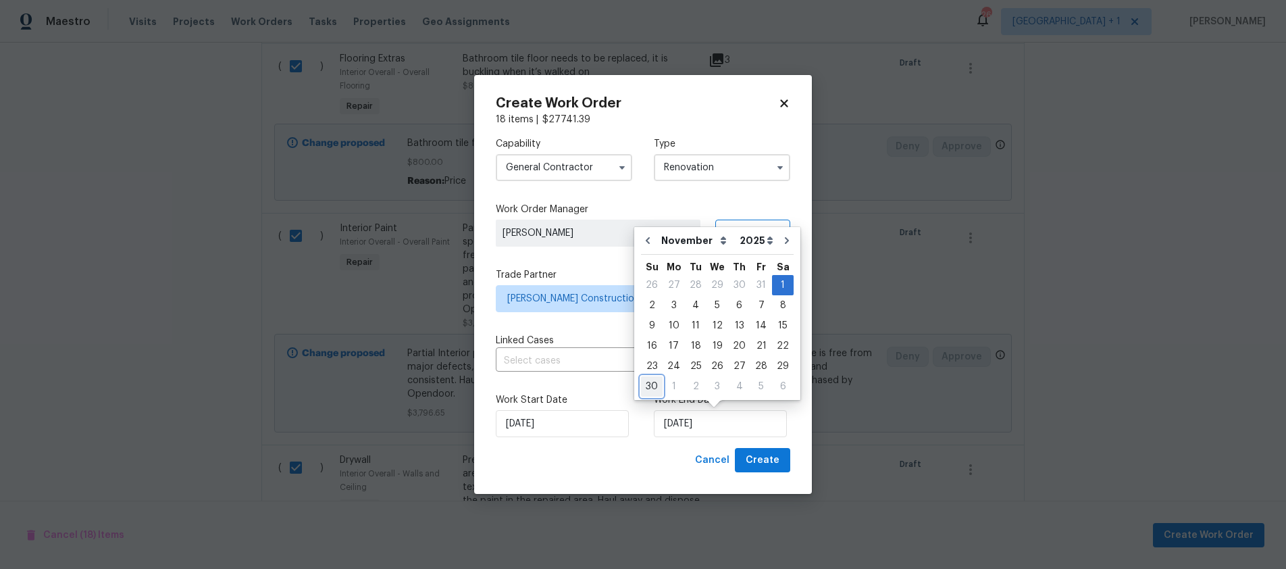
click at [655, 388] on div "30" at bounding box center [652, 386] width 22 height 19
type input "11/30/2025"
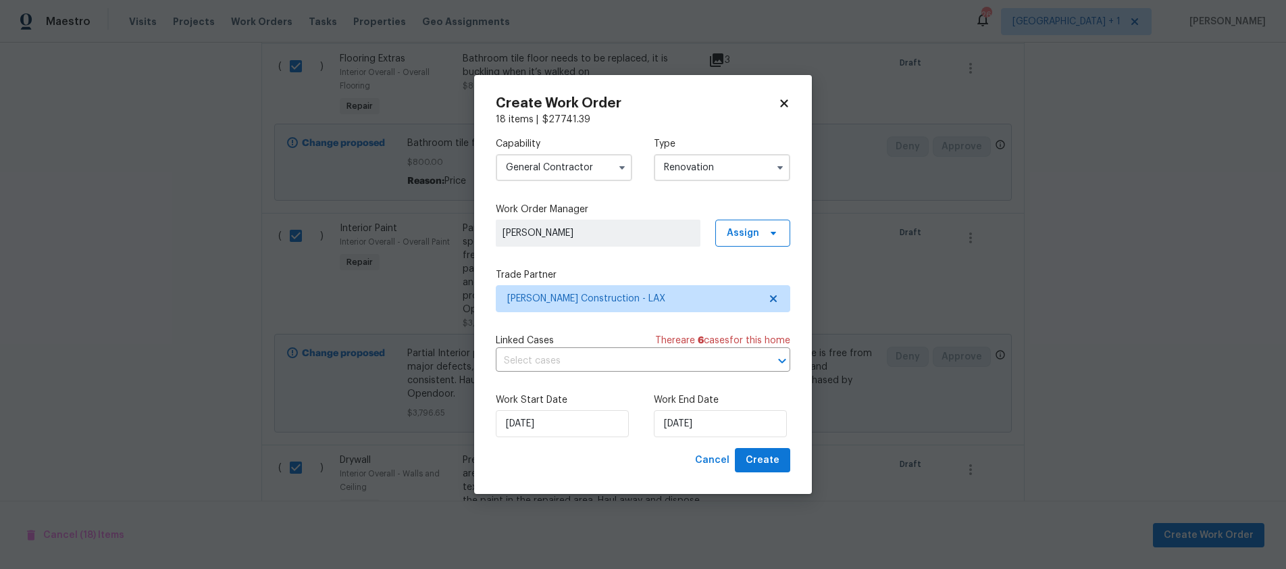
click at [628, 478] on div "Create Work Order 18 items | $ 27741.39 Capability General Contractor Type Reno…" at bounding box center [643, 284] width 338 height 419
click at [731, 426] on input "11/30/2025" at bounding box center [720, 423] width 133 height 27
select select "10"
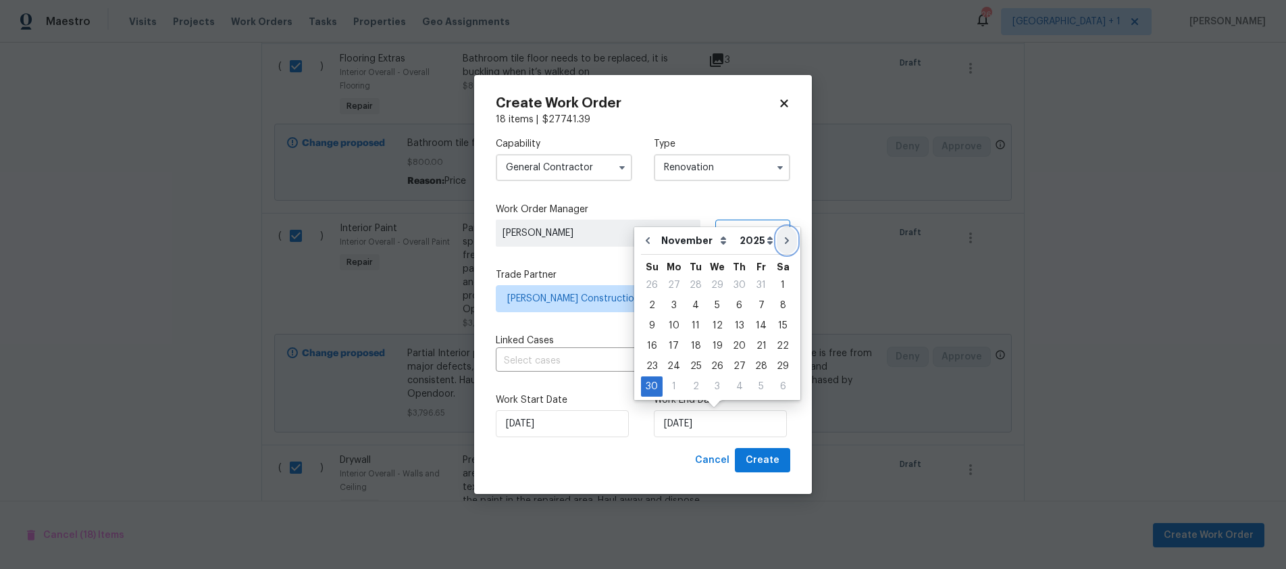
click at [784, 242] on icon "Go to next month" at bounding box center [786, 240] width 11 height 11
type input "12/30/2025"
select select "11"
click at [697, 383] on div "30" at bounding box center [695, 386] width 22 height 19
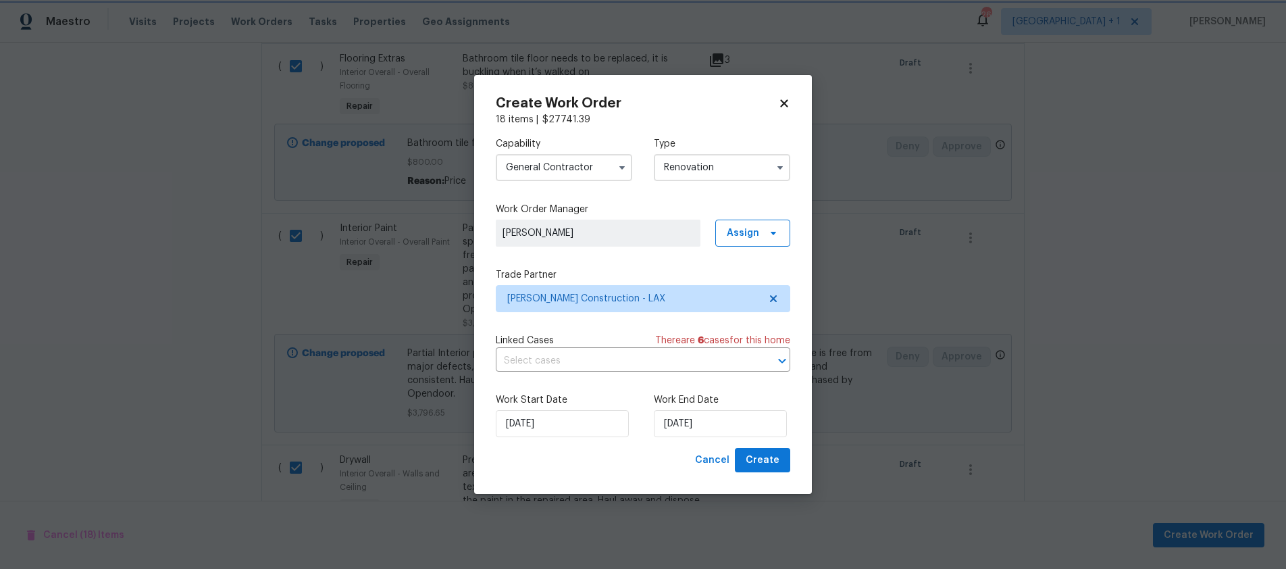
click at [605, 468] on div "Cancel Create" at bounding box center [643, 460] width 294 height 25
click at [605, 467] on div "Cancel Create" at bounding box center [643, 460] width 294 height 25
select select "11"
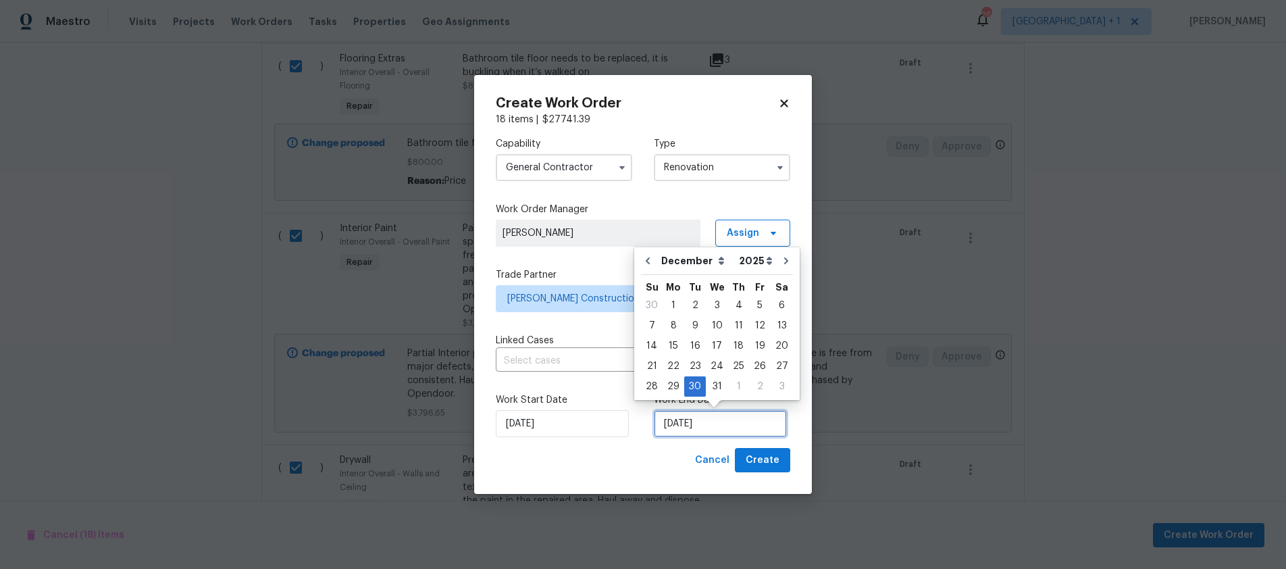
click at [728, 424] on input "12/30/2025" at bounding box center [720, 423] width 133 height 27
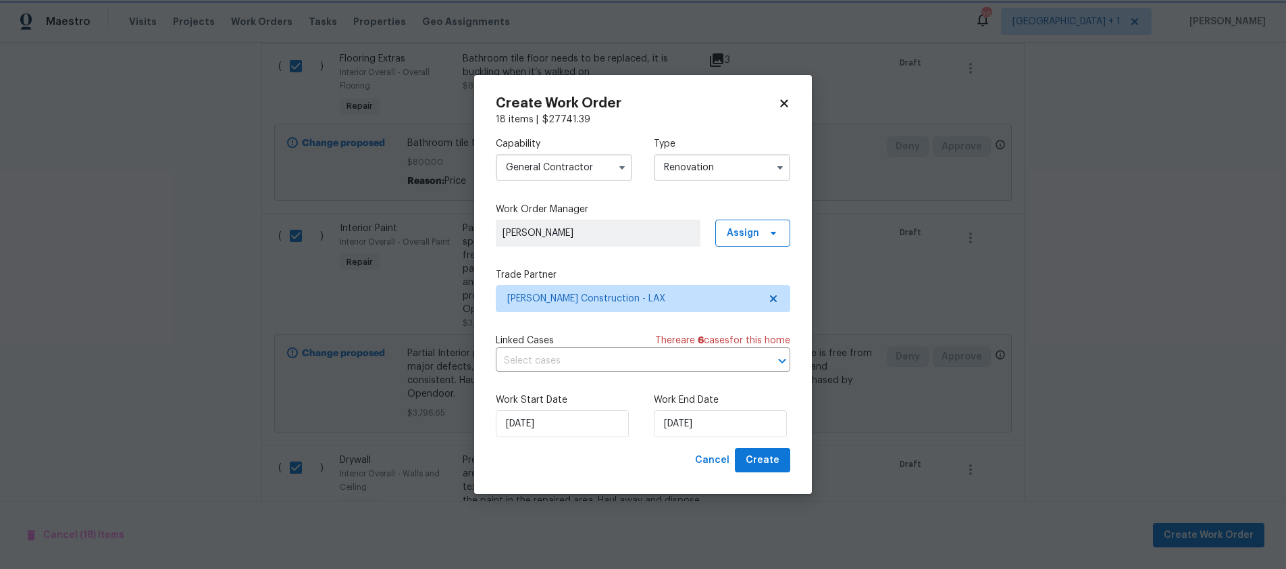
click at [613, 462] on div "Cancel Create" at bounding box center [643, 460] width 294 height 25
click at [731, 419] on input "12/30/2025" at bounding box center [720, 423] width 133 height 27
select select "11"
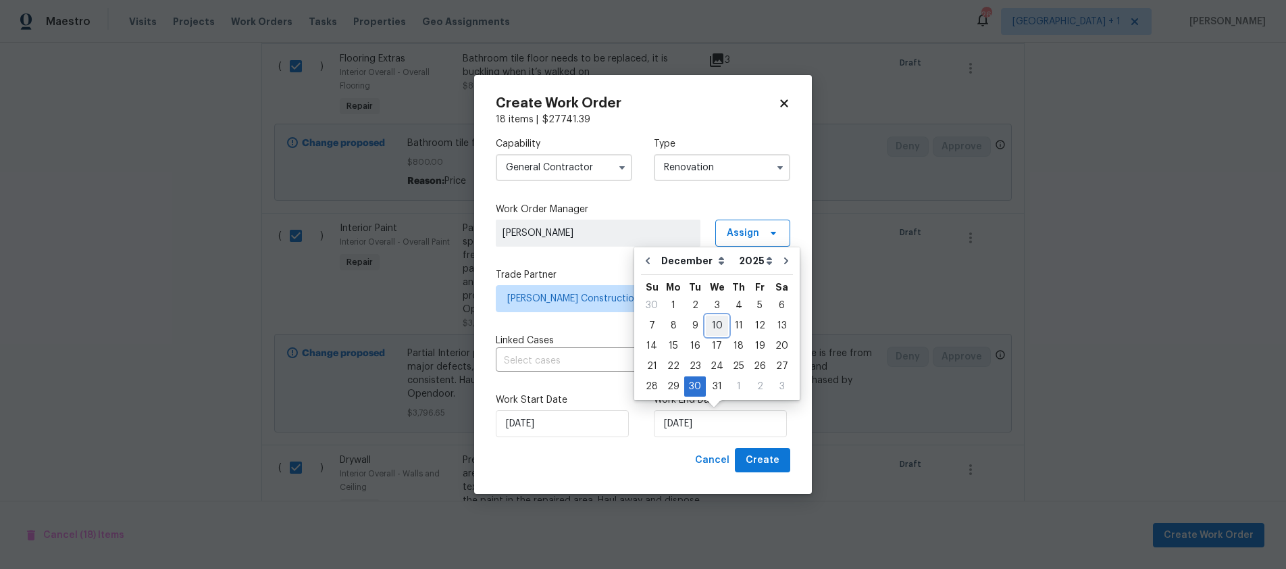
click at [710, 327] on div "10" at bounding box center [717, 325] width 22 height 19
type input "12/10/2025"
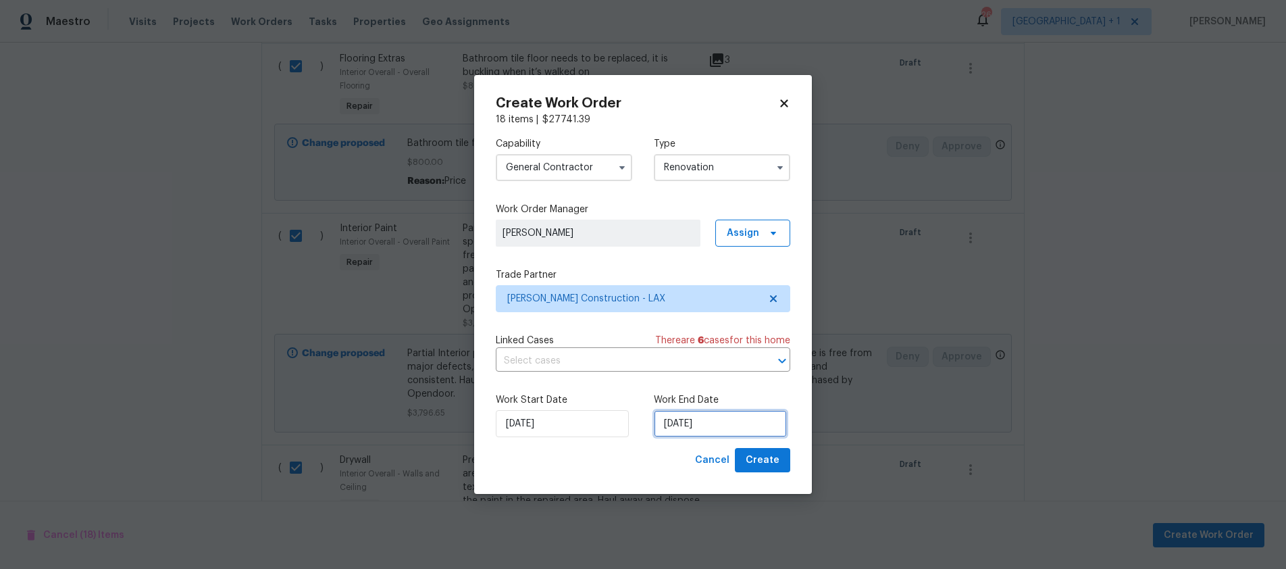
click at [721, 424] on input "12/10/2025" at bounding box center [720, 423] width 133 height 27
select select "11"
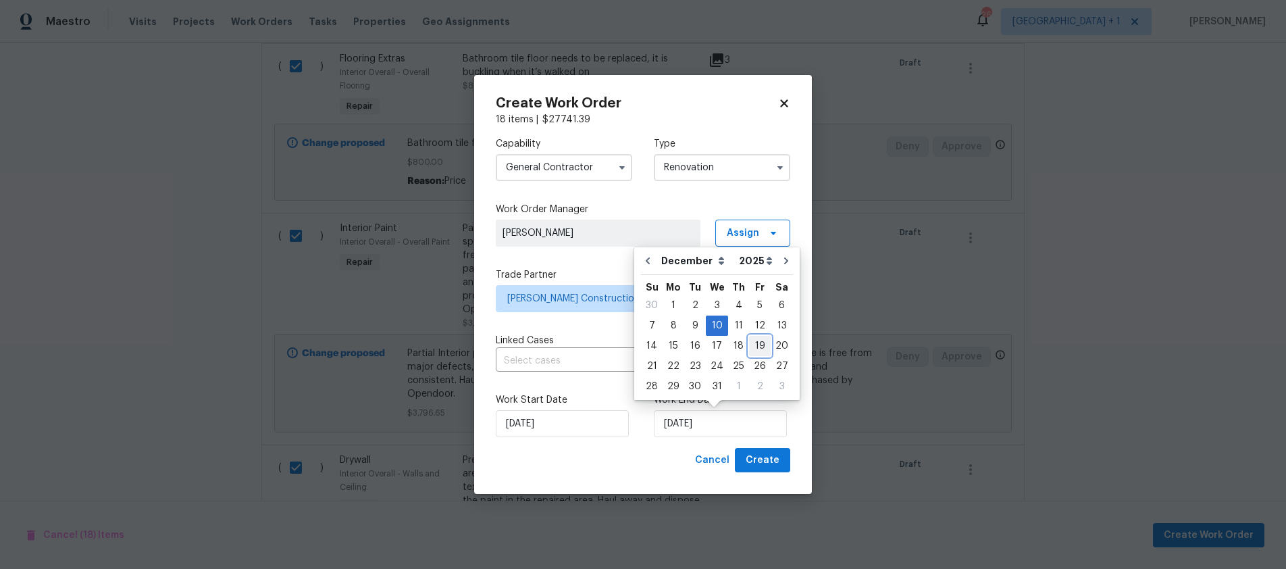
click at [749, 343] on div "19" at bounding box center [760, 345] width 22 height 19
type input "[DATE]"
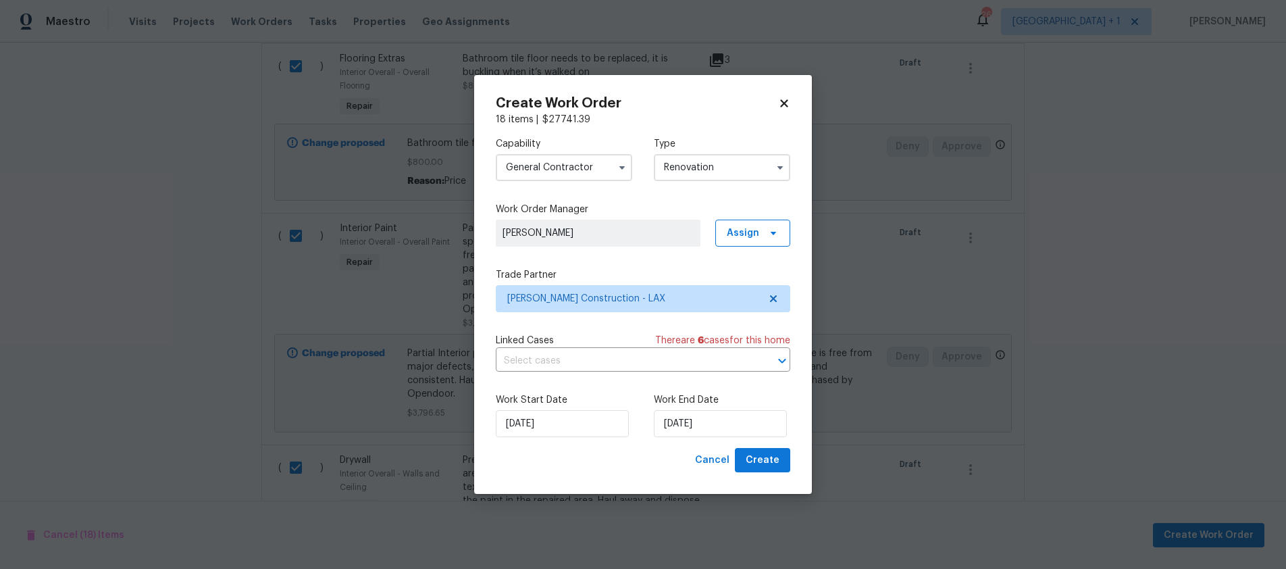
click at [565, 465] on div "Cancel Create" at bounding box center [643, 460] width 294 height 25
click at [763, 464] on span "Create" at bounding box center [763, 460] width 34 height 17
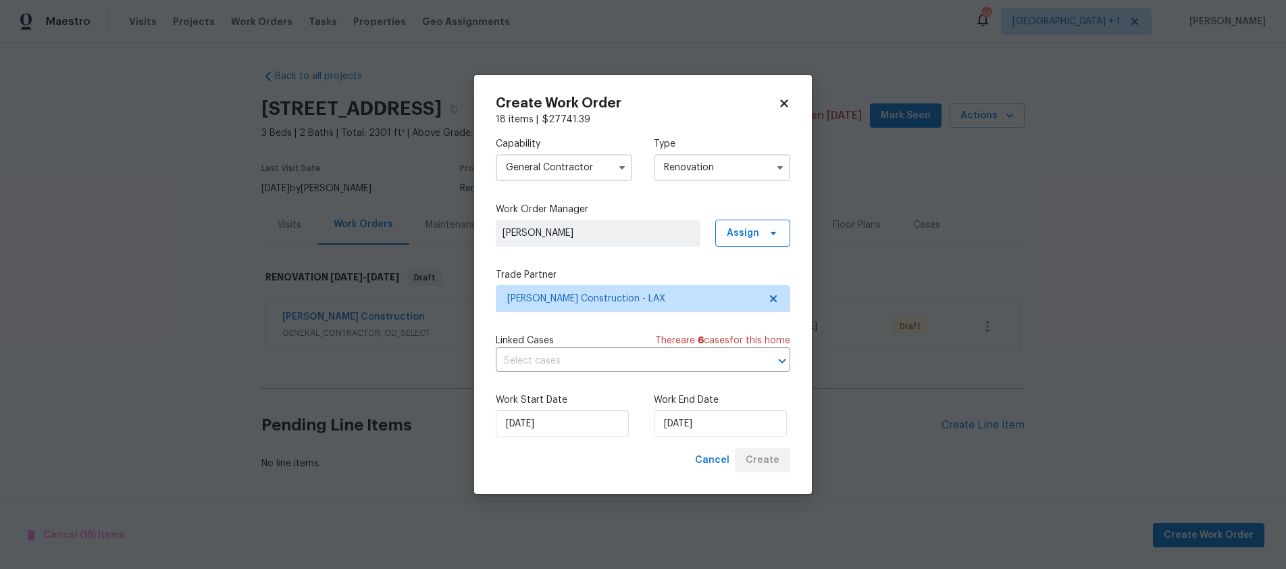
scroll to position [3, 0]
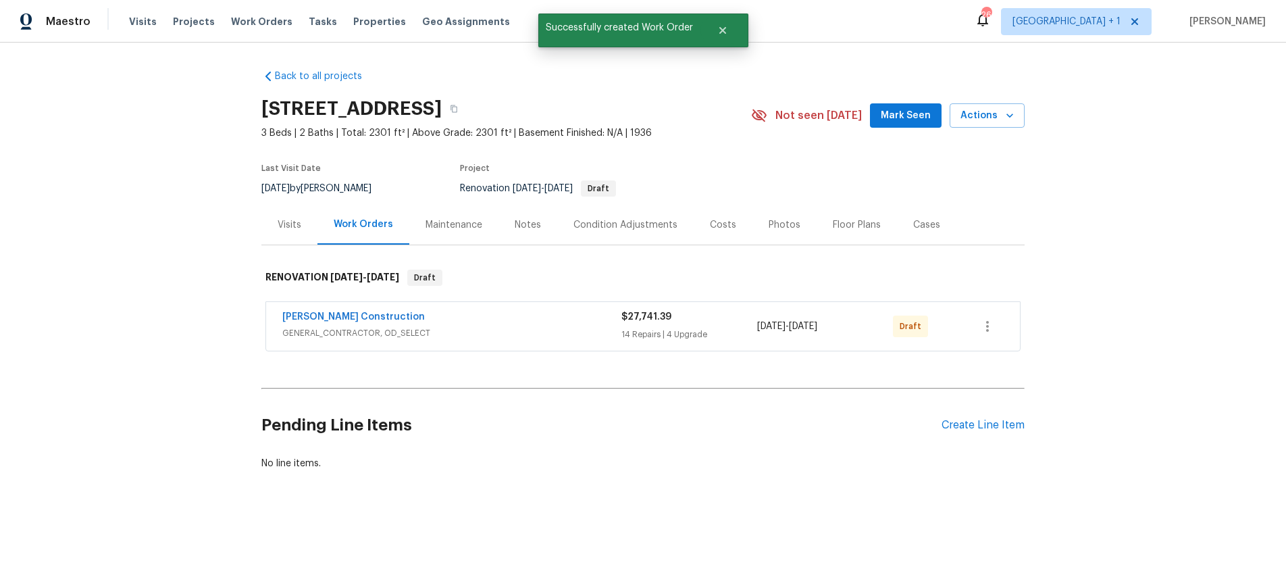
click at [526, 226] on div "Notes" at bounding box center [528, 225] width 26 height 14
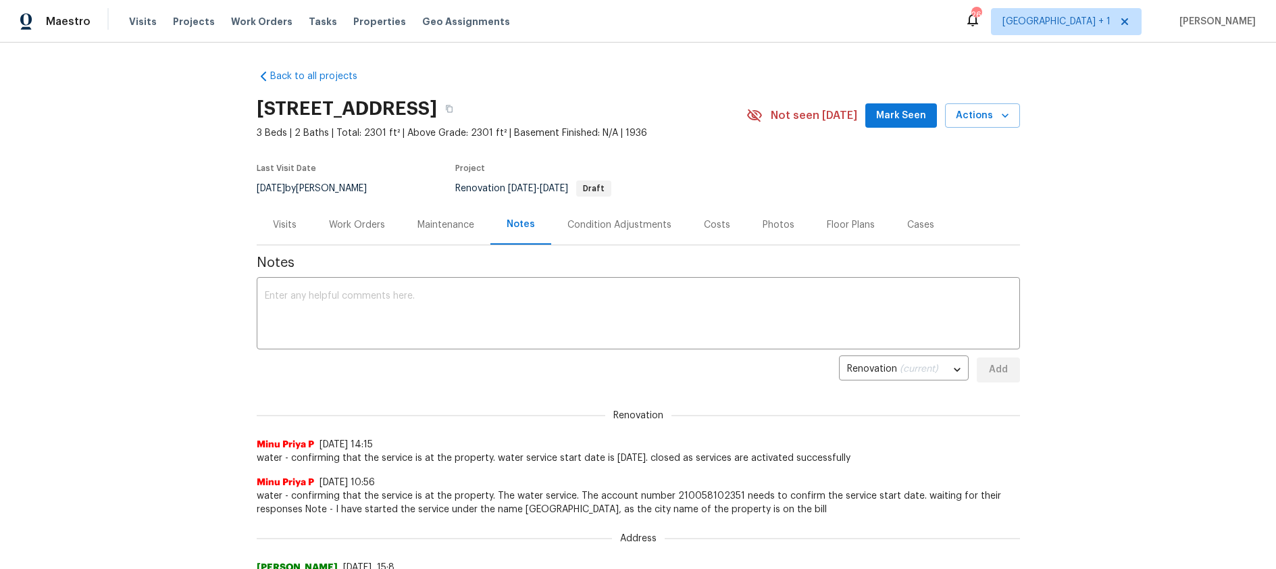
click at [710, 228] on div "Costs" at bounding box center [717, 225] width 26 height 14
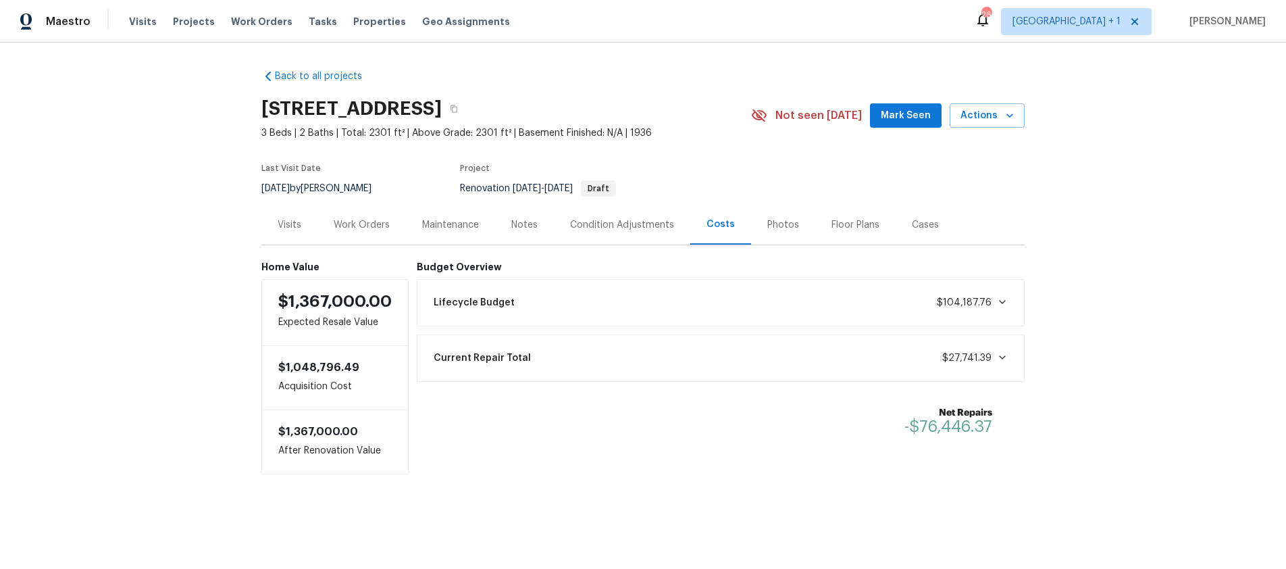
click at [352, 225] on div "Work Orders" at bounding box center [362, 225] width 56 height 14
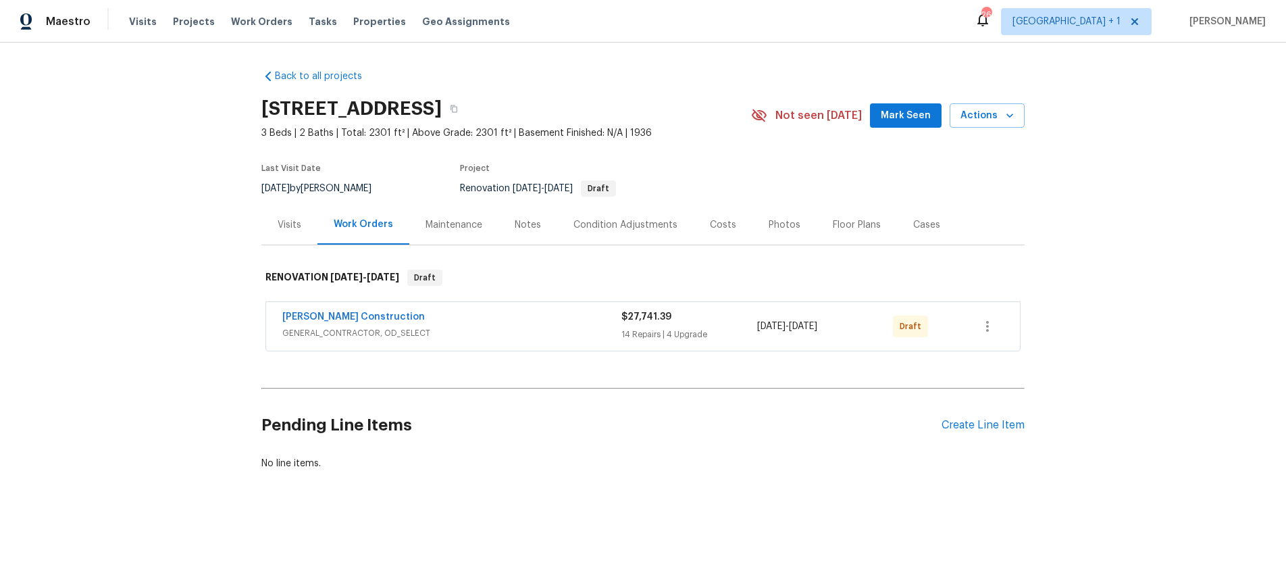
click at [293, 225] on div "Visits" at bounding box center [290, 225] width 24 height 14
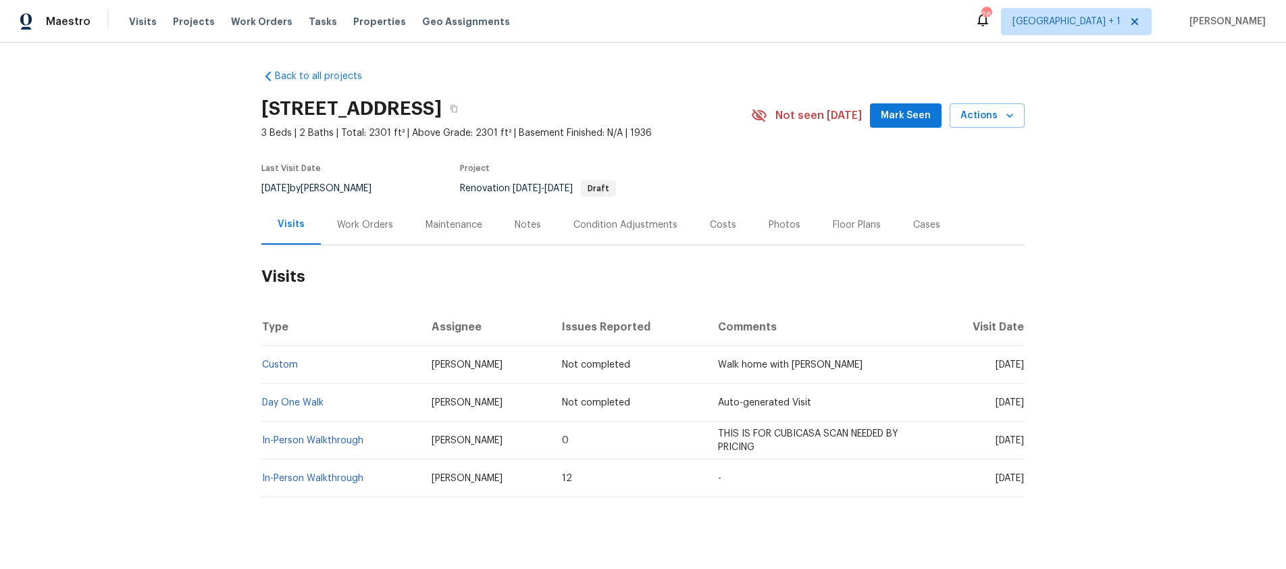
click at [354, 223] on div "Work Orders" at bounding box center [365, 225] width 56 height 14
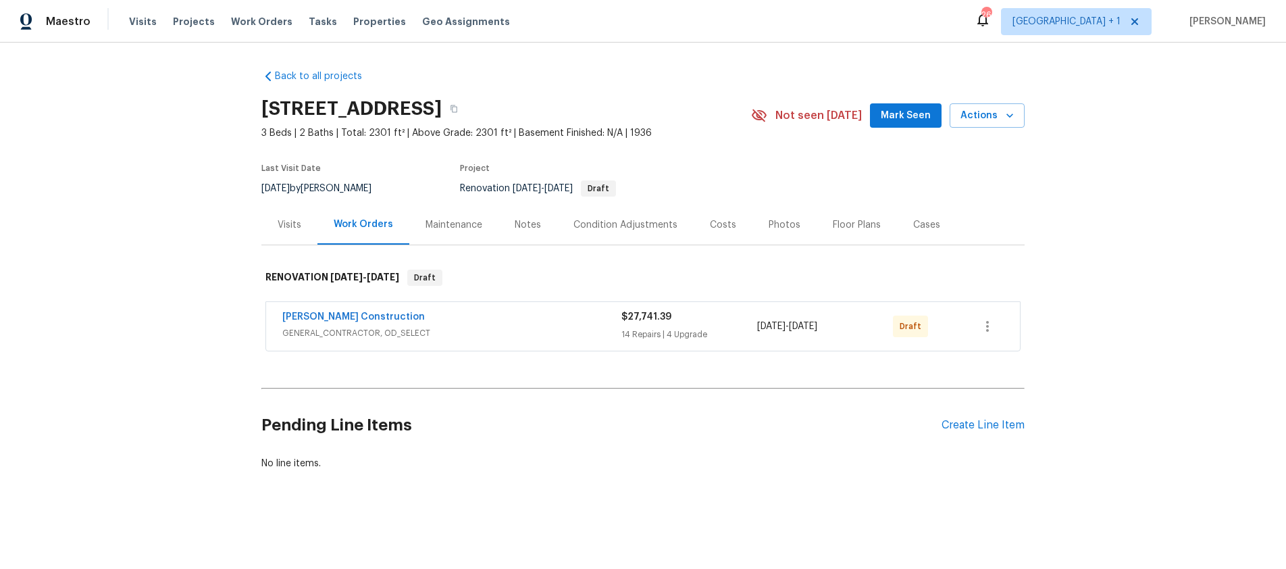
click at [700, 334] on div "14 Repairs | 4 Upgrade" at bounding box center [689, 335] width 136 height 14
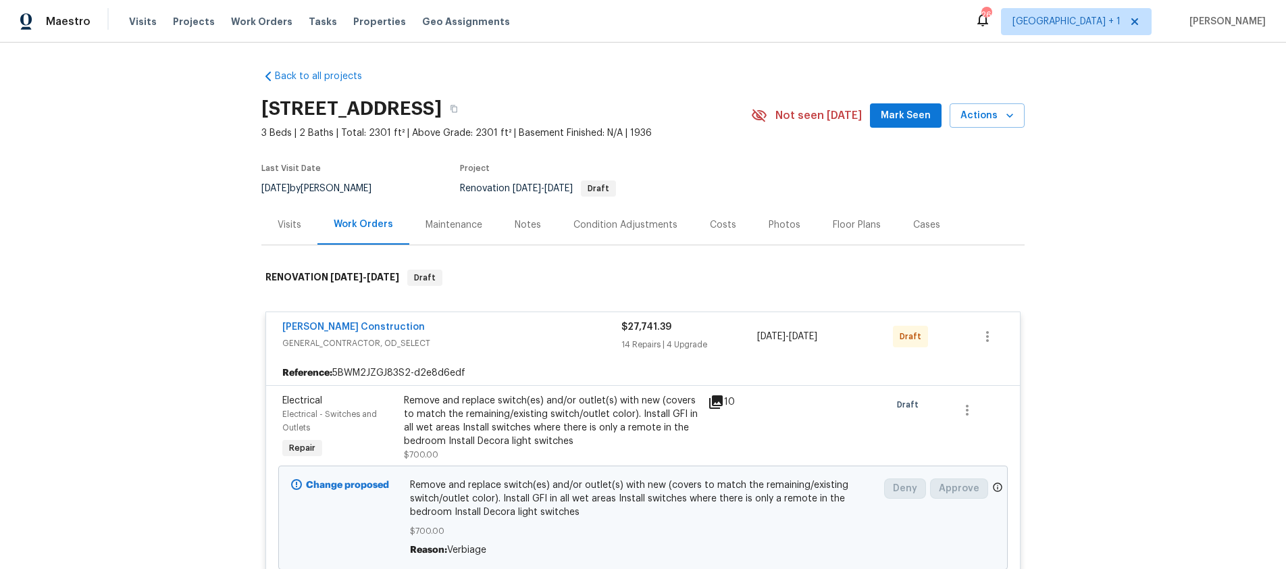
click at [902, 336] on span "Draft" at bounding box center [913, 337] width 27 height 14
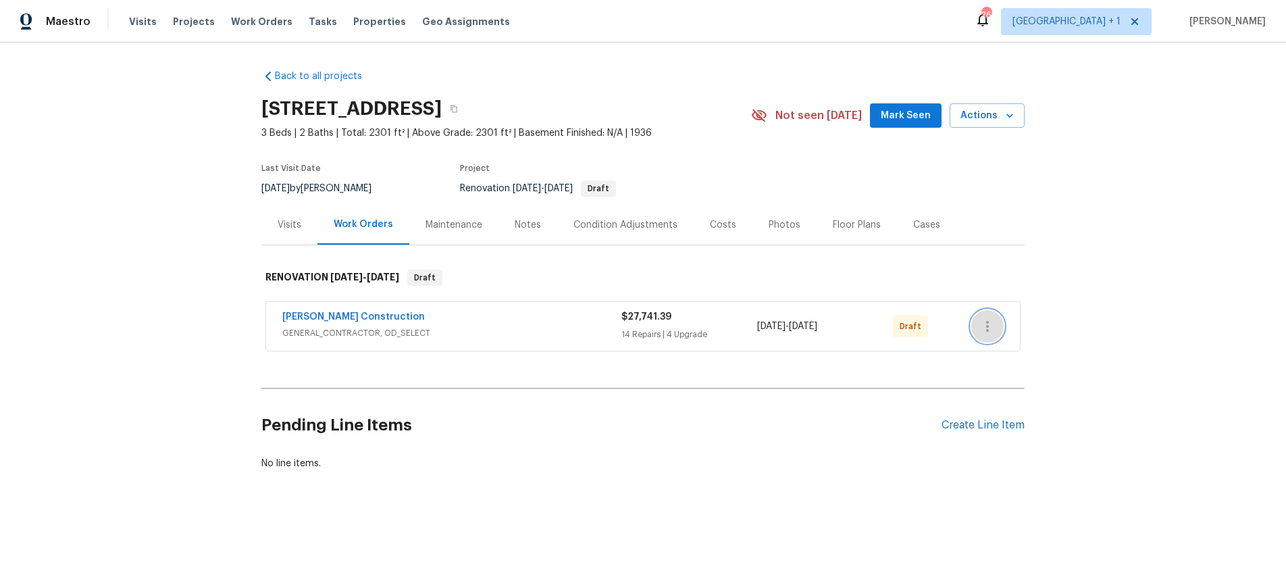
click at [985, 330] on icon "button" at bounding box center [987, 326] width 16 height 16
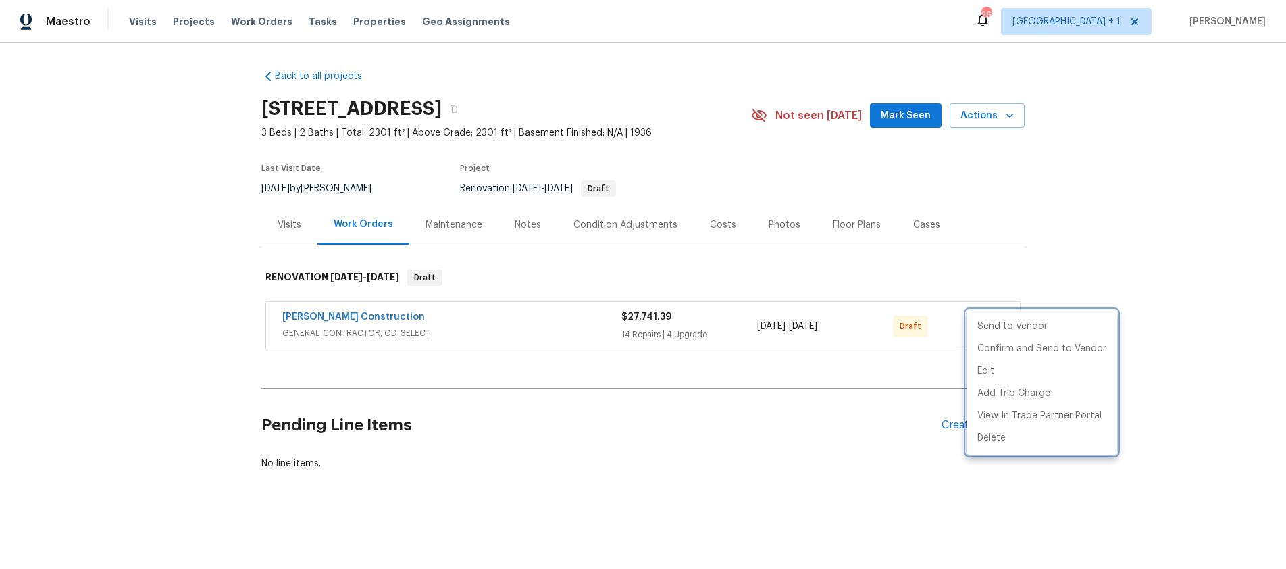
click at [499, 449] on div at bounding box center [643, 284] width 1286 height 569
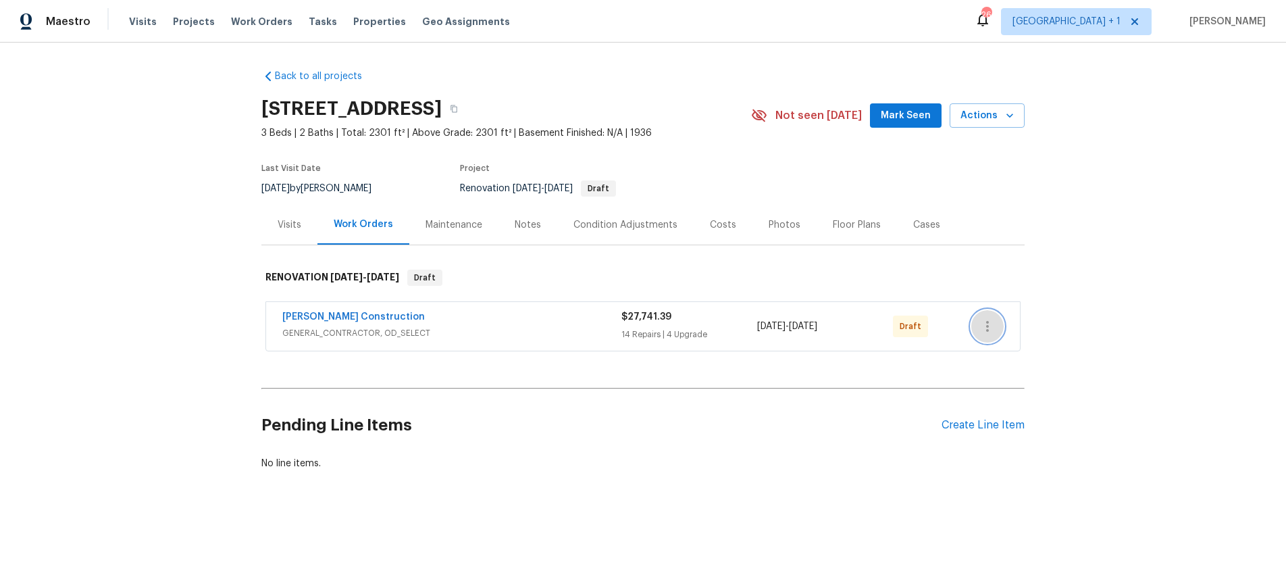
click at [979, 323] on icon "button" at bounding box center [987, 326] width 16 height 16
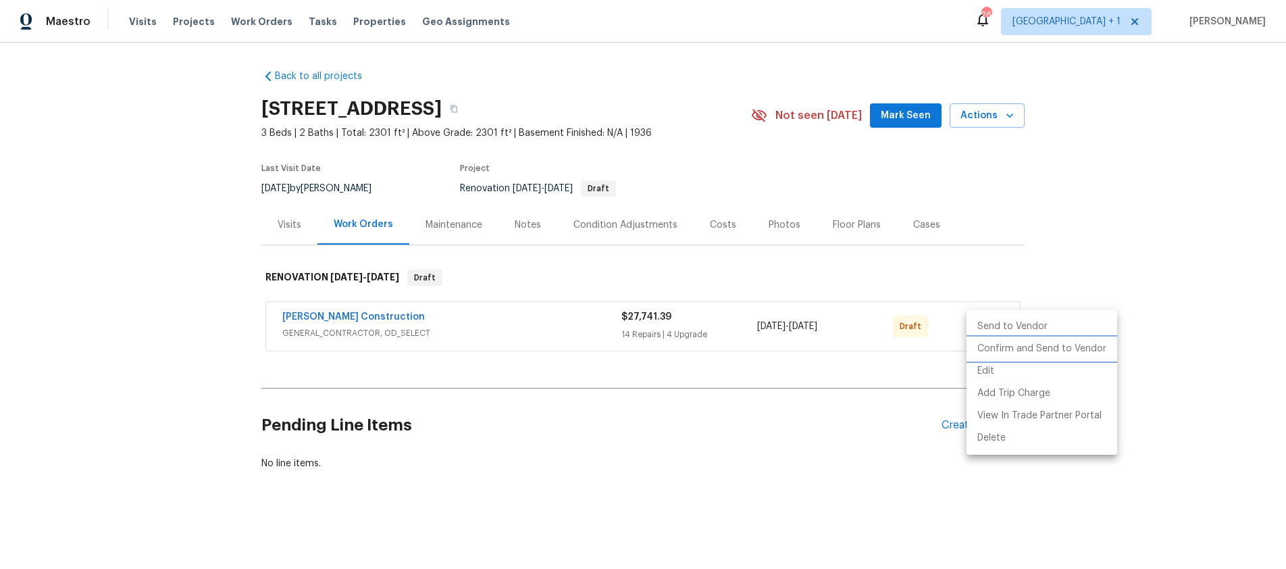
click at [999, 346] on li "Confirm and Send to Vendor" at bounding box center [1041, 349] width 151 height 22
click at [856, 430] on div at bounding box center [643, 284] width 1286 height 569
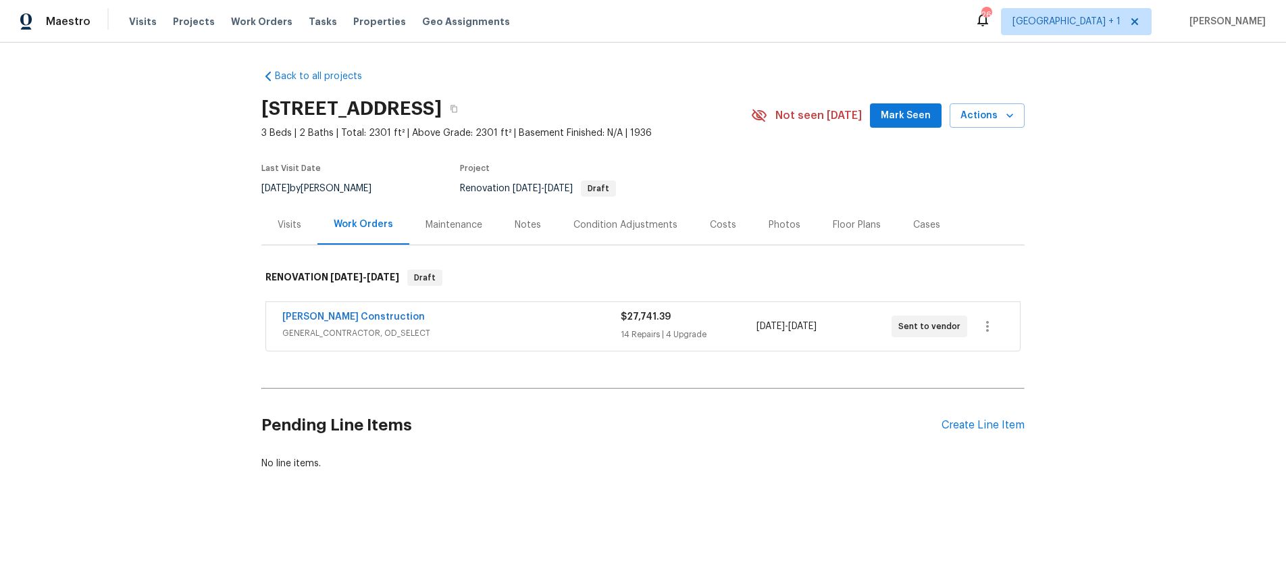
click at [186, 290] on div "Back to all projects 3700 Olympiad Dr, View Park, CA 90043 3 Beds | 2 Baths | T…" at bounding box center [643, 302] width 1286 height 519
click at [479, 326] on span "GENERAL_CONTRACTOR, OD_SELECT" at bounding box center [451, 333] width 338 height 14
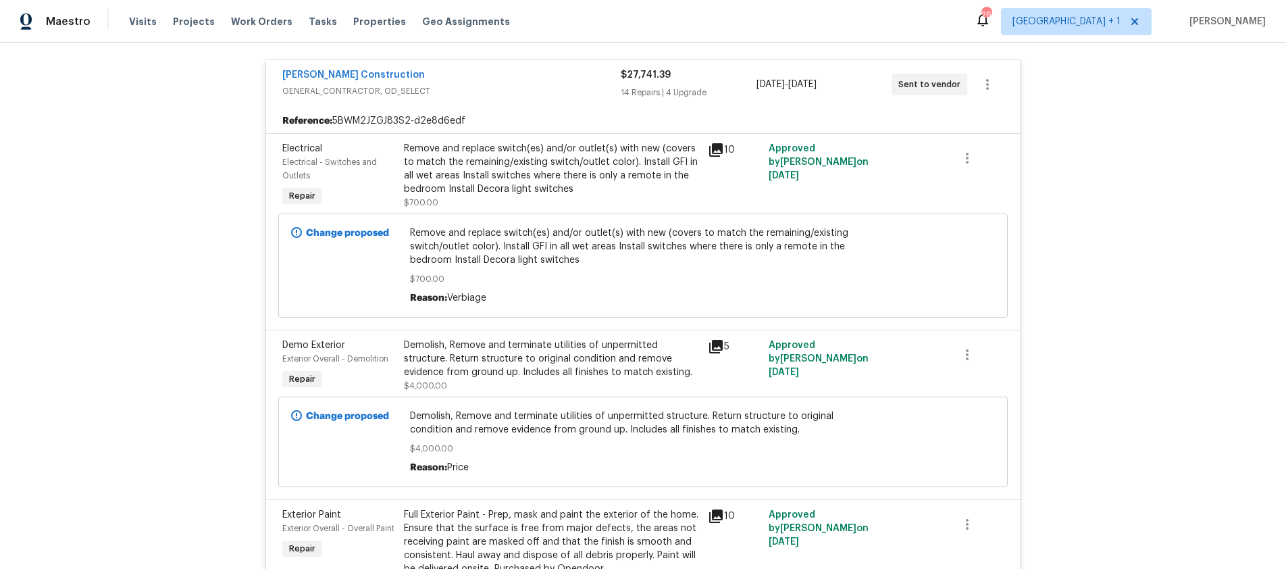
scroll to position [219, 0]
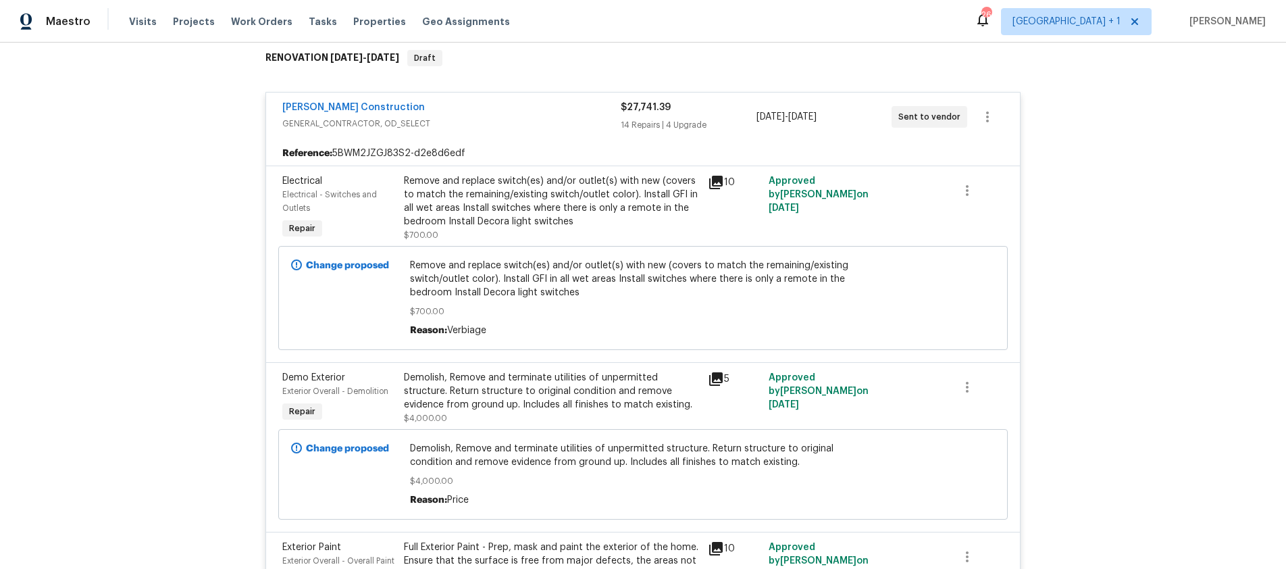
click at [1110, 276] on div "Back to all projects 3700 Olympiad Dr, View Park, CA 90043 3 Beds | 2 Baths | T…" at bounding box center [643, 306] width 1286 height 526
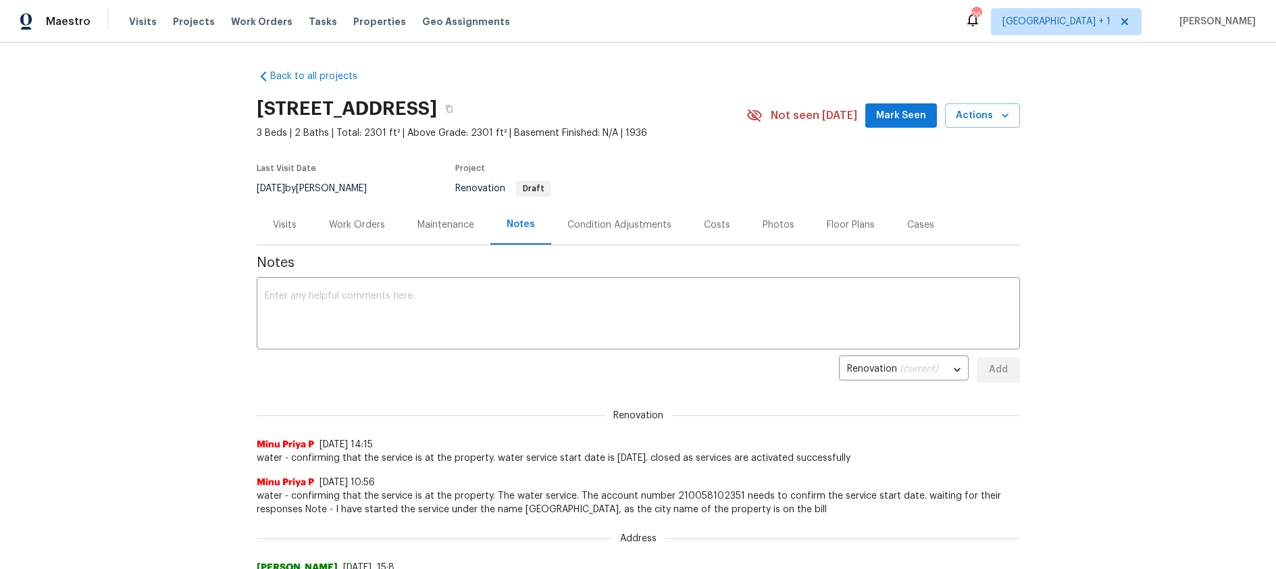
scroll to position [585, 0]
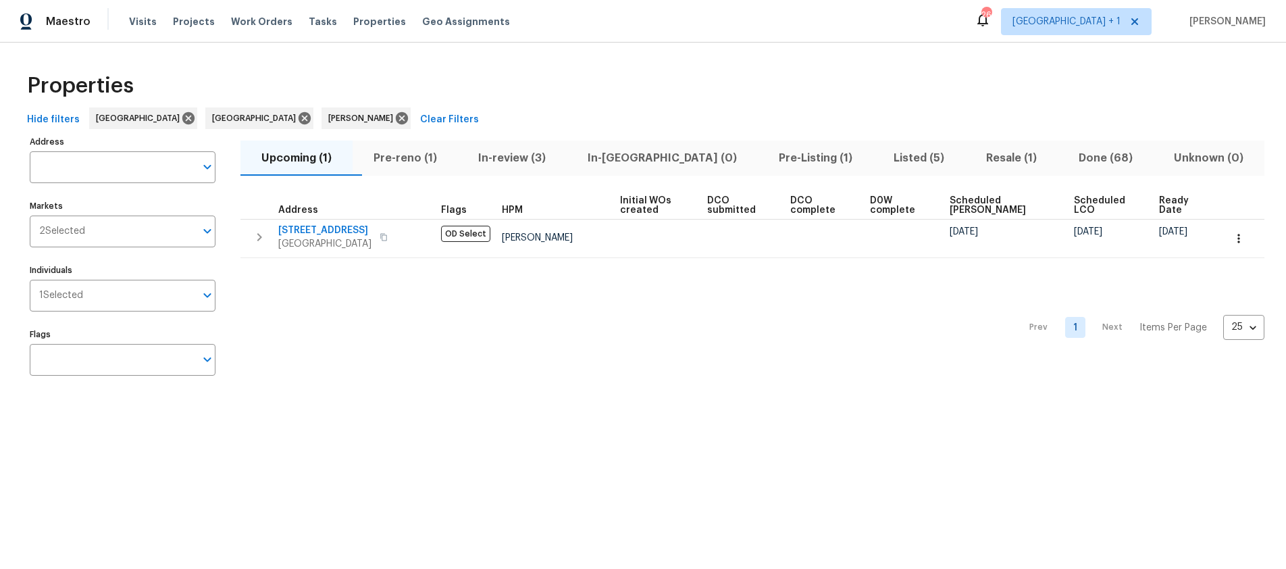
click at [433, 159] on span "Pre-reno (1)" at bounding box center [405, 158] width 89 height 19
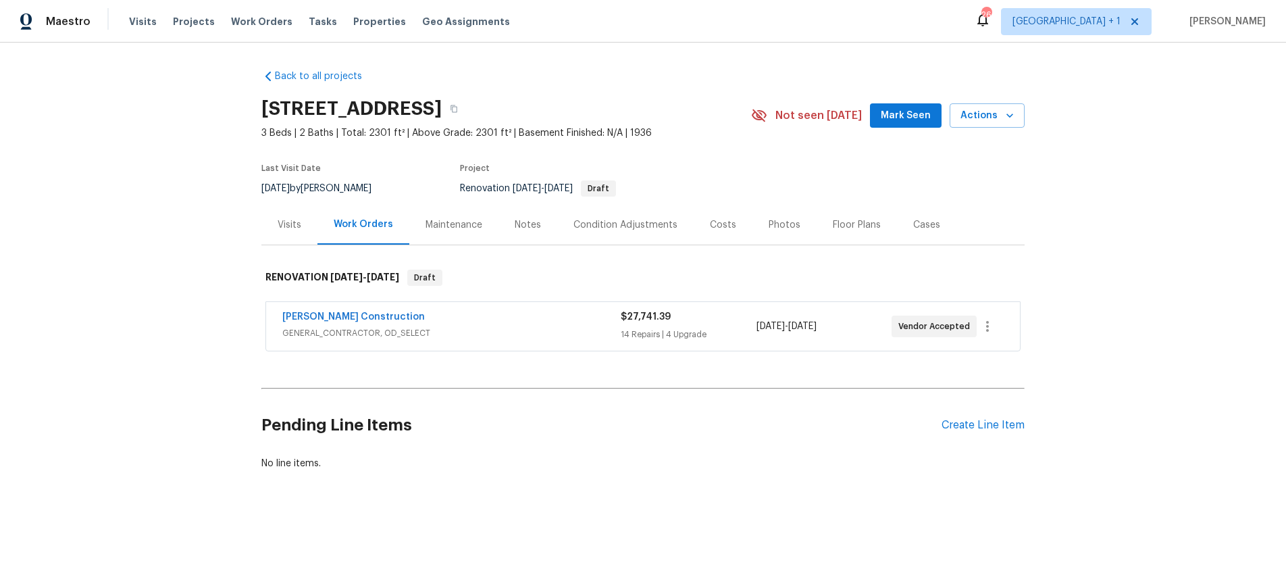
click at [141, 290] on div "Back to all projects [STREET_ADDRESS] 3 Beds | 2 Baths | Total: 2301 ft² | Abov…" at bounding box center [643, 302] width 1286 height 519
click at [1147, 357] on div "Back to all projects [STREET_ADDRESS] 3 Beds | 2 Baths | Total: 2301 ft² | Abov…" at bounding box center [643, 302] width 1286 height 519
click at [1037, 305] on div "Back to all projects [STREET_ADDRESS] 3 Beds | 2 Baths | Total: 2301 ft² | Abov…" at bounding box center [643, 302] width 1286 height 519
click at [639, 336] on div "14 Repairs | 4 Upgrade" at bounding box center [688, 335] width 135 height 14
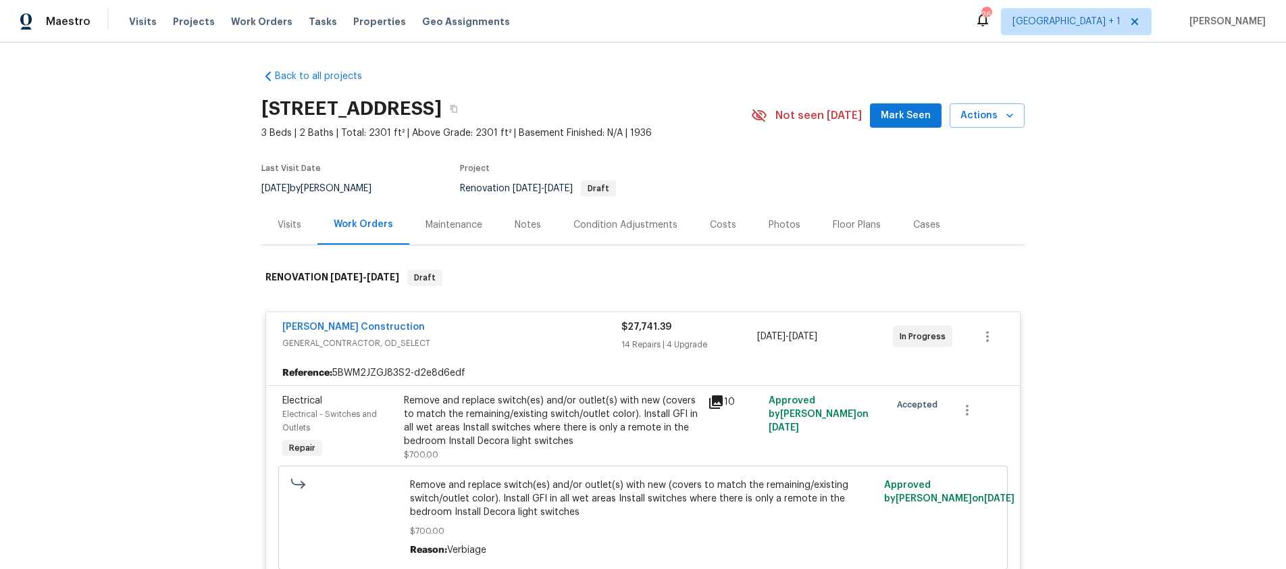
click at [1132, 249] on div "Back to all projects [STREET_ADDRESS] 3 Beds | 2 Baths | Total: 2301 ft² | Abov…" at bounding box center [643, 306] width 1286 height 526
click at [1132, 236] on div "Back to all projects [STREET_ADDRESS] 3 Beds | 2 Baths | Total: 2301 ft² | Abov…" at bounding box center [643, 306] width 1286 height 526
click at [515, 224] on div "Notes" at bounding box center [528, 225] width 26 height 14
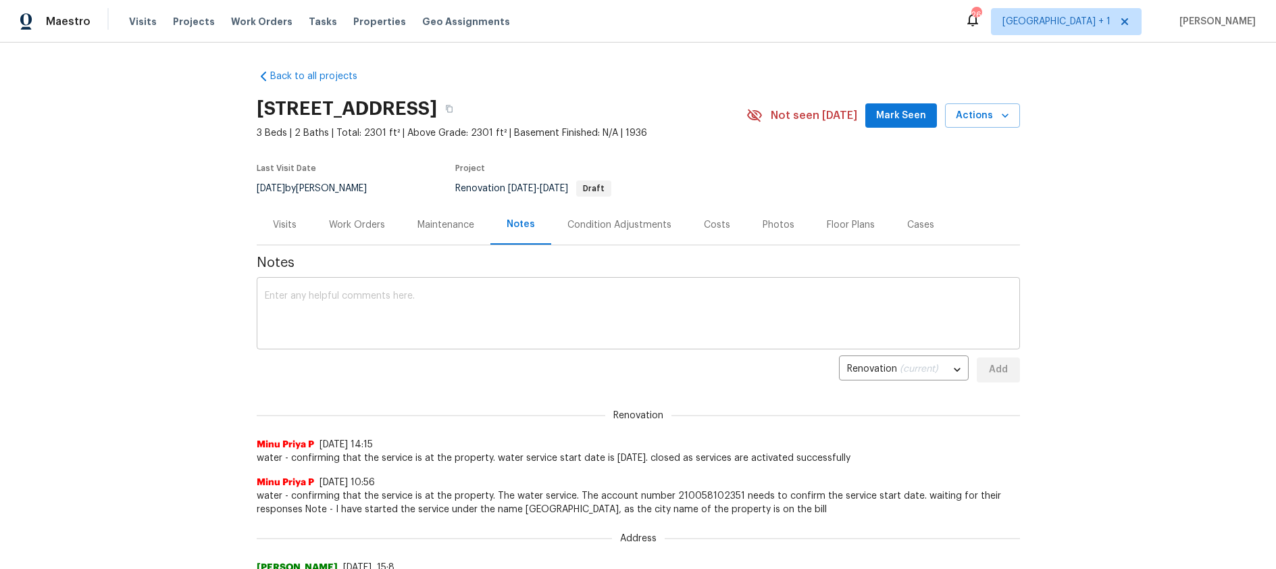
click at [286, 288] on div "x ​" at bounding box center [638, 314] width 763 height 69
click at [295, 303] on textarea at bounding box center [638, 314] width 747 height 47
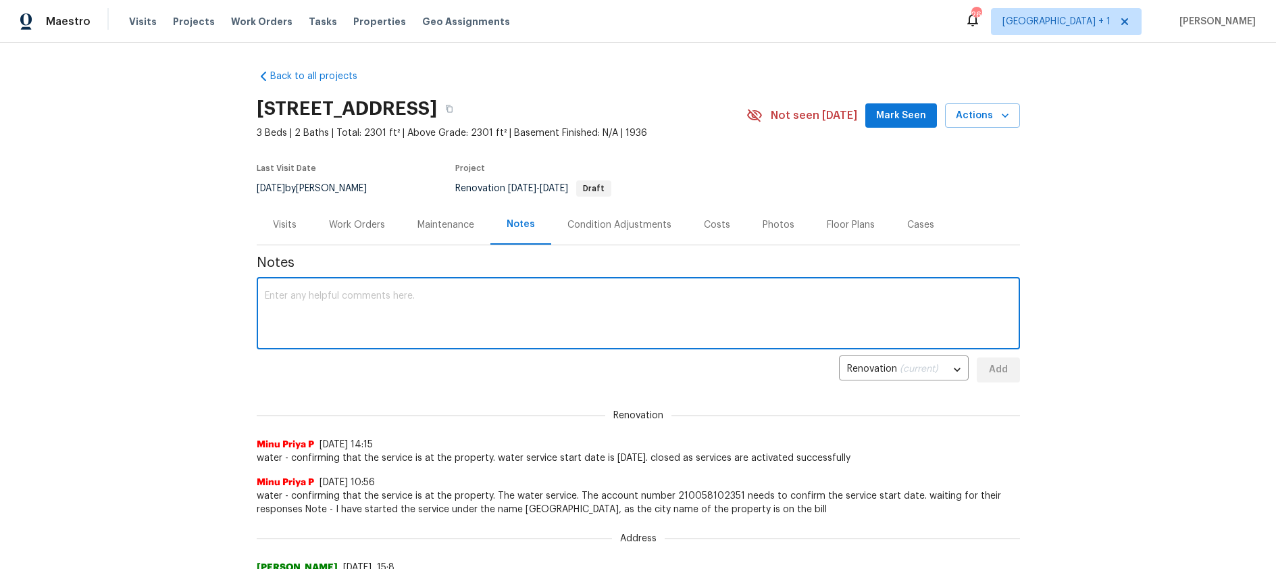
paste textarea "Day 1 walk complete. Renovation cost to date: $27,741.39, (upgrades $7,096.20).…"
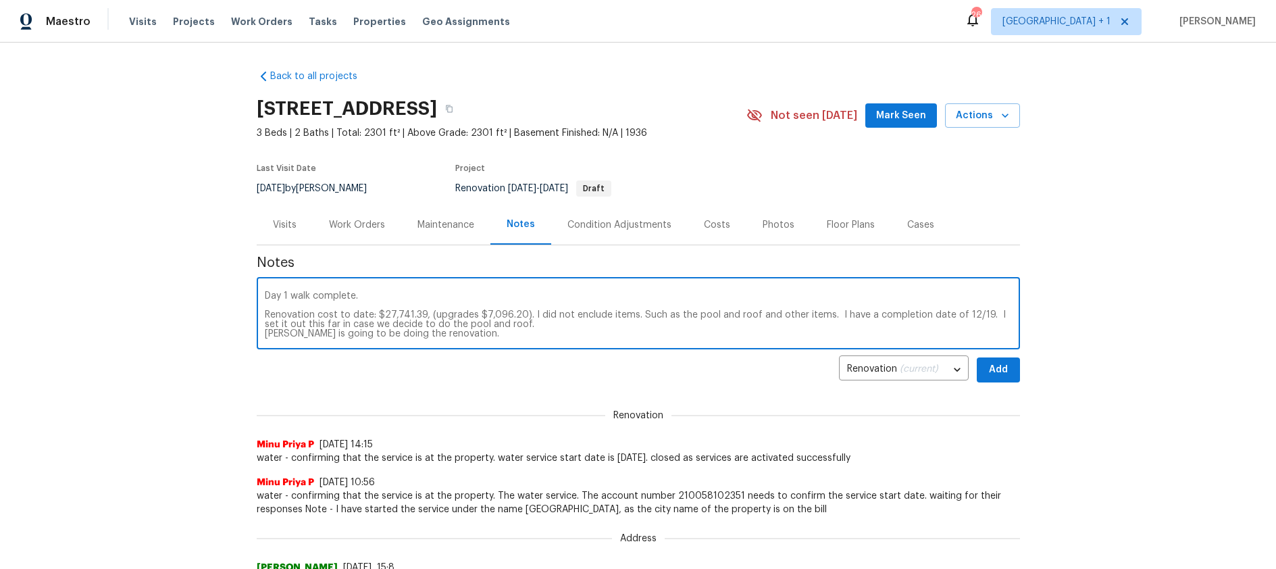
type textarea "Day 1 walk complete. Renovation cost to date: $27,741.39, (upgrades $7,096.20).…"
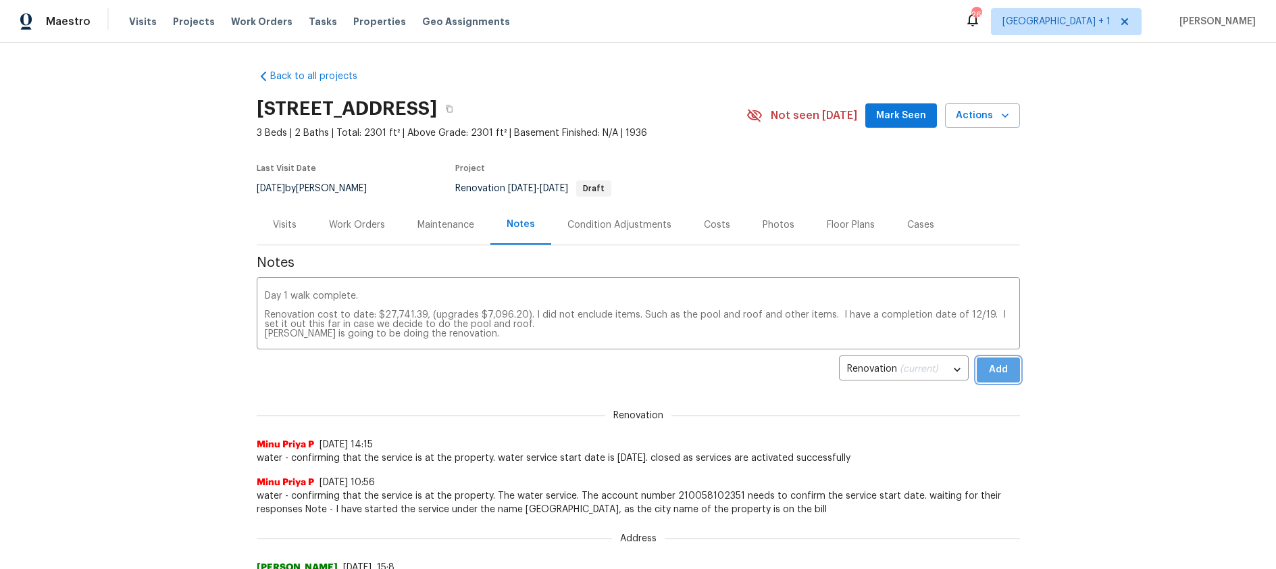
click at [996, 374] on span "Add" at bounding box center [998, 369] width 22 height 17
